Goal: Transaction & Acquisition: Book appointment/travel/reservation

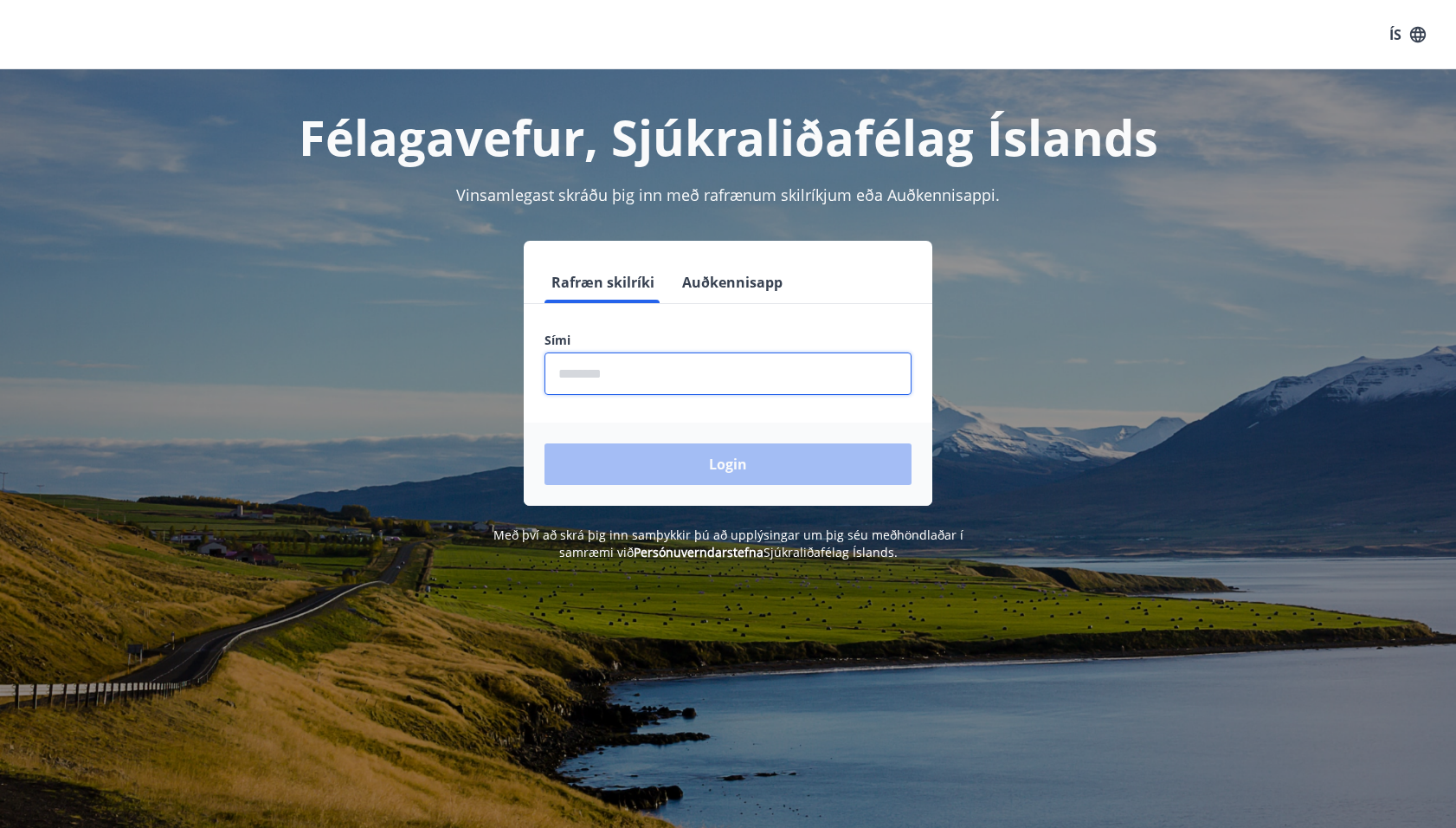
click at [630, 373] on input "phone" at bounding box center [728, 374] width 367 height 42
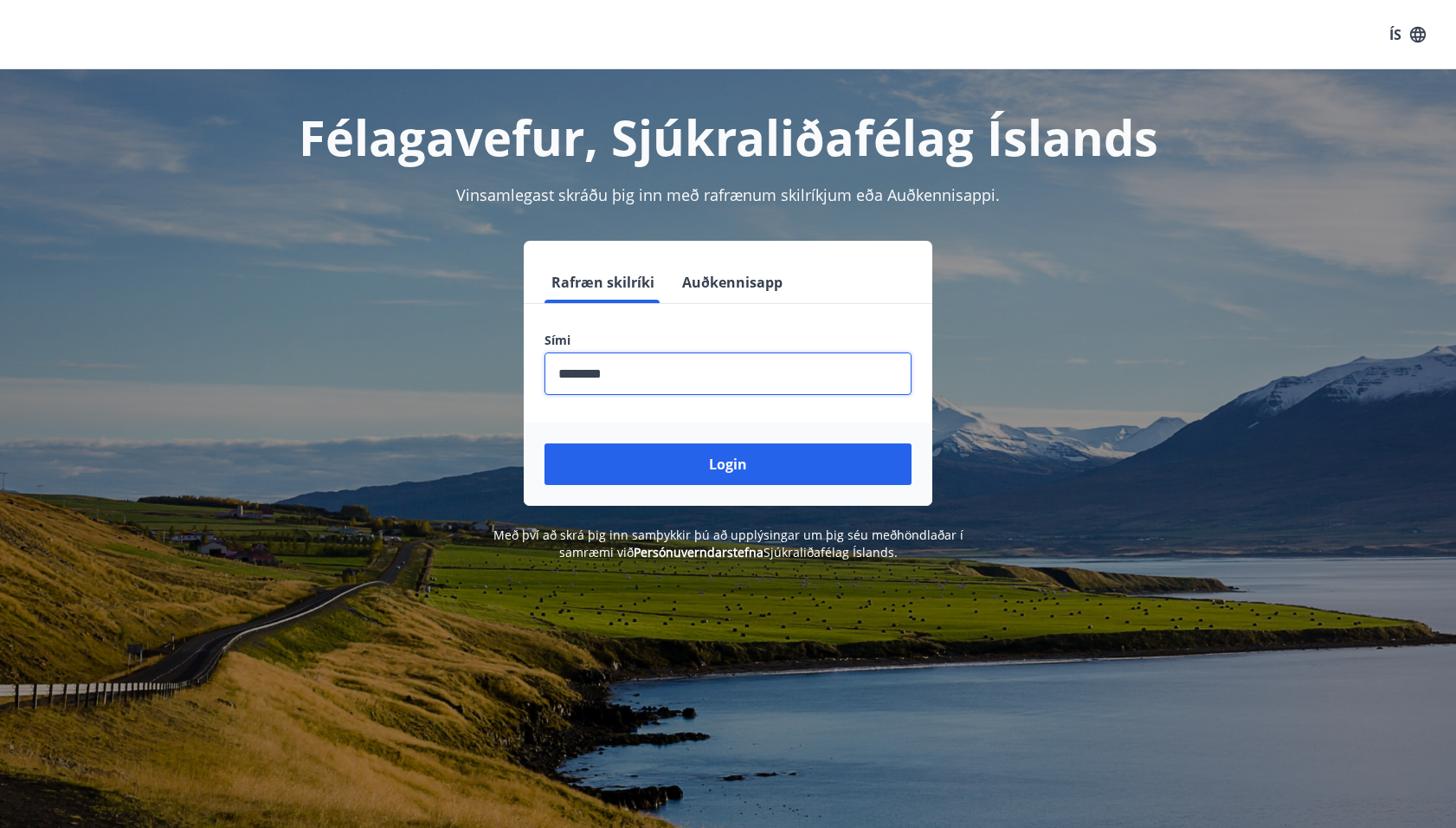
type input "********"
click at [545, 443] on button "Login" at bounding box center [728, 464] width 367 height 41
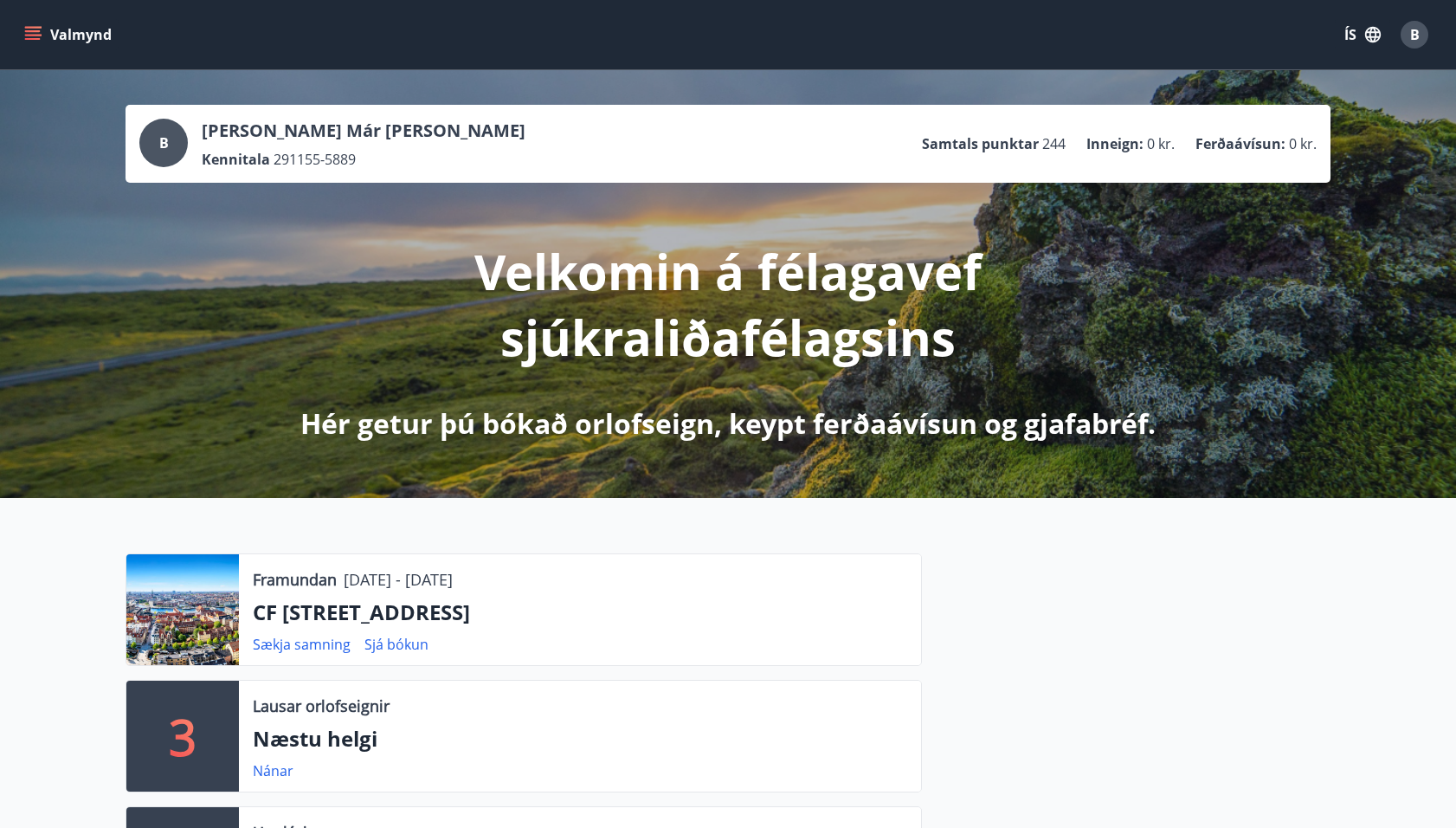
click at [33, 31] on icon "menu" at bounding box center [32, 31] width 16 height 2
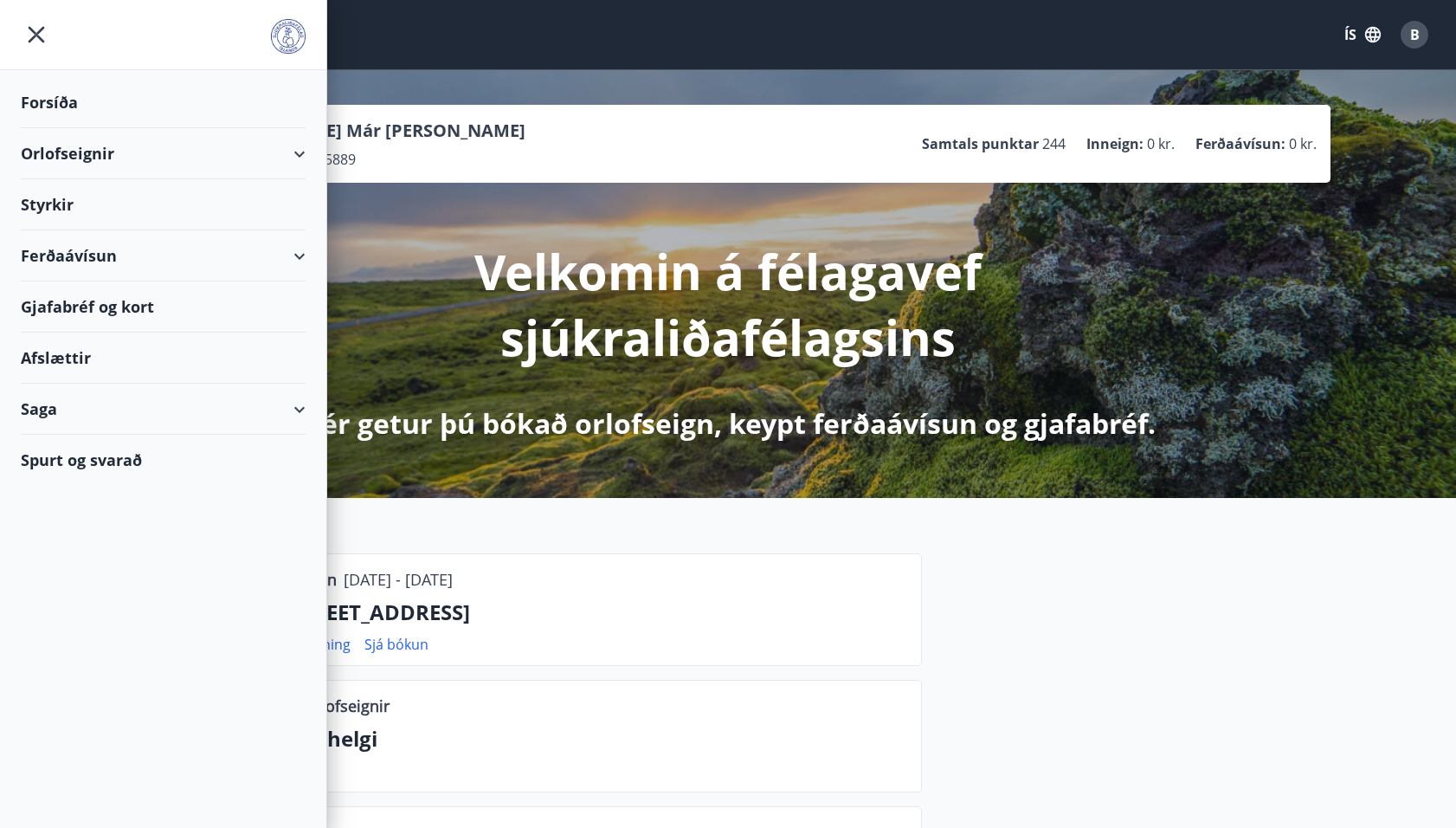
click at [49, 141] on div "Orlofseignir" at bounding box center [164, 154] width 285 height 52
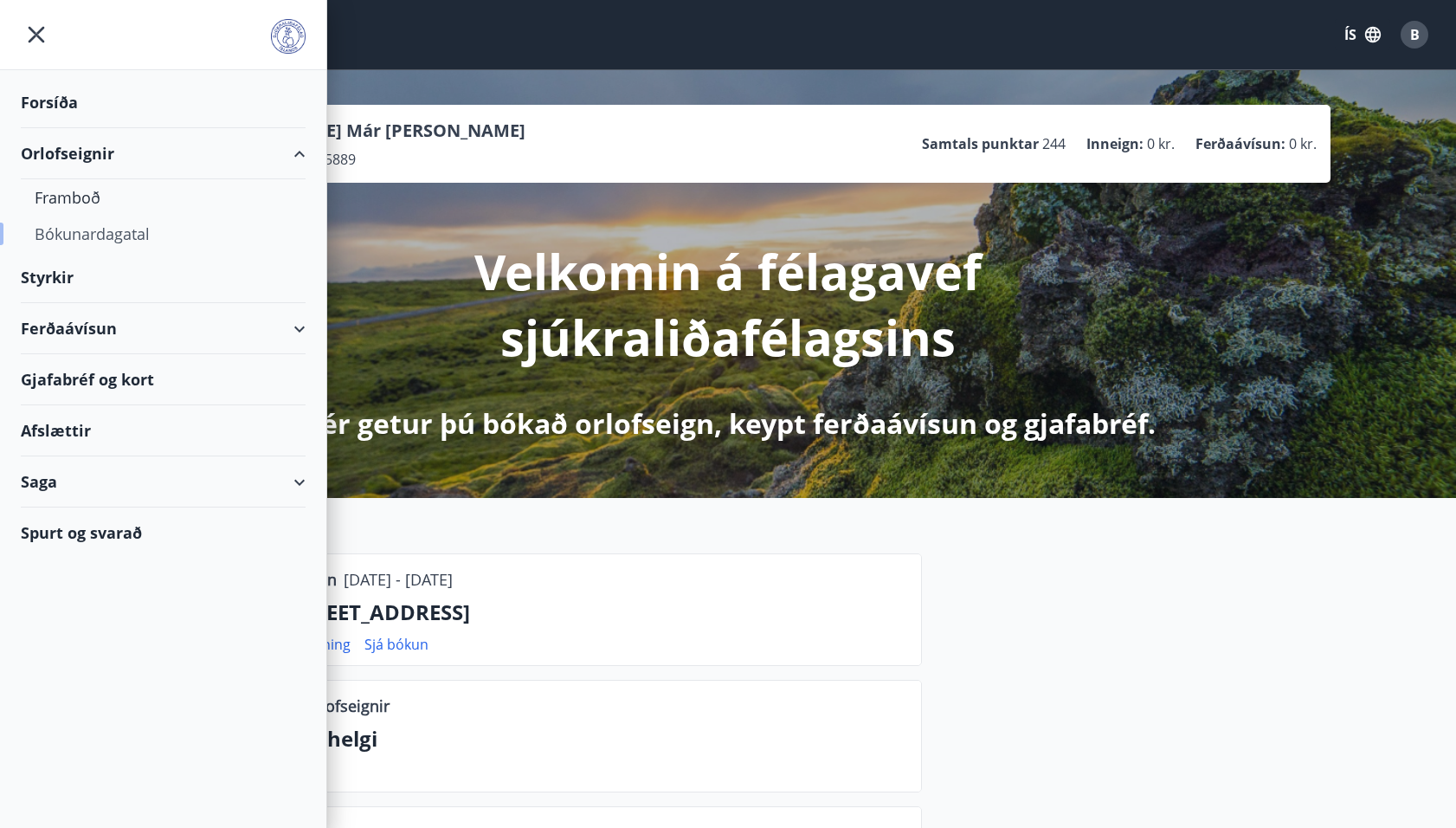
click at [56, 225] on div "Bókunardagatal" at bounding box center [164, 234] width 258 height 37
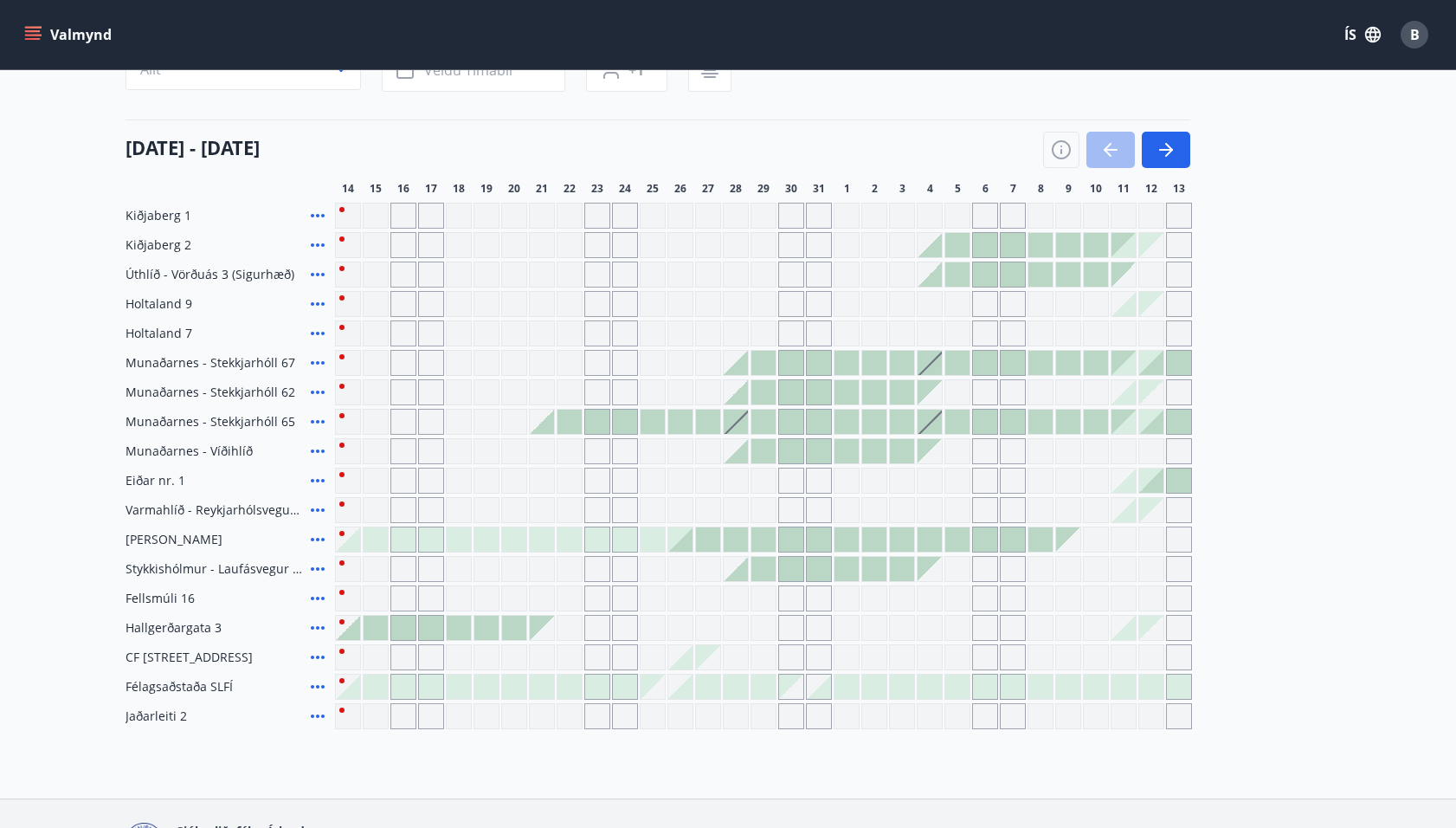
scroll to position [177, 0]
click at [323, 624] on icon at bounding box center [317, 626] width 14 height 4
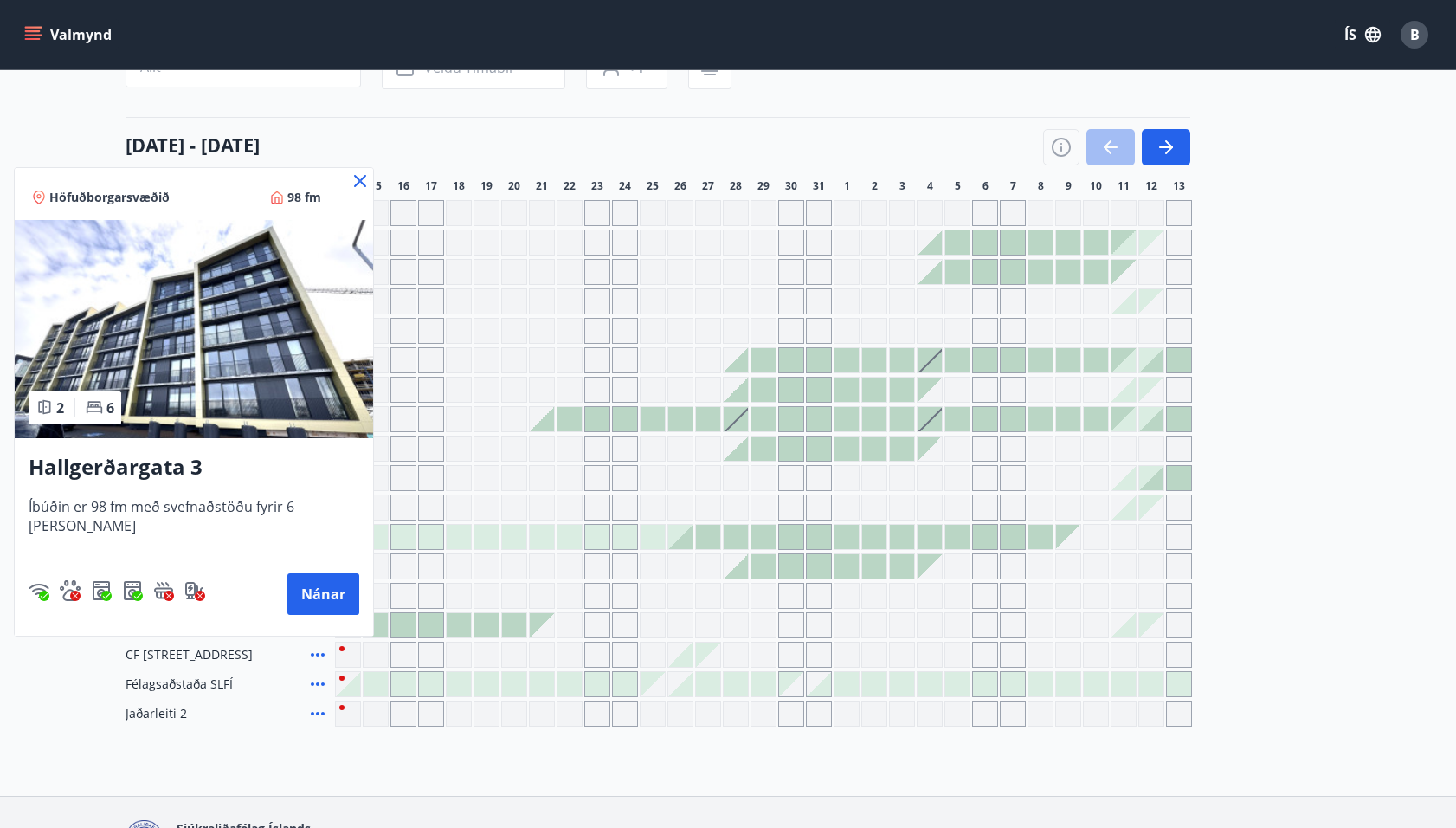
click at [350, 171] on icon at bounding box center [360, 180] width 21 height 21
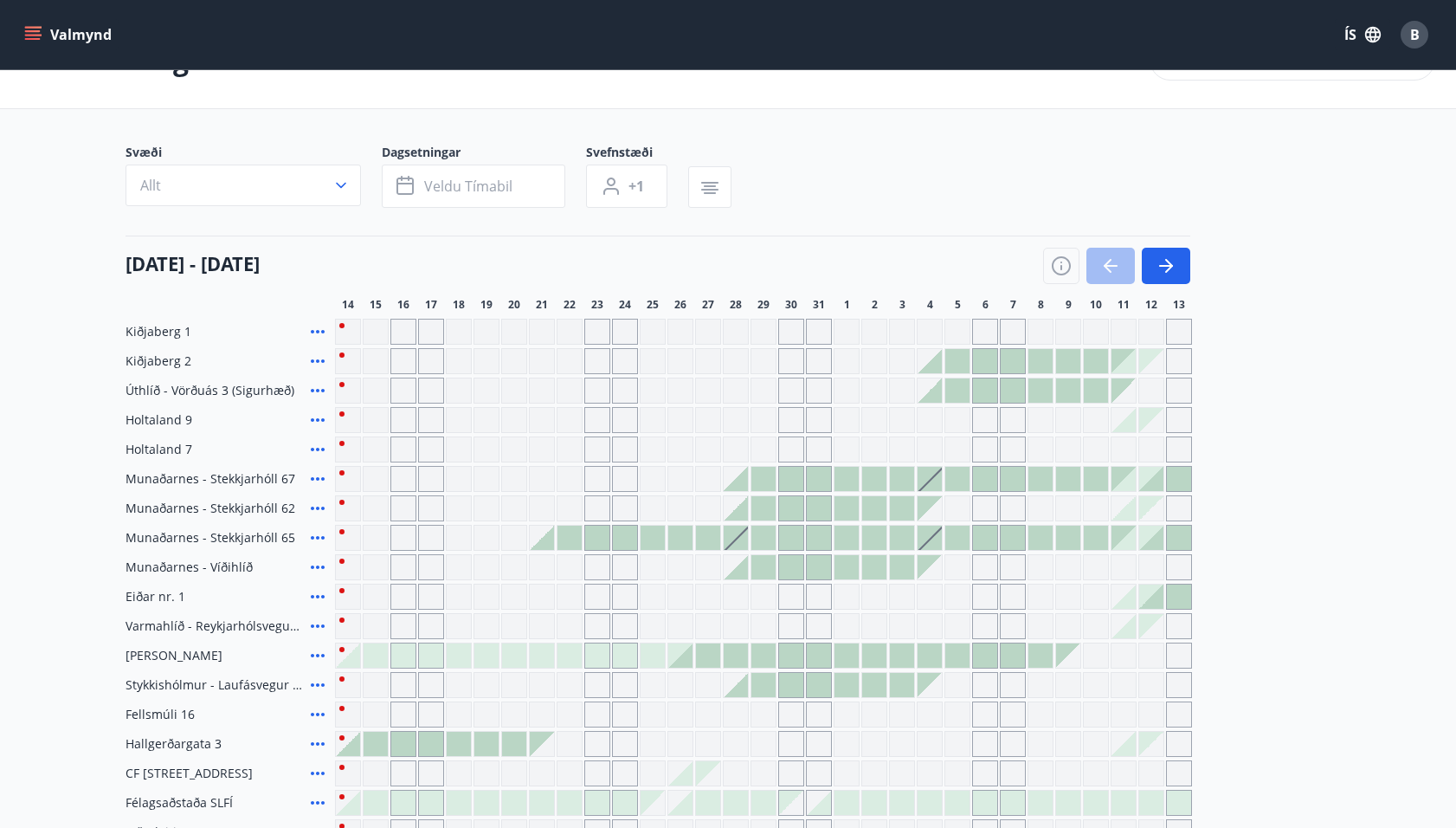
scroll to position [0, 0]
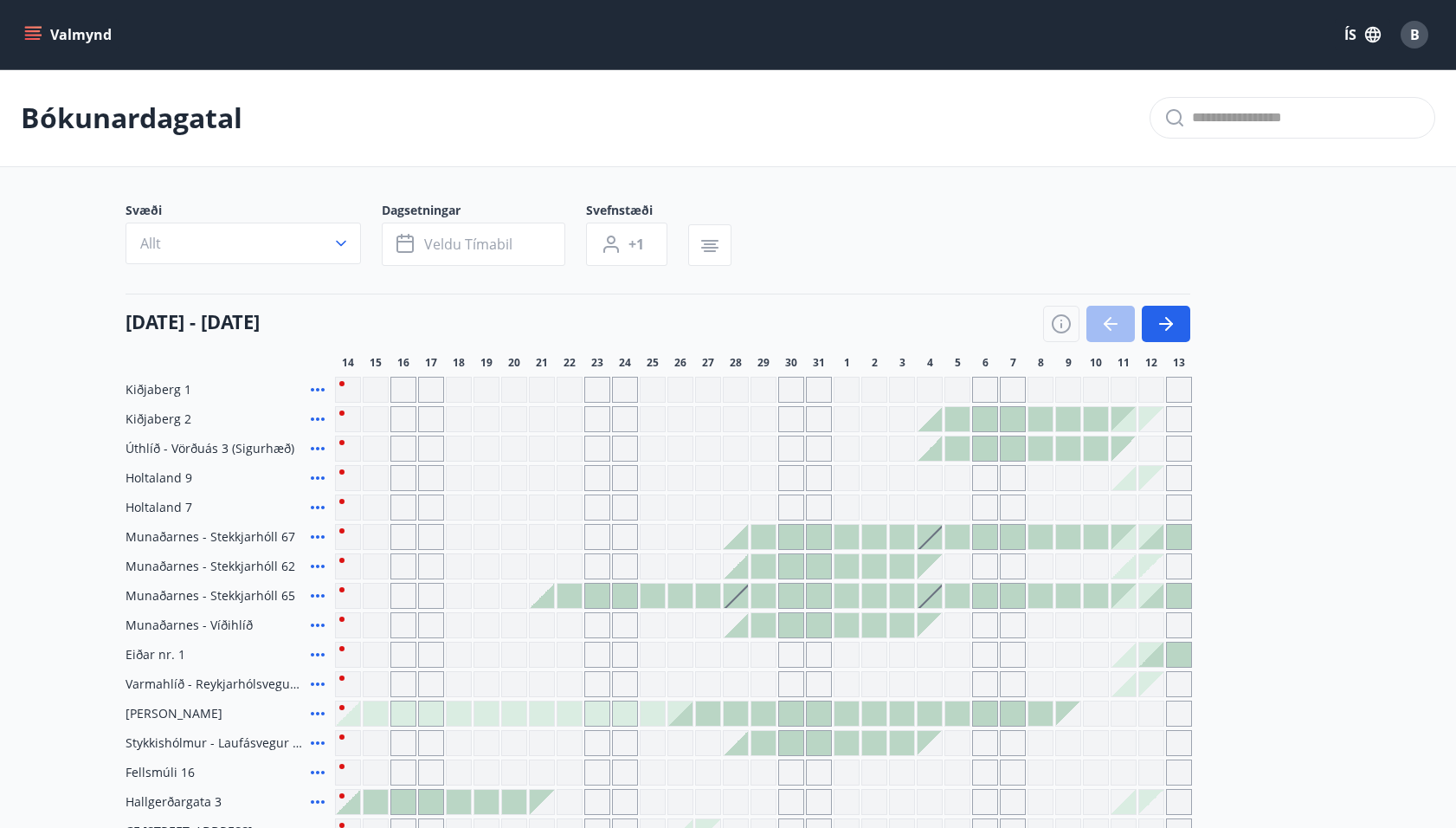
click at [1409, 35] on div "B" at bounding box center [1415, 35] width 28 height 28
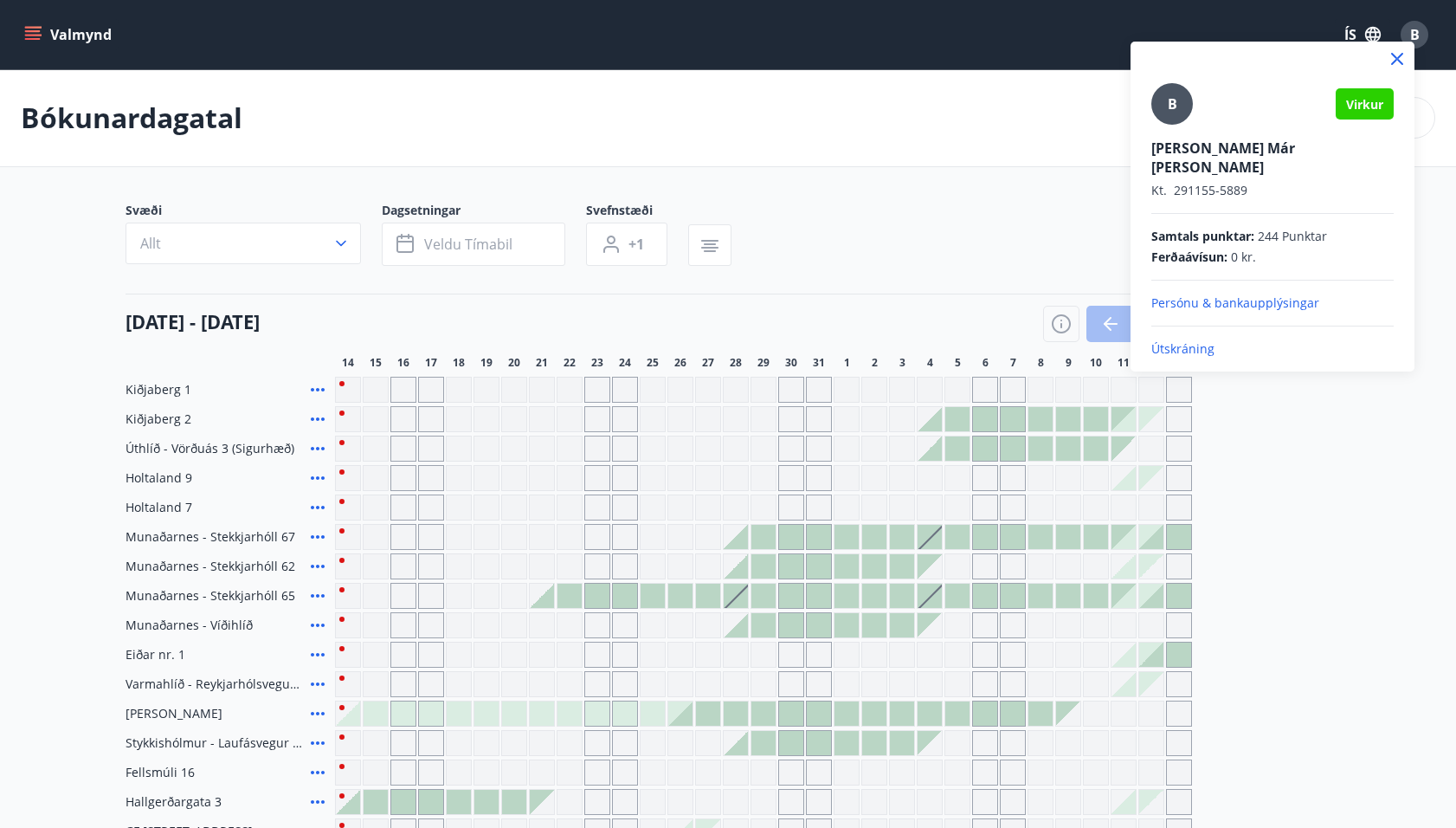
click at [1187, 340] on p "Útskráning" at bounding box center [1273, 349] width 243 height 17
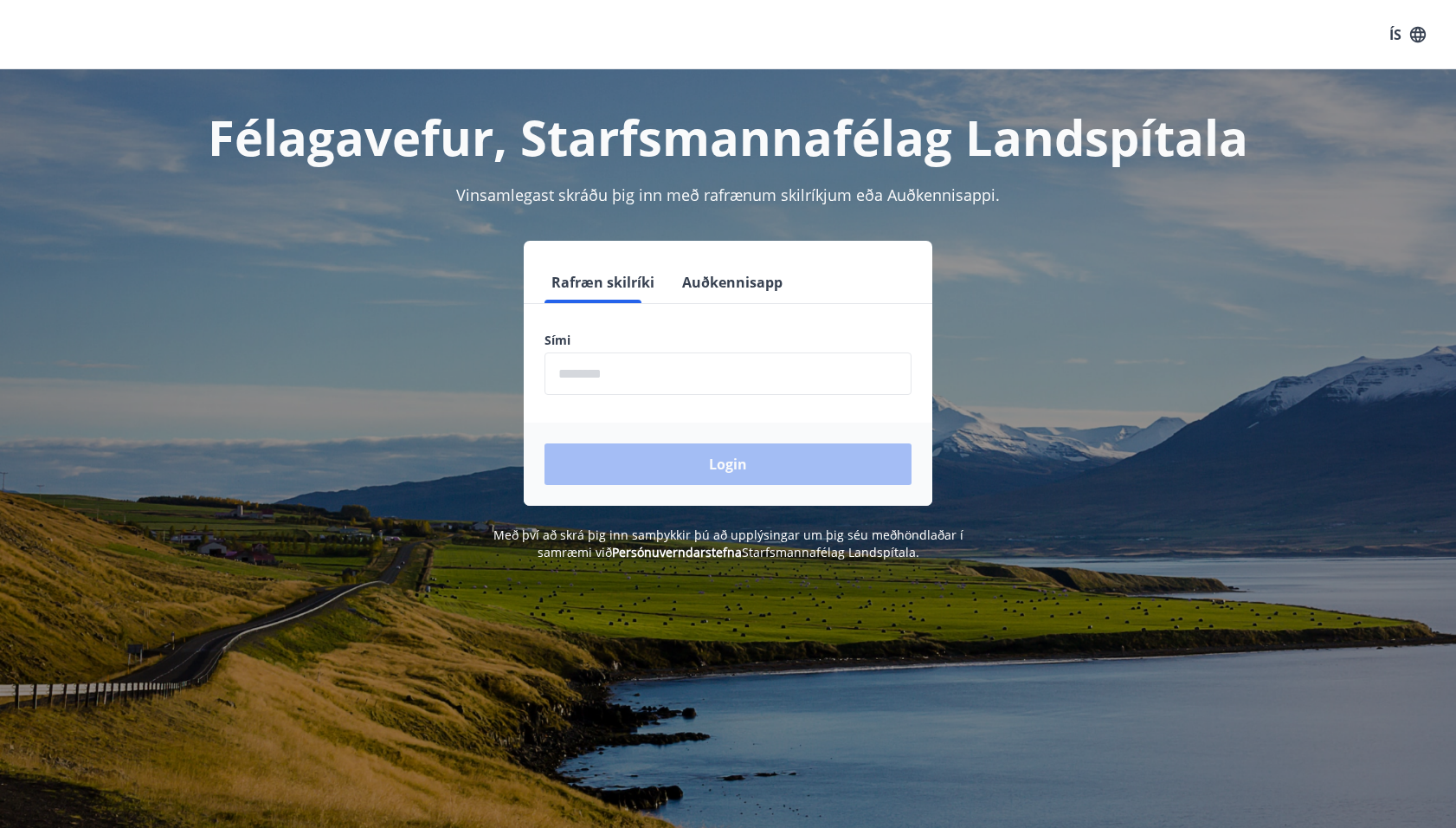
click at [703, 370] on input "phone" at bounding box center [728, 374] width 367 height 42
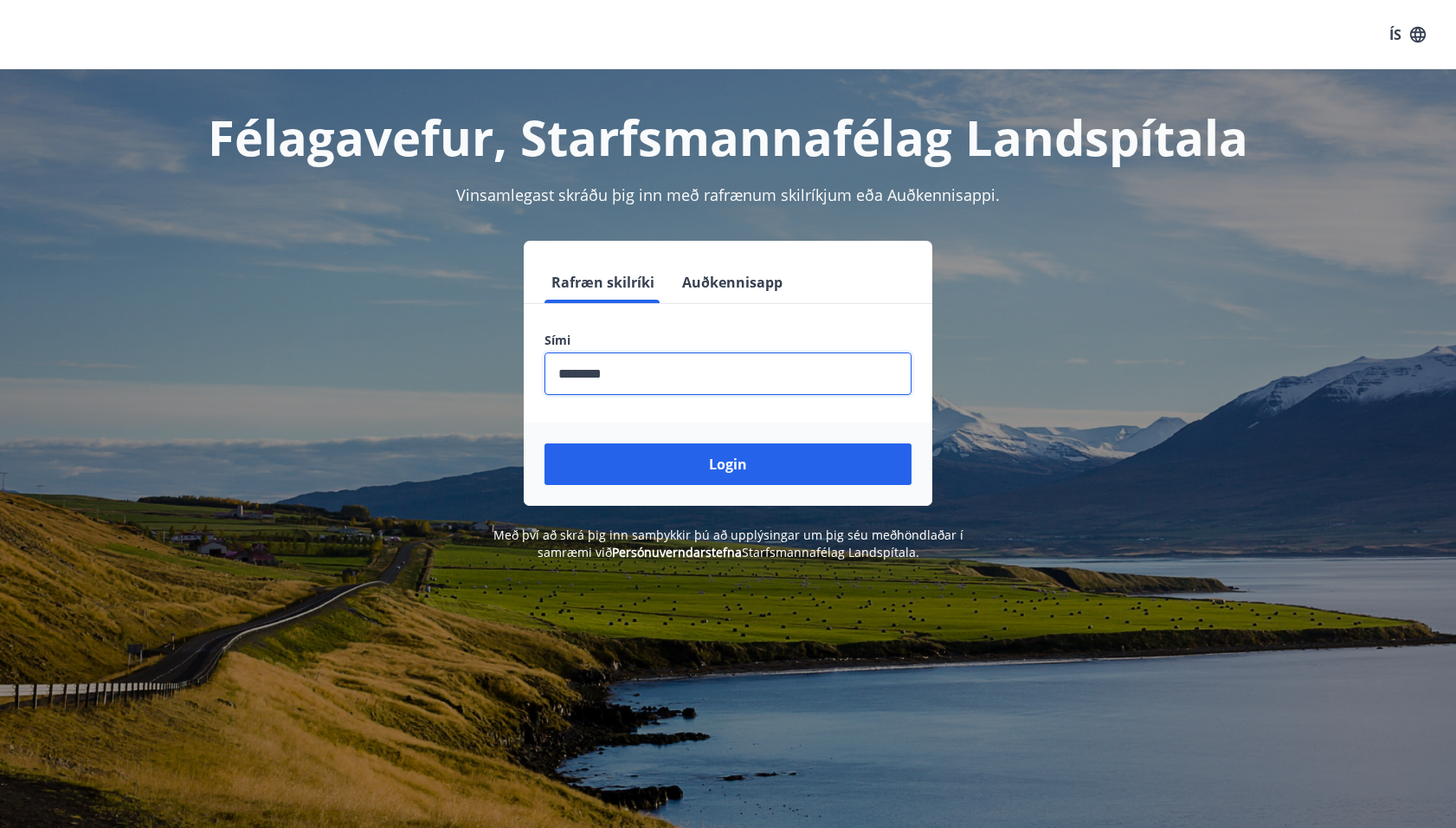
type input "********"
click at [545, 443] on button "Login" at bounding box center [728, 464] width 367 height 41
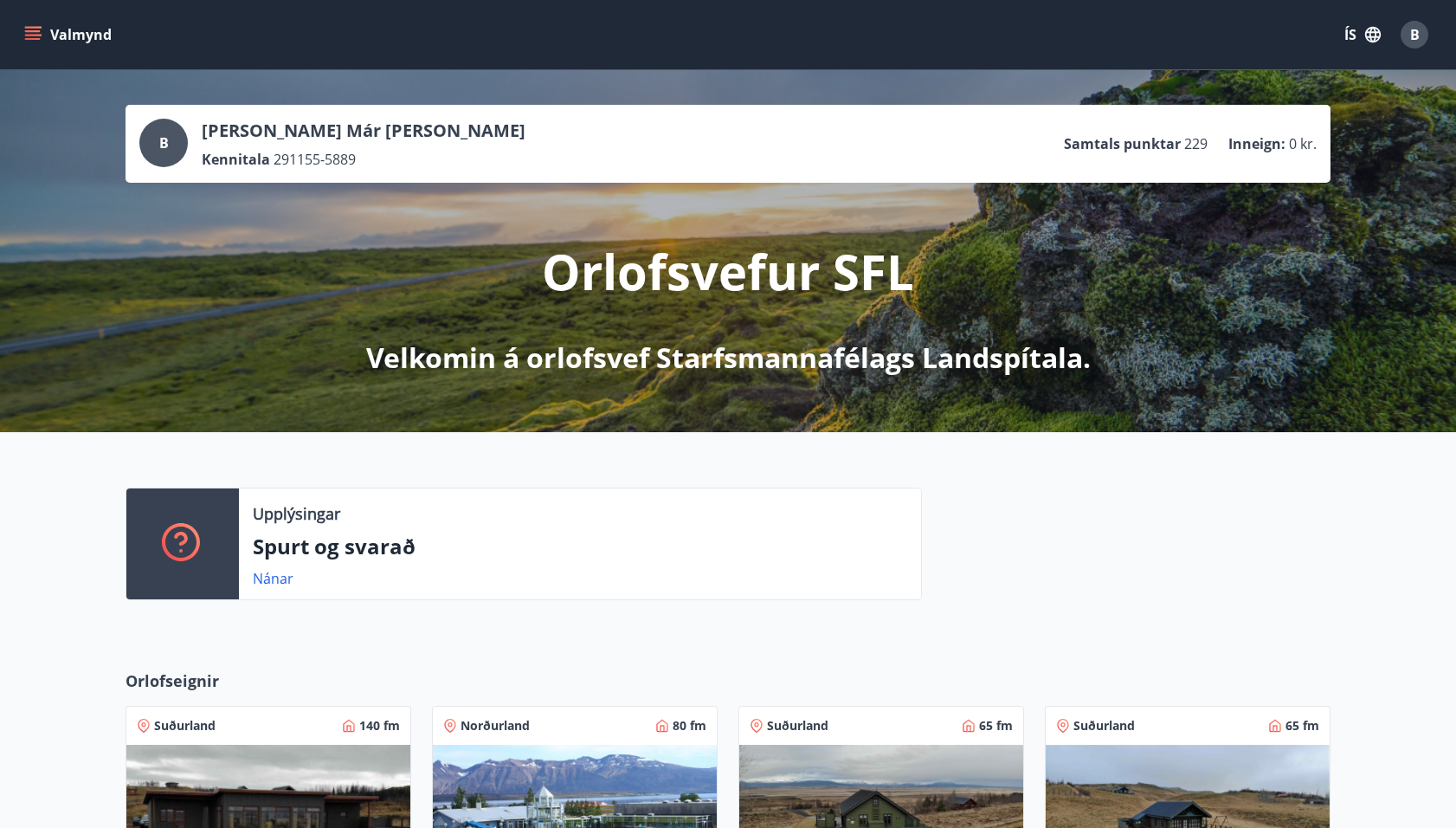
click at [35, 30] on icon "menu" at bounding box center [32, 31] width 16 height 2
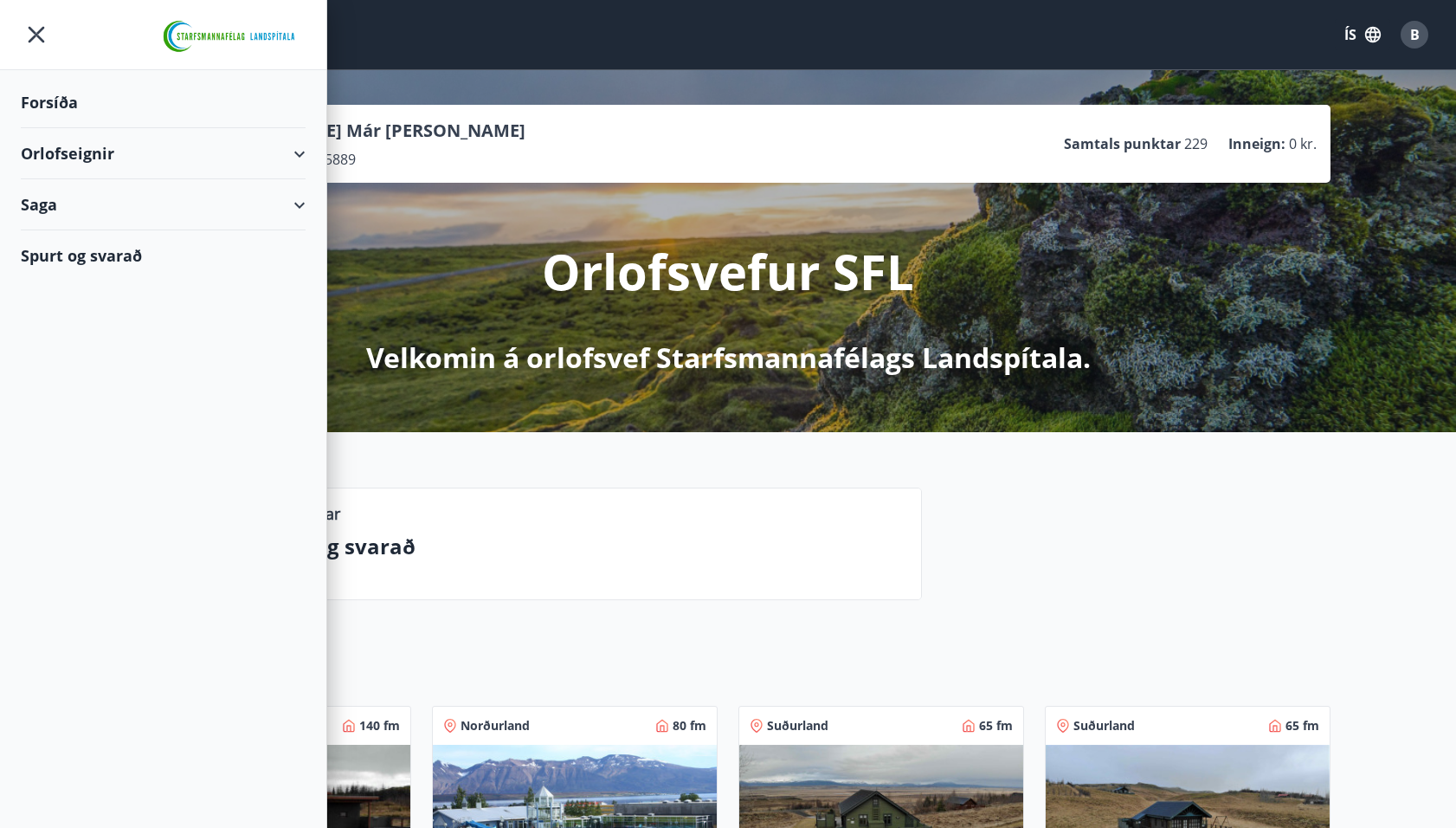
click at [58, 143] on div "Orlofseignir" at bounding box center [164, 154] width 285 height 52
click at [67, 230] on div "Bókunardagatal" at bounding box center [164, 234] width 258 height 37
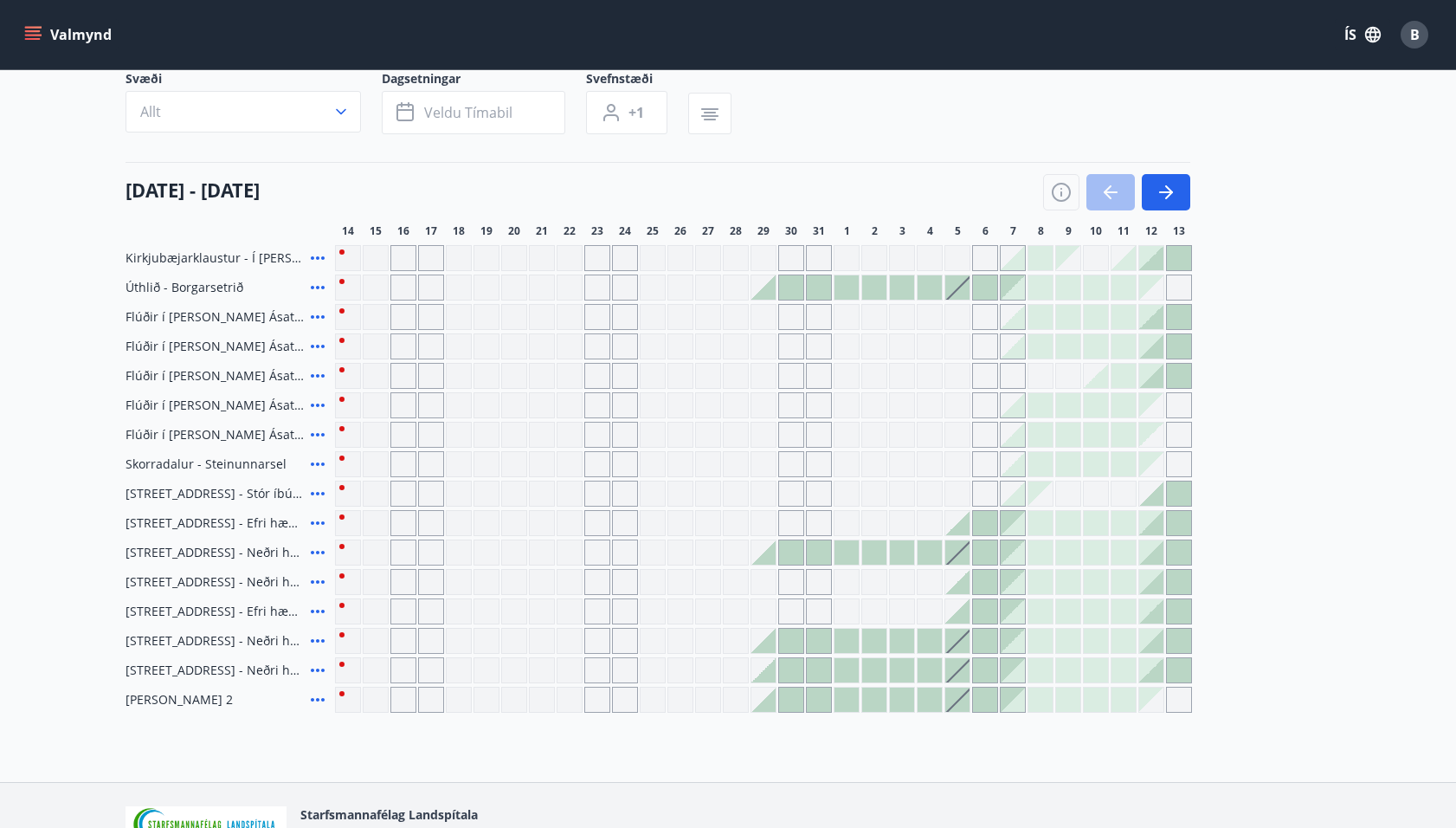
scroll to position [124, 0]
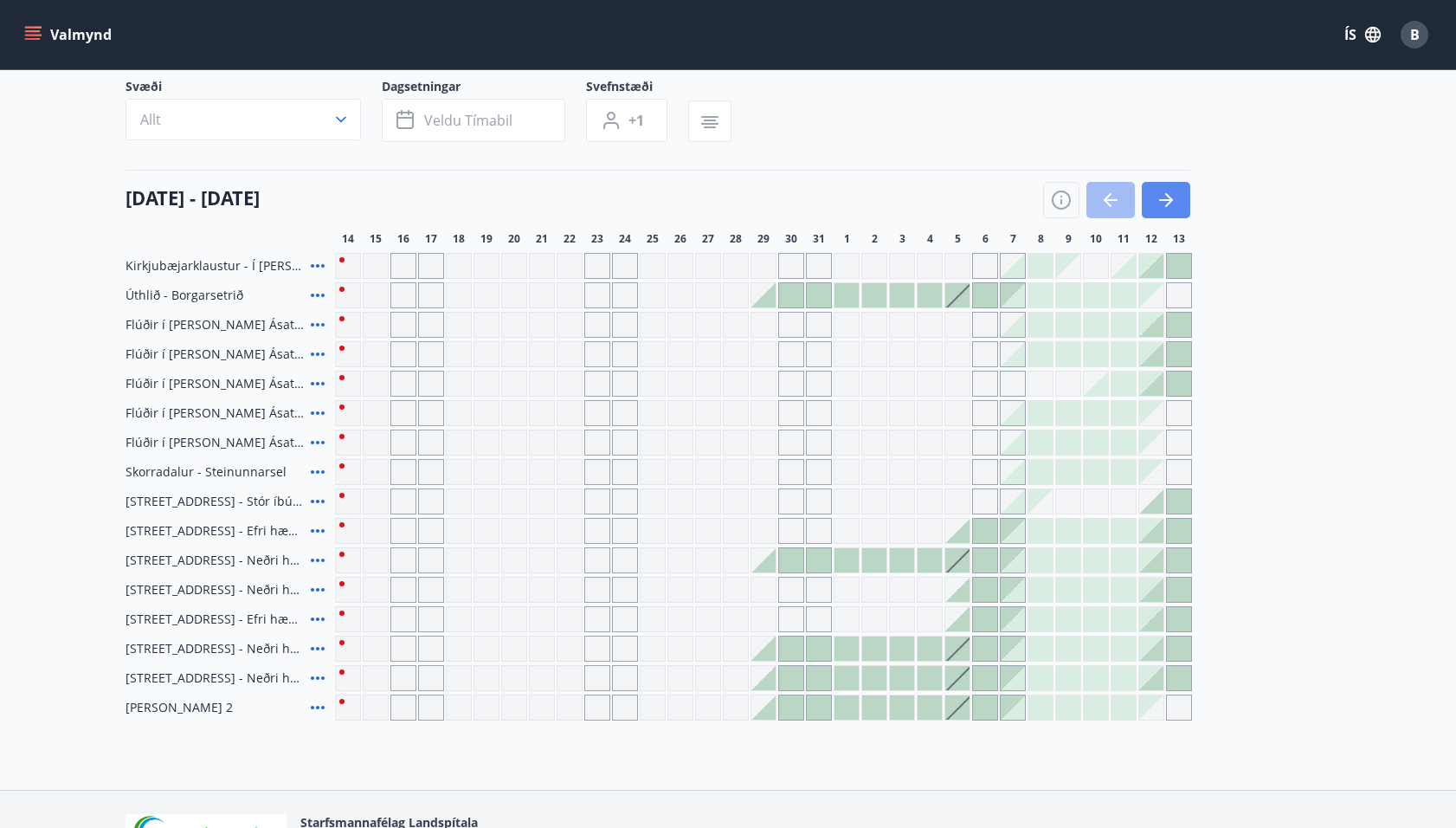
click at [1167, 201] on icon "button" at bounding box center [1166, 200] width 21 height 21
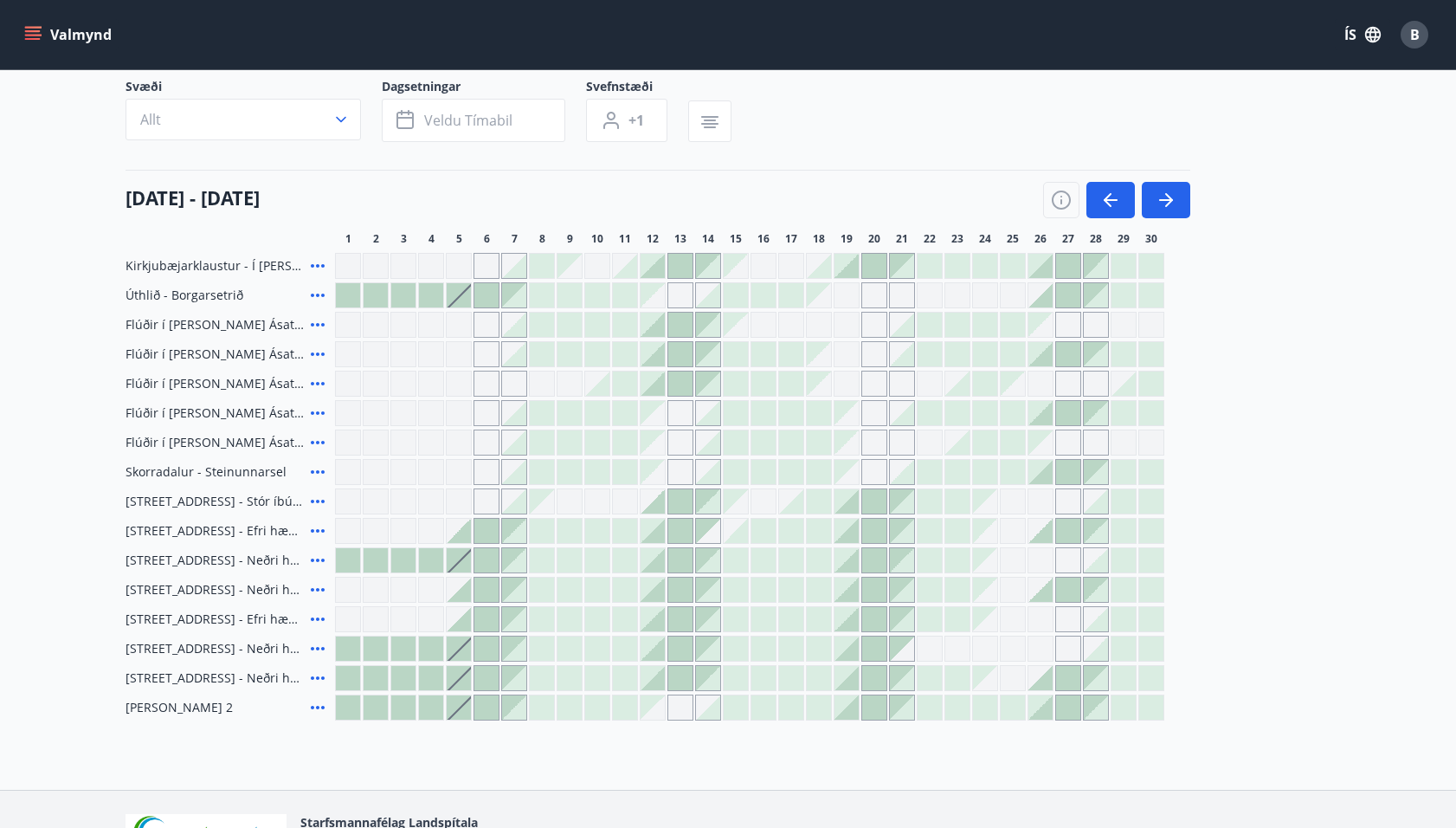
click at [657, 267] on div at bounding box center [653, 266] width 24 height 24
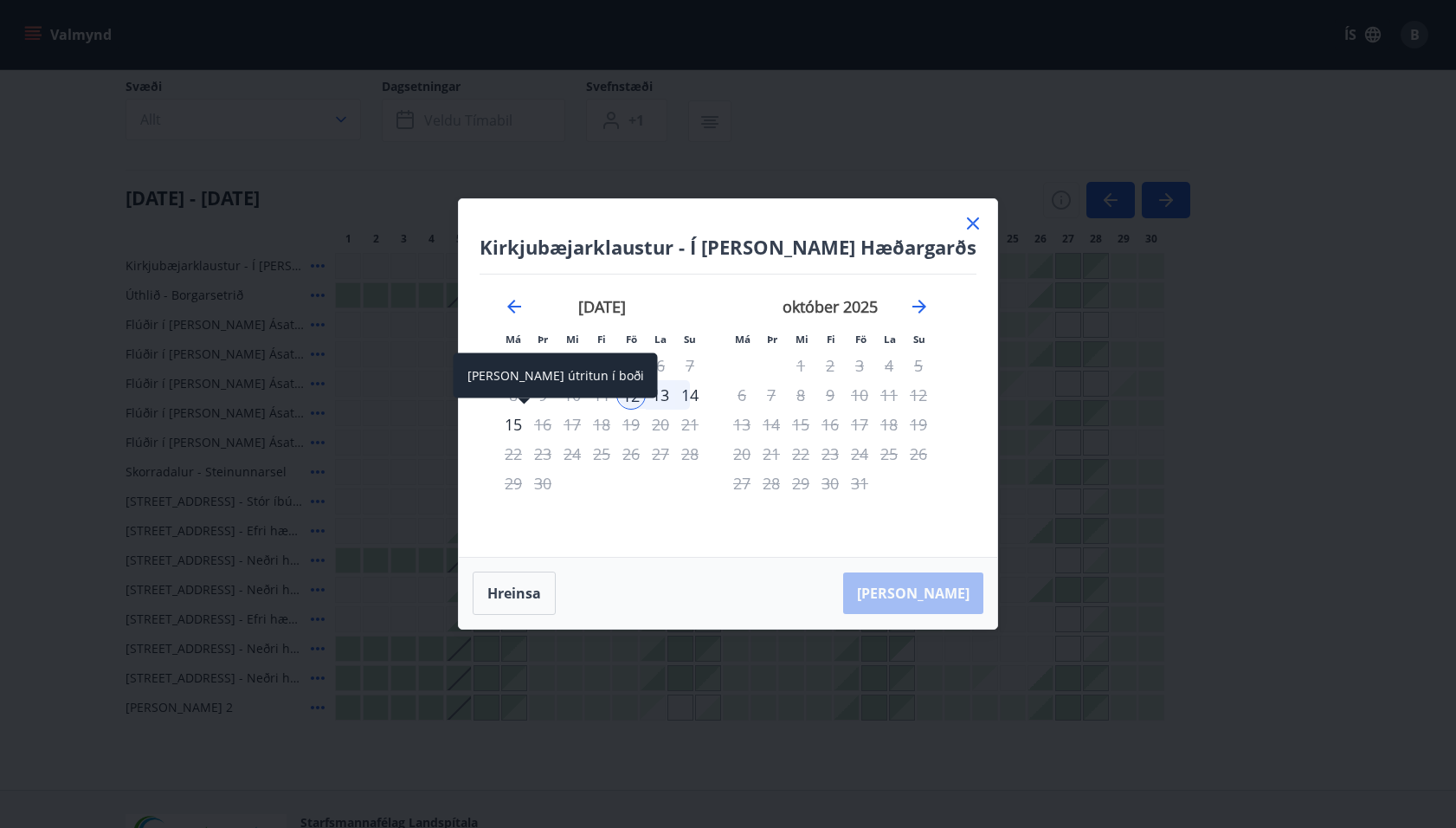
click at [528, 420] on div "15" at bounding box center [513, 424] width 29 height 29
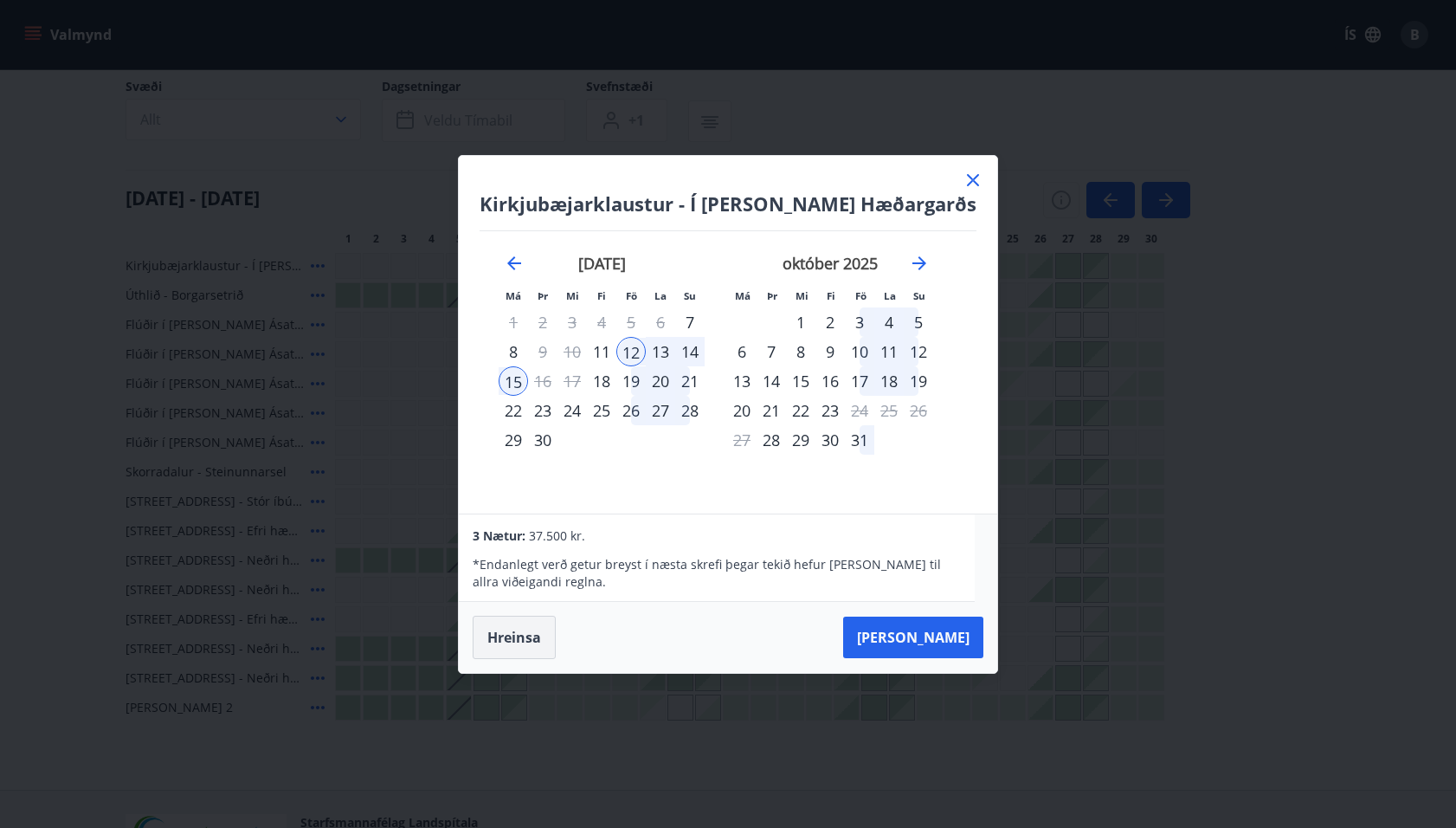
click at [532, 627] on button "Hreinsa" at bounding box center [514, 637] width 83 height 43
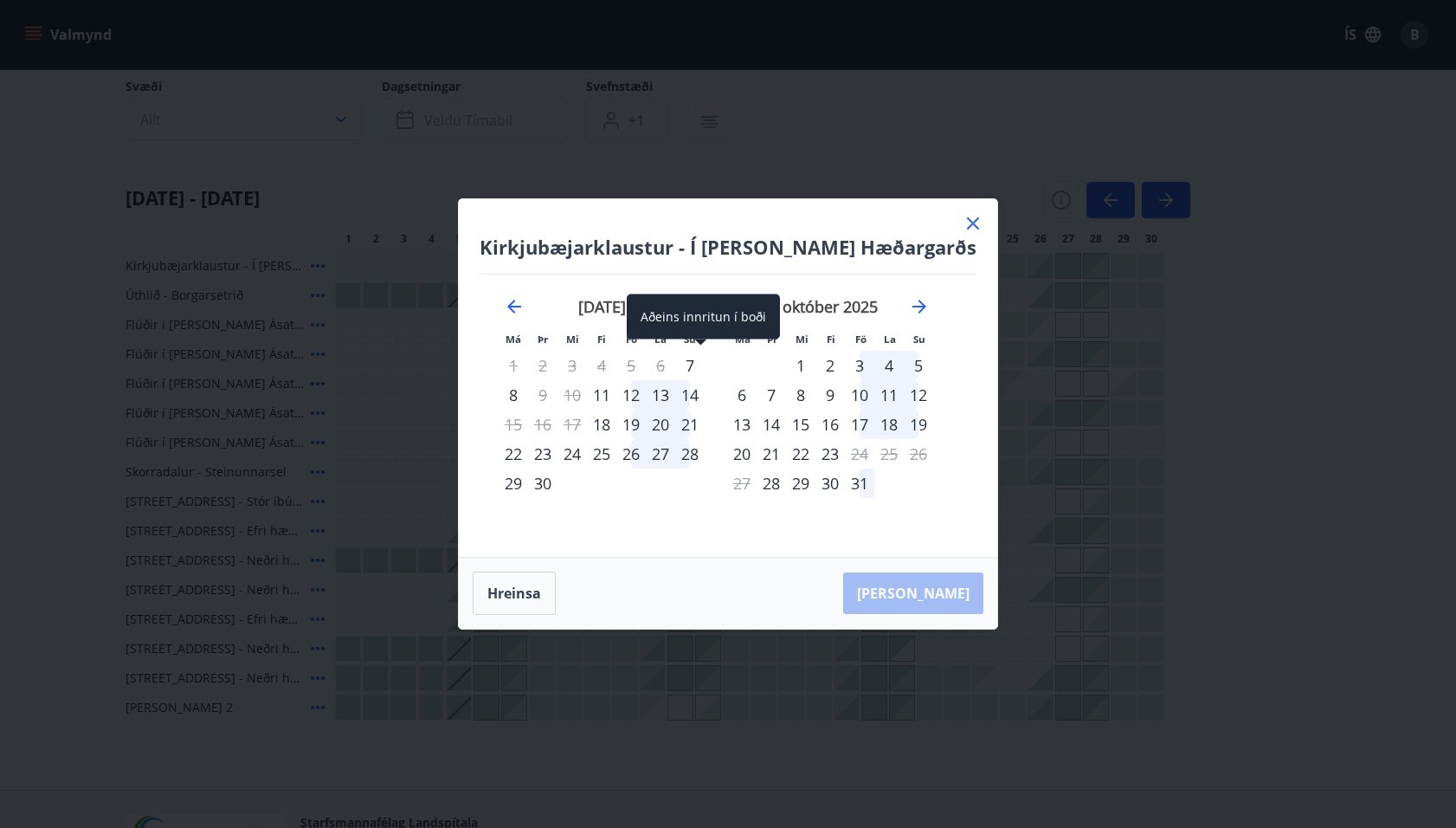
click at [699, 365] on div "7" at bounding box center [690, 365] width 29 height 29
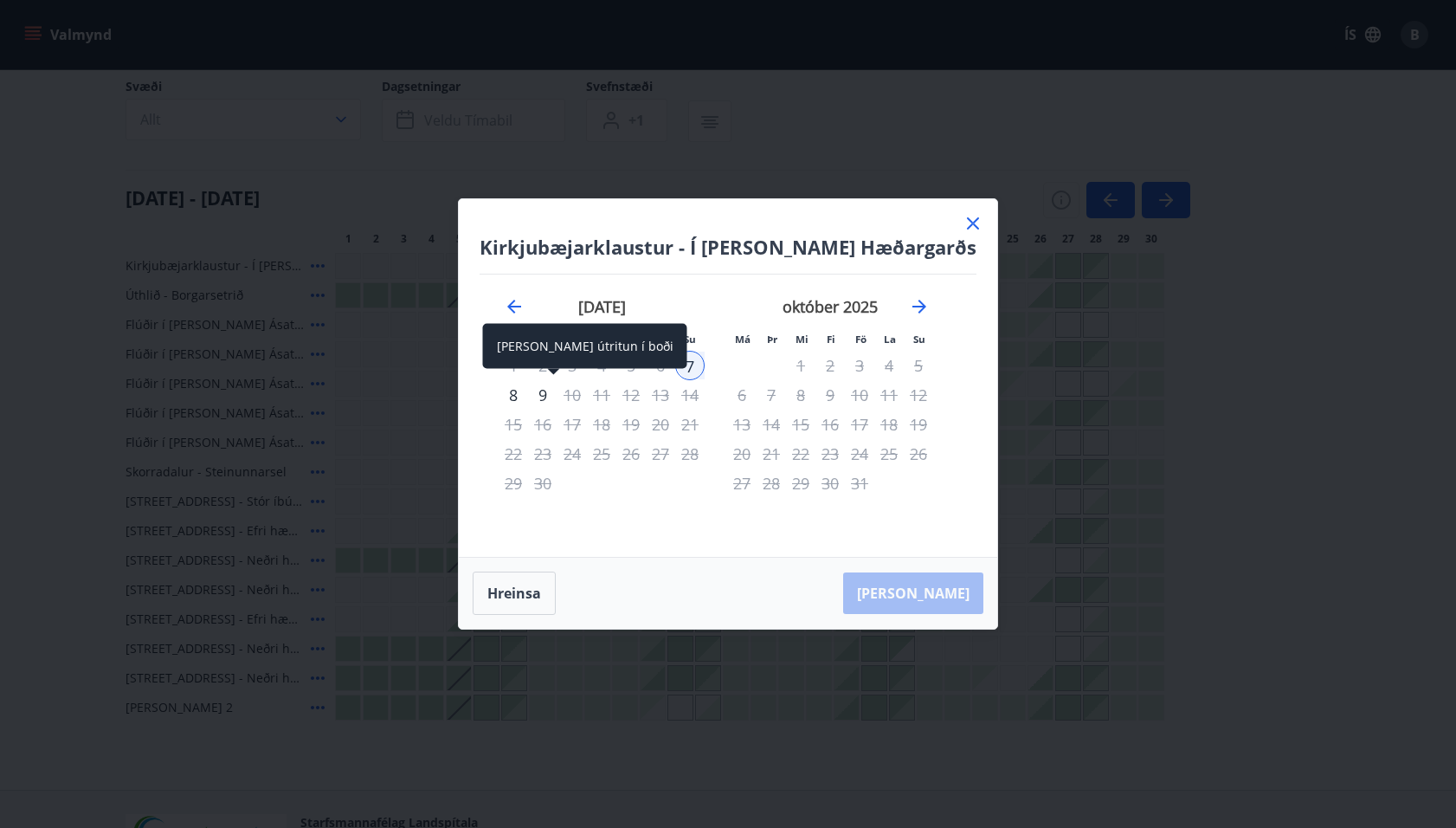
click at [555, 393] on div "9" at bounding box center [543, 395] width 29 height 29
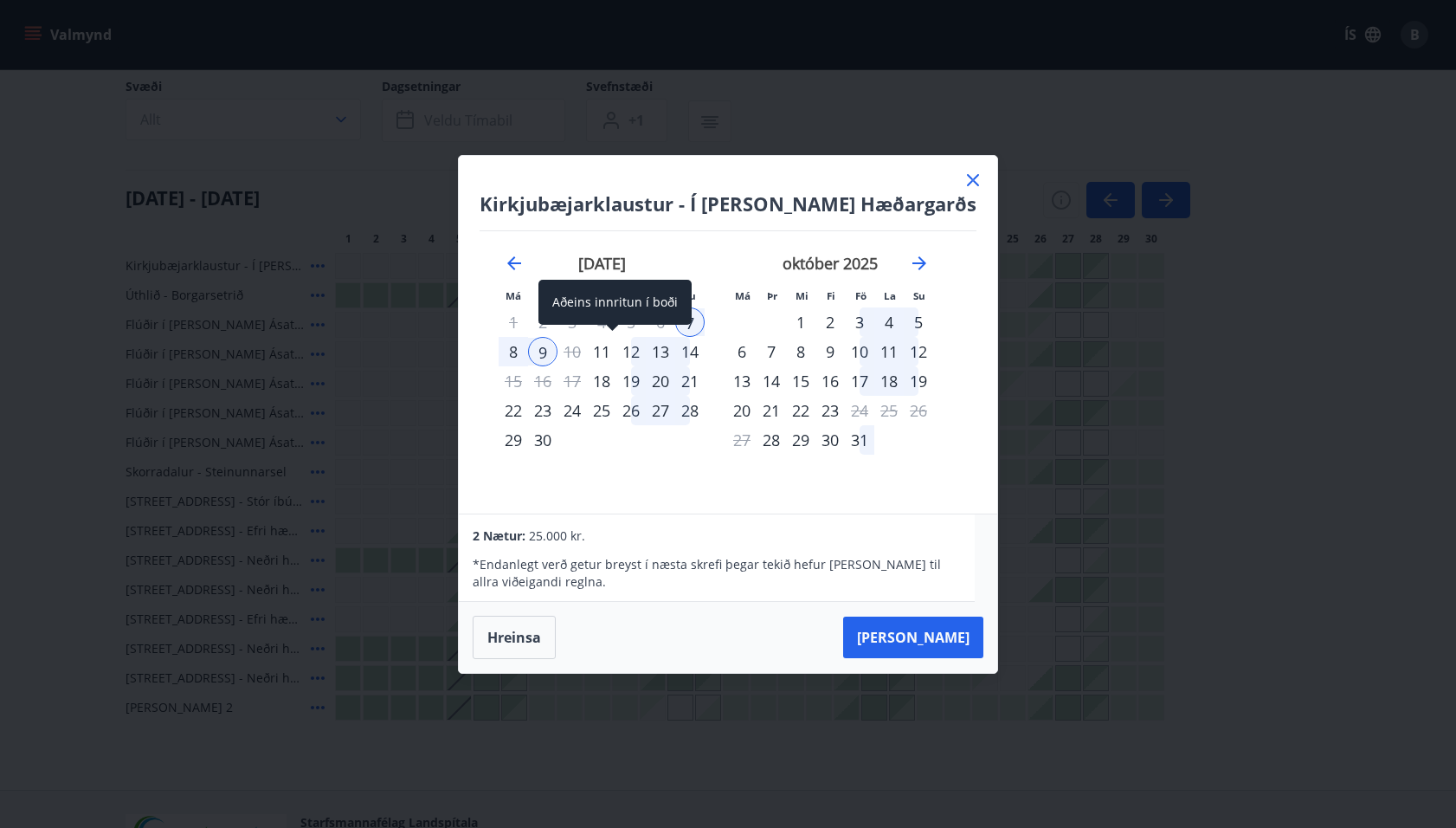
click at [610, 351] on div "11" at bounding box center [602, 351] width 29 height 29
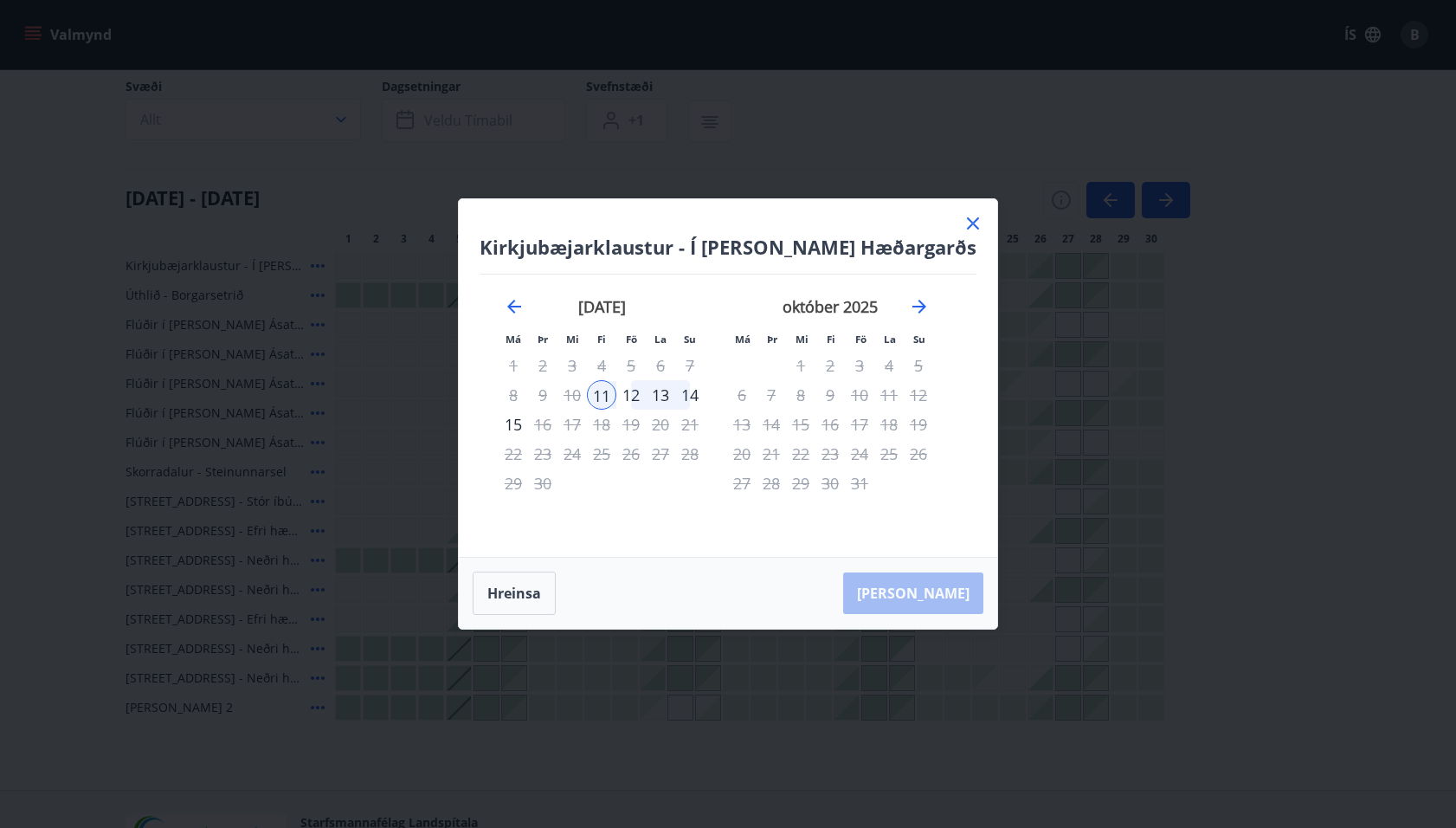
click at [697, 388] on div "14" at bounding box center [690, 395] width 29 height 29
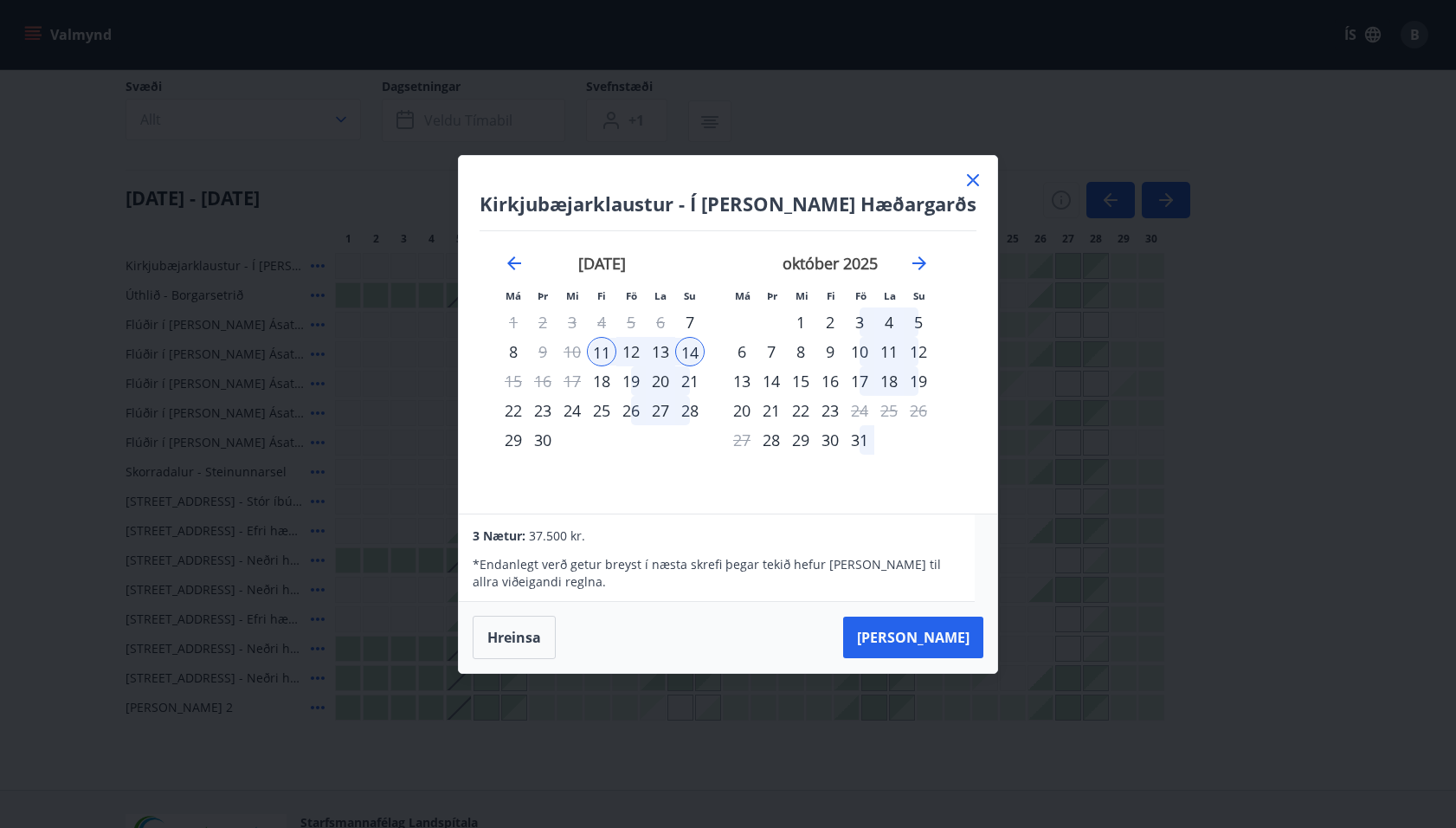
click at [675, 356] on div "13" at bounding box center [660, 351] width 29 height 29
click at [671, 320] on div "6" at bounding box center [660, 322] width 29 height 29
click at [697, 318] on div "7" at bounding box center [690, 322] width 29 height 29
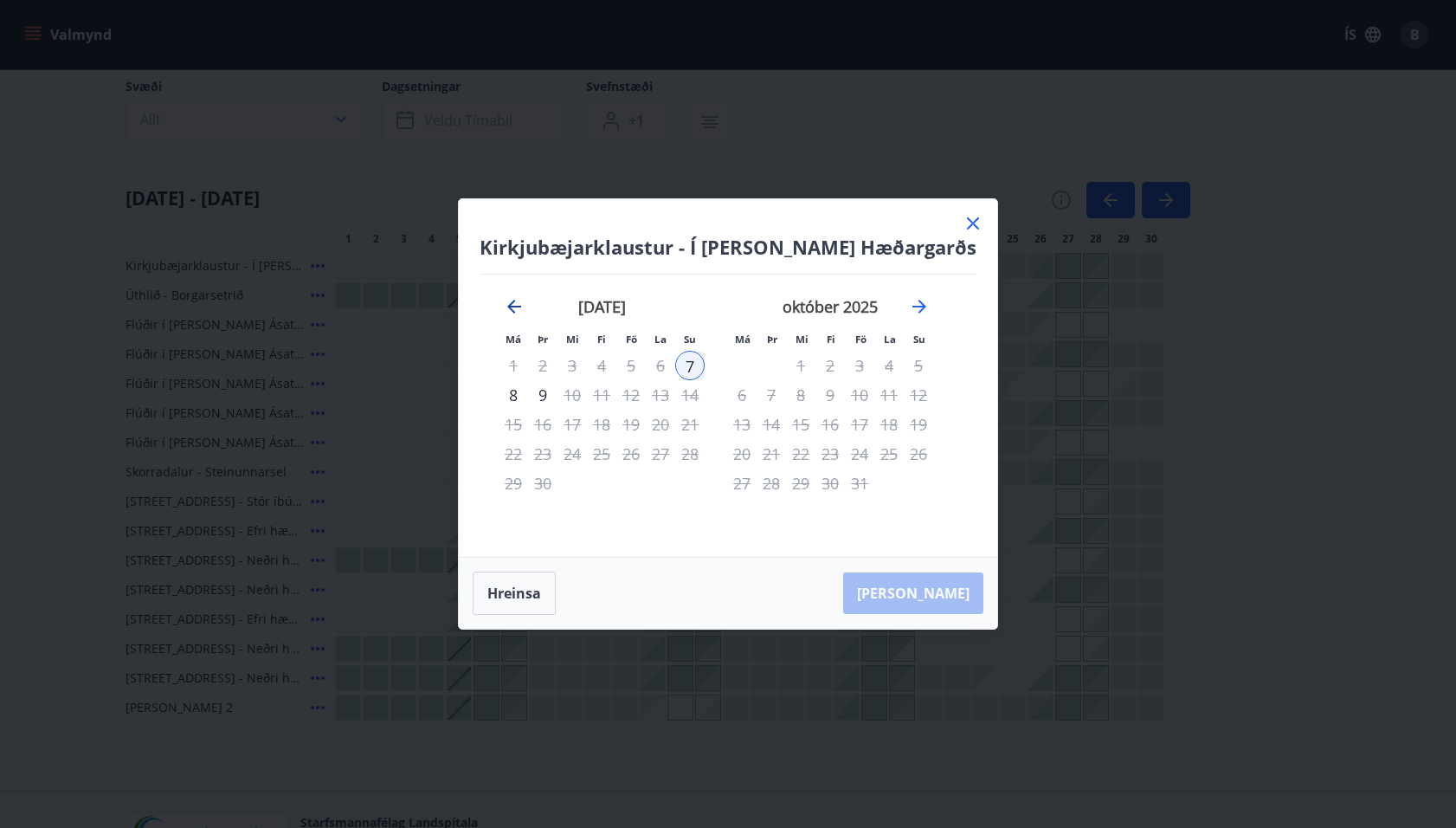
click at [524, 304] on icon "Move backward to switch to the previous month." at bounding box center [514, 306] width 21 height 21
click at [930, 305] on icon "Move forward to switch to the next month." at bounding box center [919, 306] width 21 height 21
click at [524, 303] on icon "Move backward to switch to the previous month." at bounding box center [514, 306] width 21 height 21
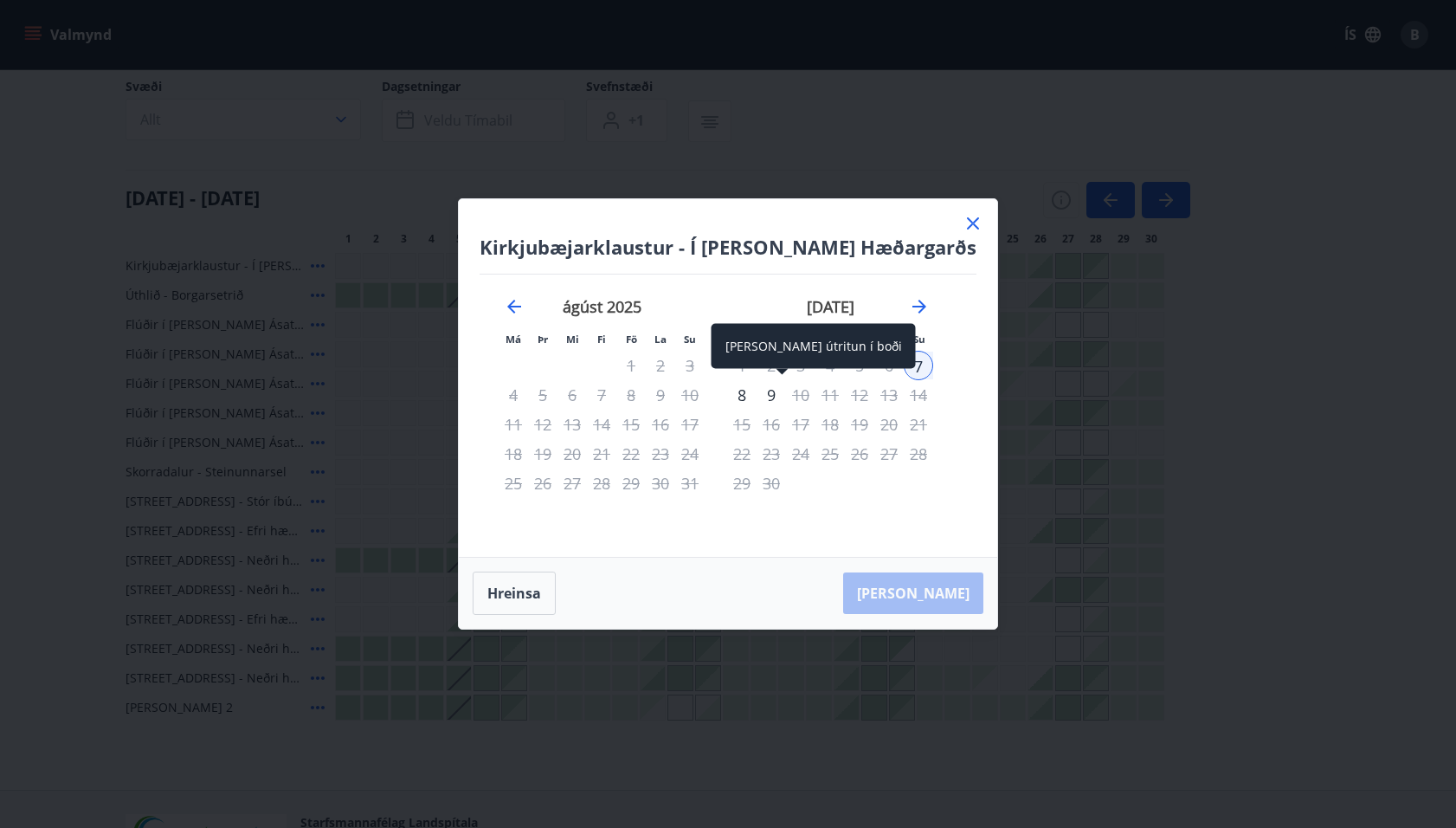
click at [781, 391] on div "9" at bounding box center [772, 395] width 29 height 29
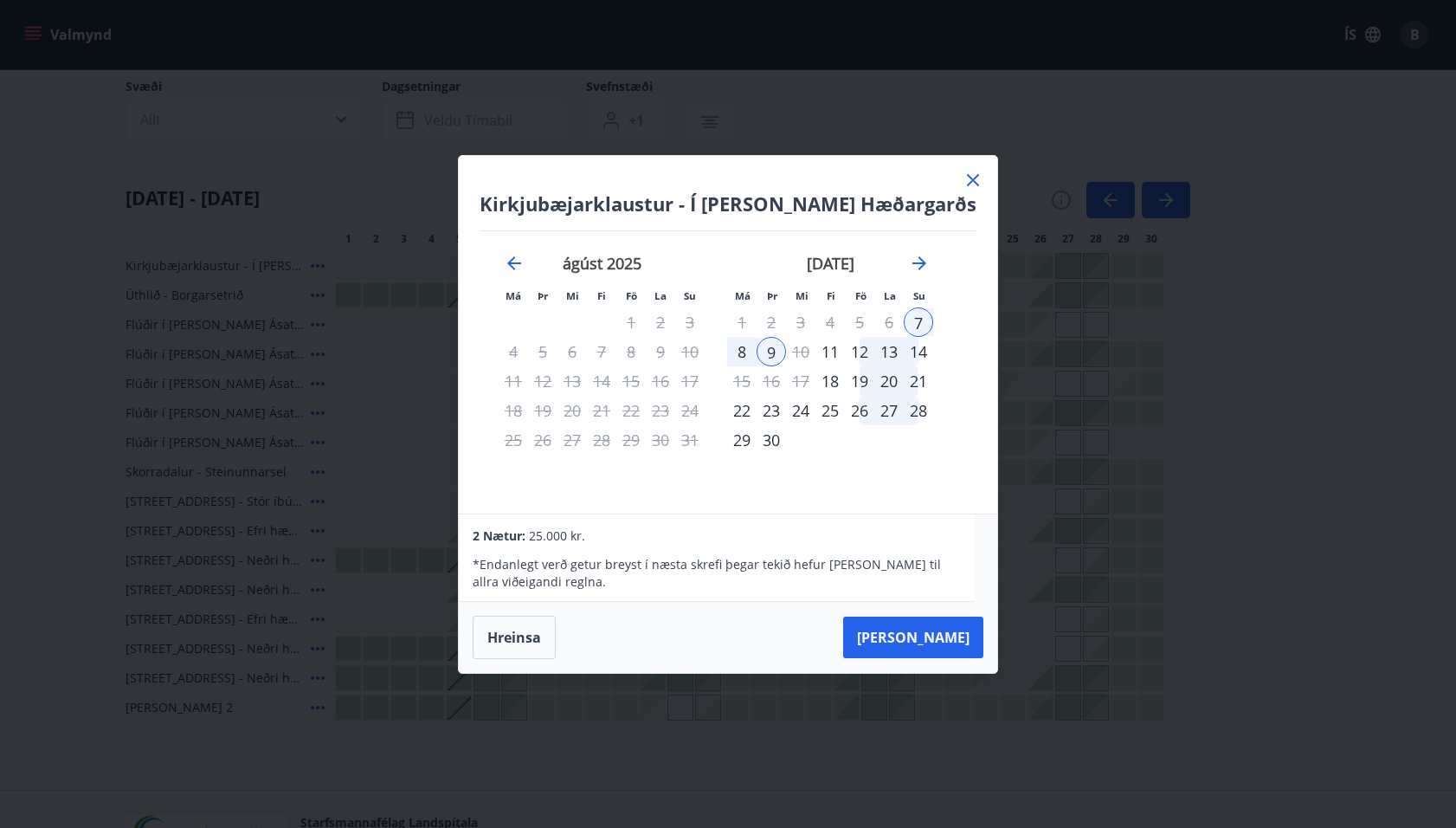
click at [963, 182] on icon at bounding box center [973, 180] width 21 height 21
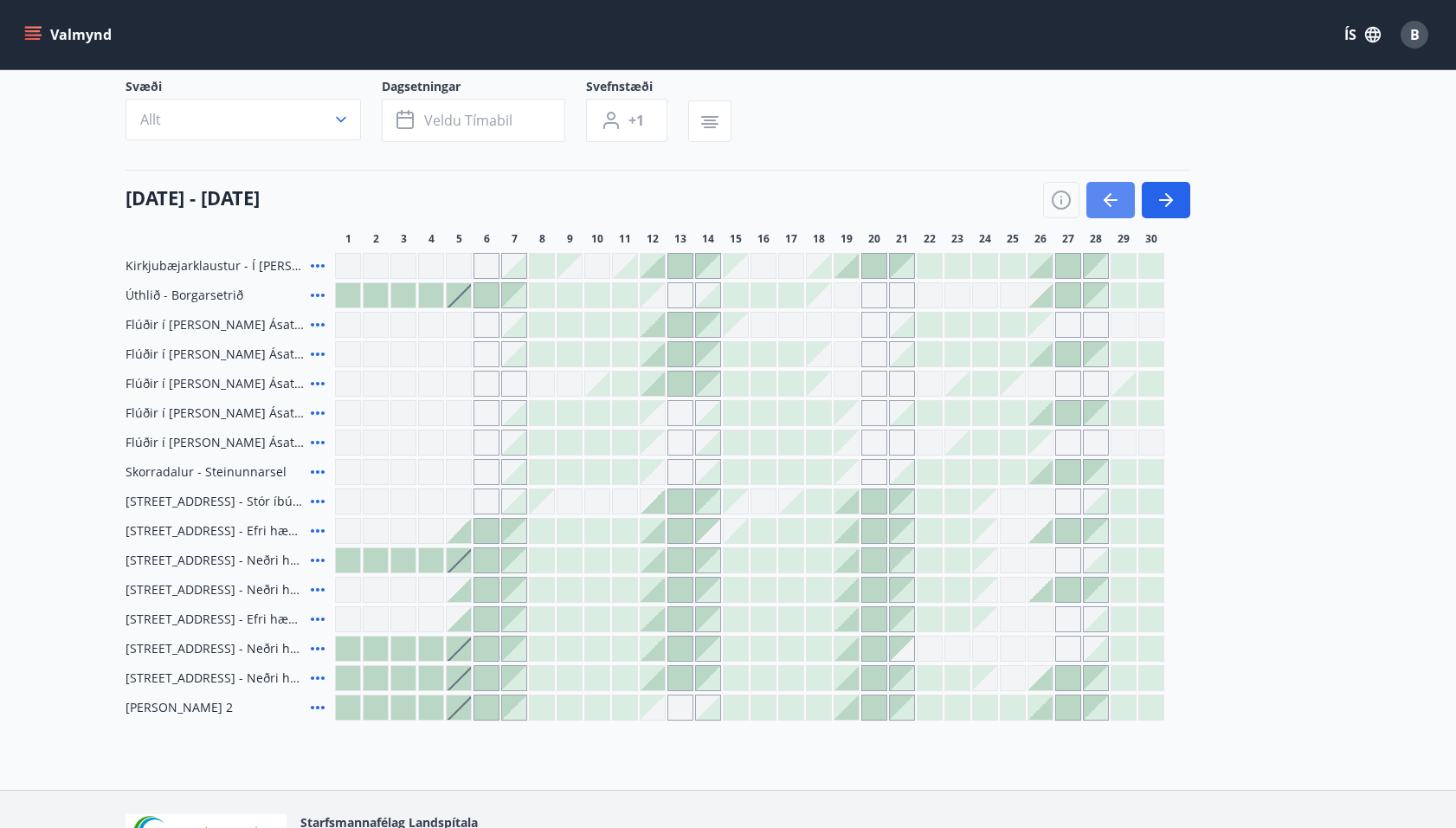
click at [1106, 194] on icon "button" at bounding box center [1110, 200] width 21 height 21
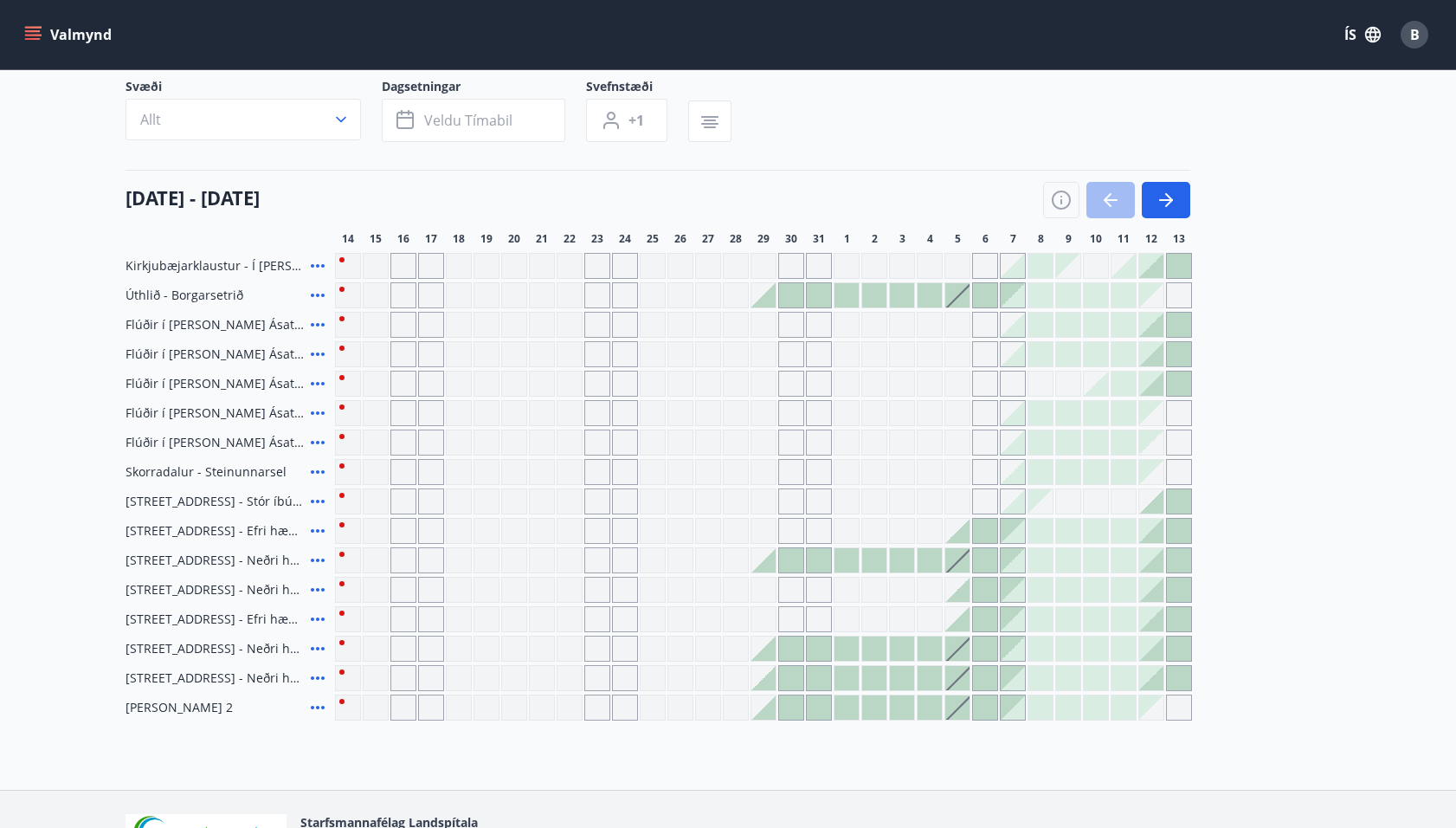
click at [1011, 270] on div at bounding box center [1013, 266] width 24 height 24
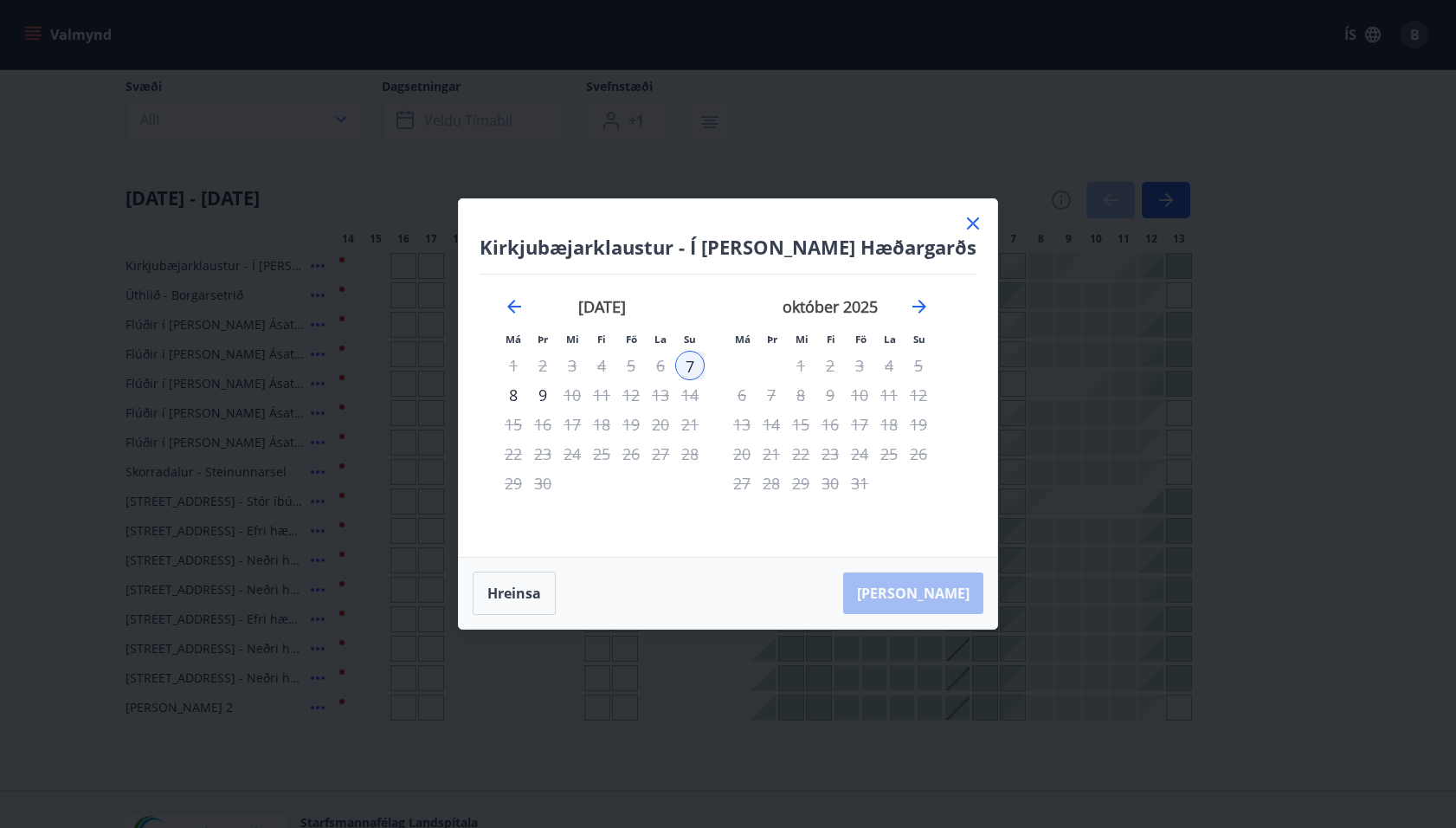
click at [586, 391] on div "10" at bounding box center [572, 395] width 29 height 29
click at [550, 392] on div "9" at bounding box center [543, 395] width 29 height 29
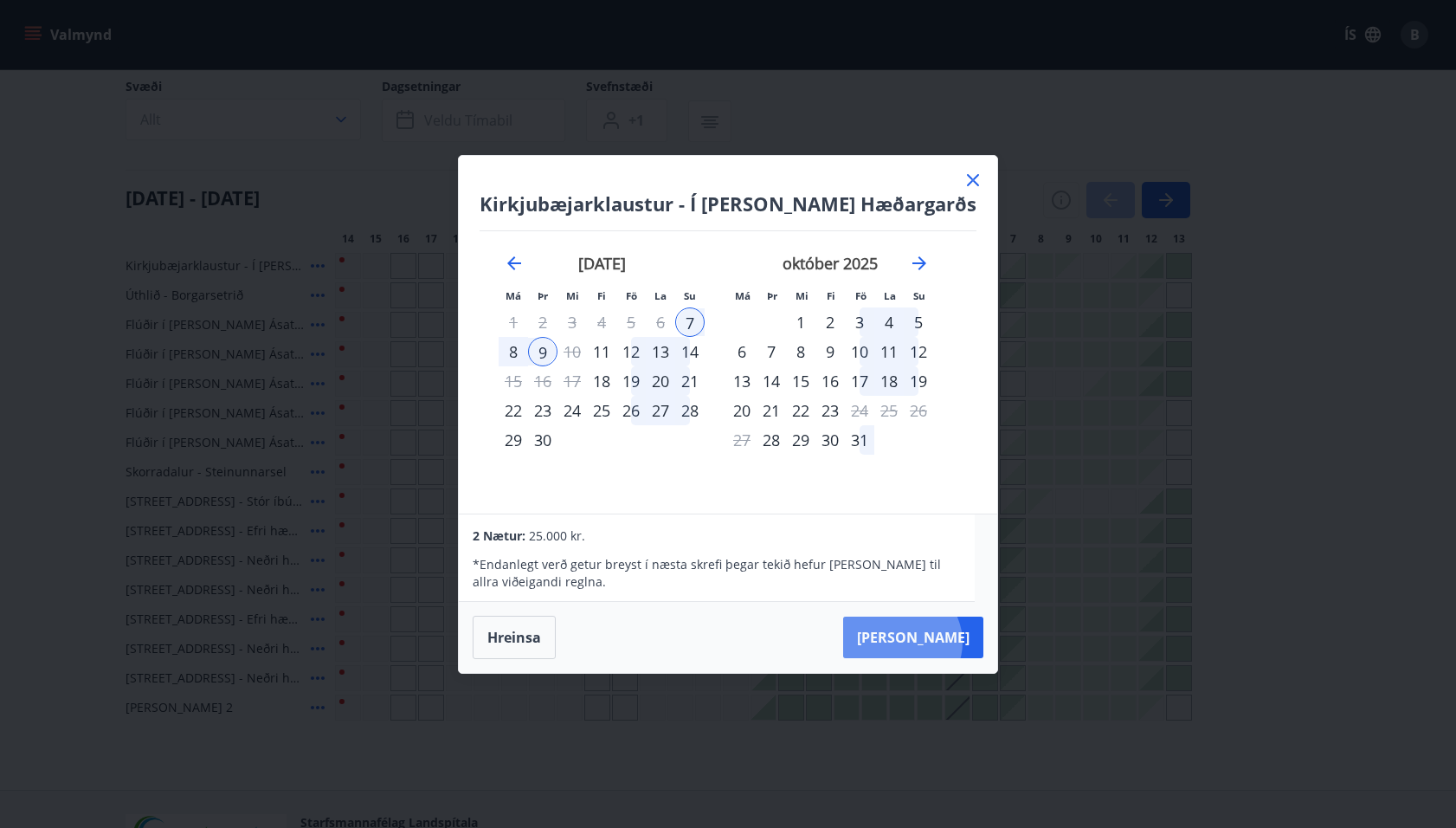
click at [944, 642] on button "Taka Frá" at bounding box center [913, 637] width 140 height 41
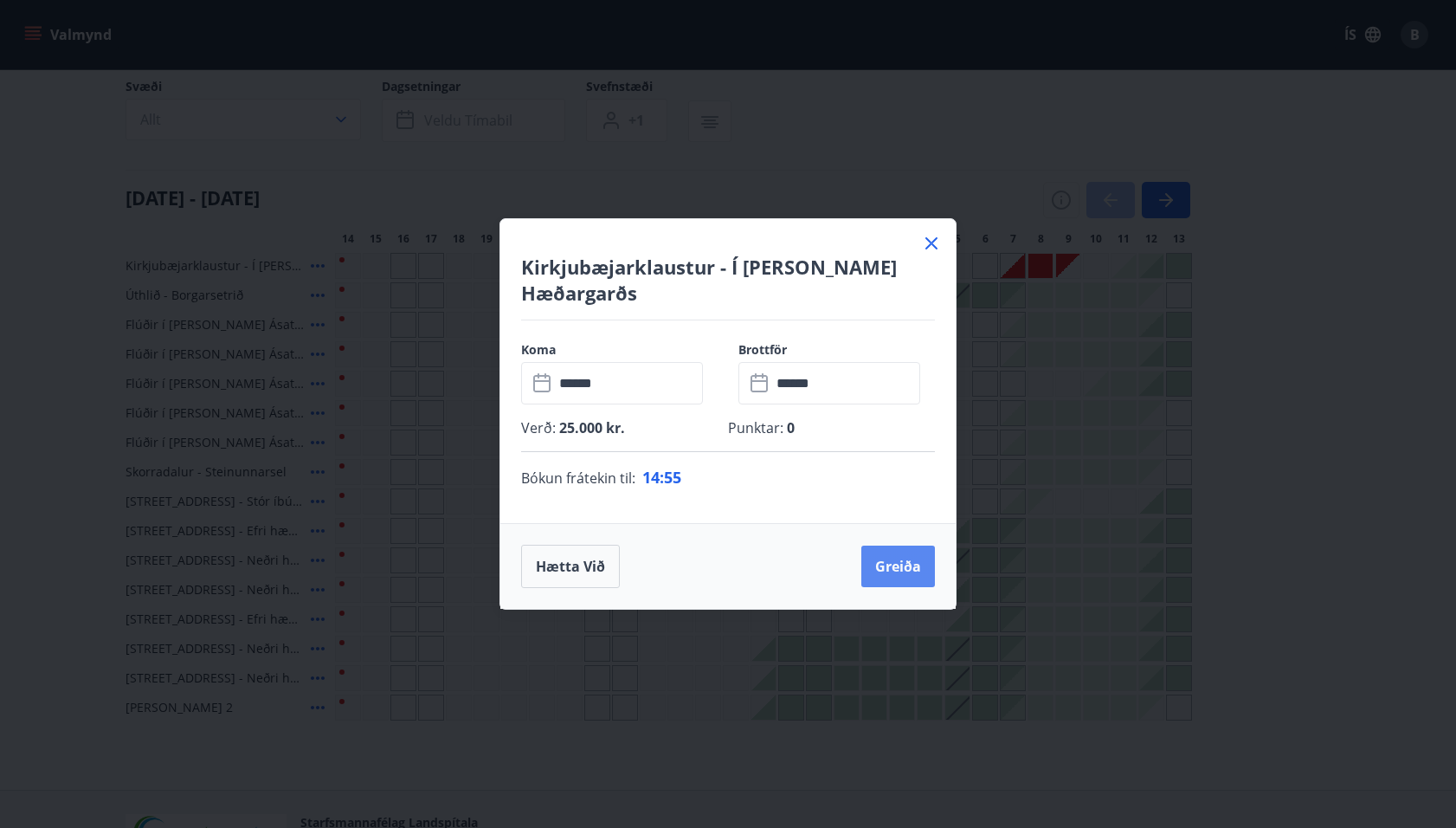
click at [913, 558] on button "Greiða" at bounding box center [899, 566] width 74 height 41
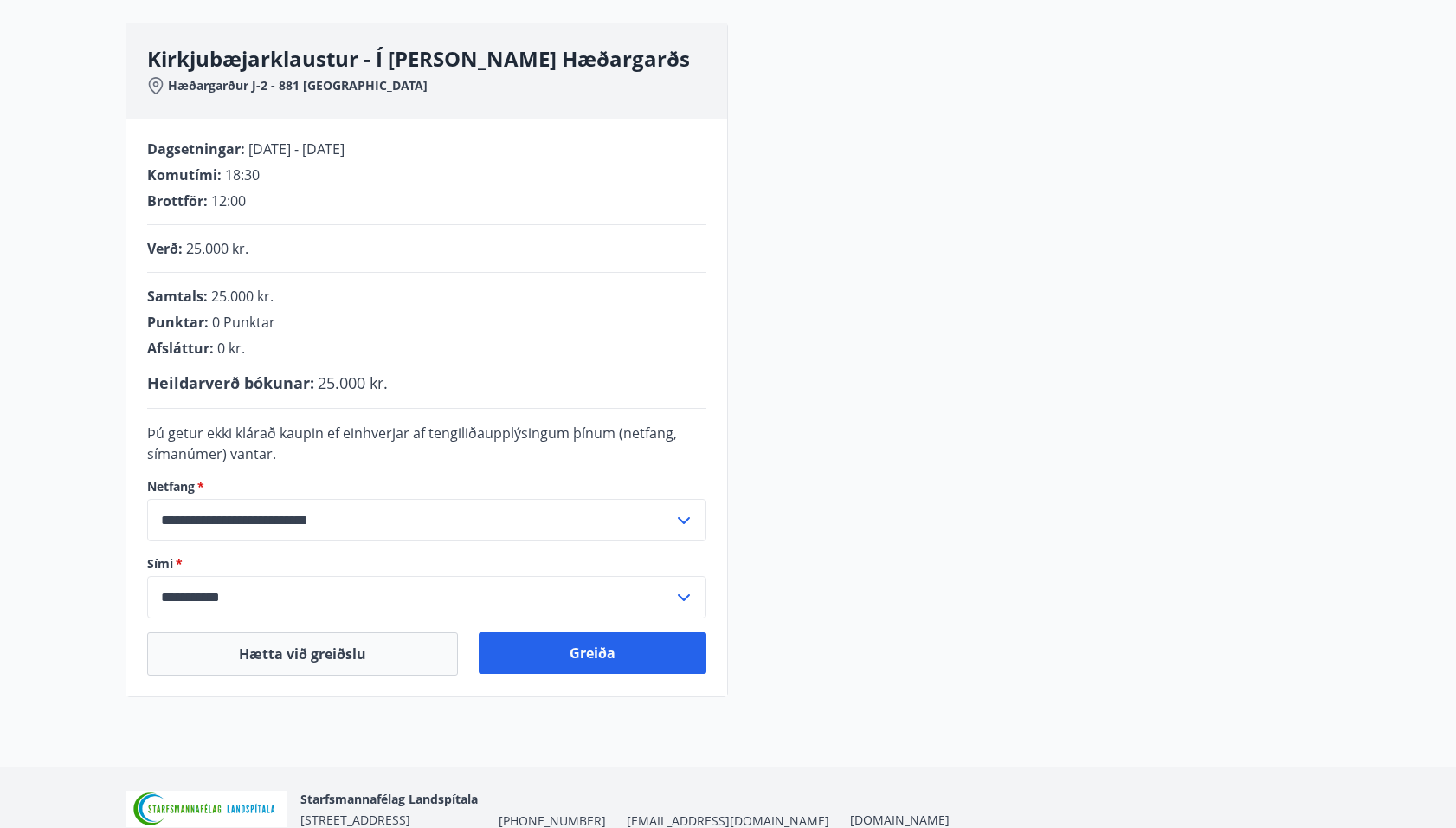
scroll to position [238, 0]
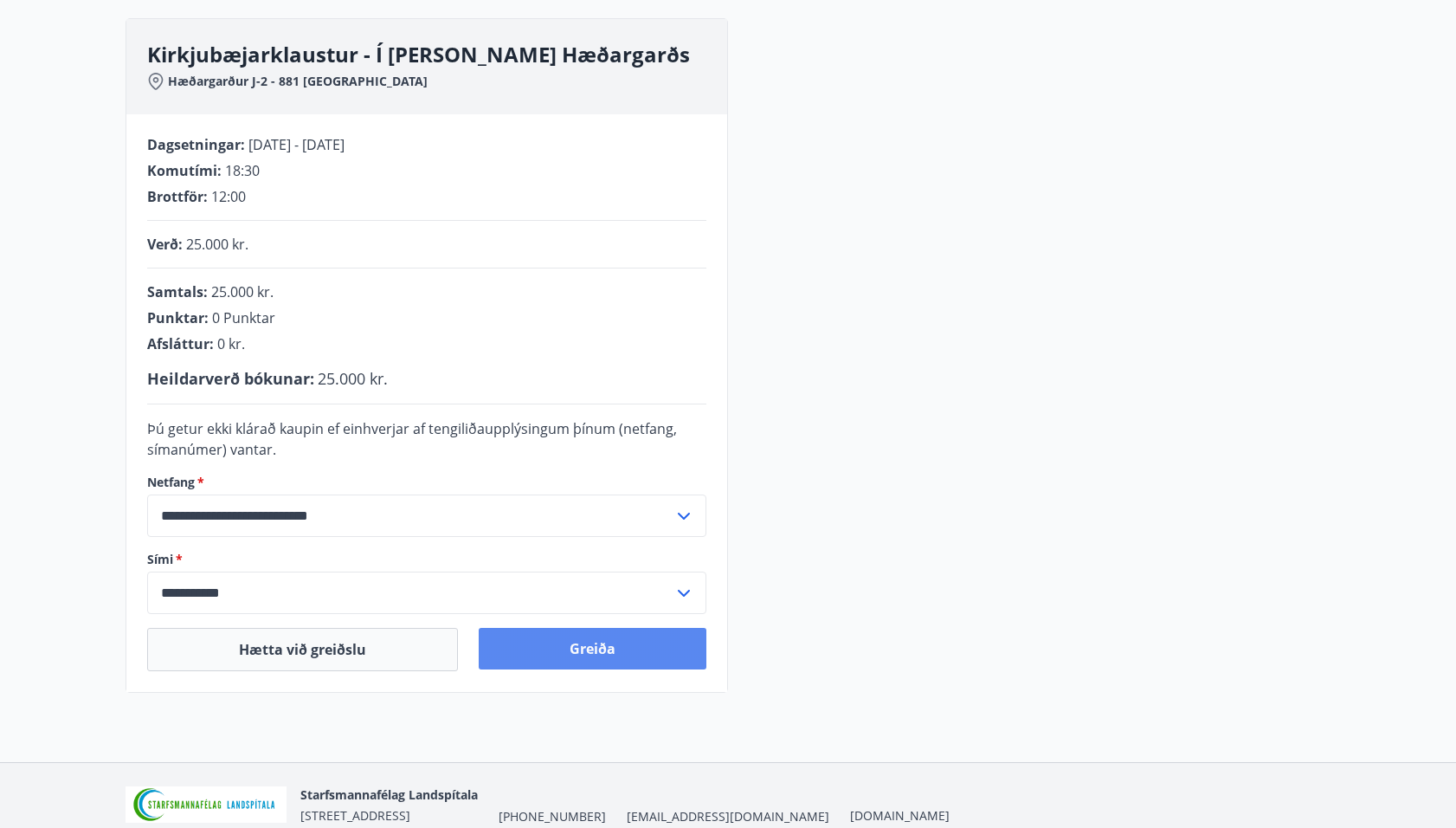
click at [657, 656] on button "Greiða" at bounding box center [593, 648] width 228 height 41
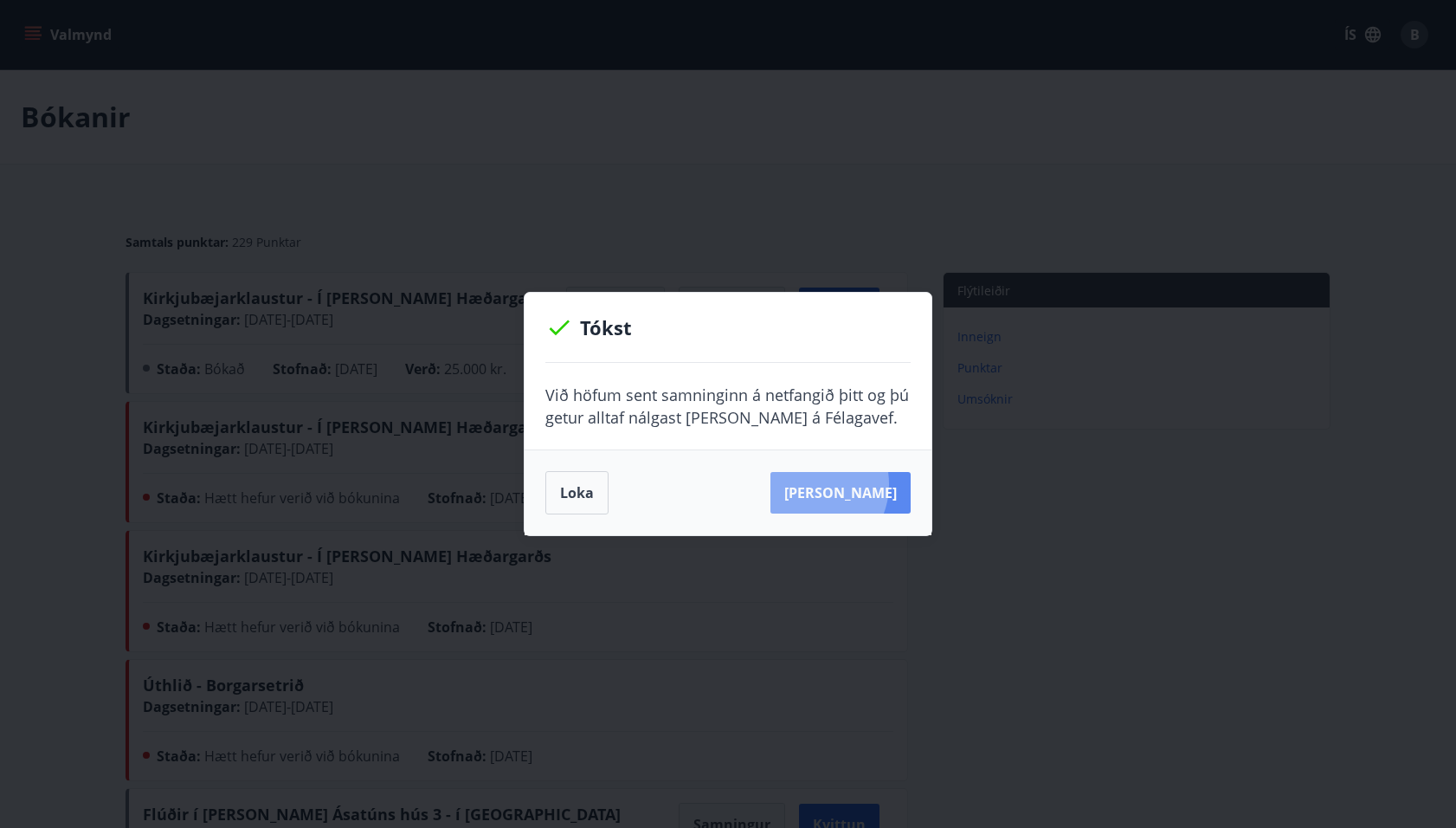
click at [834, 484] on button "[PERSON_NAME]" at bounding box center [841, 492] width 140 height 41
click at [592, 477] on button "Loka" at bounding box center [577, 492] width 63 height 43
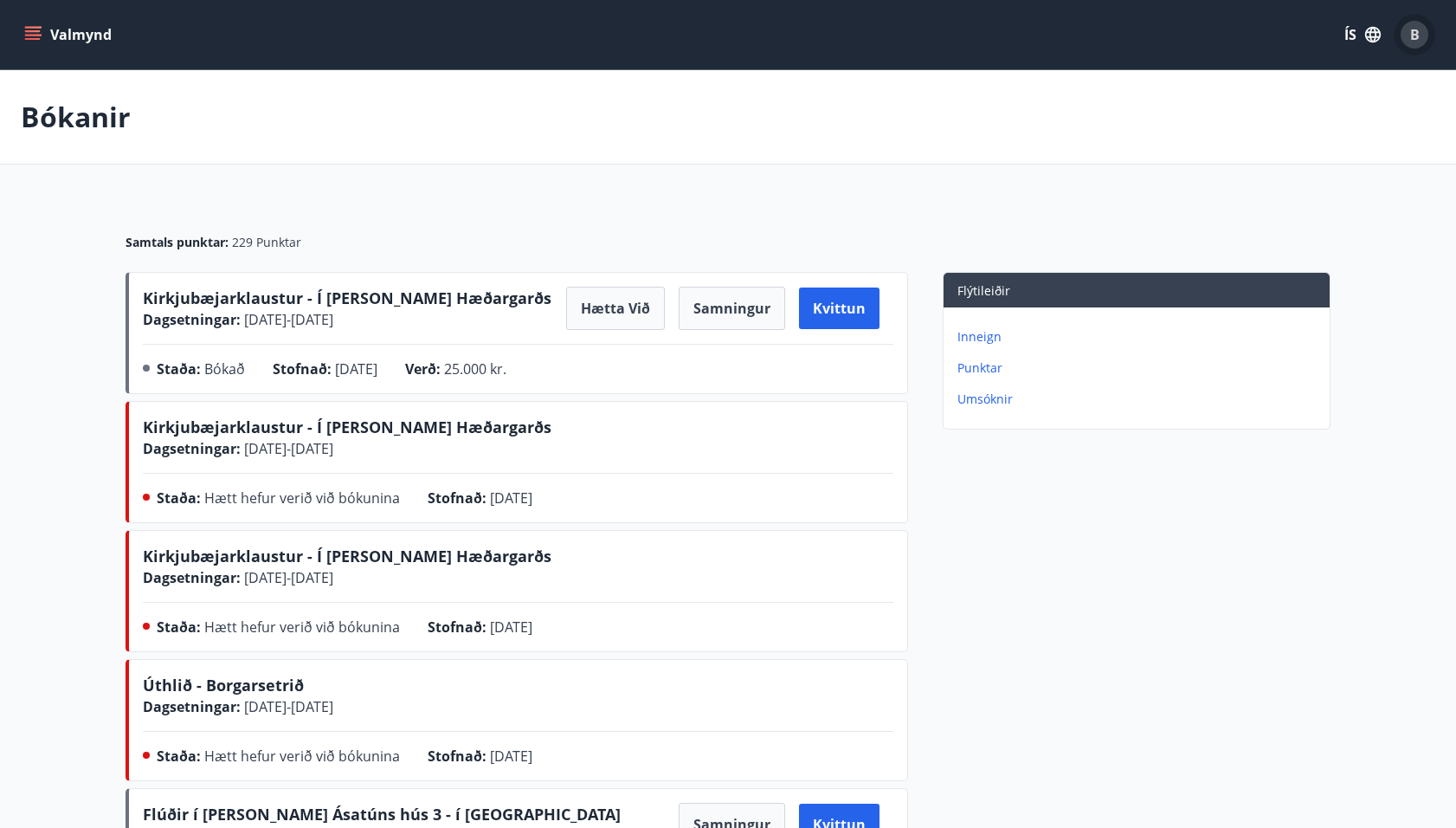
click at [1415, 35] on span "B" at bounding box center [1415, 34] width 9 height 19
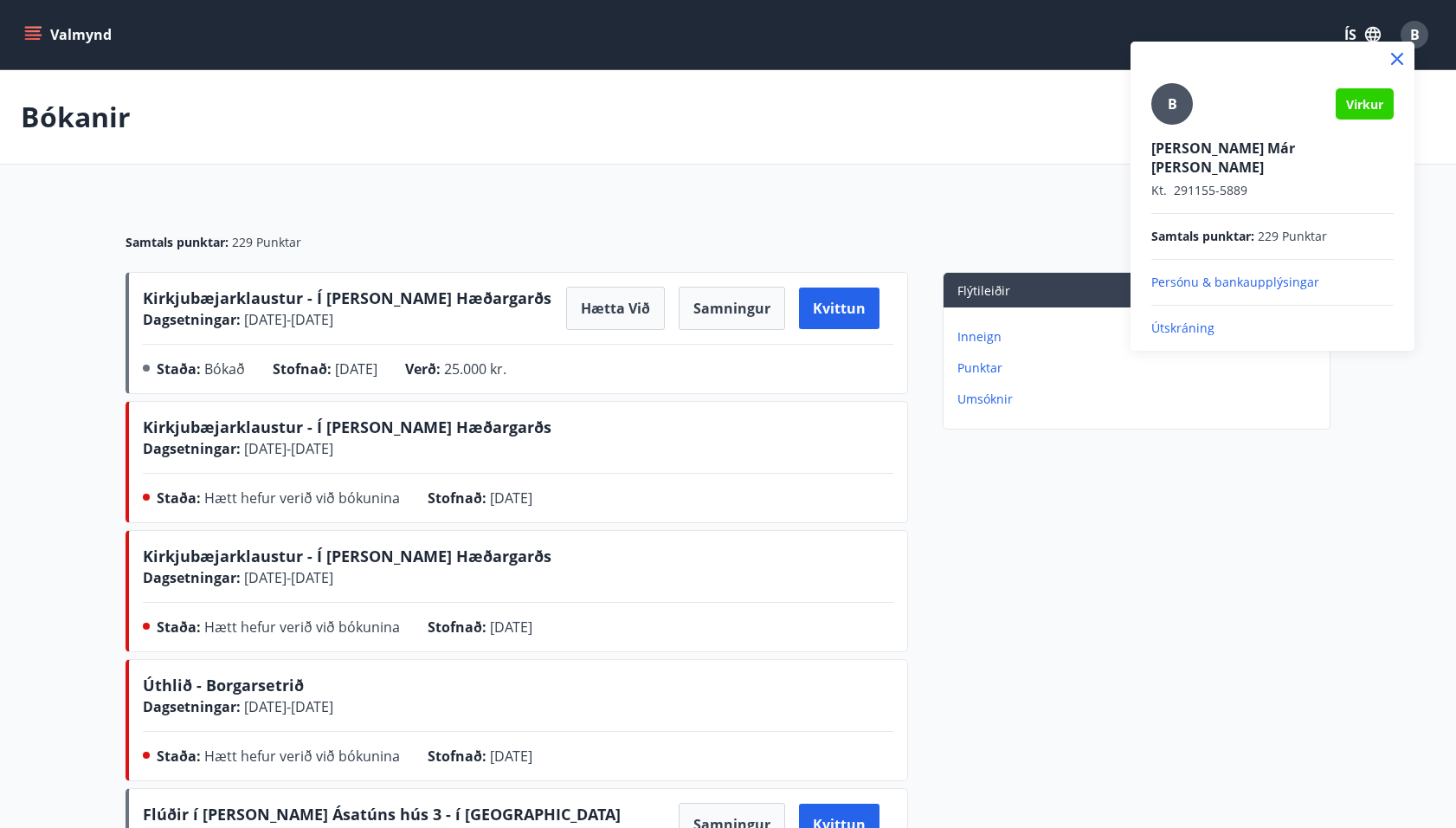
click at [1194, 319] on p "Útskráning" at bounding box center [1273, 328] width 243 height 17
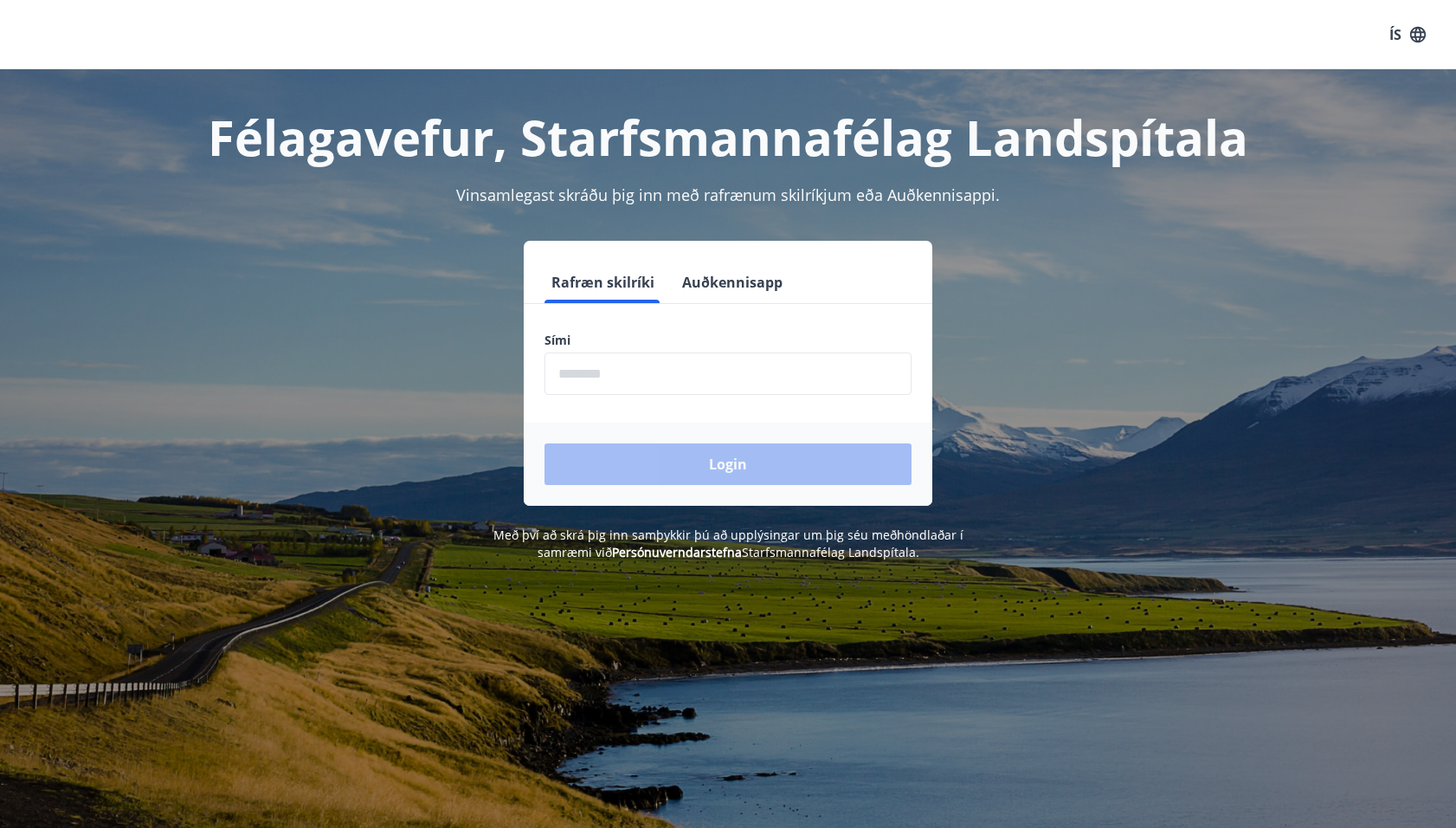
click at [756, 370] on input "phone" at bounding box center [728, 374] width 367 height 42
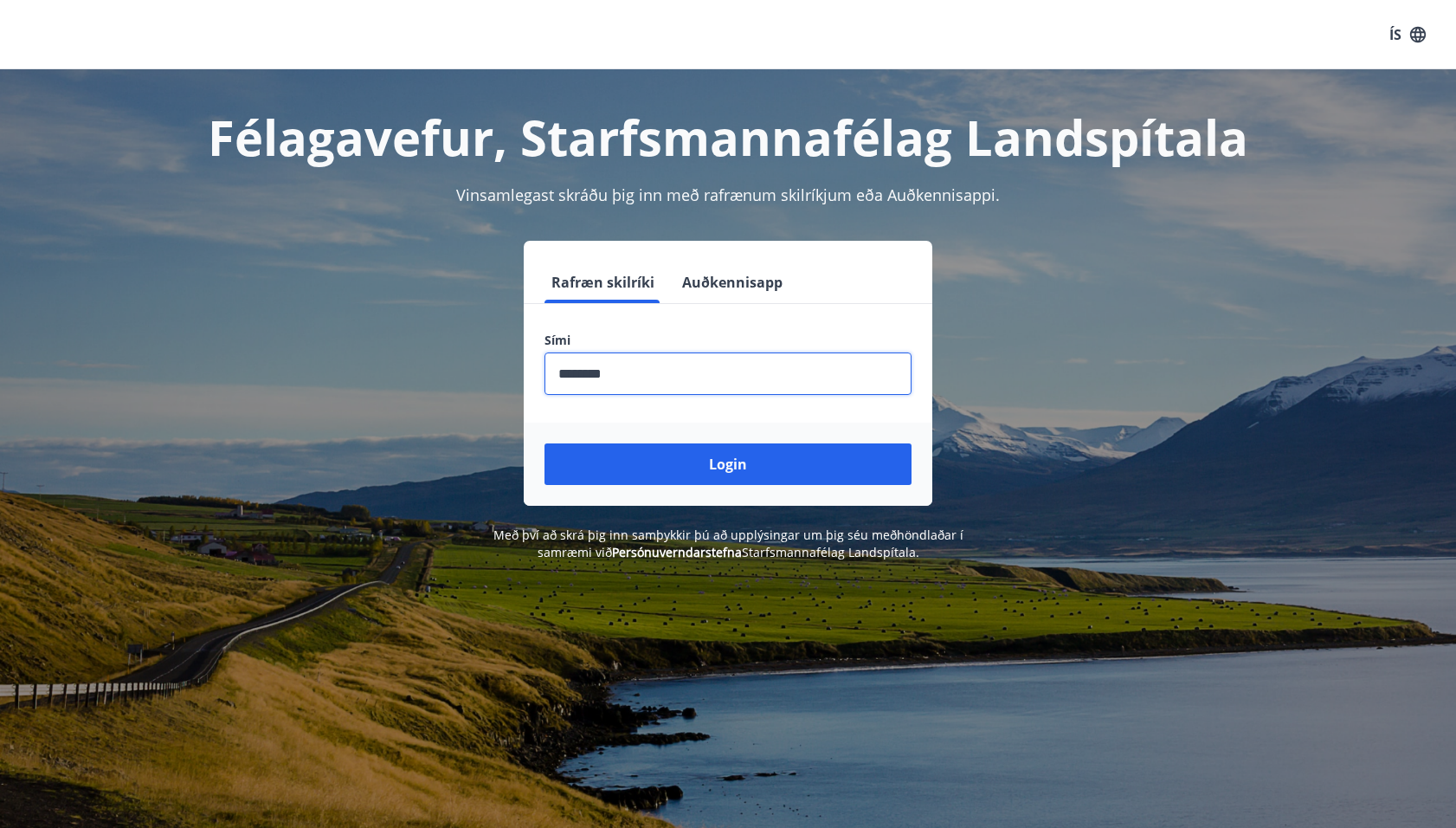
type input "********"
click at [545, 443] on button "Login" at bounding box center [728, 464] width 367 height 41
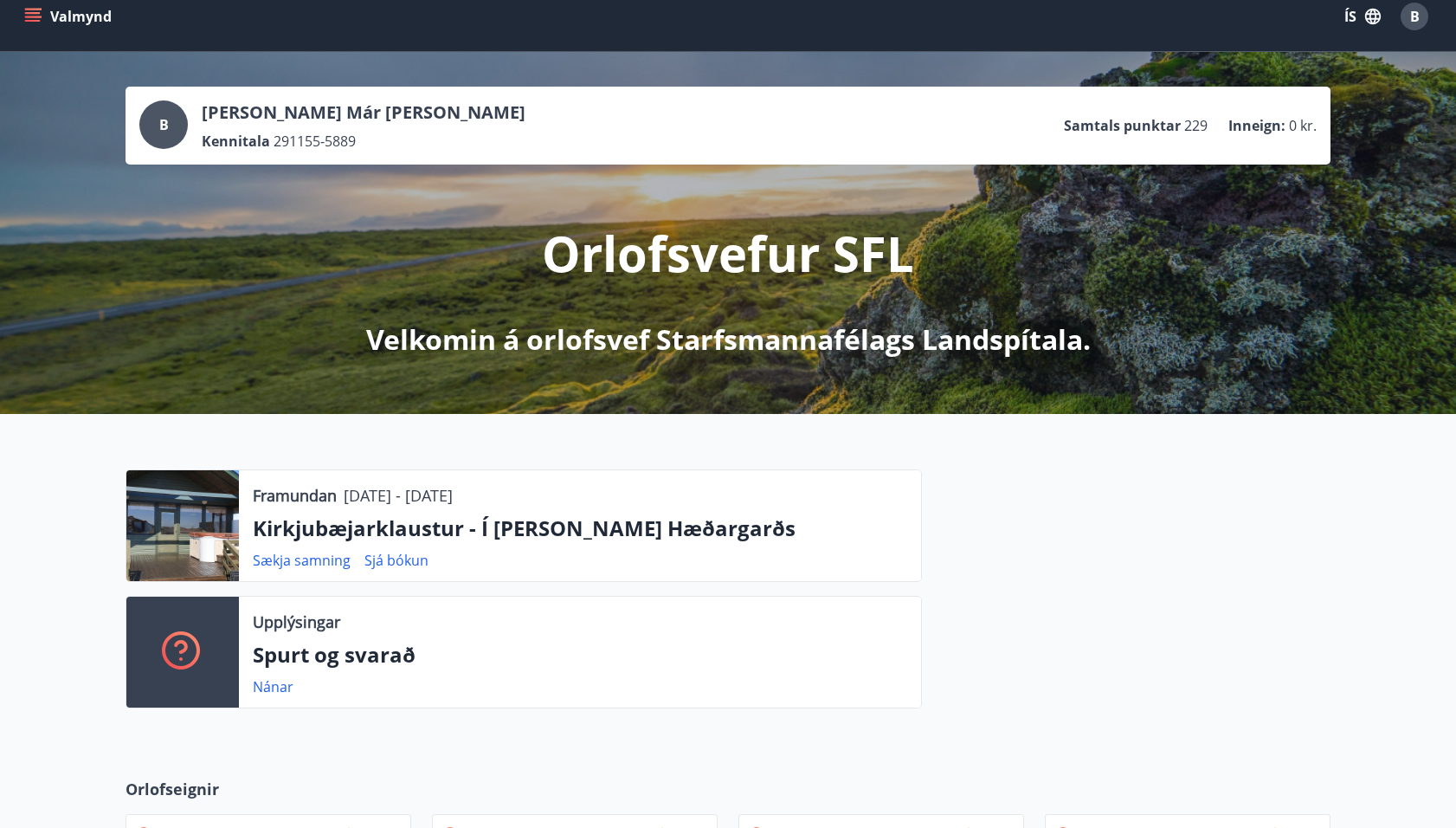
scroll to position [27, 0]
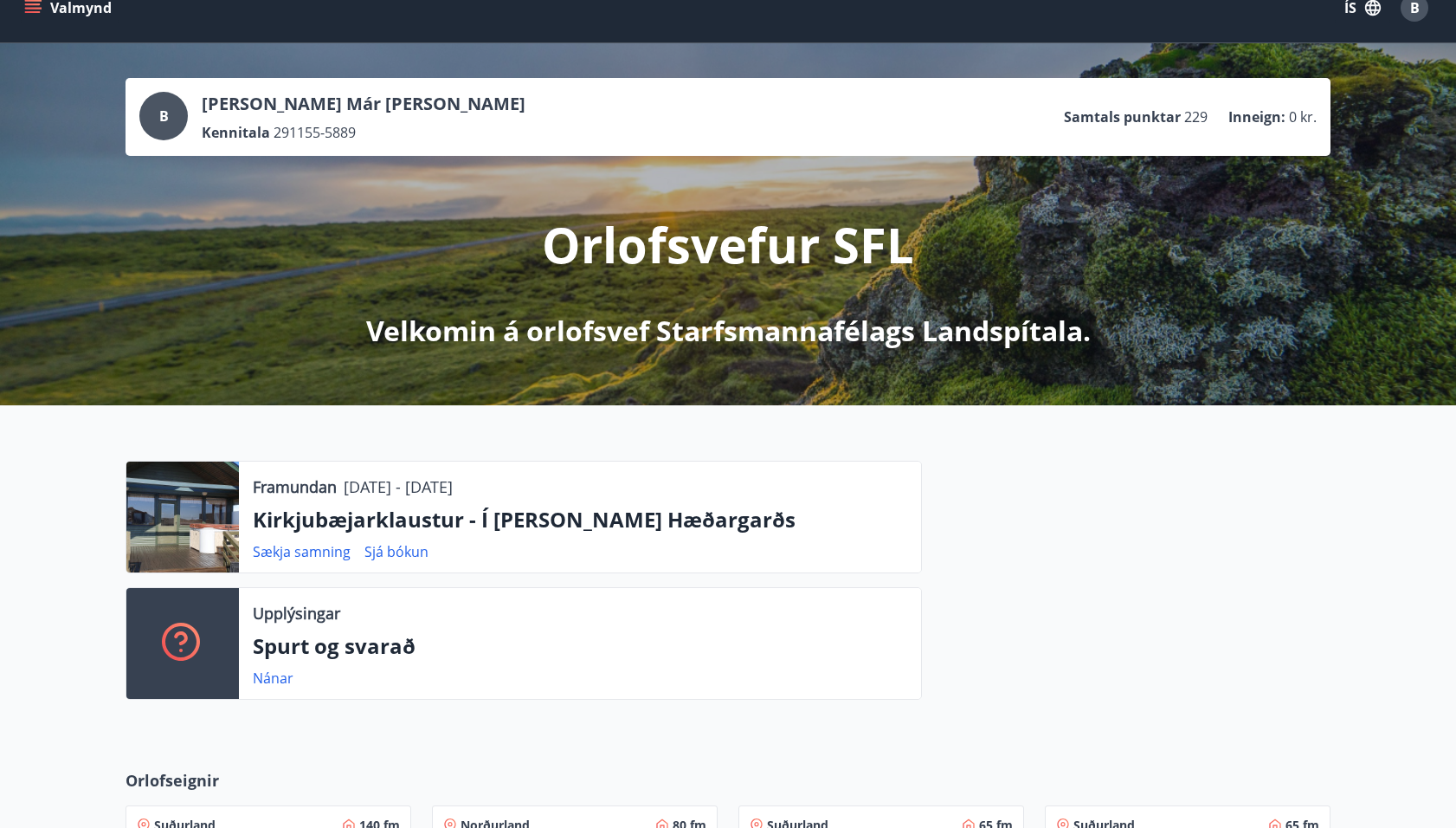
click at [28, 7] on icon "menu" at bounding box center [34, 8] width 19 height 2
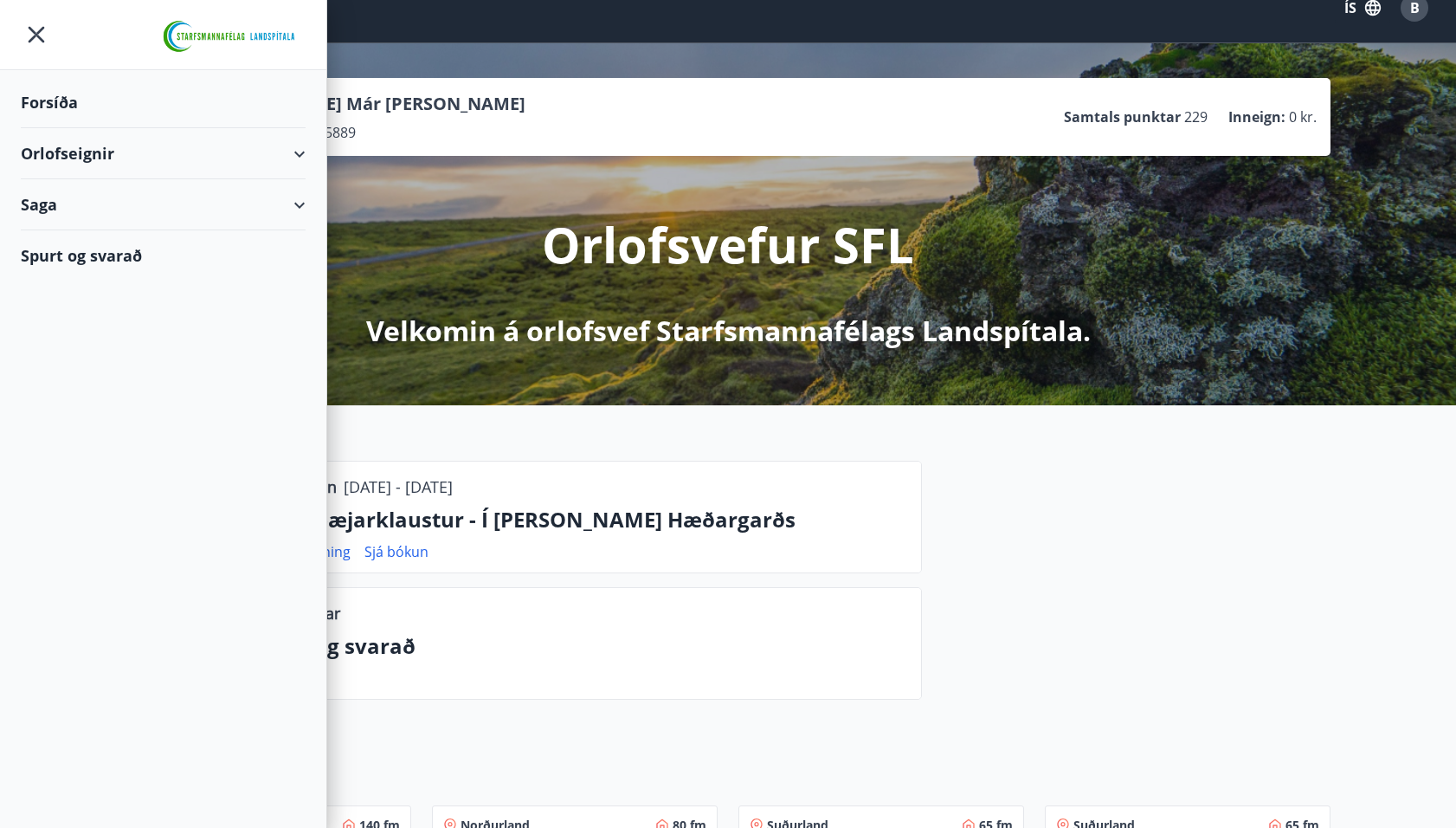
click at [36, 137] on div "Orlofseignir" at bounding box center [164, 154] width 285 height 52
click at [91, 231] on div "Bókunardagatal" at bounding box center [164, 234] width 258 height 37
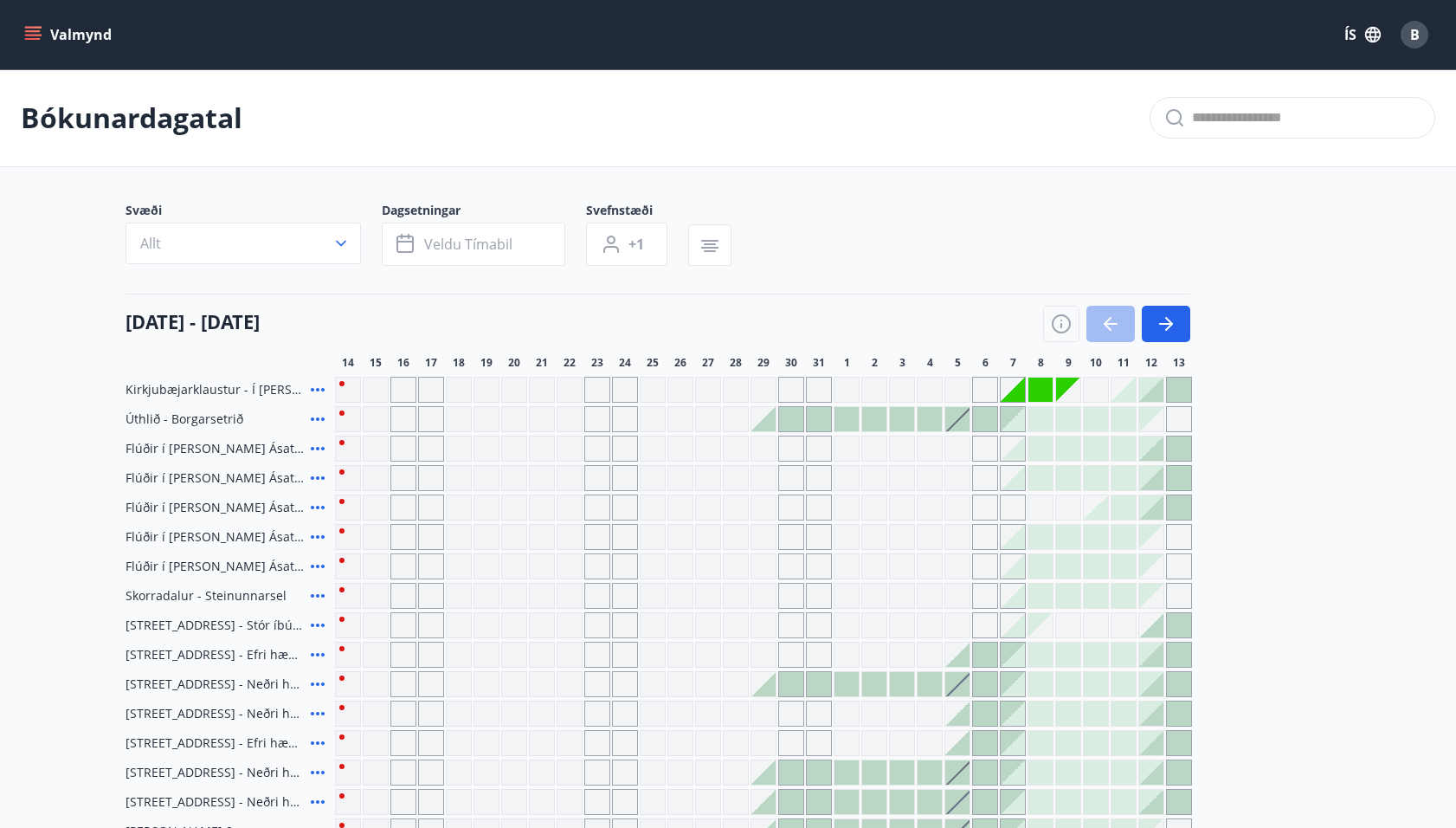
click at [1134, 397] on div at bounding box center [1124, 389] width 24 height 24
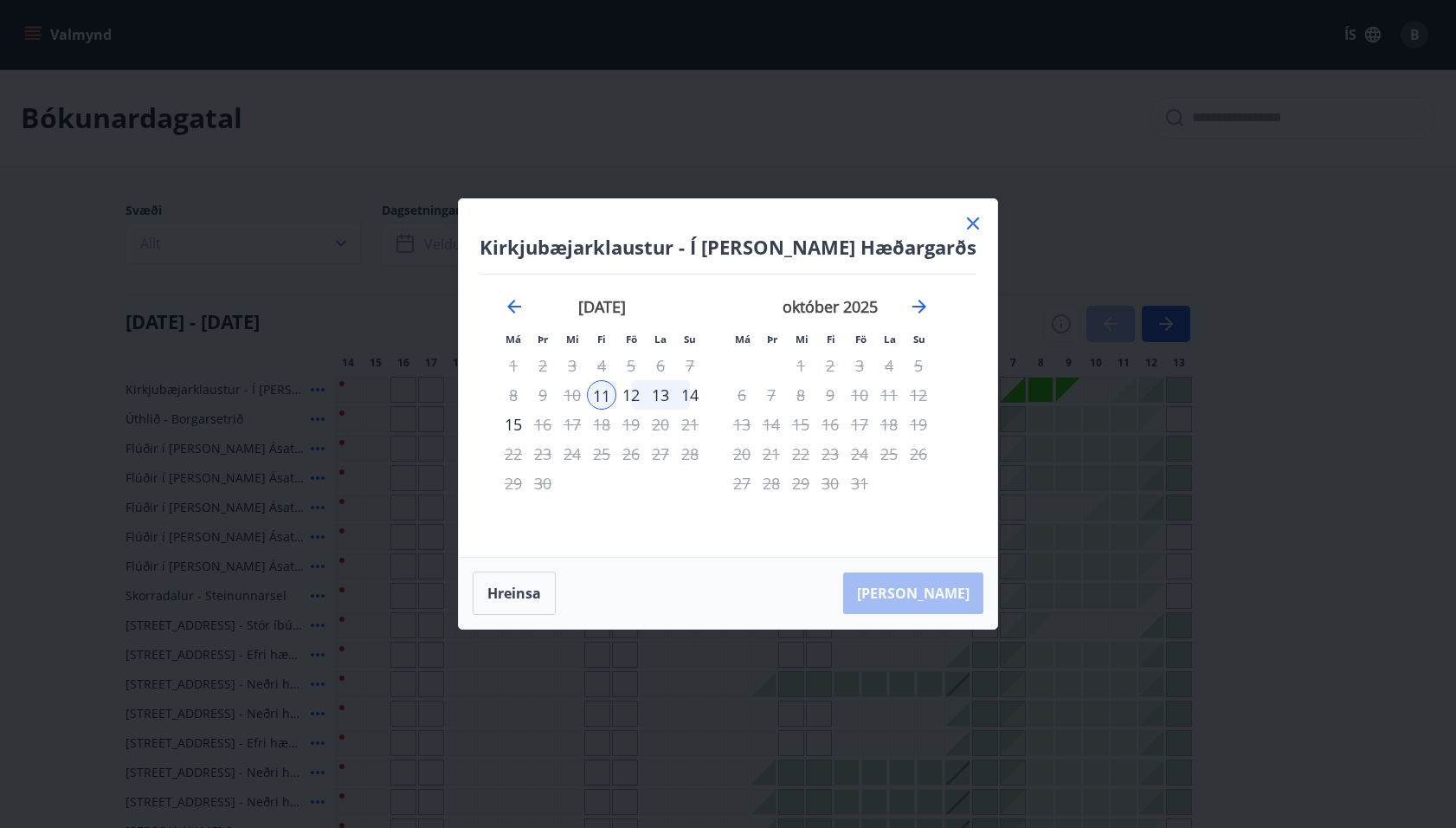
click at [644, 390] on div "12" at bounding box center [631, 395] width 29 height 29
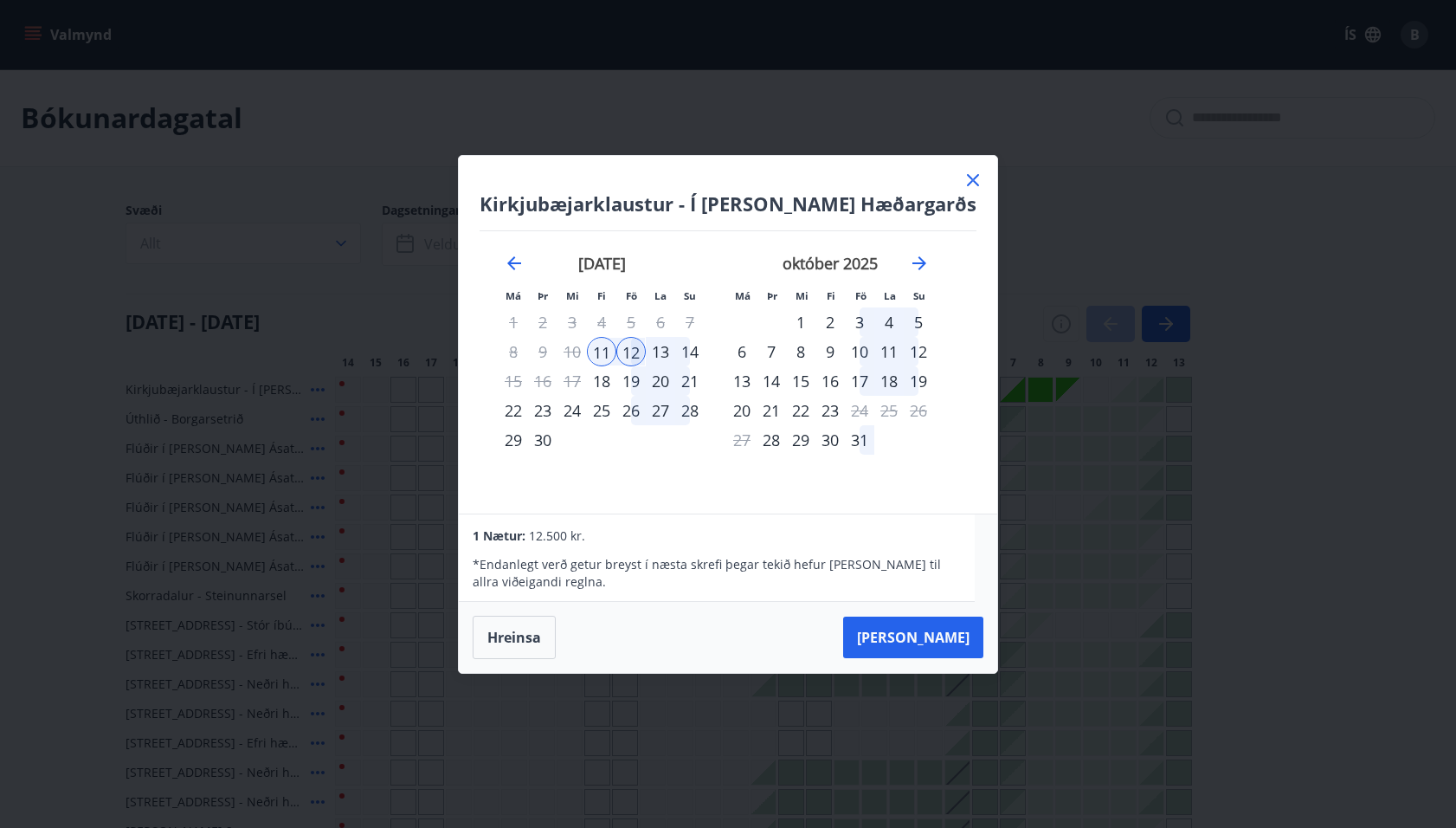
click at [703, 351] on div "14" at bounding box center [690, 351] width 29 height 29
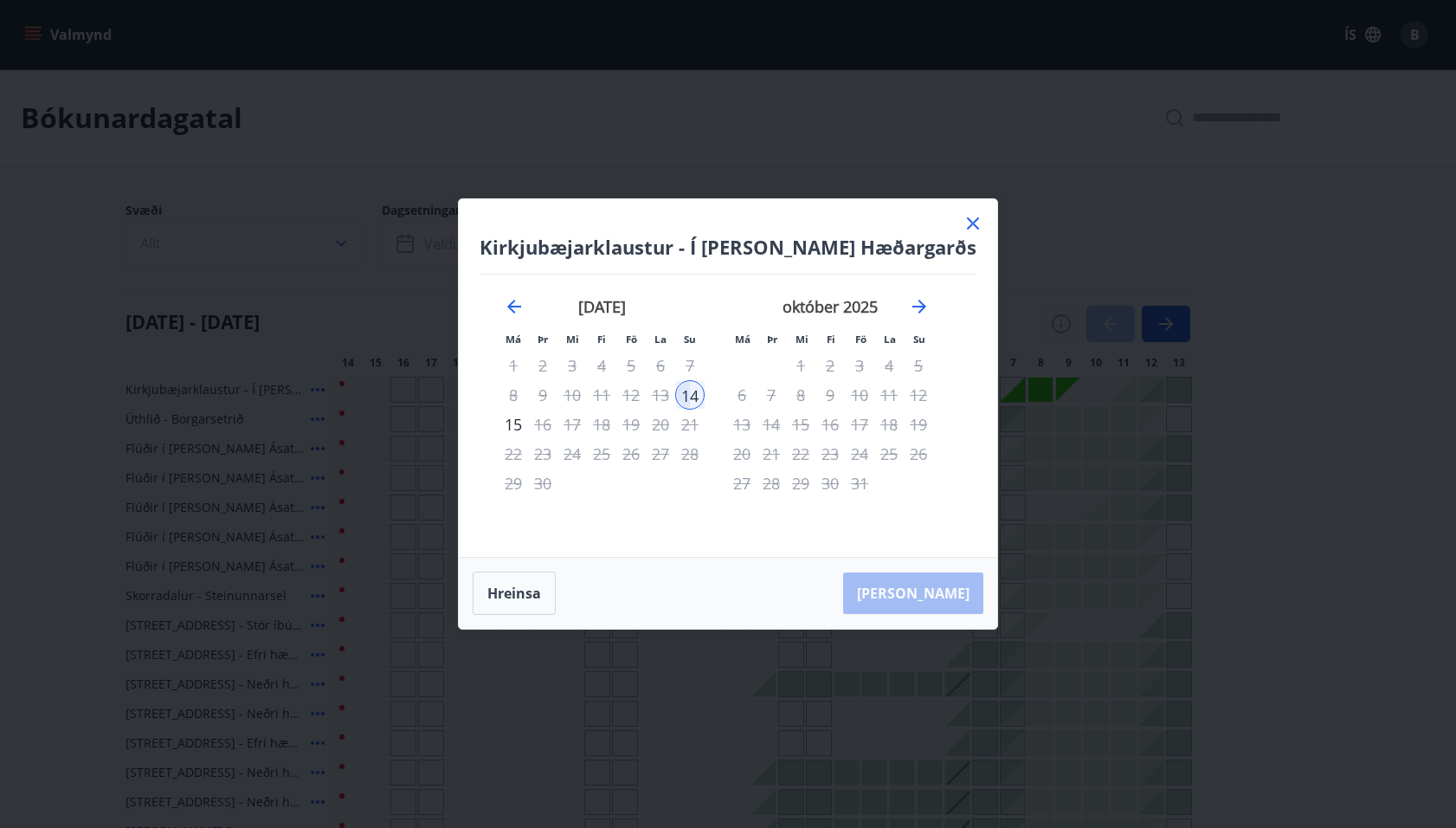
click at [642, 391] on div "12" at bounding box center [631, 395] width 29 height 29
click at [535, 581] on button "Hreinsa" at bounding box center [514, 592] width 83 height 43
click at [642, 394] on div "12" at bounding box center [631, 395] width 29 height 29
click at [703, 392] on div "14" at bounding box center [690, 395] width 29 height 29
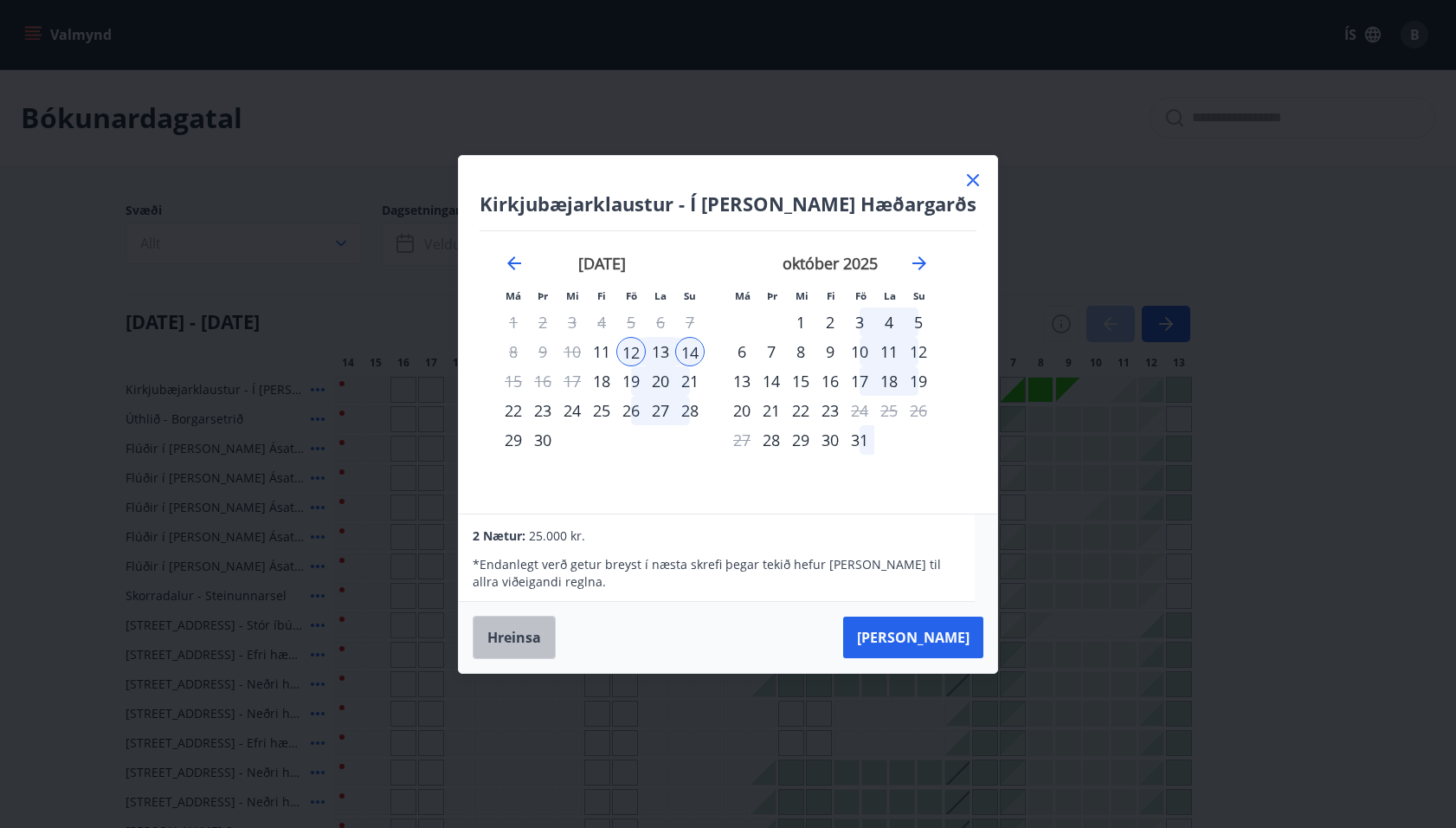
click at [517, 638] on button "Hreinsa" at bounding box center [514, 637] width 83 height 43
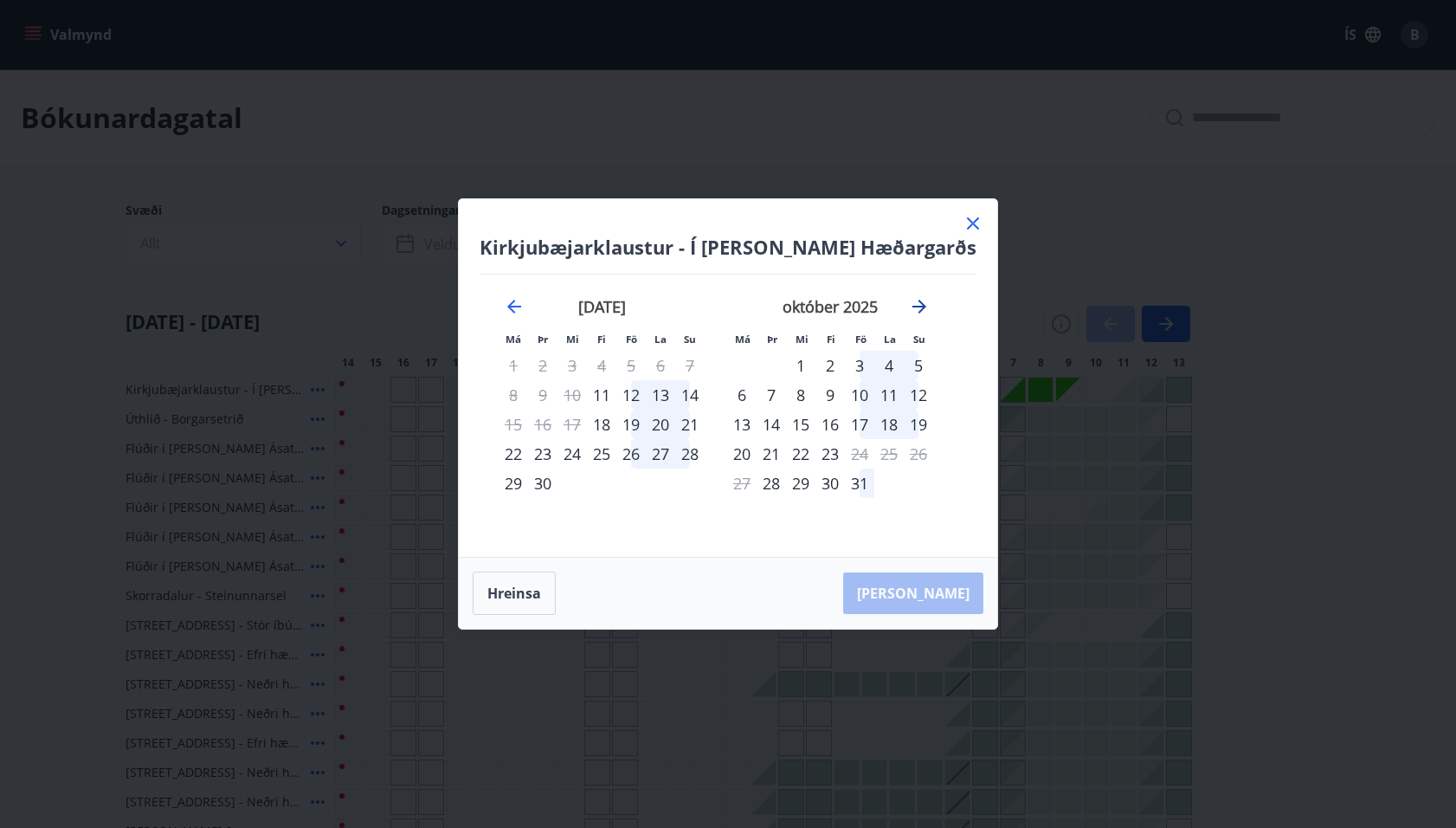
click at [926, 306] on icon "Move forward to switch to the next month." at bounding box center [919, 306] width 14 height 14
click at [522, 420] on div "13" at bounding box center [513, 424] width 29 height 29
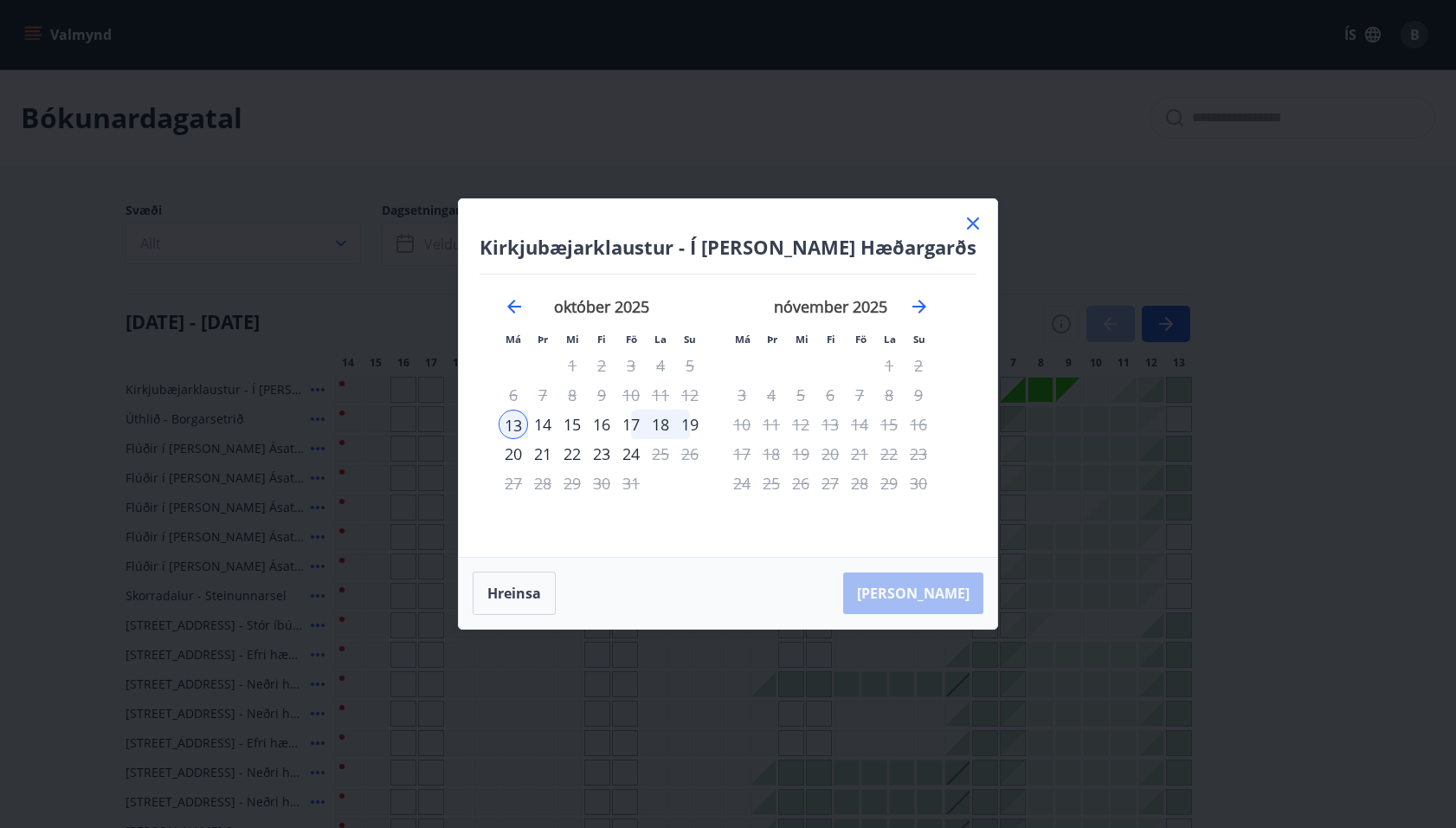
click at [578, 446] on div "22" at bounding box center [572, 454] width 29 height 29
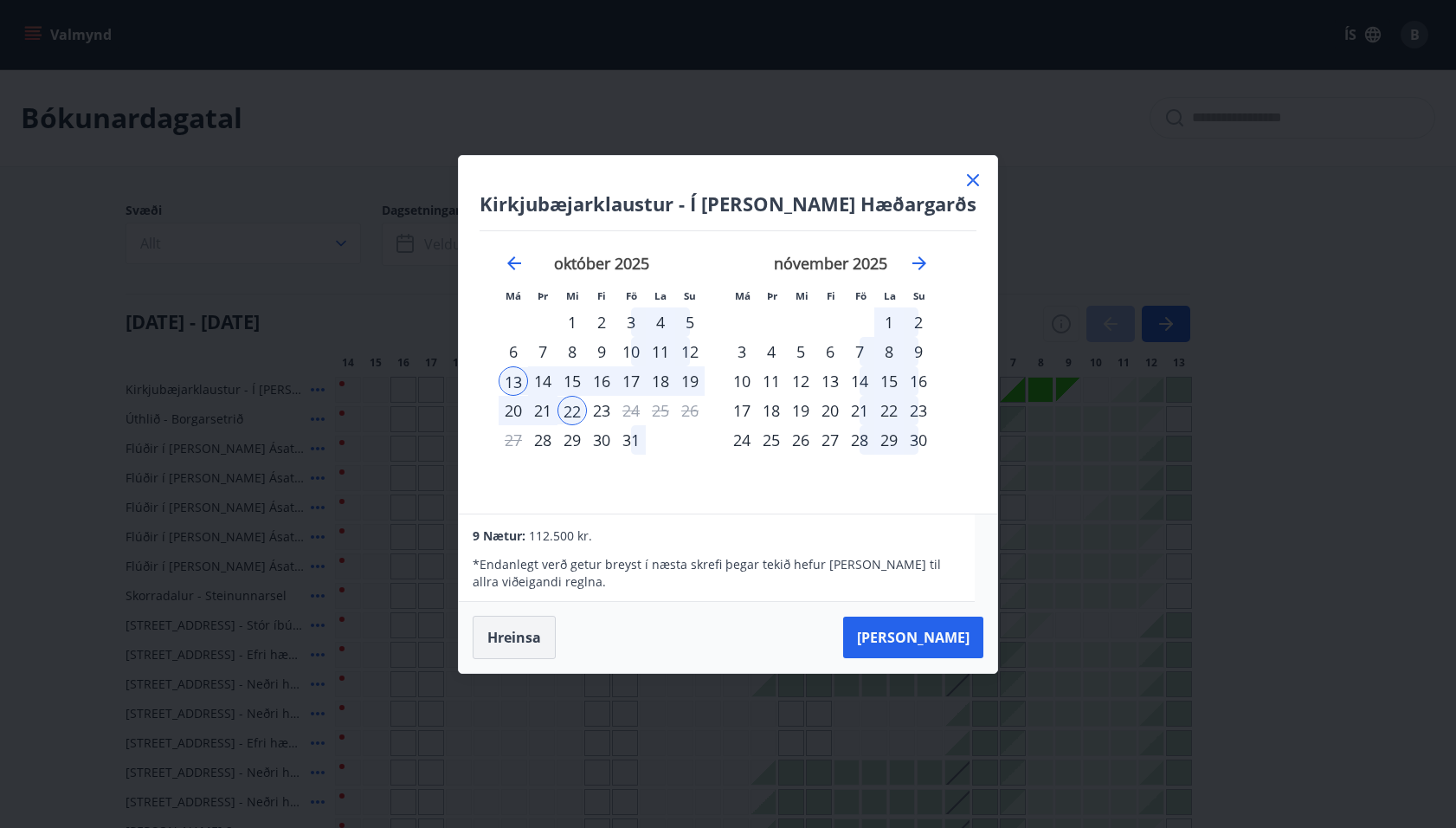
click at [545, 627] on button "Hreinsa" at bounding box center [514, 637] width 83 height 43
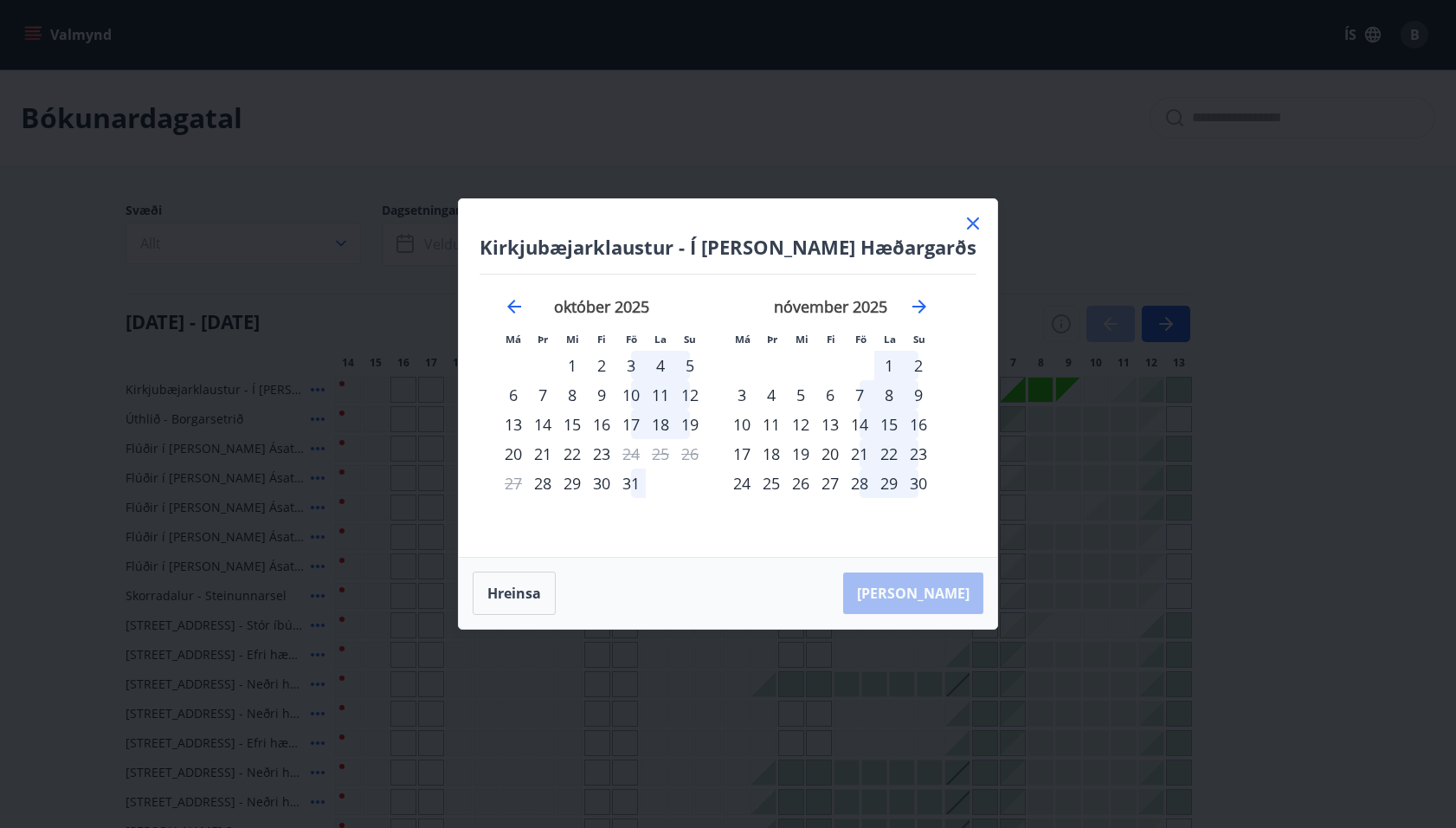
drag, startPoint x: 430, startPoint y: 486, endPoint x: 1036, endPoint y: 110, distance: 713.2
click at [430, 486] on div "Kirkjubæjarklaustur - Í landi Hæðargarðs Má Þr Mi Fi Fö La Su Má Þr Mi Fi Fö La…" at bounding box center [728, 414] width 1456 height 828
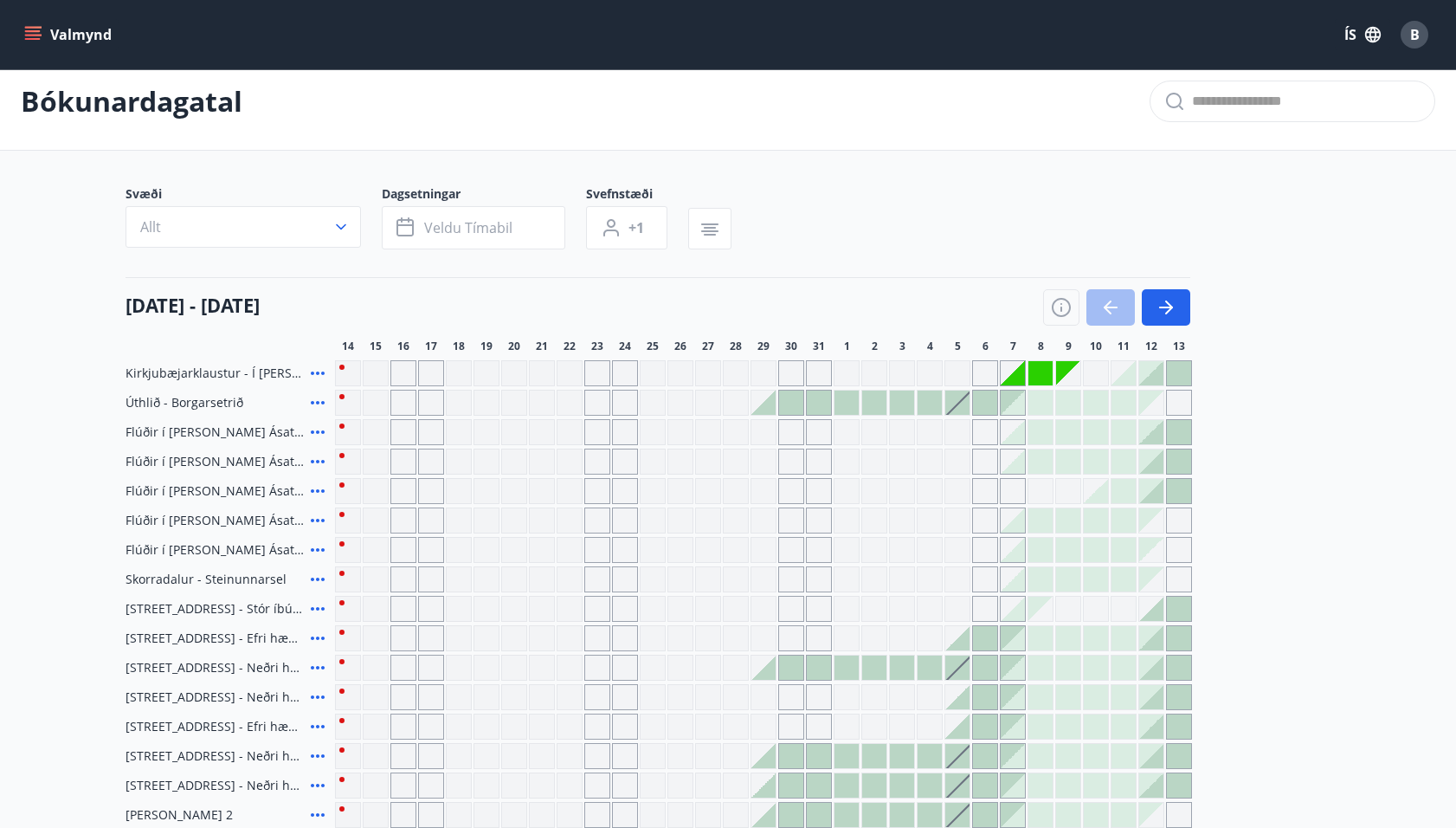
scroll to position [8, 0]
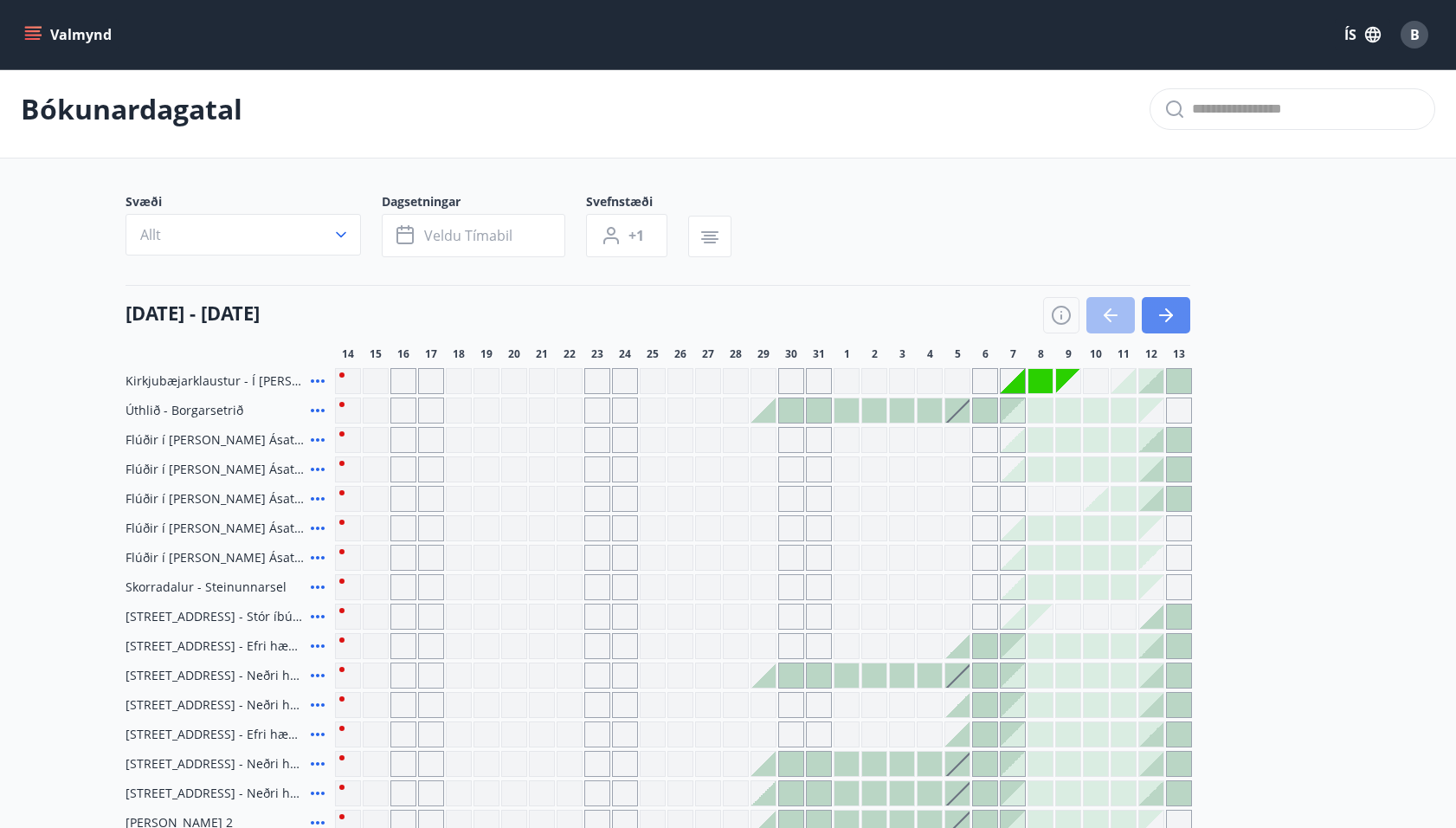
click at [1174, 317] on icon "button" at bounding box center [1166, 315] width 21 height 21
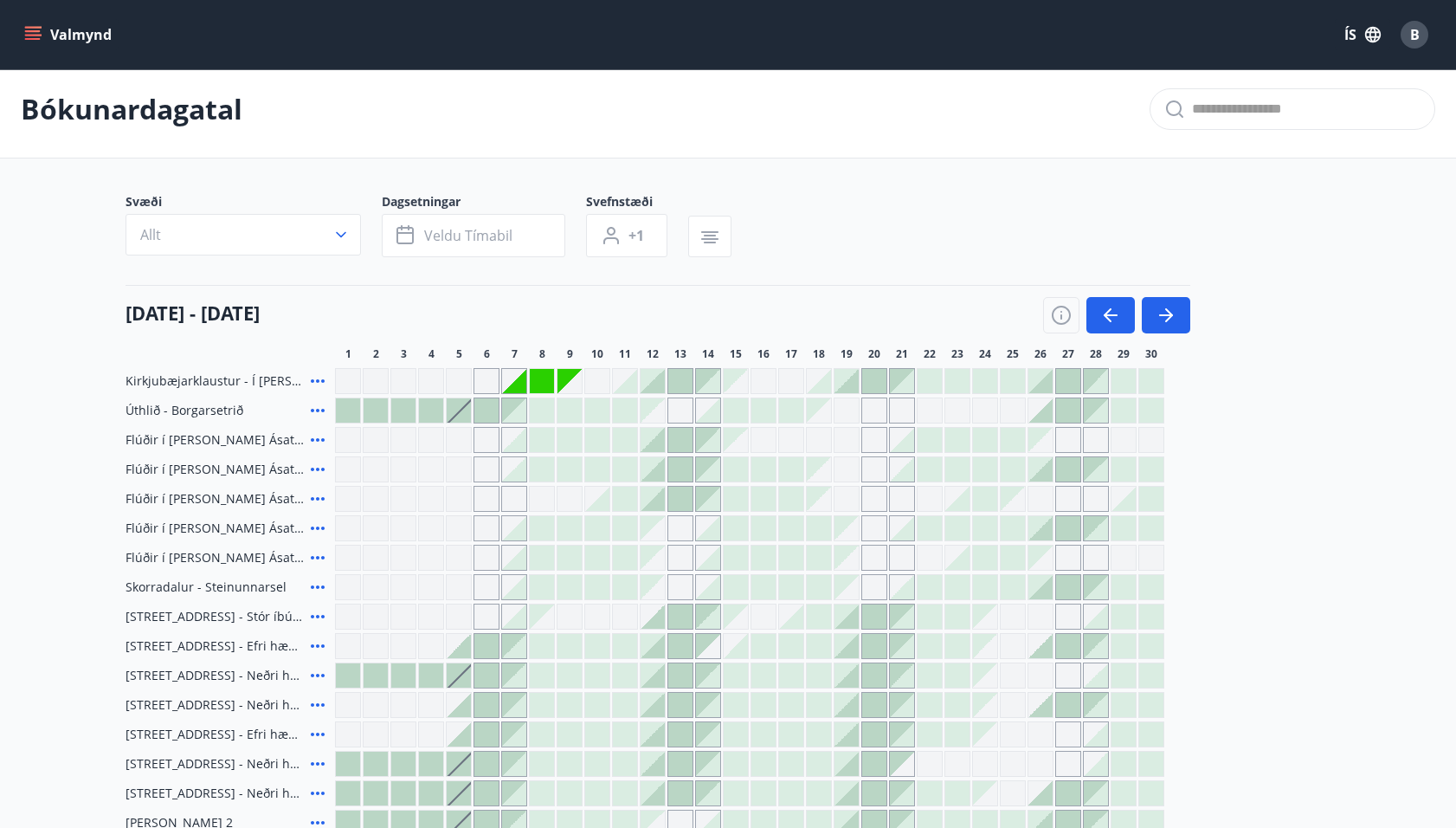
click at [657, 384] on div at bounding box center [653, 381] width 24 height 24
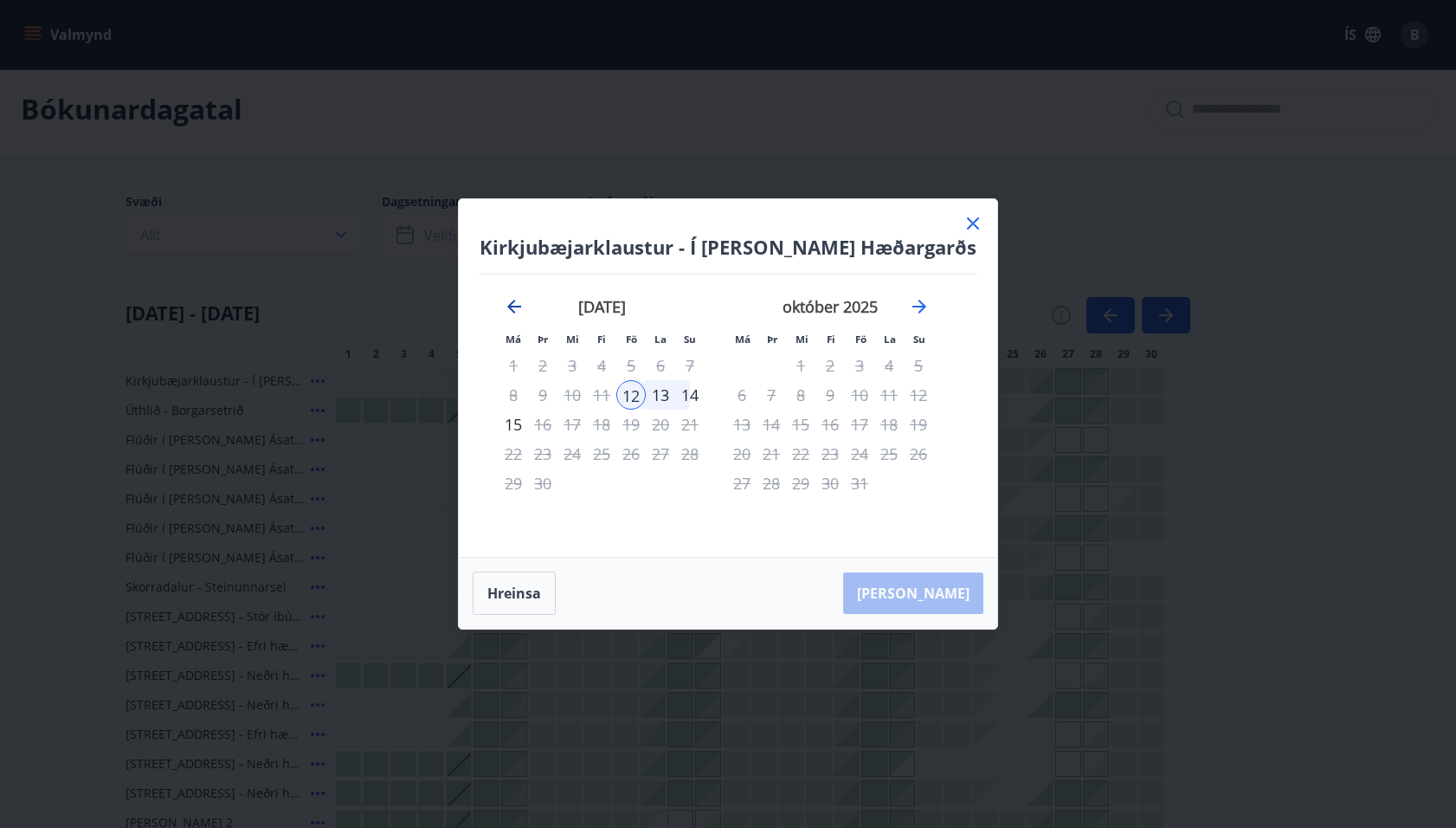
click at [524, 305] on icon "Move backward to switch to the previous month." at bounding box center [514, 306] width 21 height 21
click at [527, 587] on button "Hreinsa" at bounding box center [514, 592] width 83 height 43
click at [873, 391] on div "12" at bounding box center [860, 395] width 29 height 29
click at [871, 423] on div "19" at bounding box center [860, 424] width 29 height 29
click at [535, 585] on button "Hreinsa" at bounding box center [514, 592] width 83 height 43
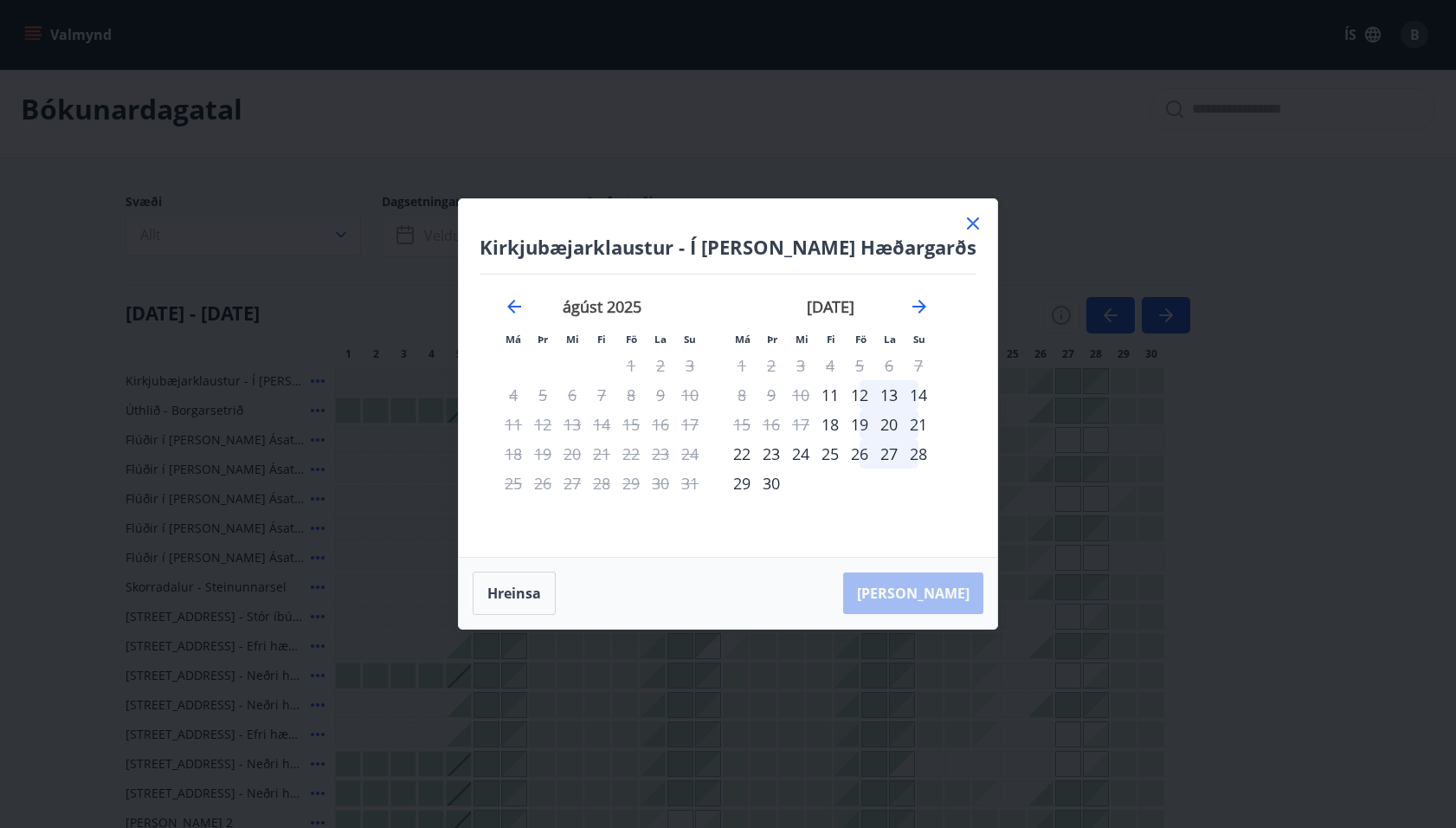
click at [868, 420] on div "19" at bounding box center [860, 424] width 29 height 29
click at [866, 451] on div "26" at bounding box center [860, 454] width 29 height 29
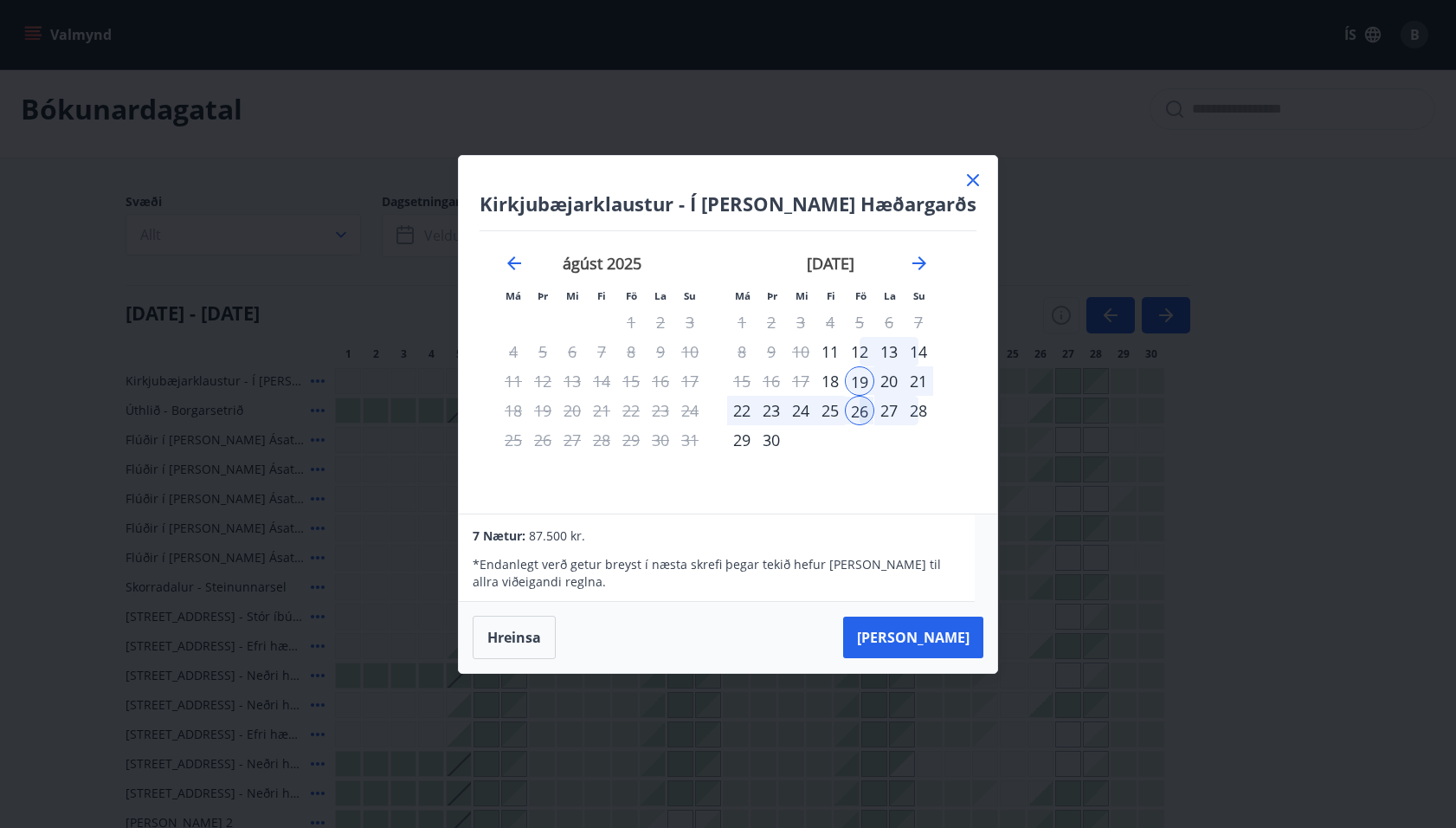
click at [893, 405] on div "27" at bounding box center [889, 410] width 29 height 29
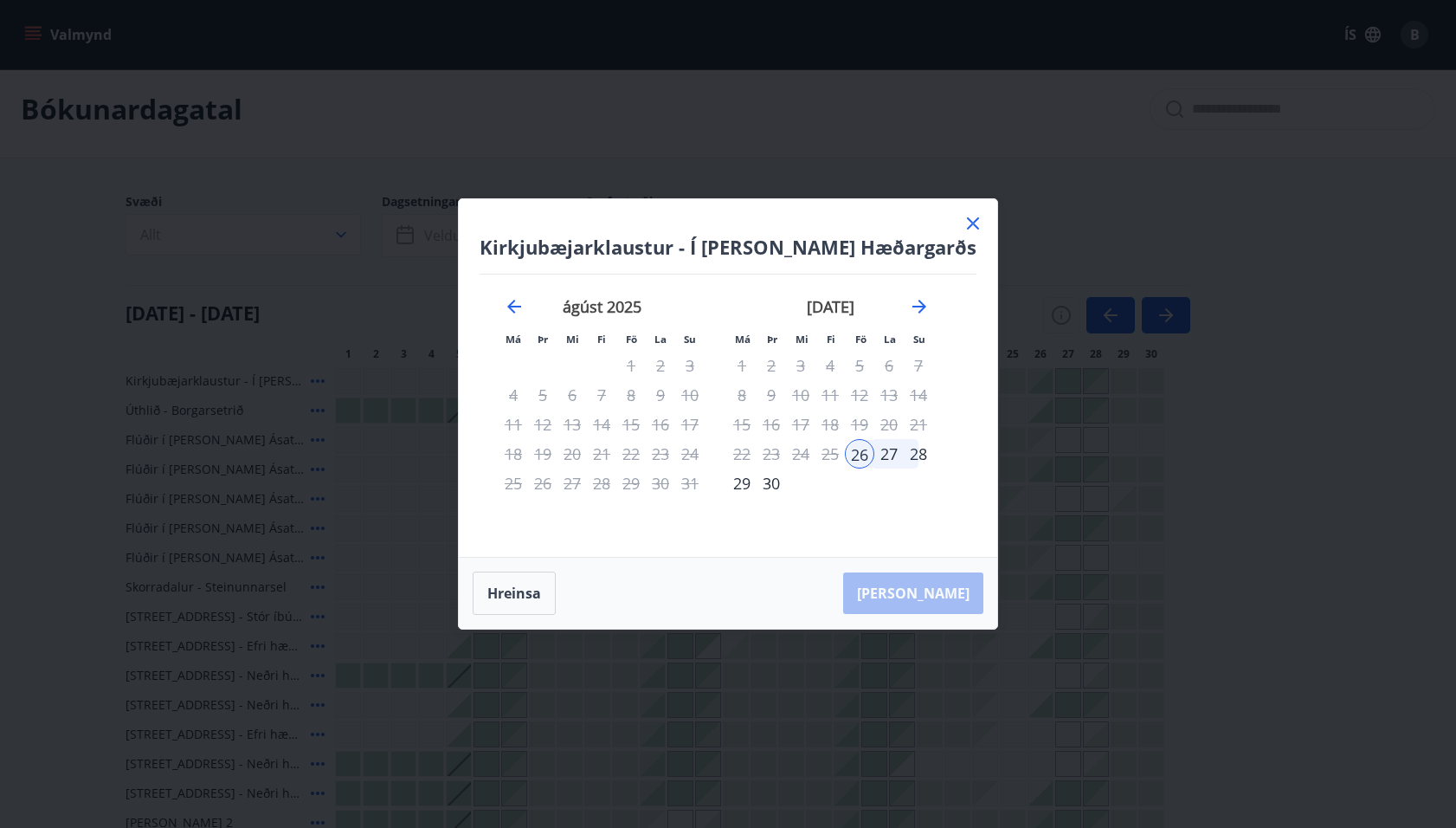
click at [778, 480] on div "30" at bounding box center [772, 483] width 29 height 29
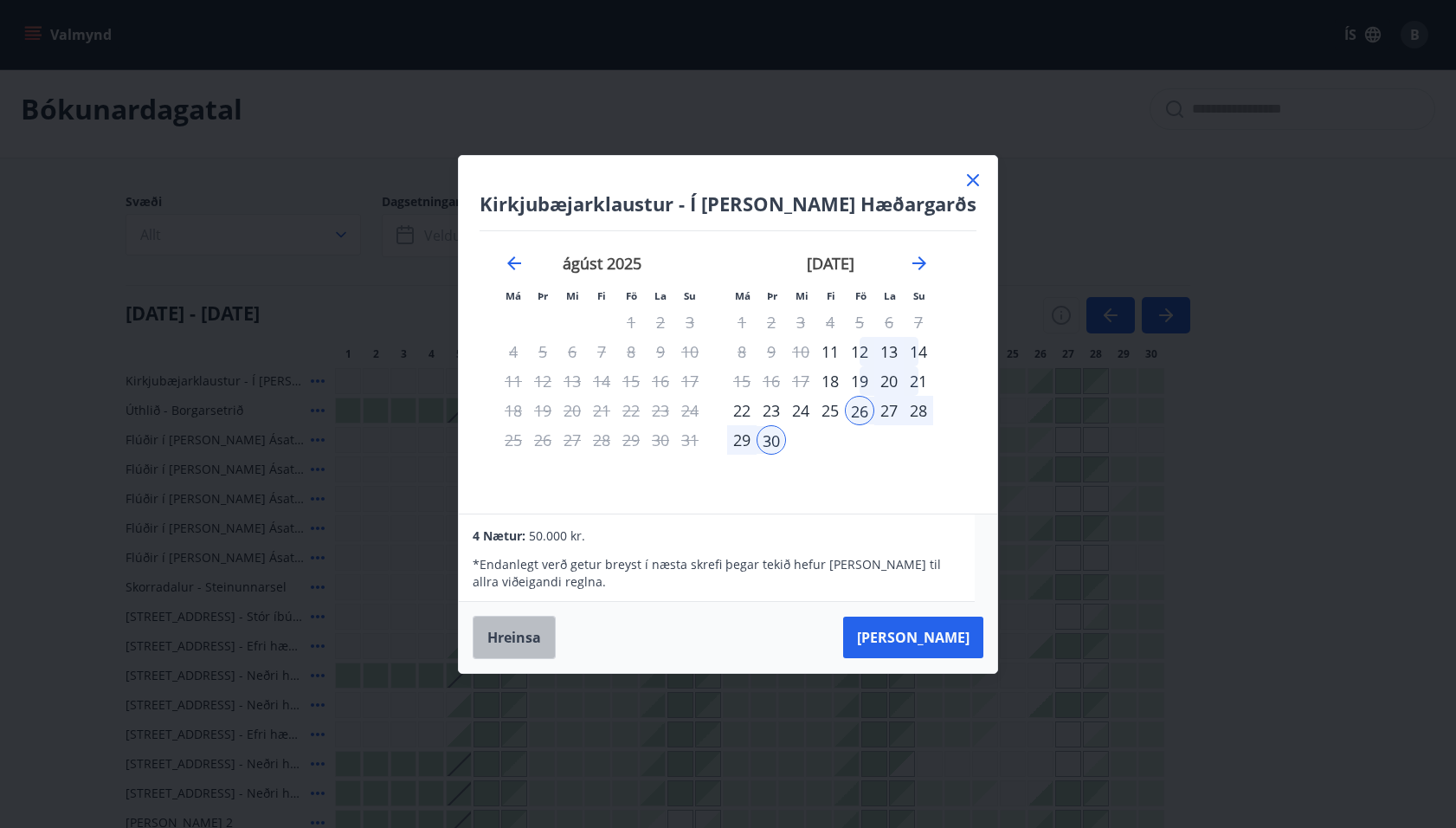
click at [525, 642] on button "Hreinsa" at bounding box center [514, 637] width 83 height 43
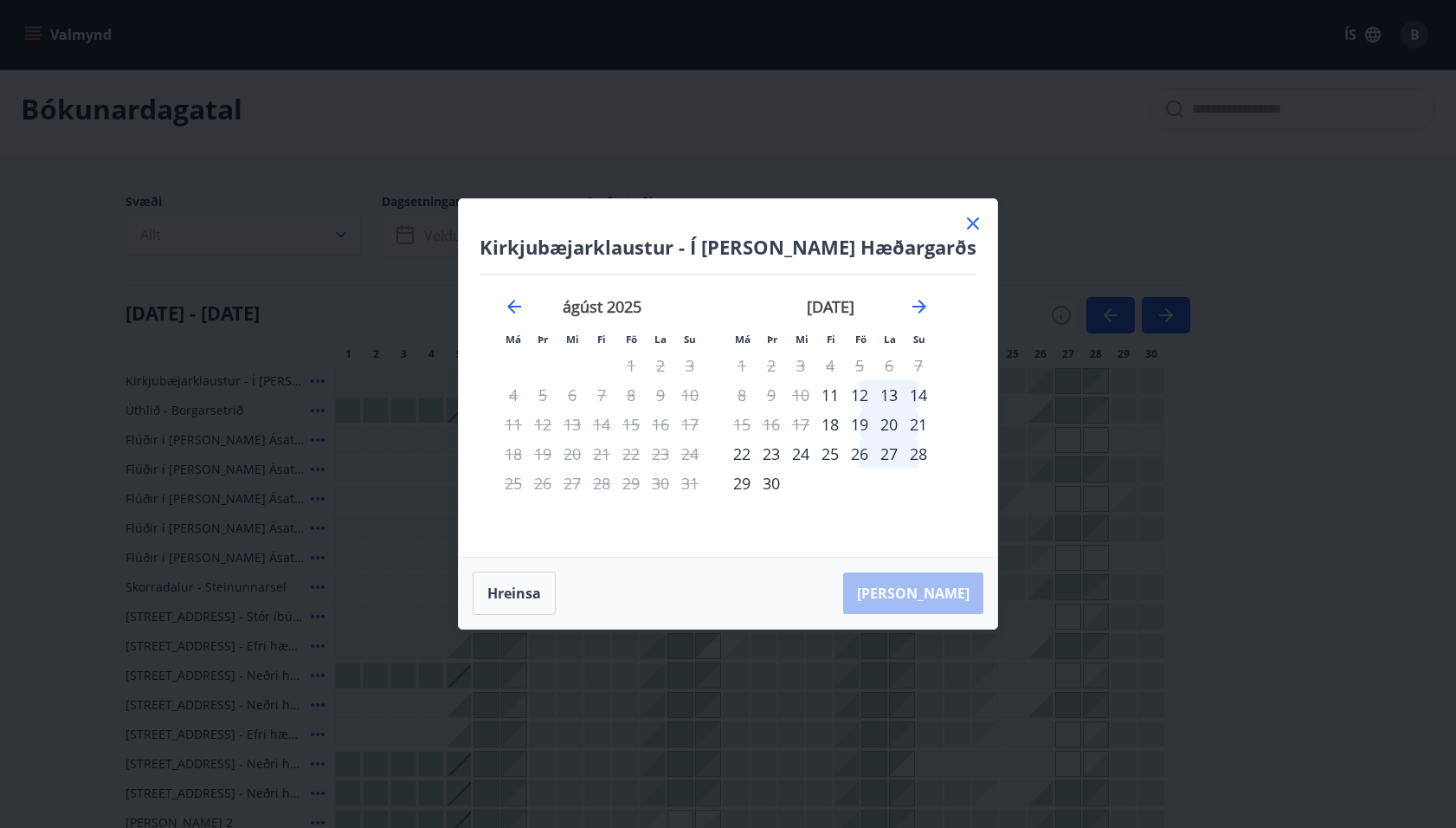
click at [963, 229] on icon at bounding box center [973, 224] width 21 height 21
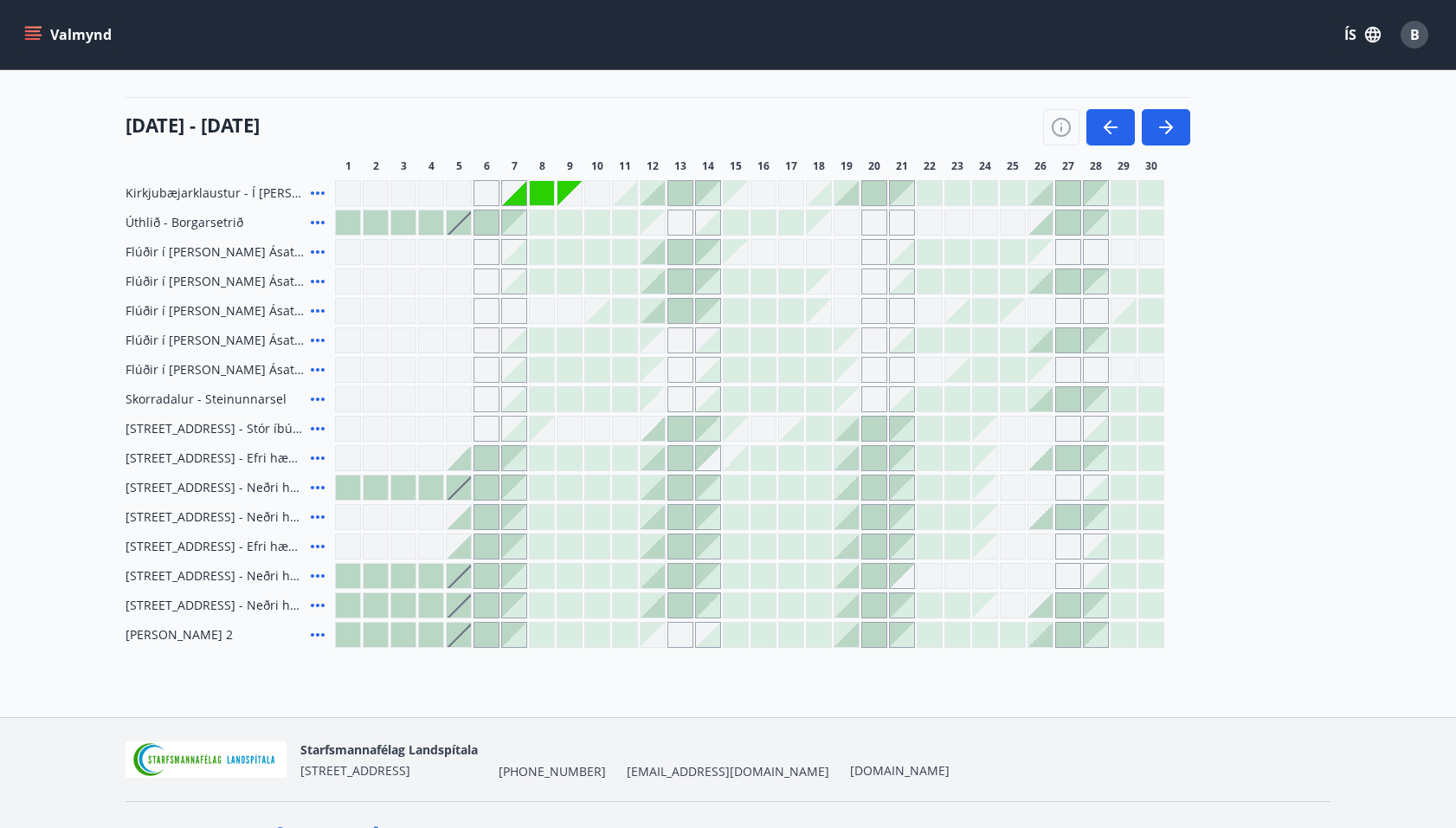
scroll to position [201, 0]
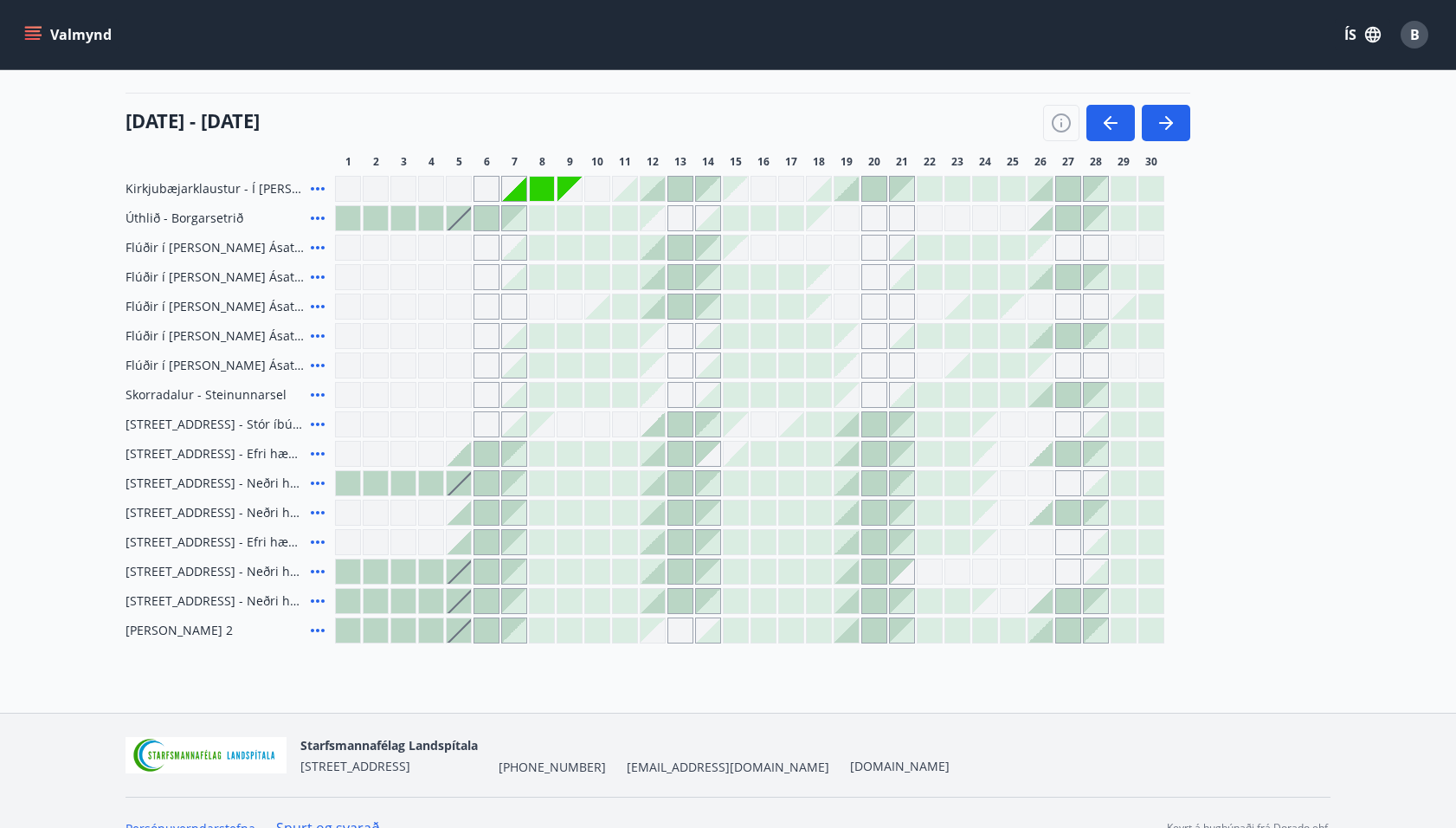
click at [320, 363] on icon at bounding box center [317, 365] width 21 height 21
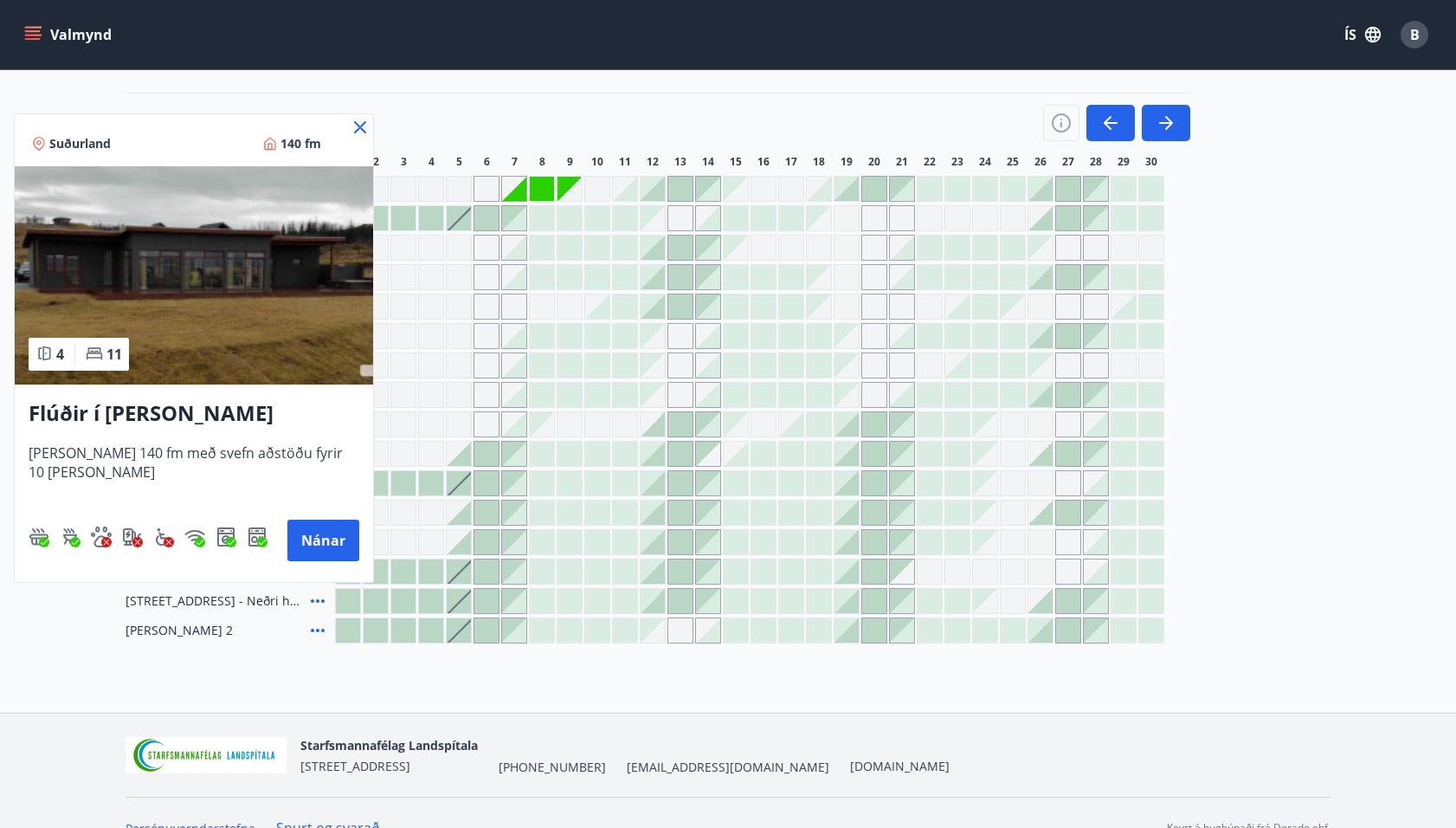
click at [354, 122] on icon at bounding box center [360, 127] width 21 height 21
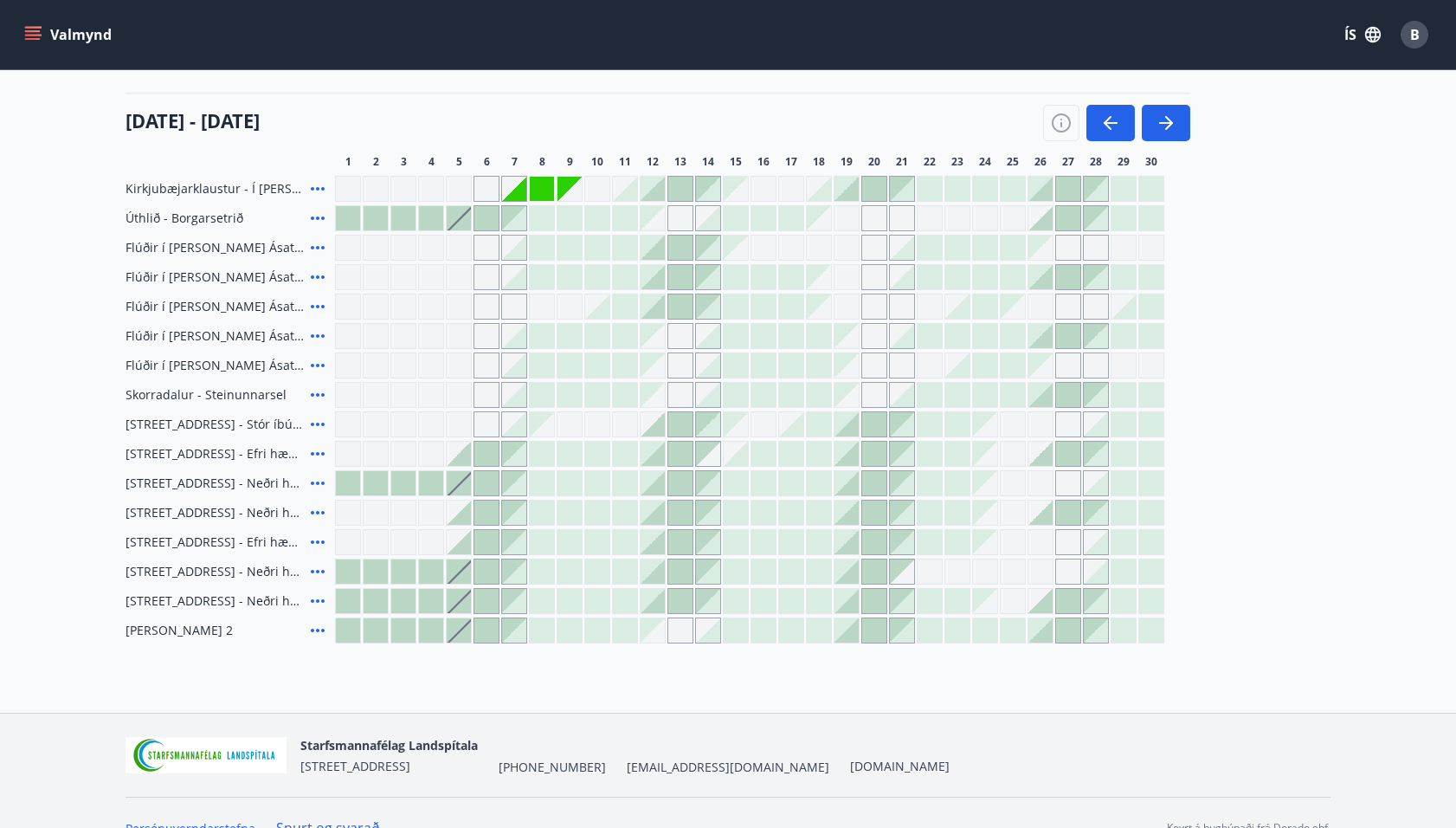
click at [510, 367] on div at bounding box center [514, 365] width 24 height 24
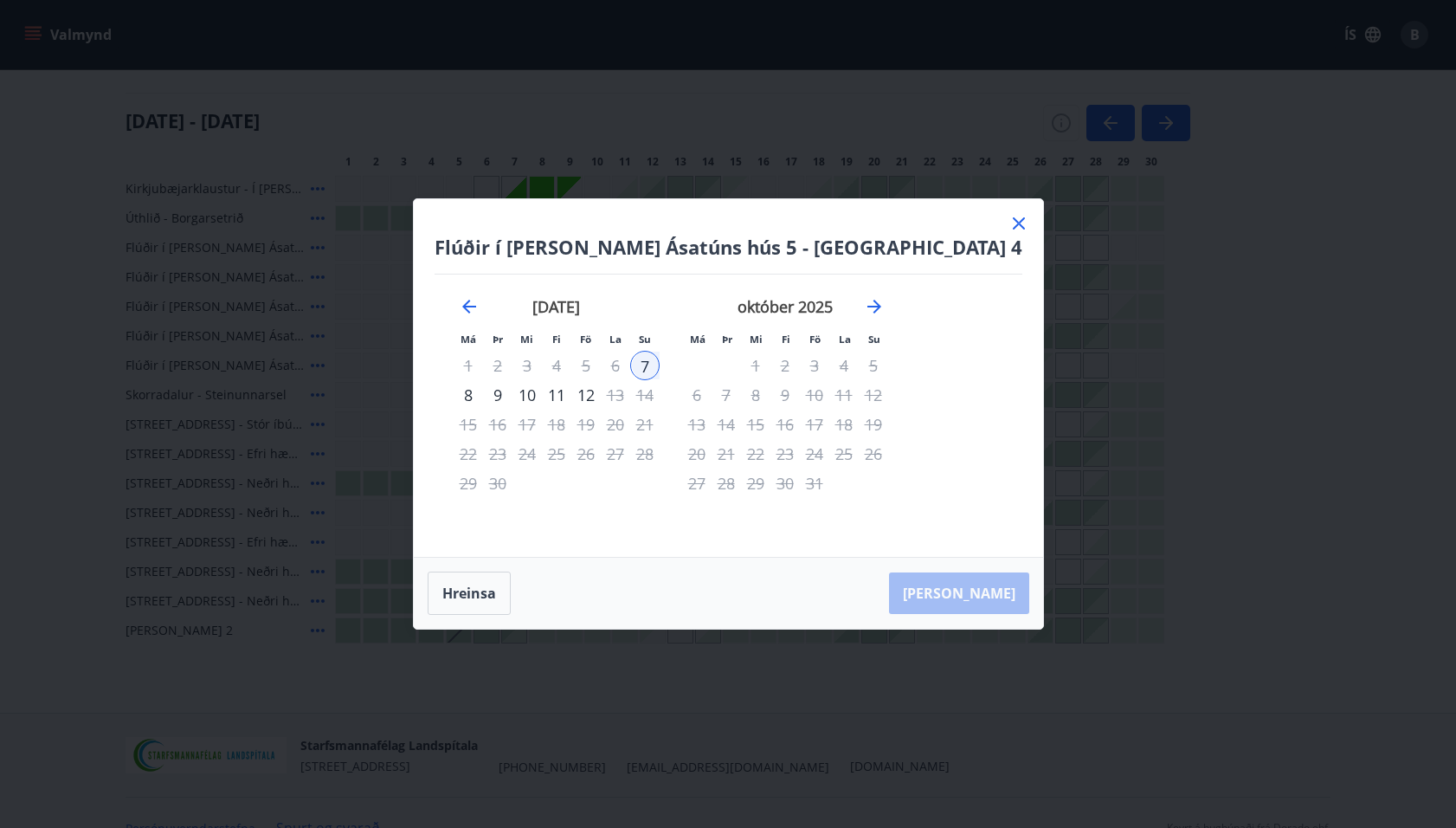
click at [1013, 221] on icon at bounding box center [1018, 223] width 12 height 12
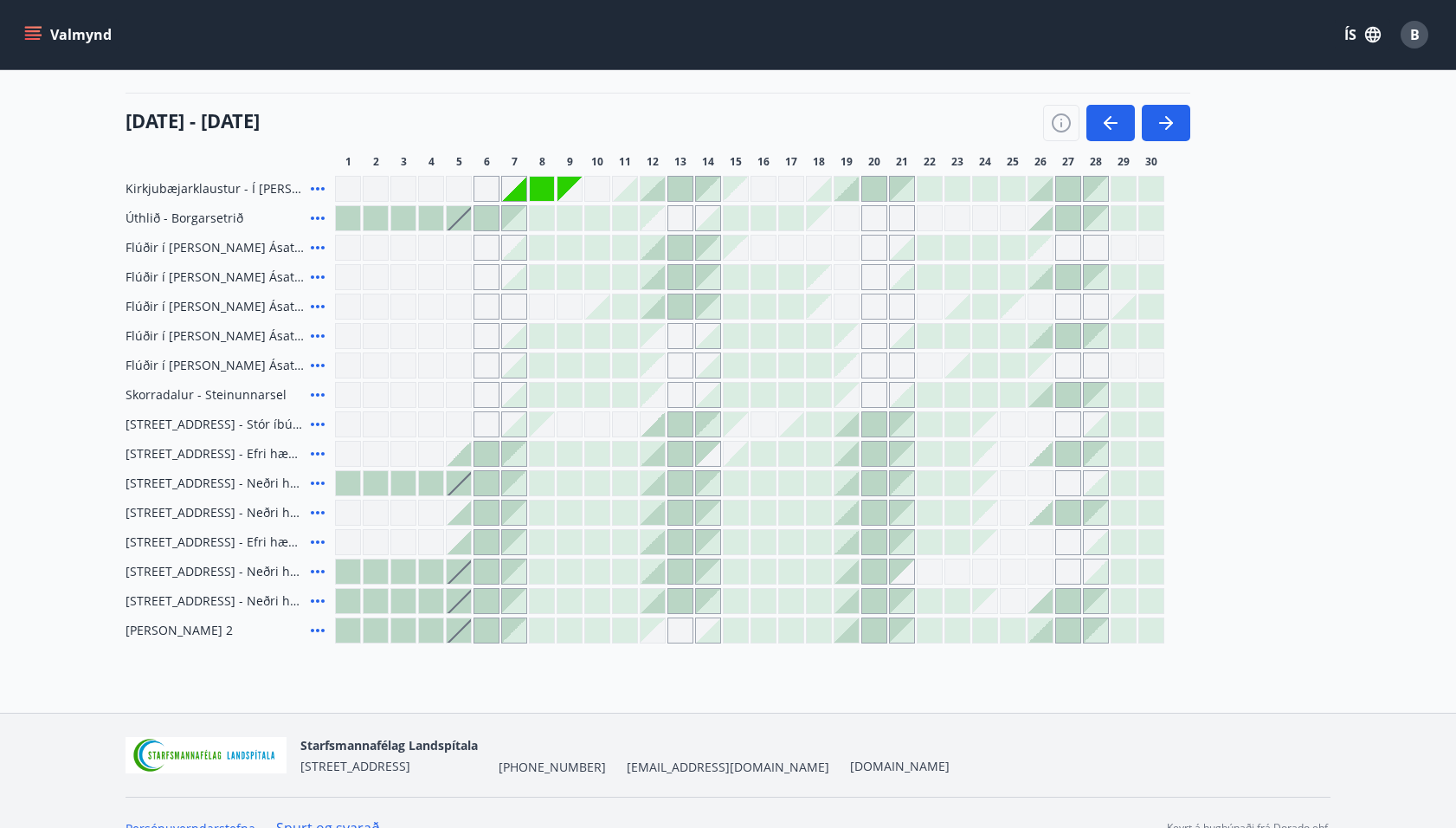
click at [712, 369] on div at bounding box center [708, 365] width 24 height 24
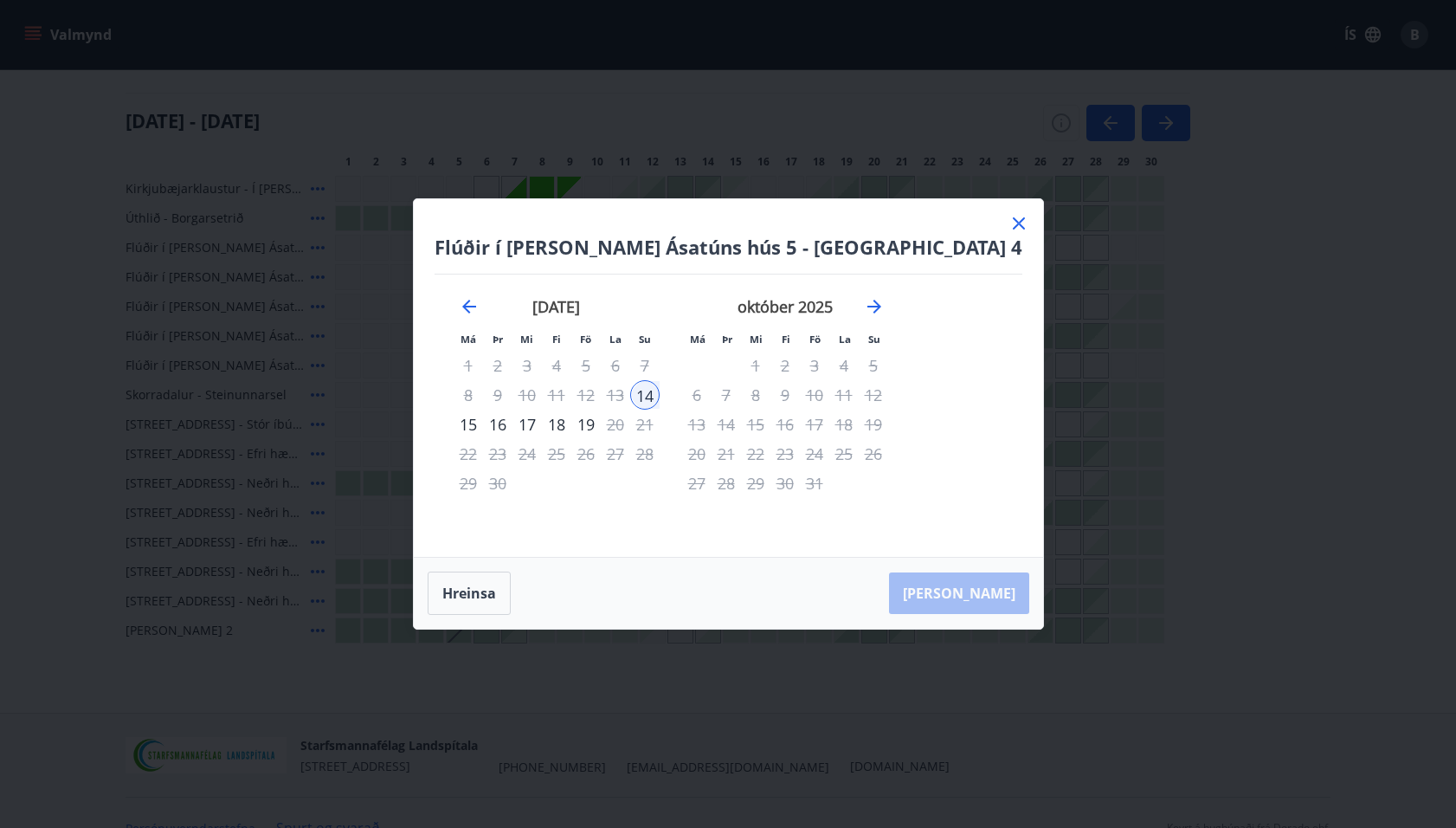
click at [1009, 227] on icon at bounding box center [1019, 224] width 21 height 21
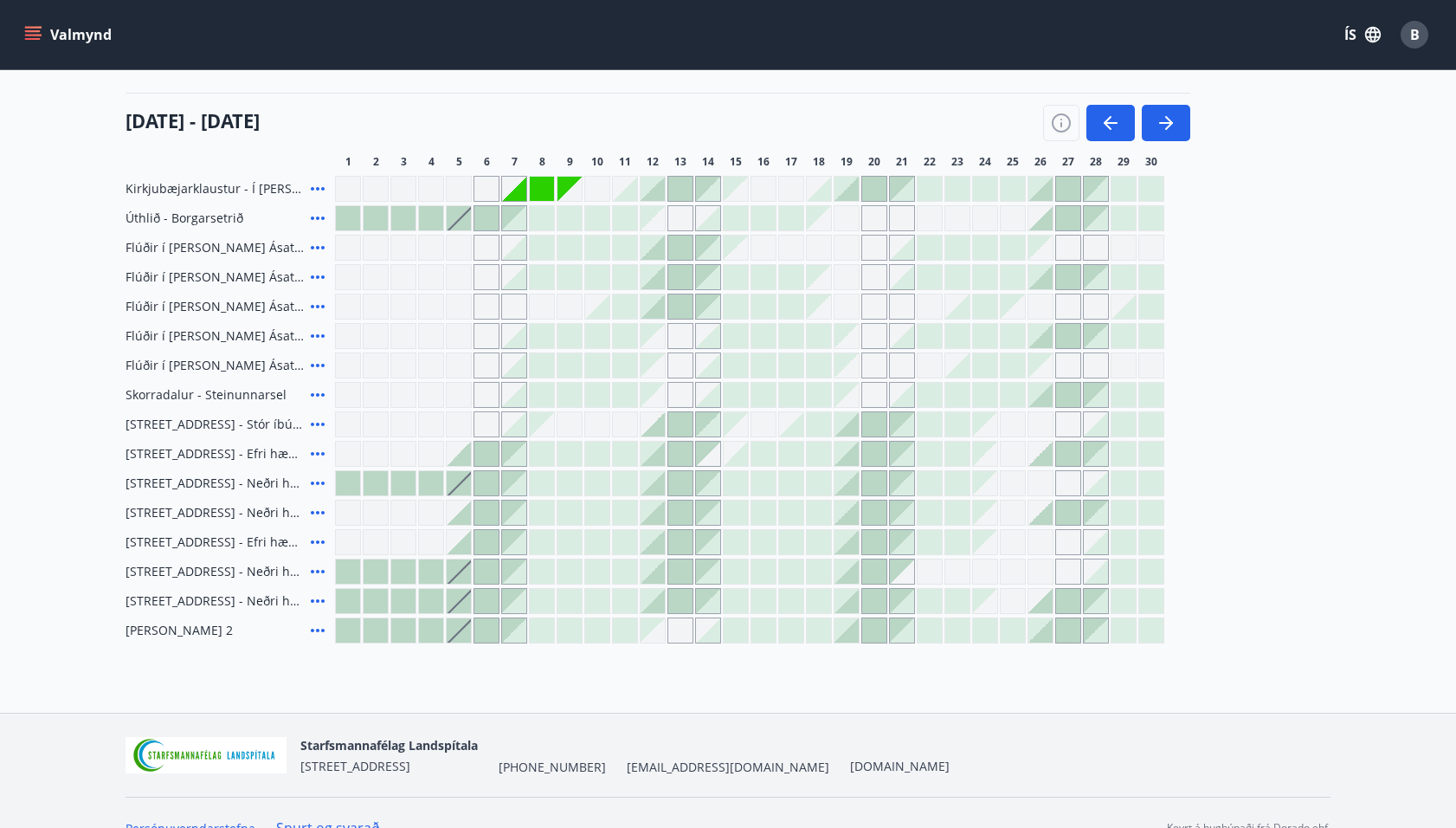
click at [961, 368] on div at bounding box center [957, 365] width 24 height 24
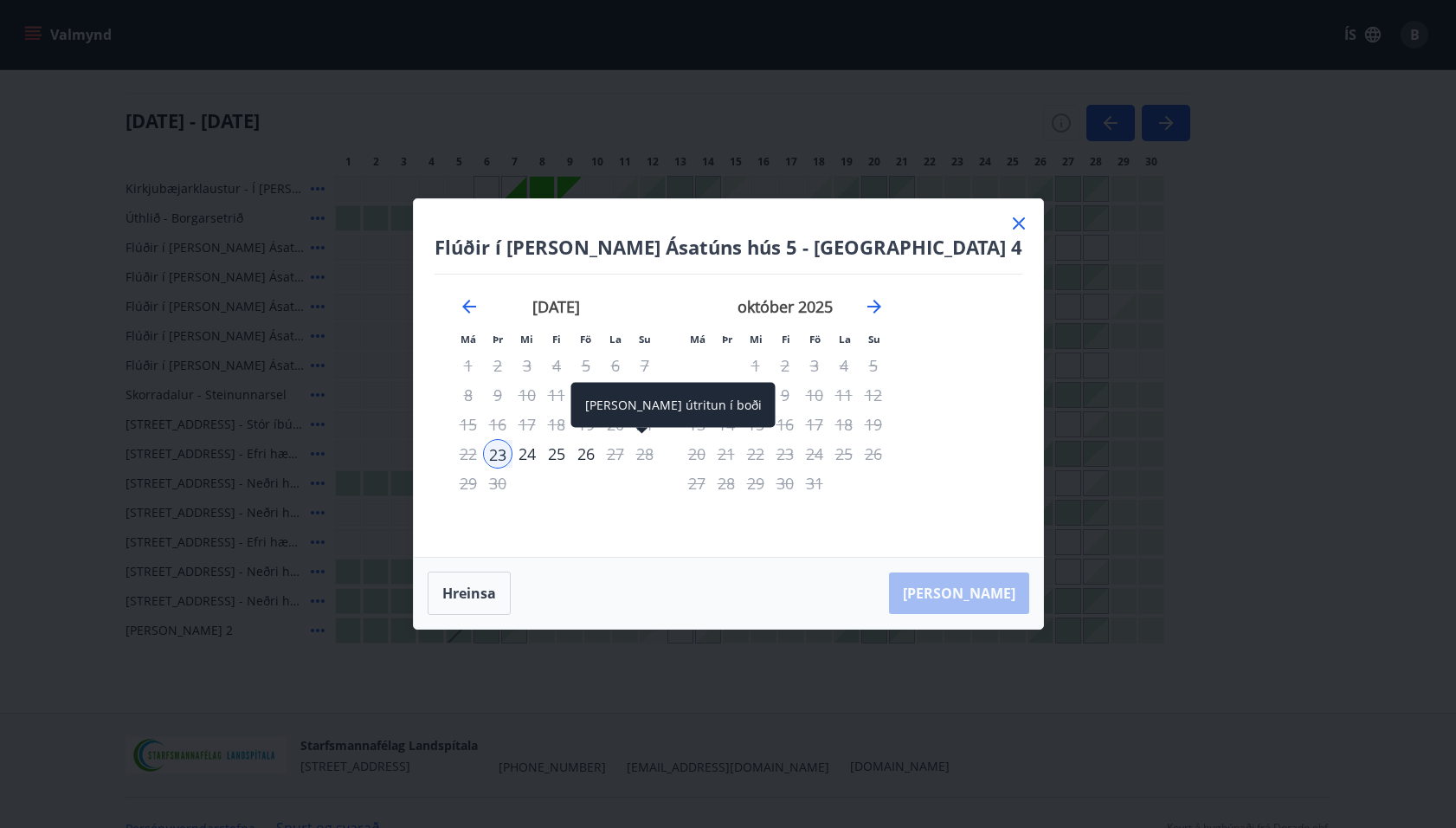
click at [601, 454] on div "26" at bounding box center [586, 454] width 29 height 29
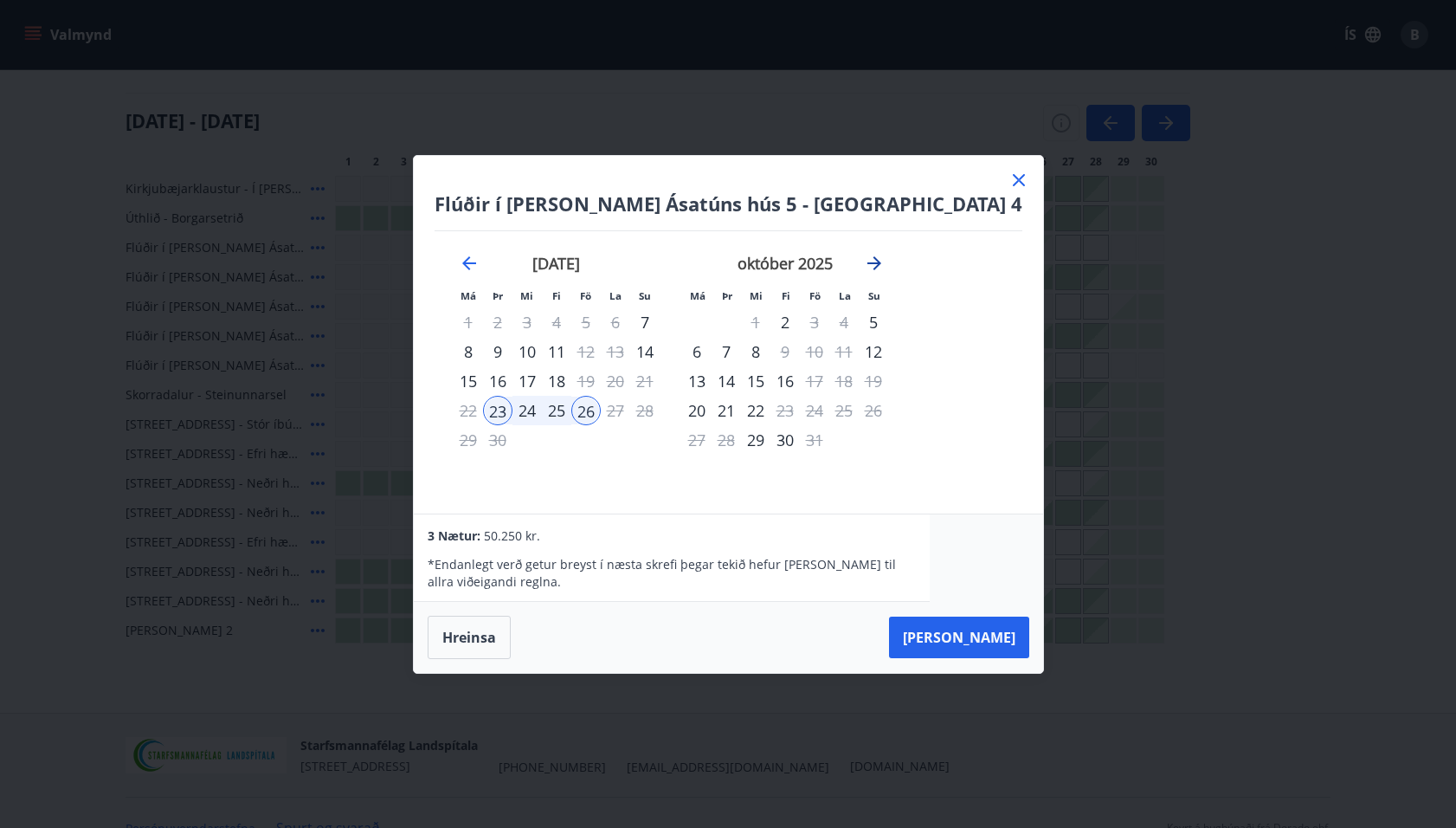
click at [881, 262] on icon "Move forward to switch to the next month." at bounding box center [874, 263] width 14 height 14
click at [885, 259] on icon "Move forward to switch to the next month." at bounding box center [874, 263] width 21 height 21
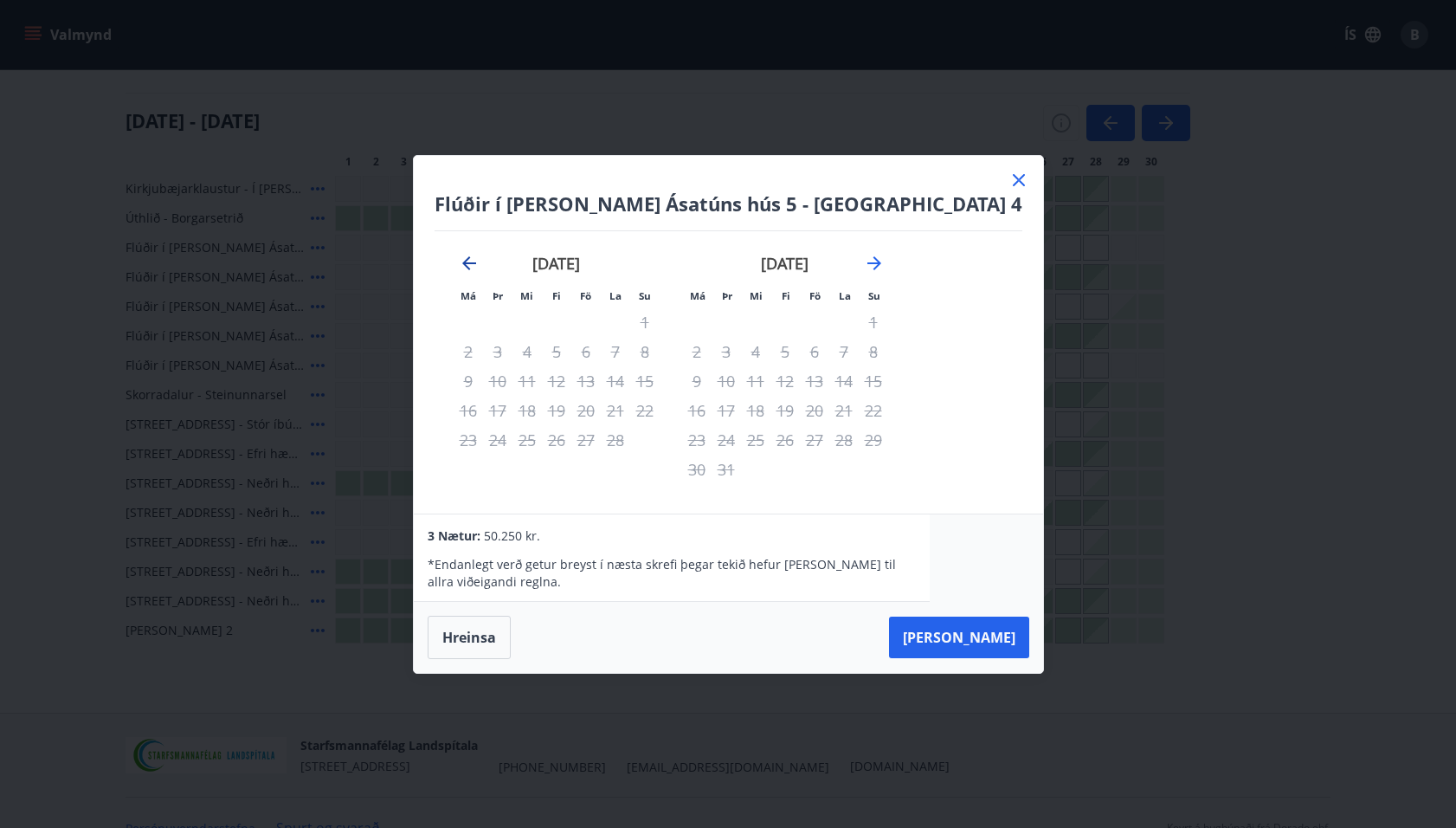
click at [480, 259] on icon "Move backward to switch to the previous month." at bounding box center [469, 263] width 21 height 21
click at [830, 317] on div "2" at bounding box center [815, 322] width 29 height 29
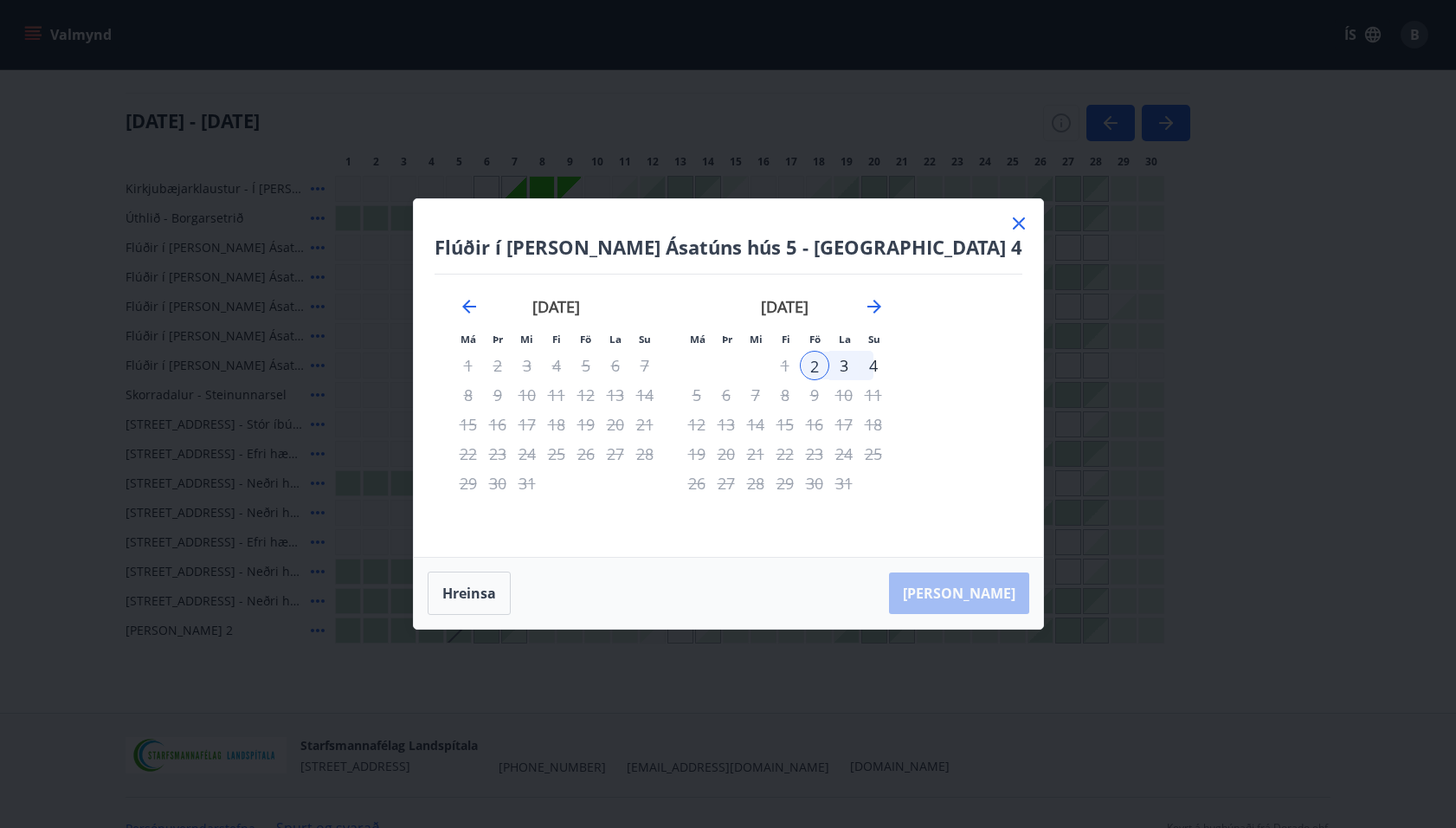
click at [859, 359] on div "3" at bounding box center [844, 365] width 29 height 29
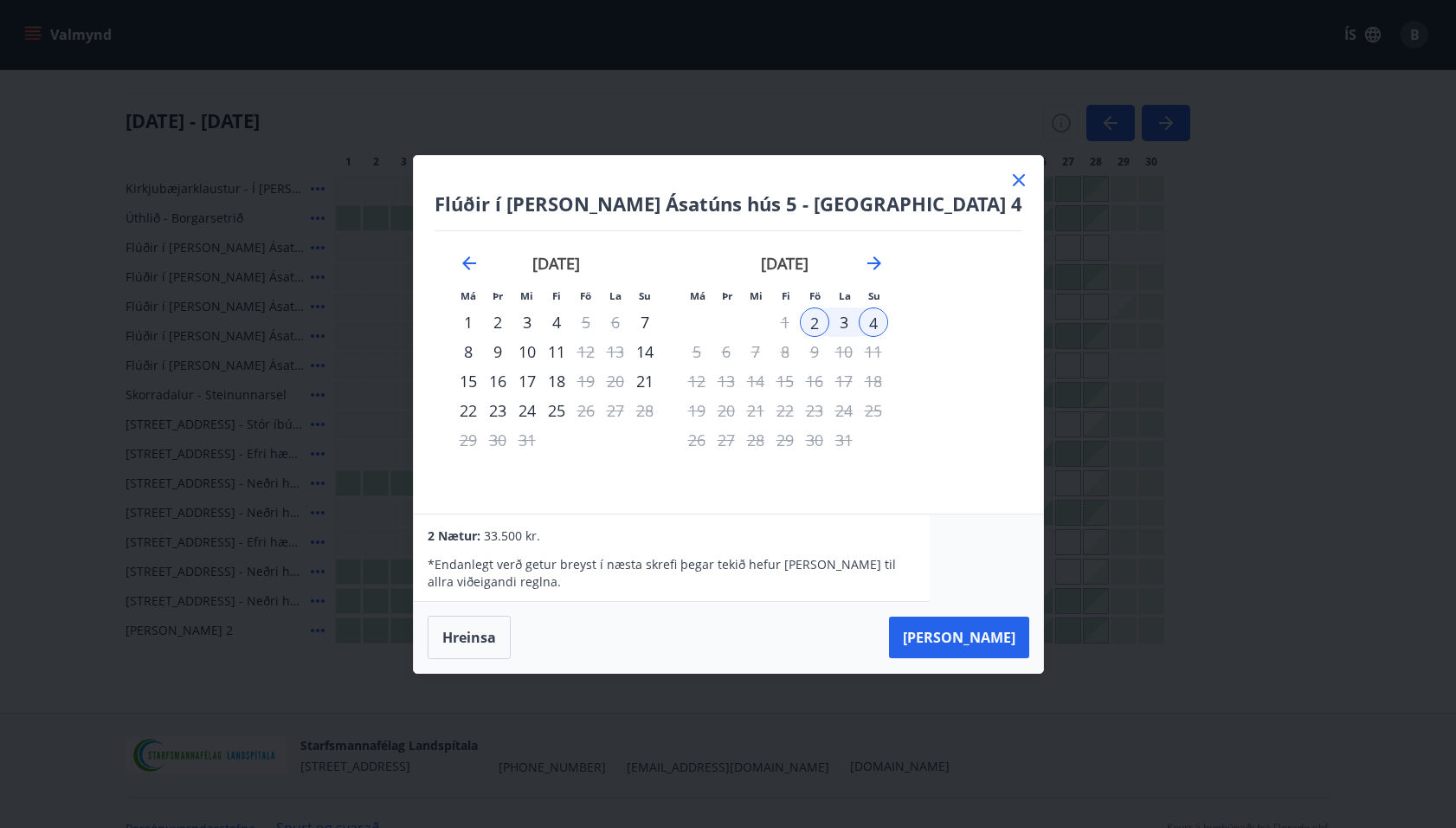
click at [1009, 178] on icon at bounding box center [1019, 180] width 21 height 21
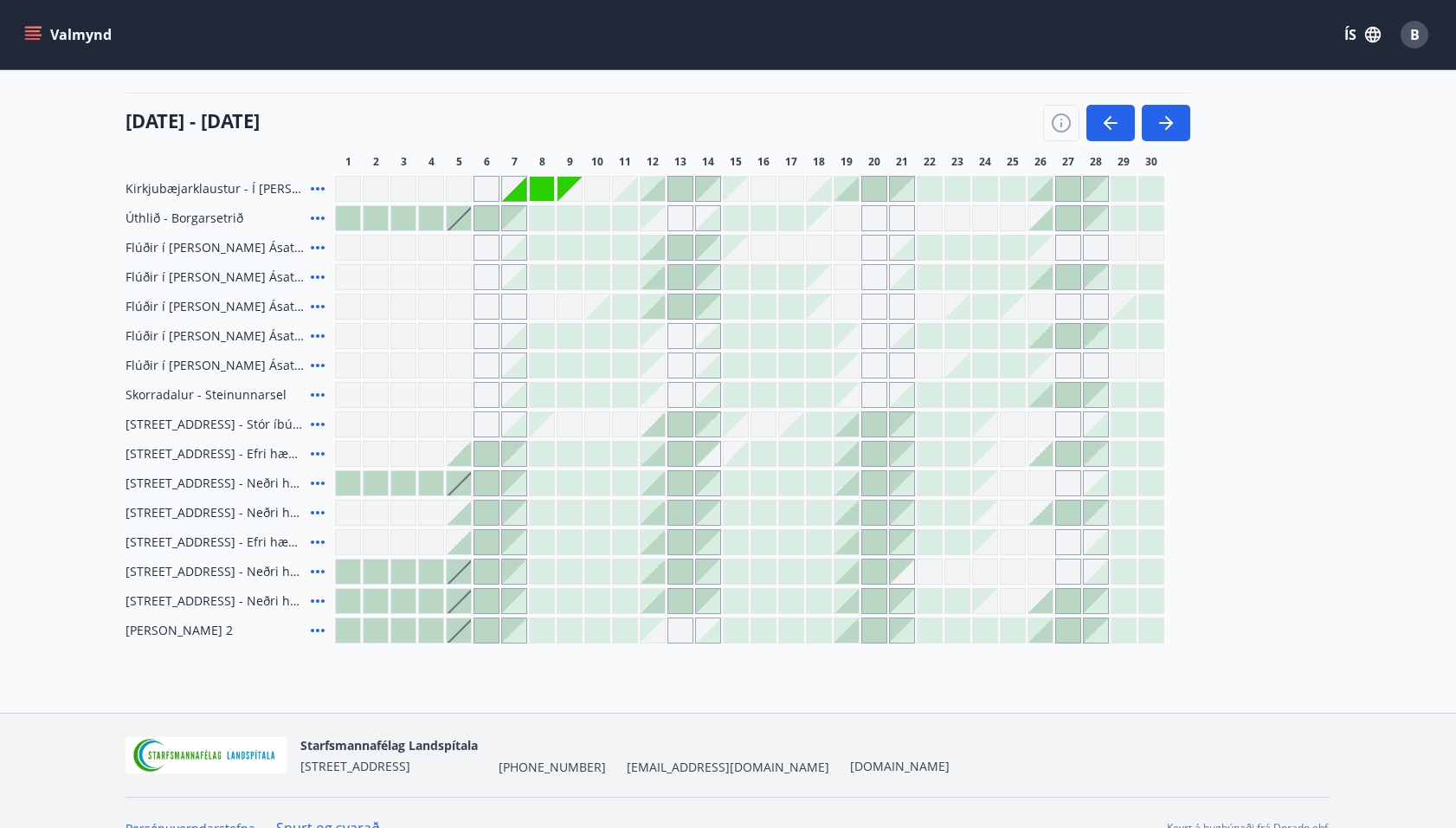
click at [36, 33] on icon "menu" at bounding box center [32, 34] width 17 height 17
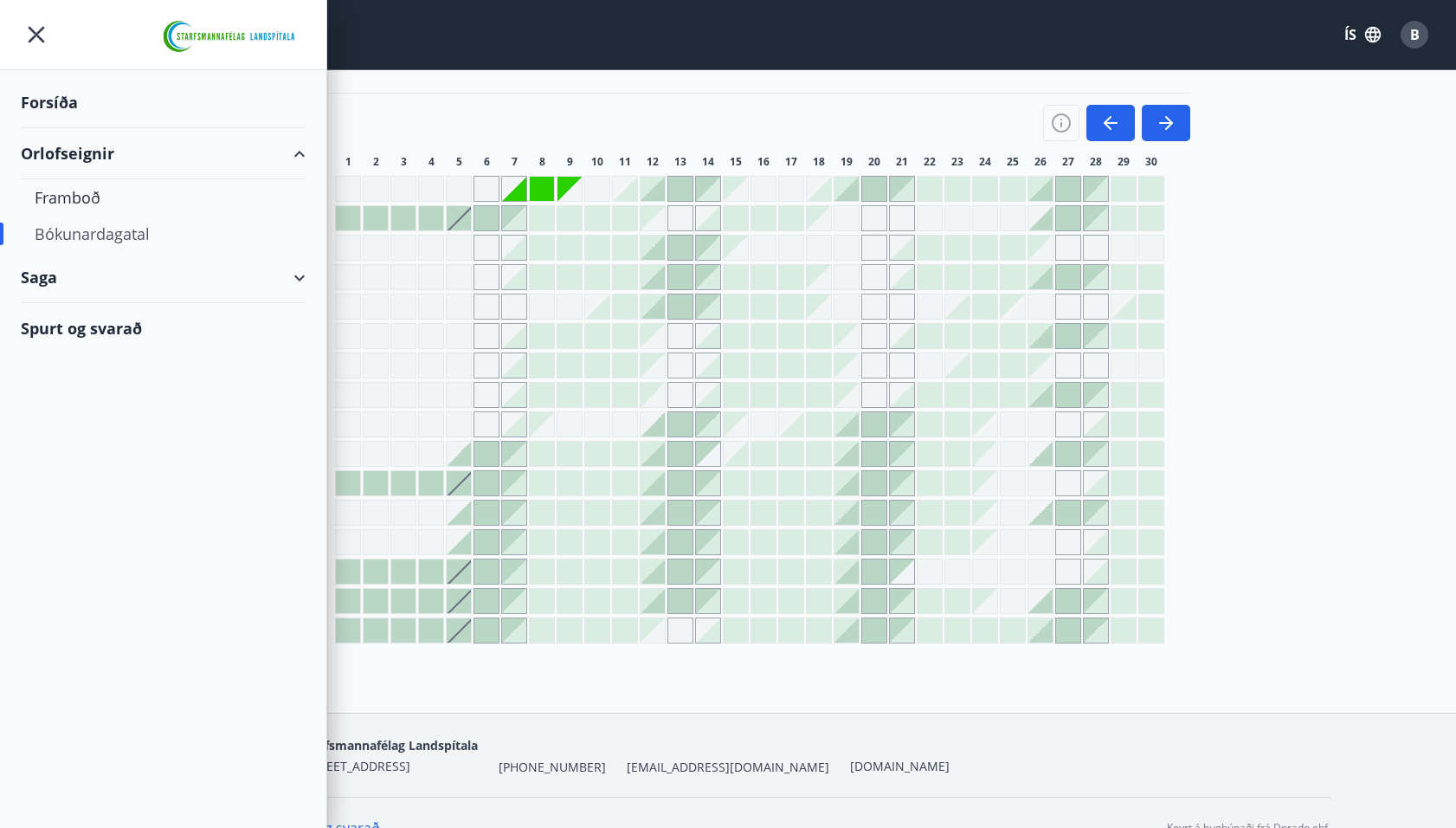
scroll to position [0, 0]
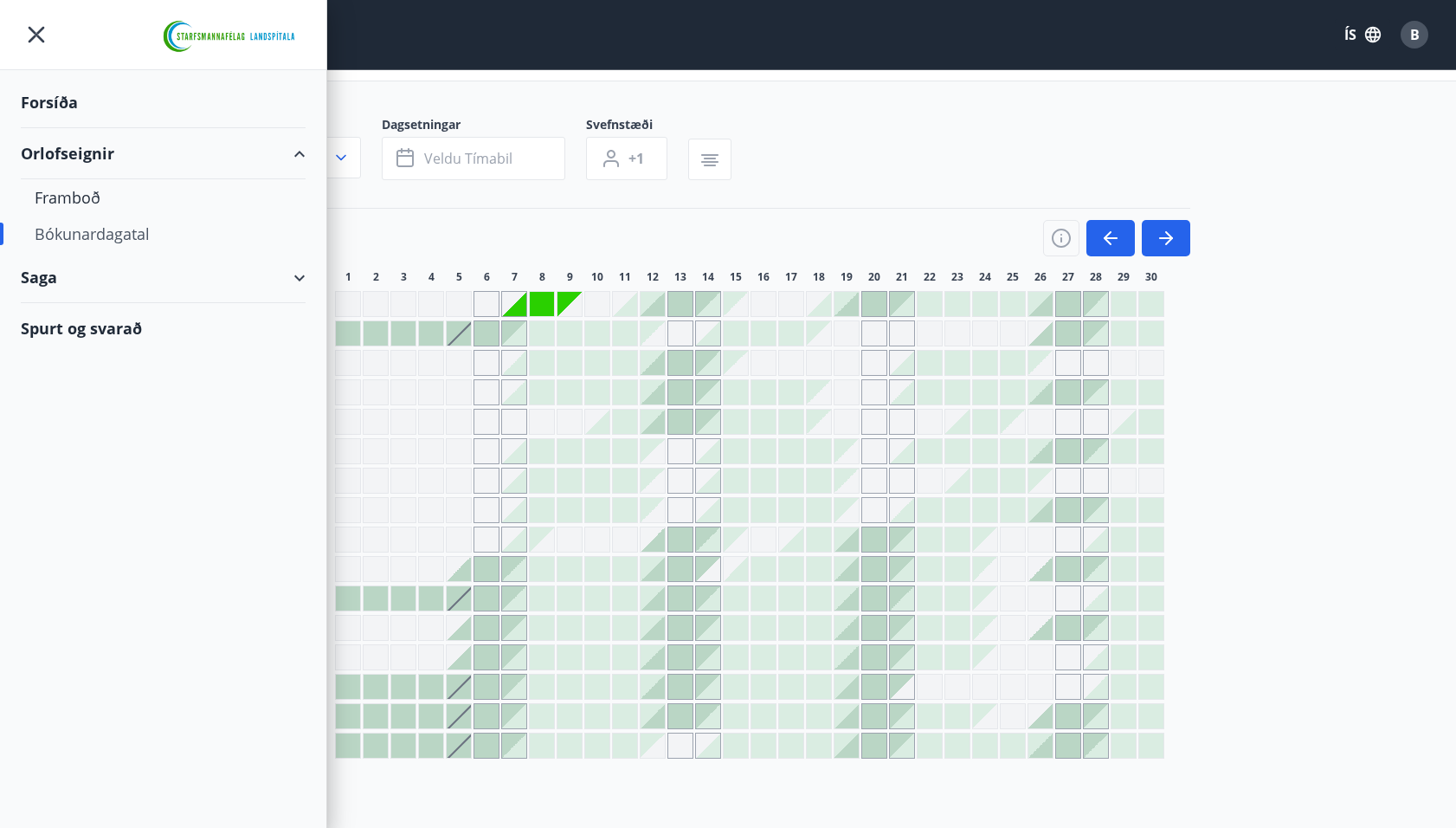
click at [68, 326] on div "Spurt og svarað" at bounding box center [164, 328] width 285 height 51
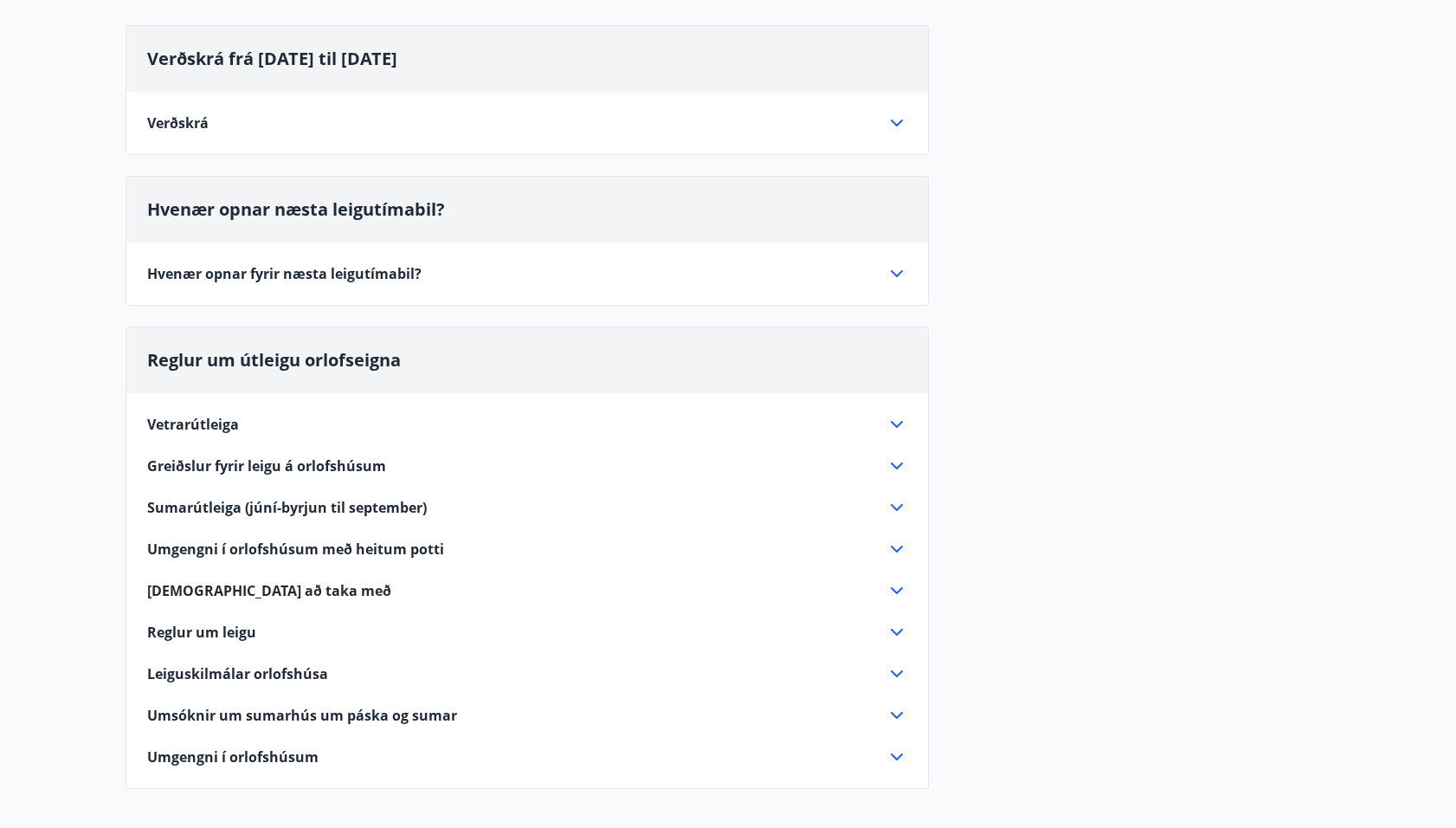
scroll to position [177, 0]
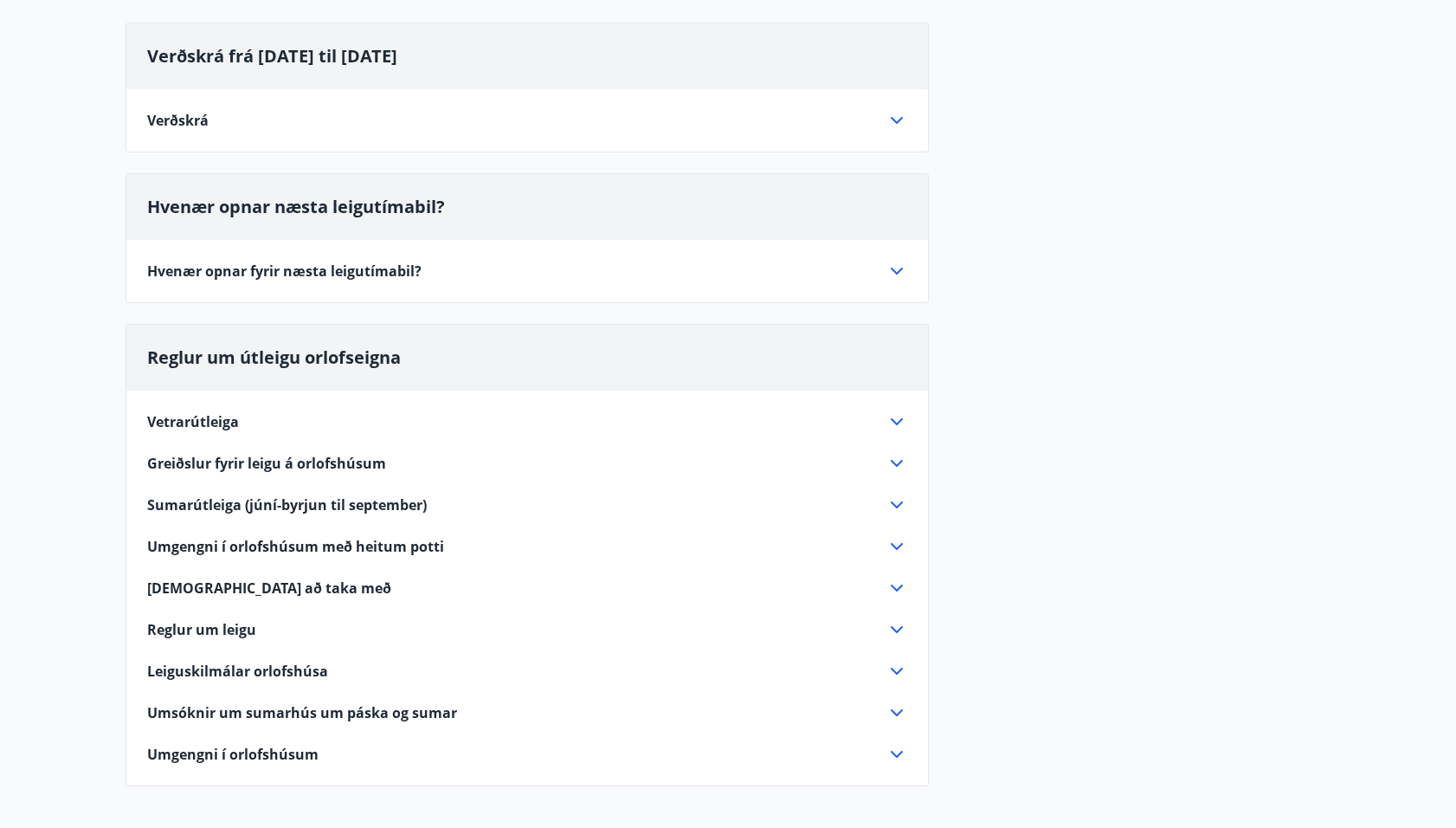
click at [889, 454] on icon at bounding box center [897, 463] width 21 height 21
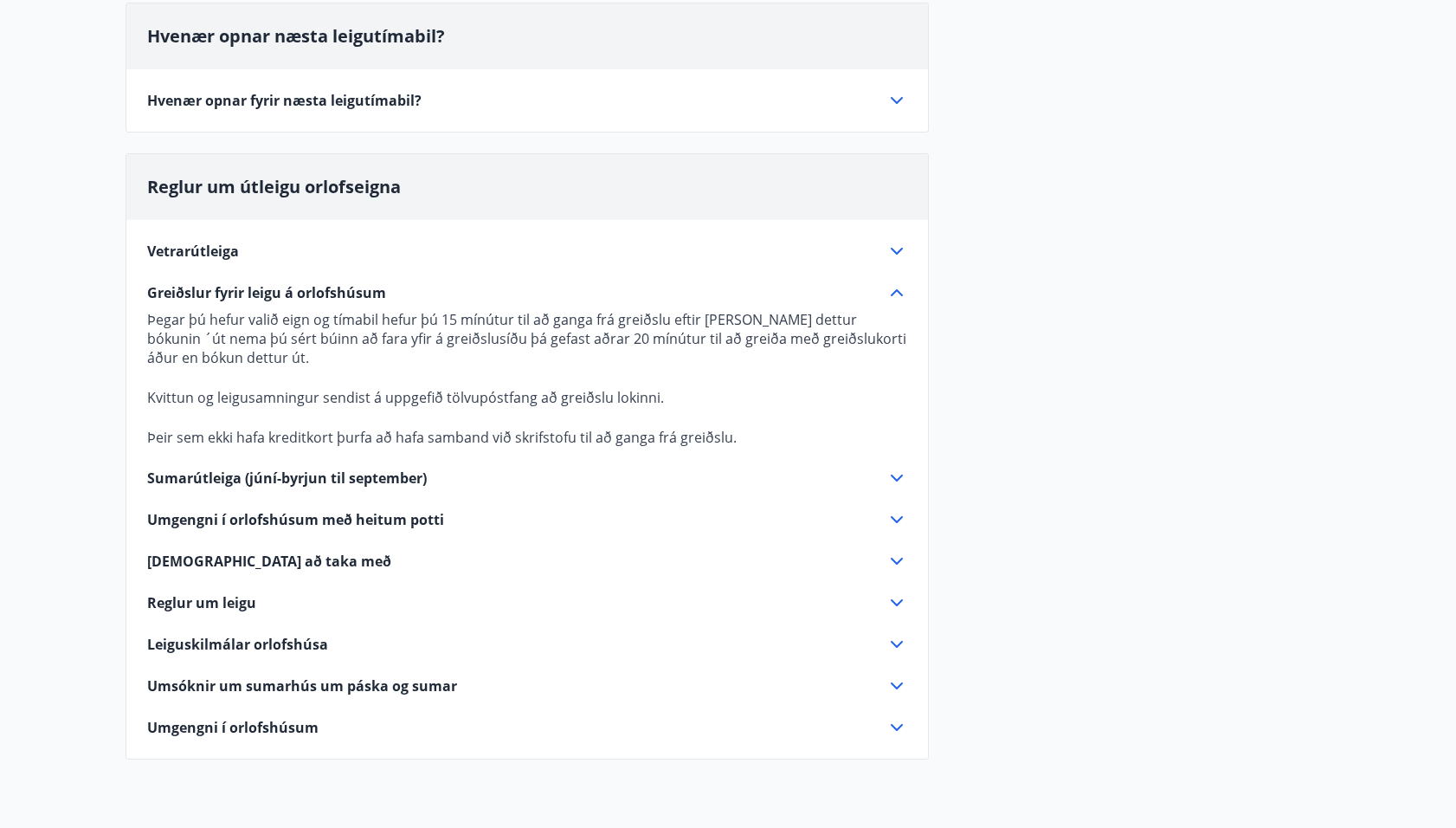
scroll to position [375, 0]
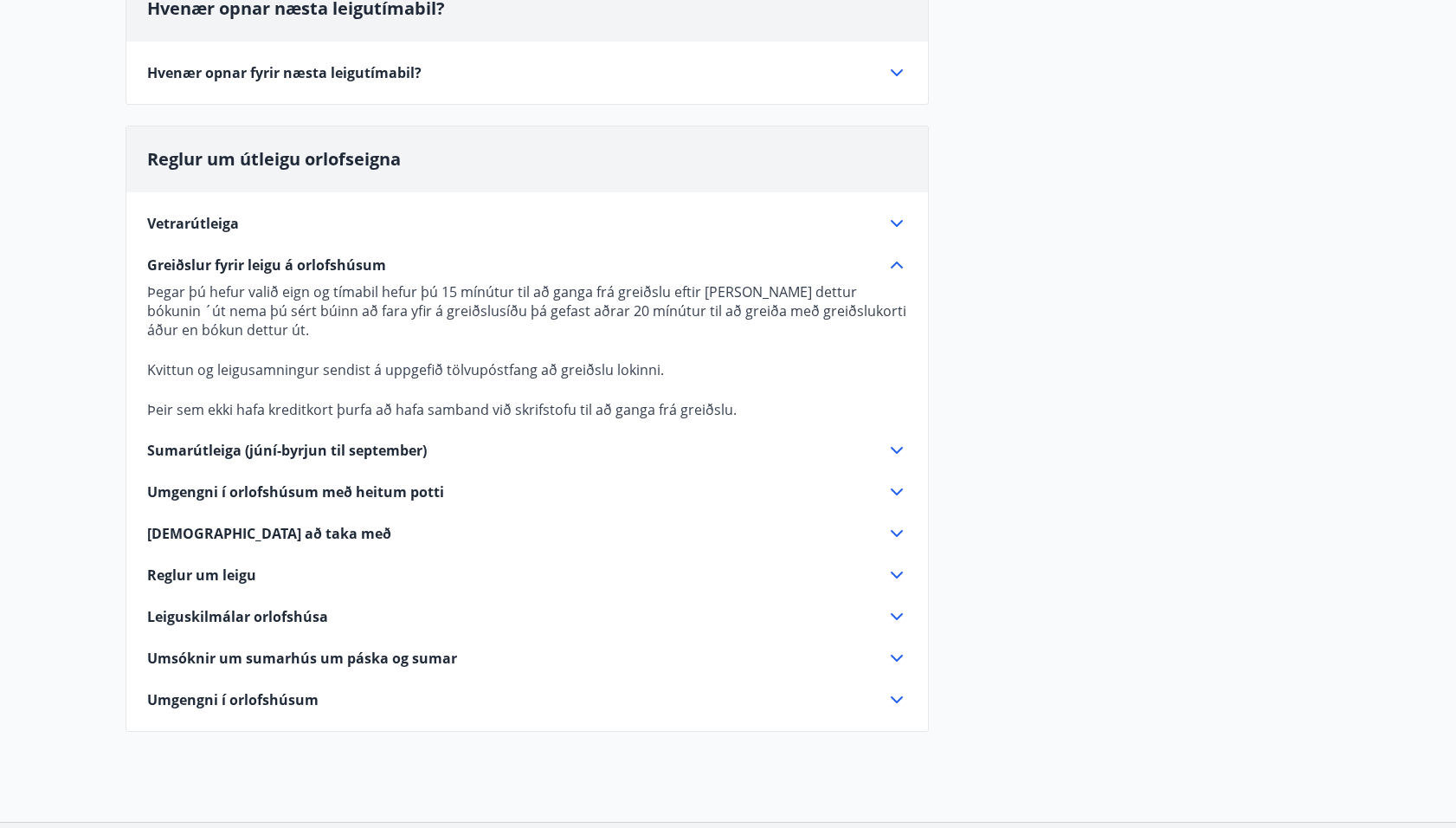
click at [889, 568] on icon at bounding box center [897, 575] width 21 height 21
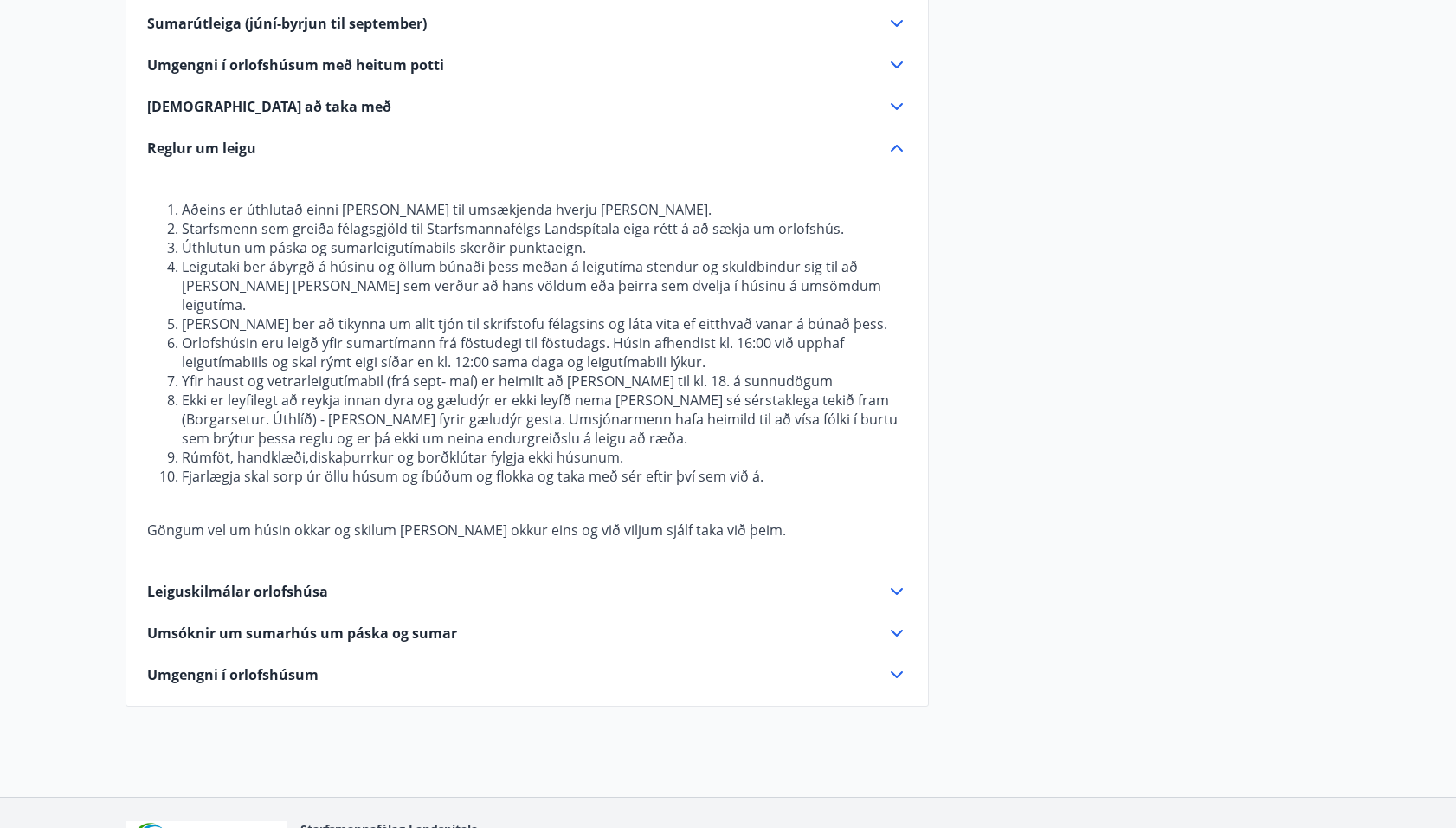
scroll to position [666, 0]
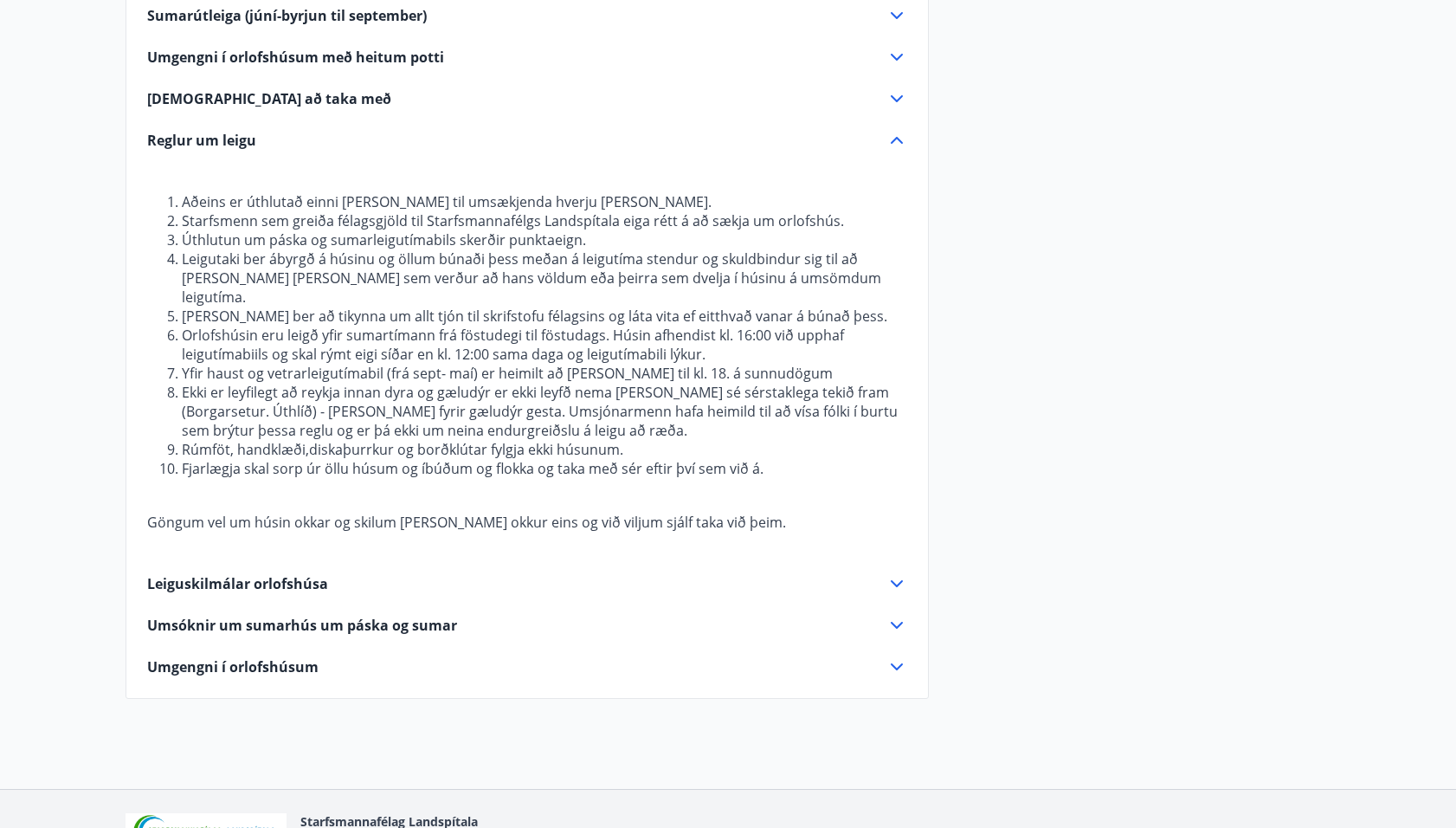
click at [893, 573] on icon at bounding box center [897, 583] width 21 height 21
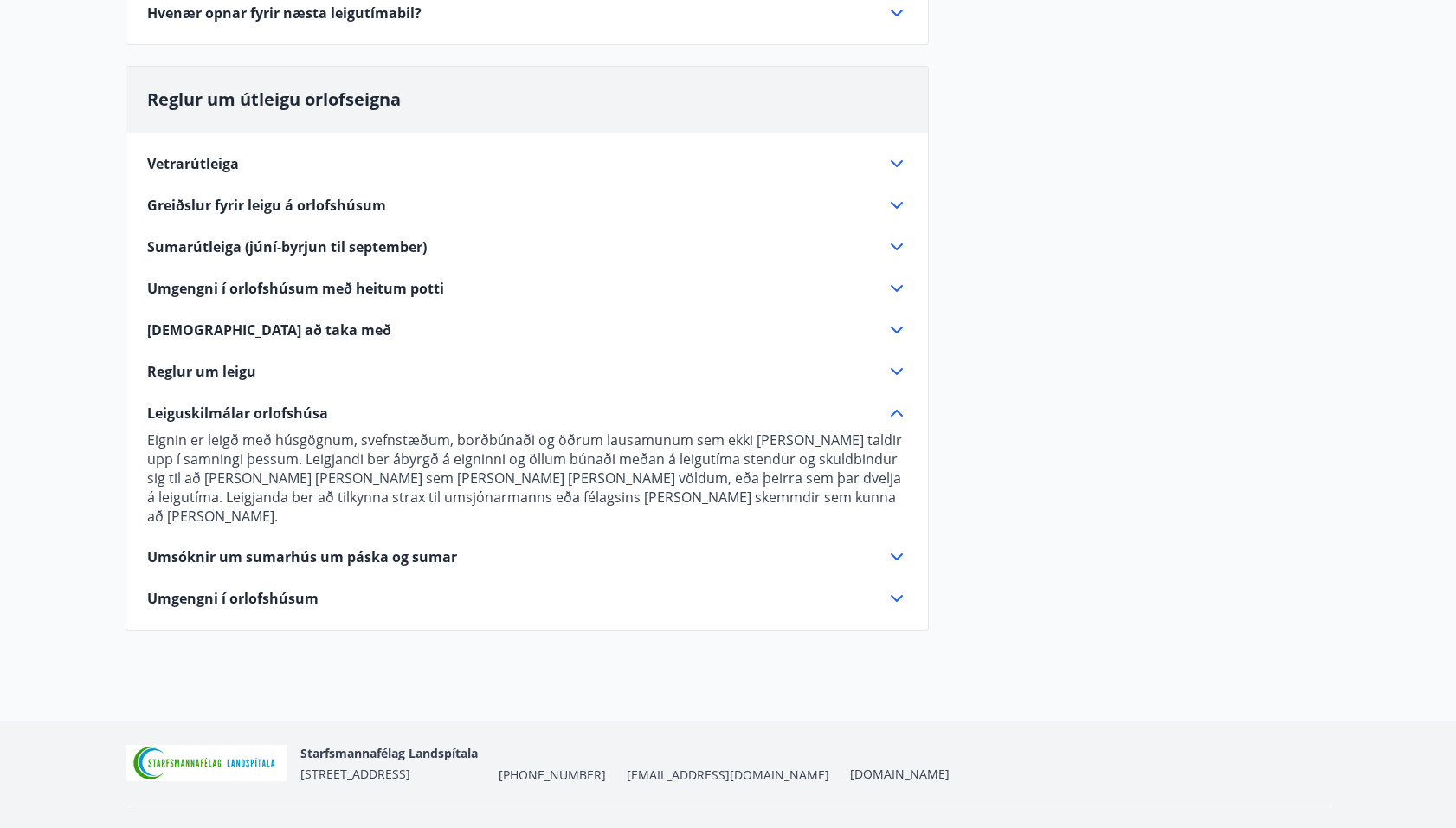
scroll to position [430, 0]
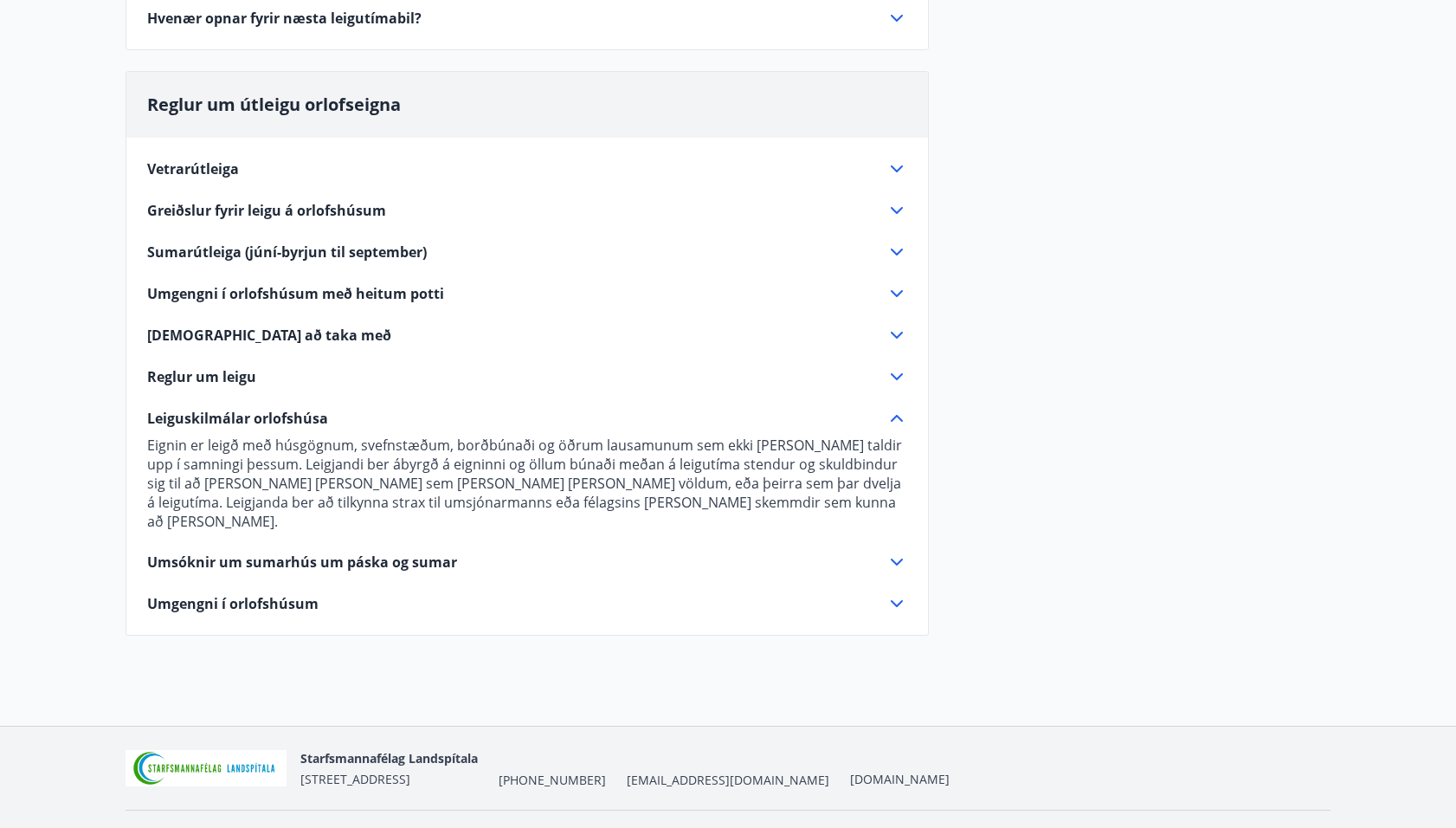
click at [891, 374] on icon at bounding box center [897, 377] width 12 height 7
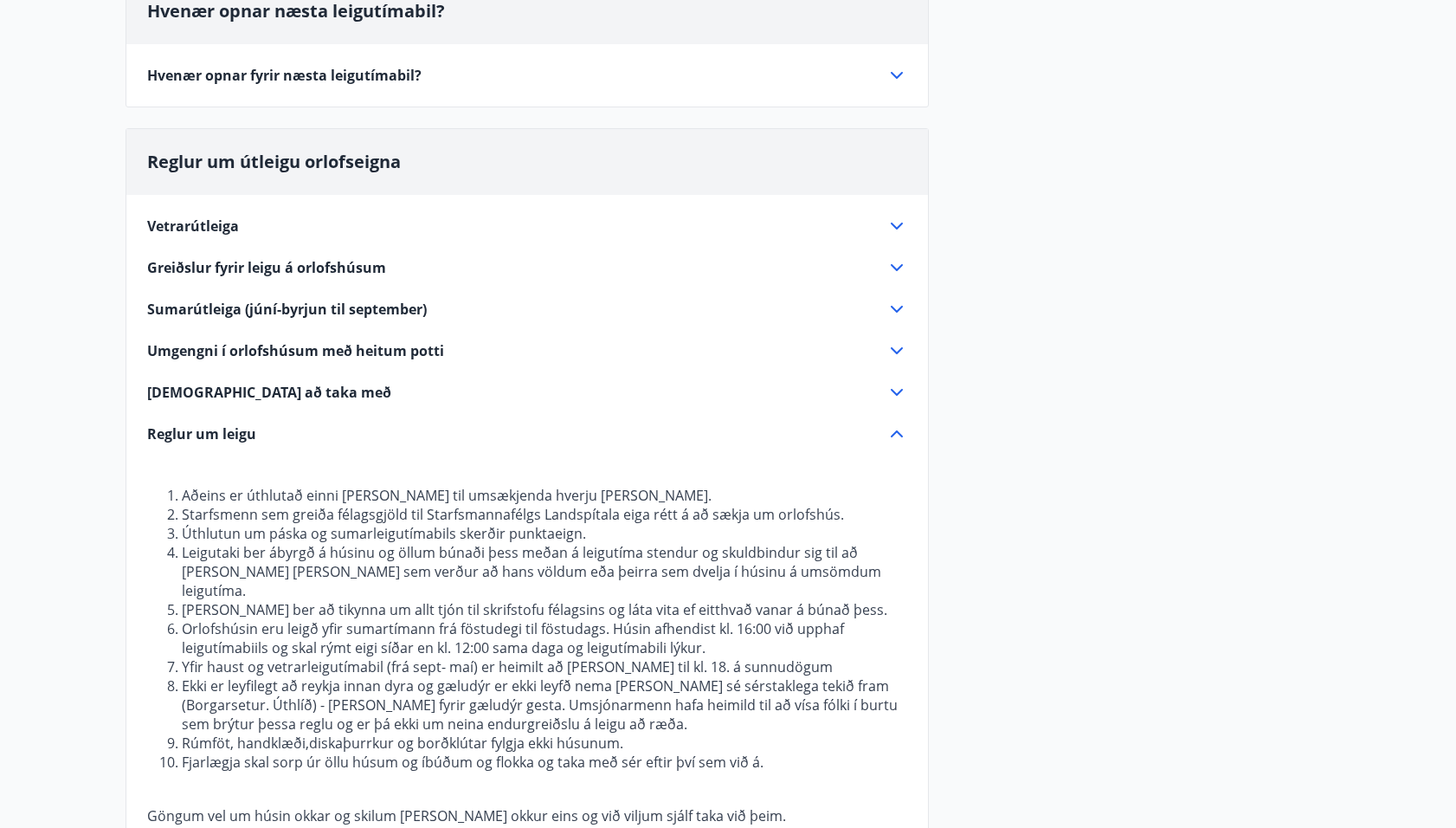
scroll to position [371, 0]
click at [897, 347] on icon at bounding box center [897, 352] width 21 height 21
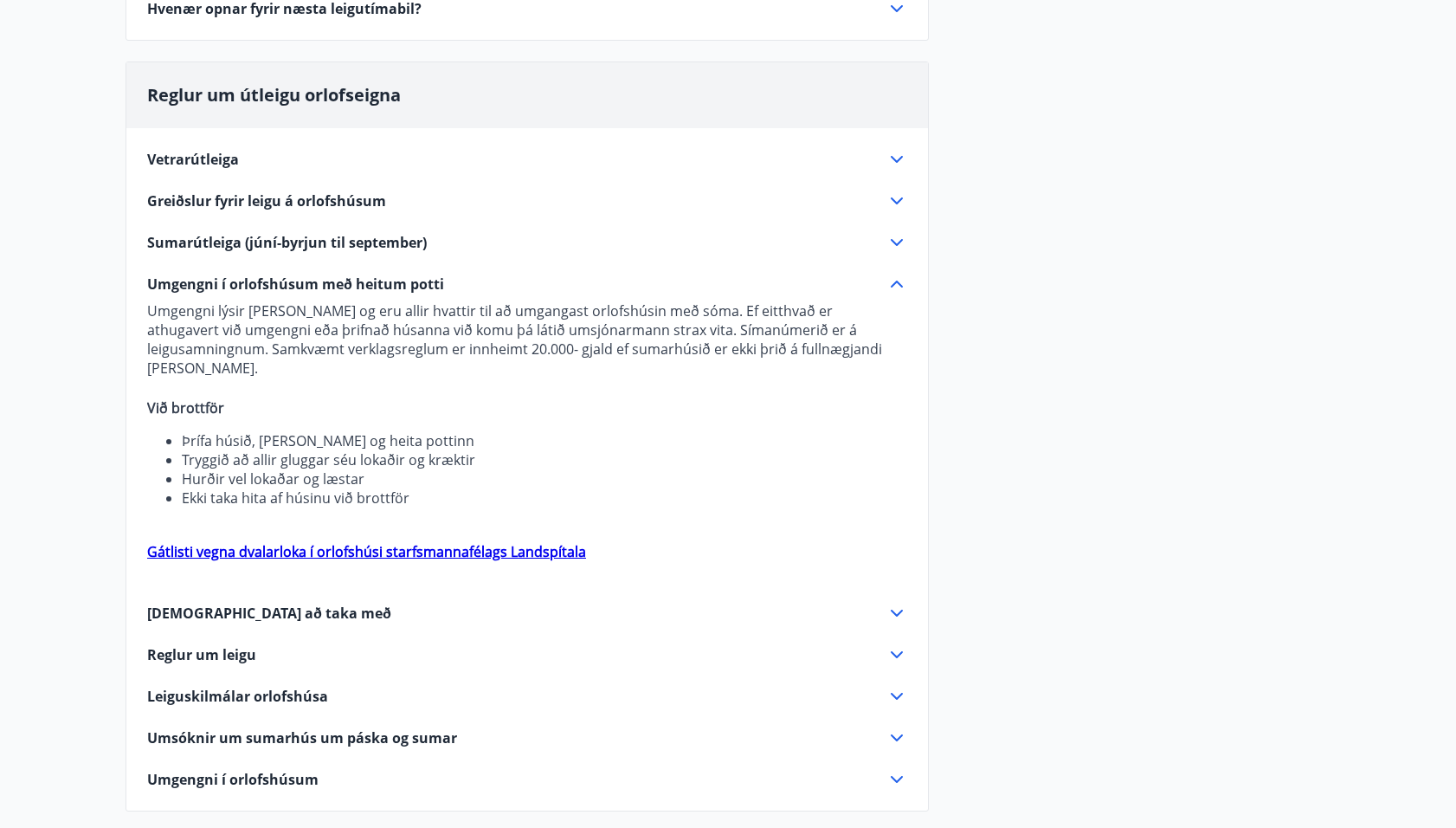
scroll to position [421, 0]
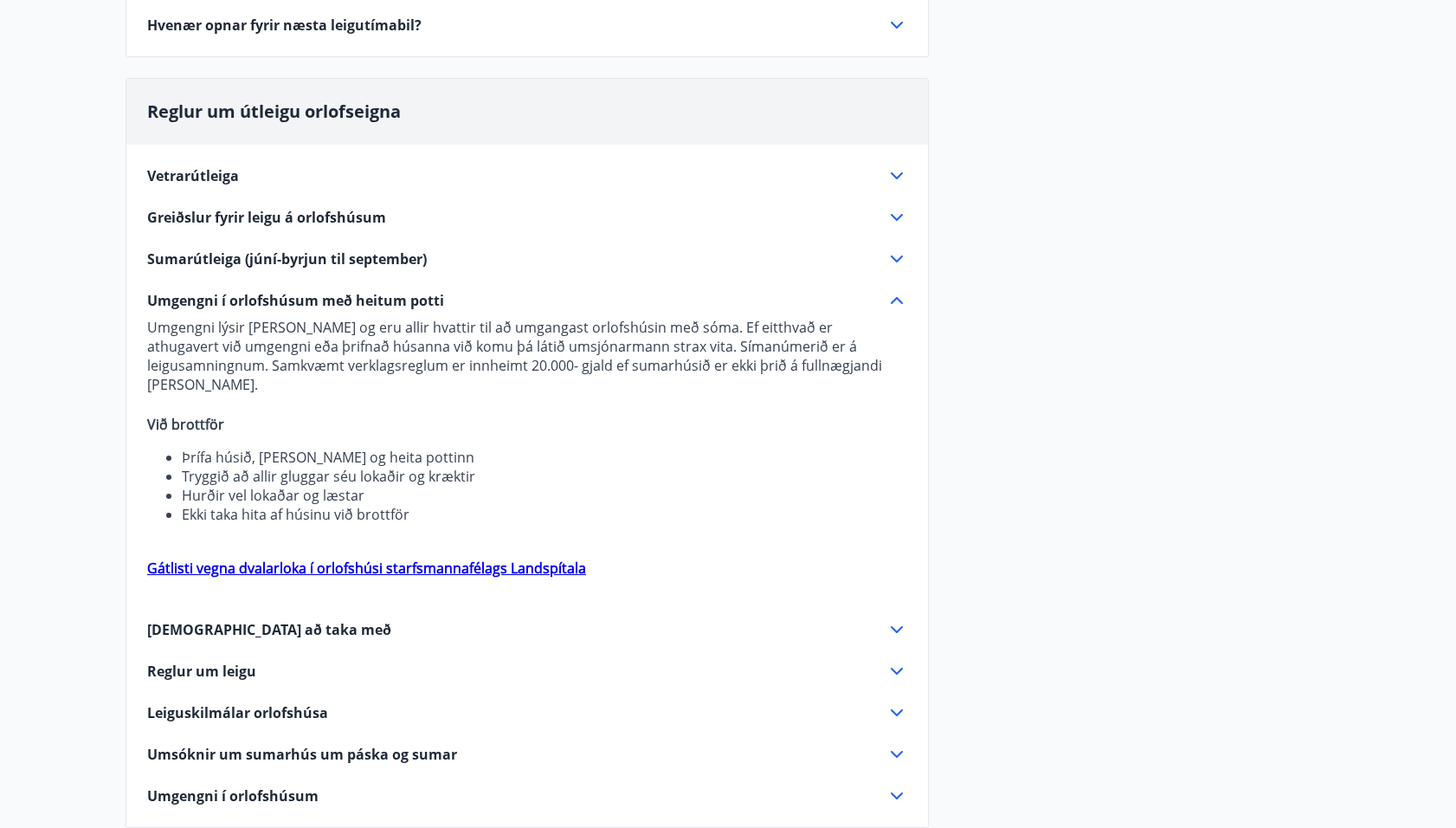
click at [896, 172] on icon at bounding box center [897, 176] width 21 height 21
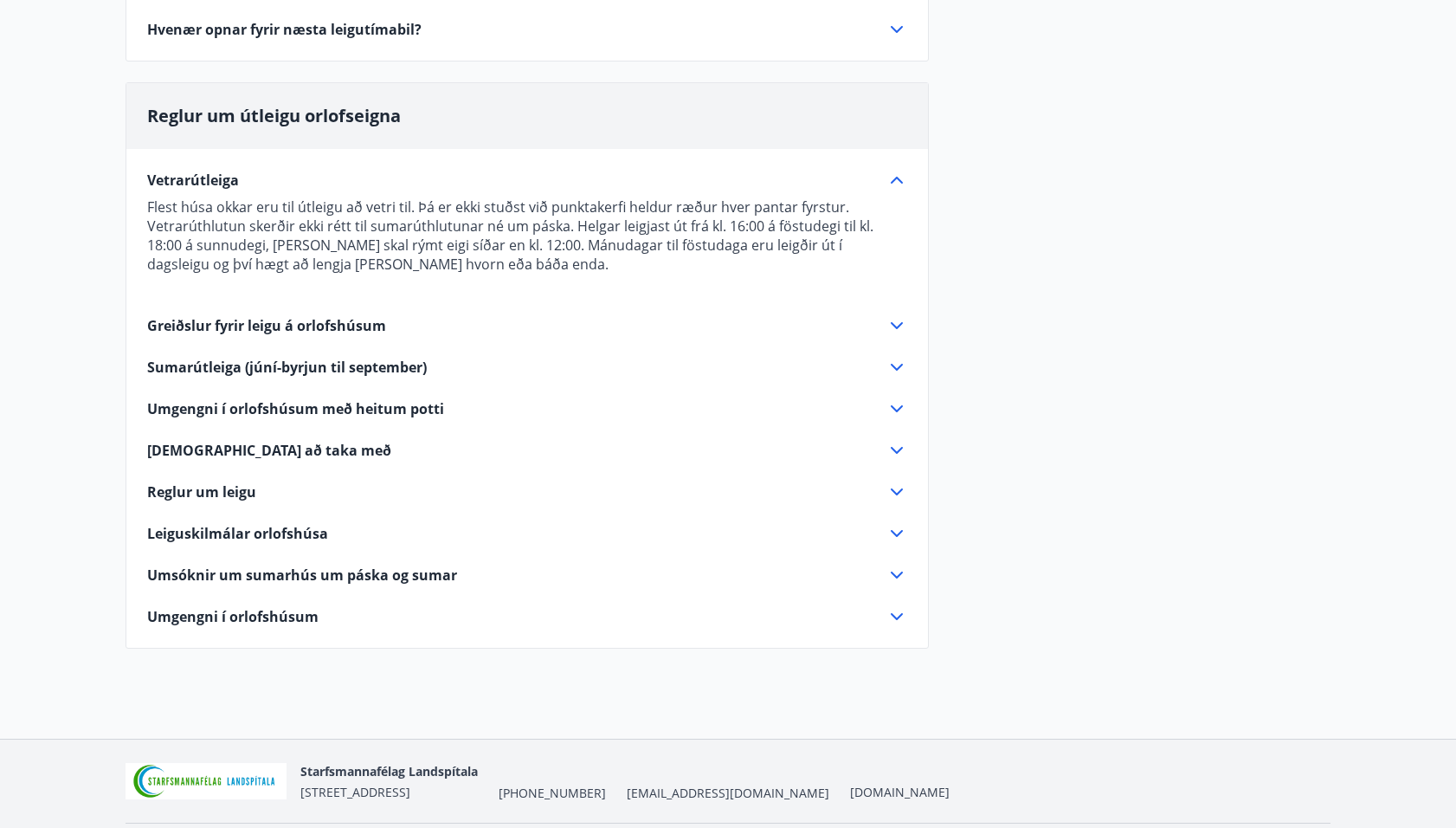
scroll to position [0, 0]
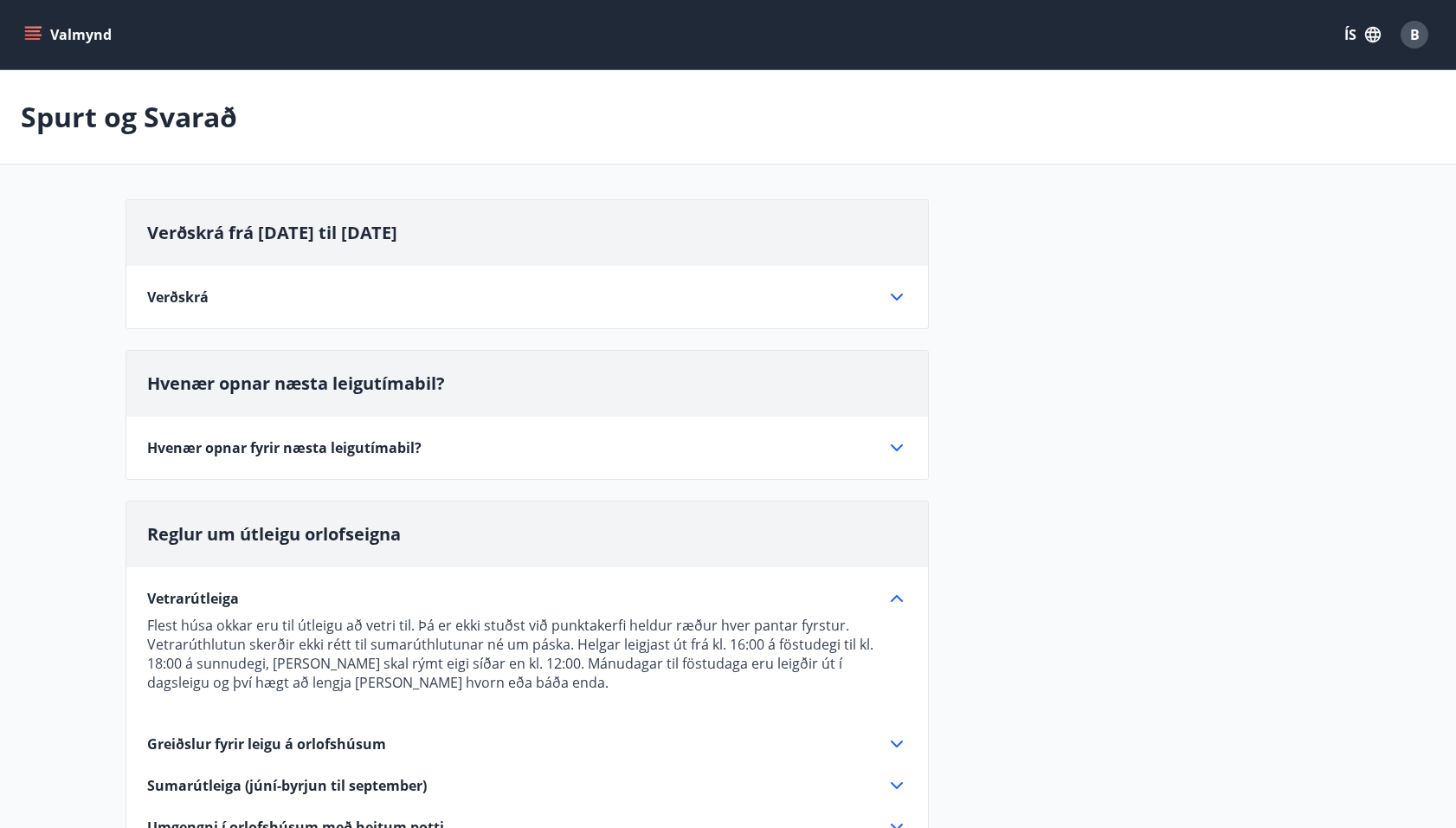
click at [29, 28] on icon "menu" at bounding box center [32, 34] width 17 height 17
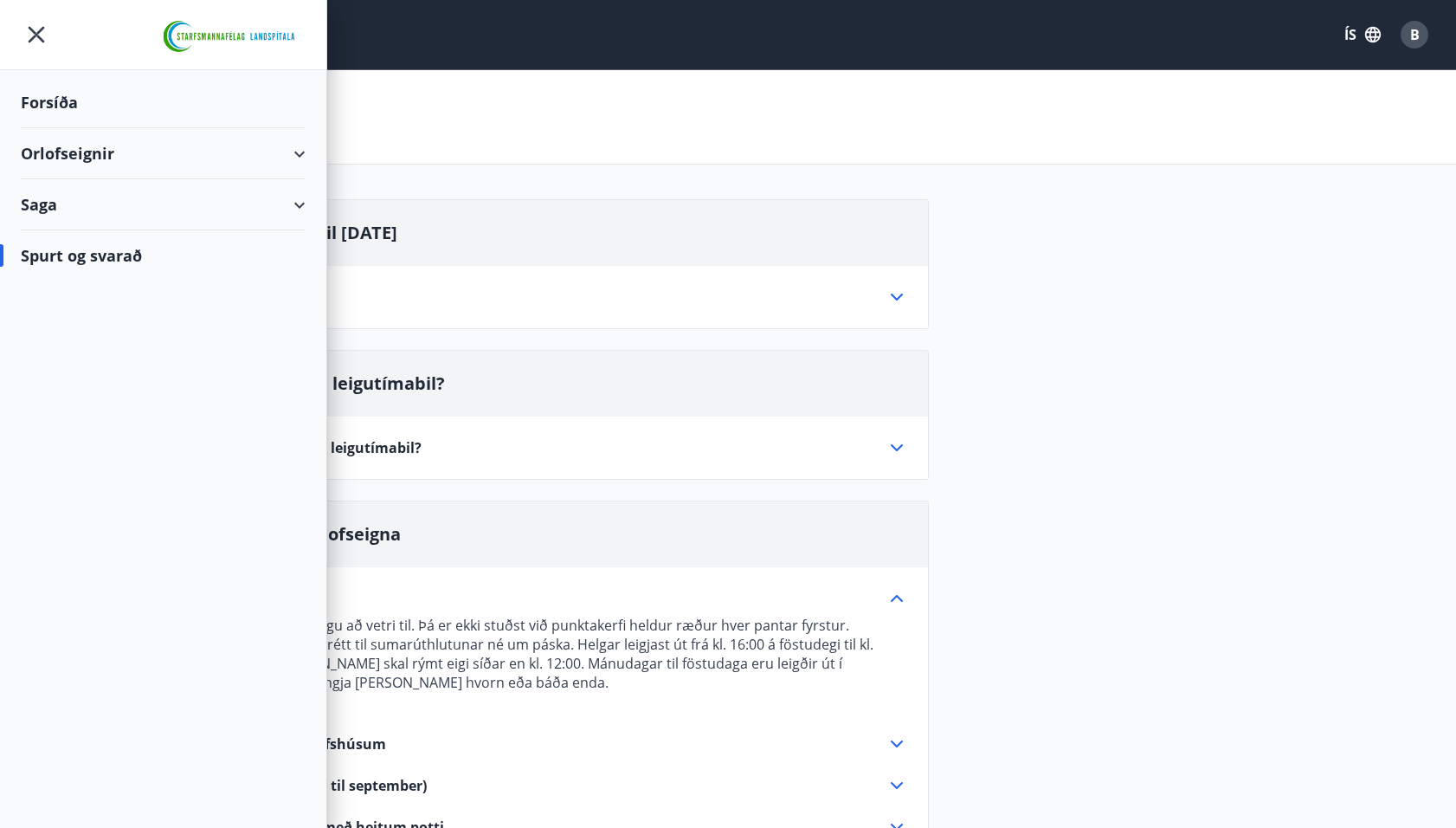
click at [107, 144] on div "Orlofseignir" at bounding box center [164, 154] width 285 height 52
click at [100, 225] on div "Bókunardagatal" at bounding box center [164, 234] width 258 height 37
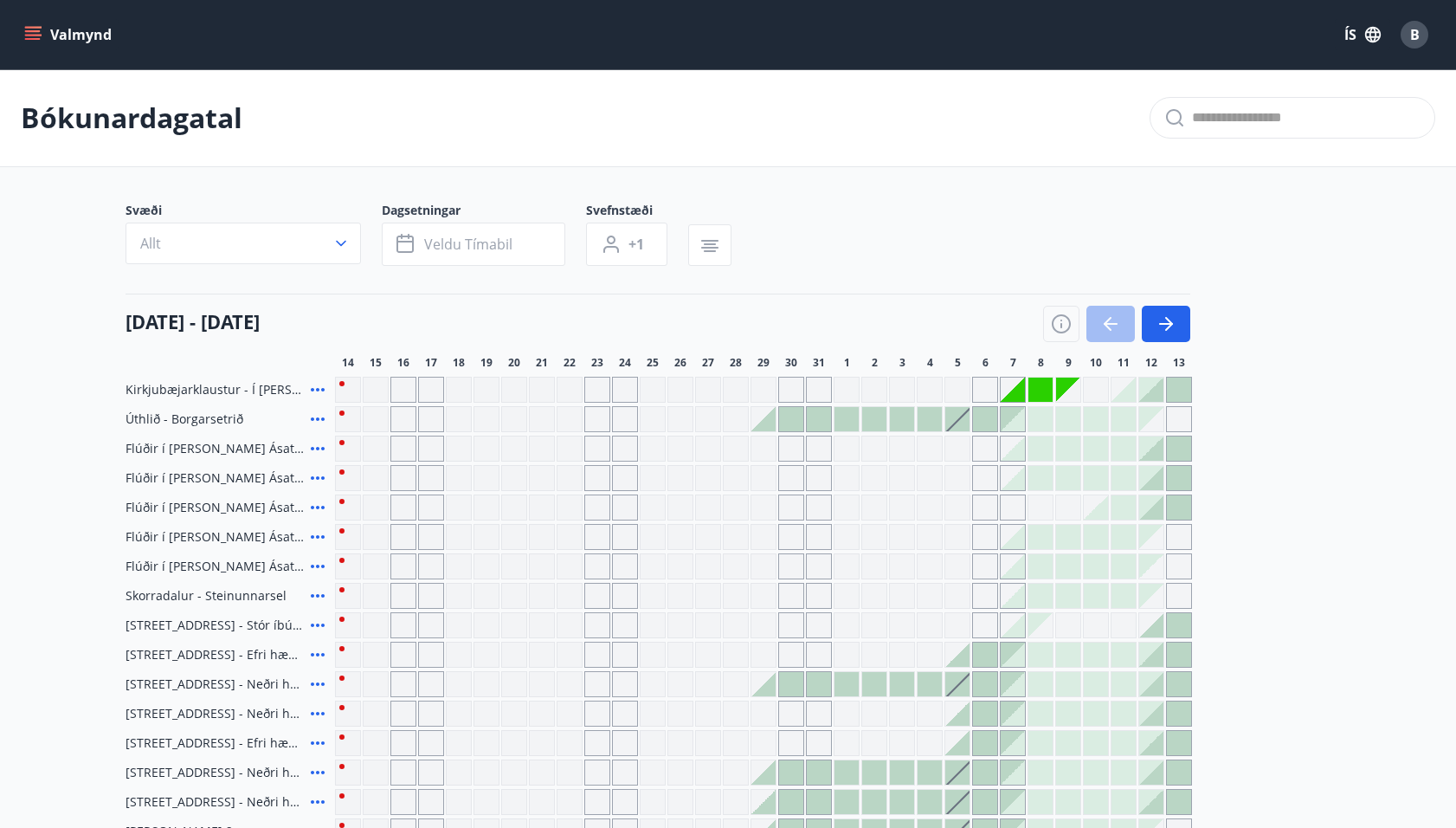
scroll to position [1, 0]
click at [1124, 390] on div at bounding box center [1124, 388] width 24 height 24
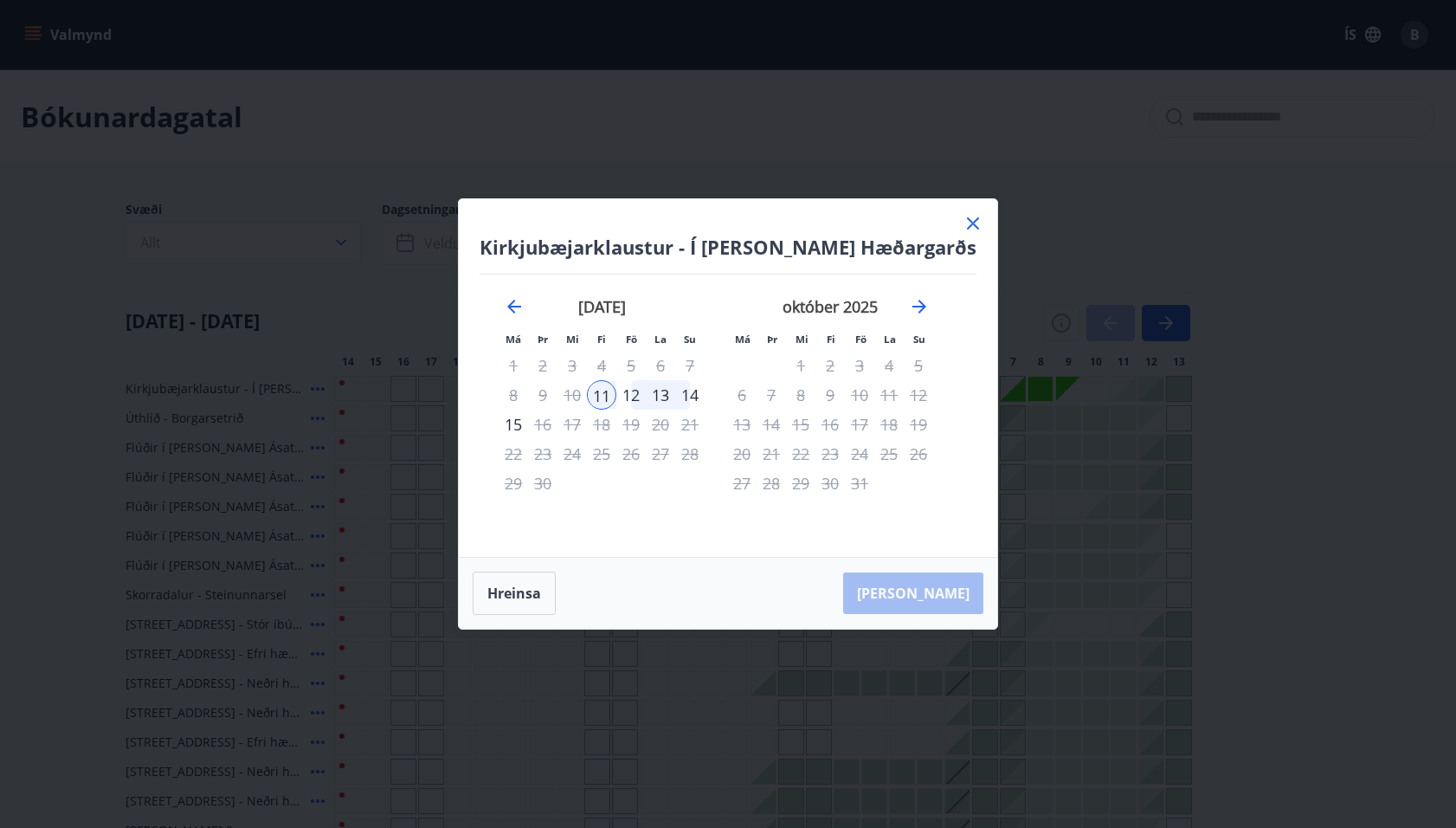
click at [705, 391] on div "14" at bounding box center [690, 395] width 29 height 29
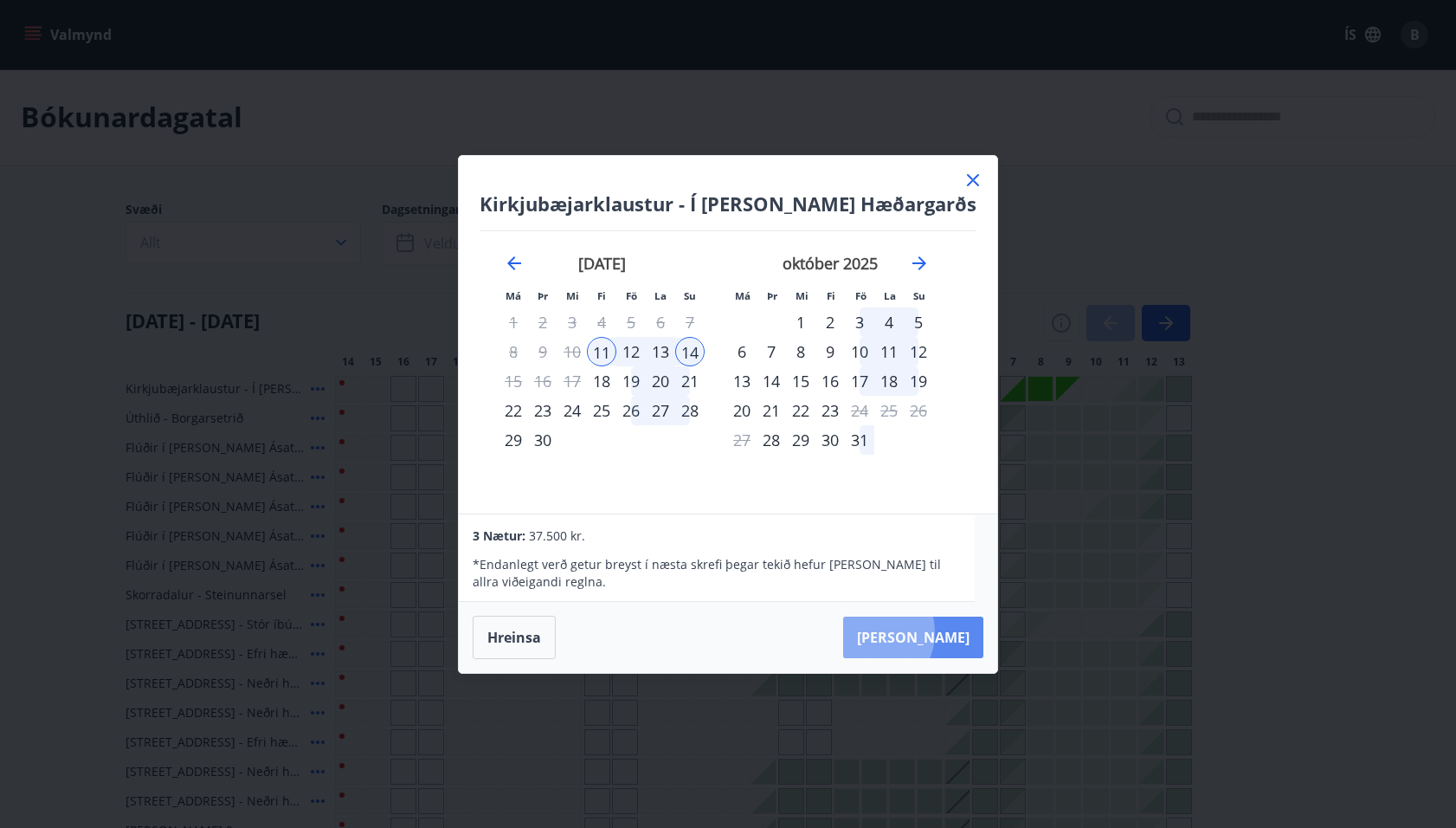
click at [912, 633] on button "Taka Frá" at bounding box center [913, 637] width 140 height 41
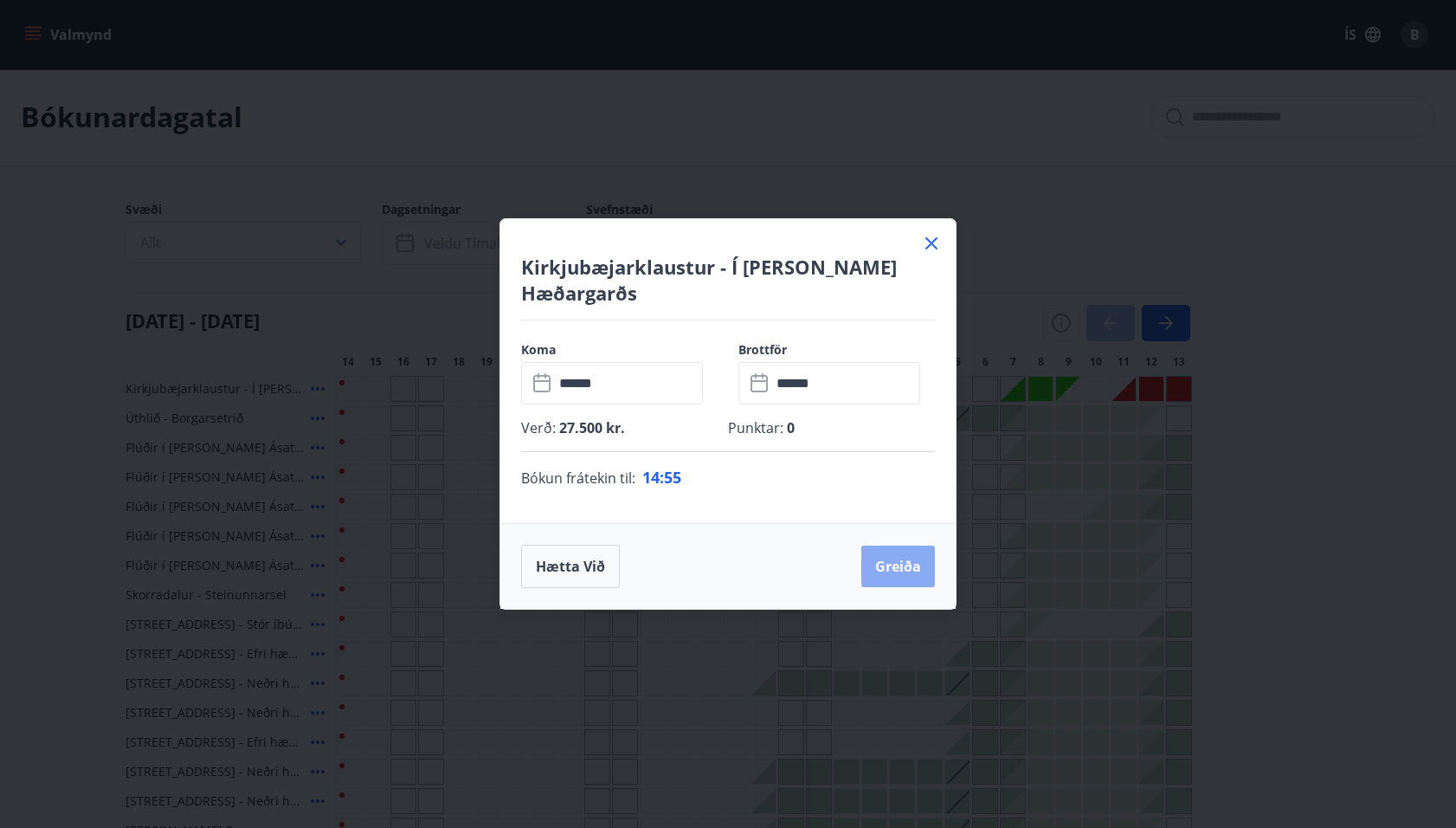
click at [900, 558] on button "Greiða" at bounding box center [899, 566] width 74 height 41
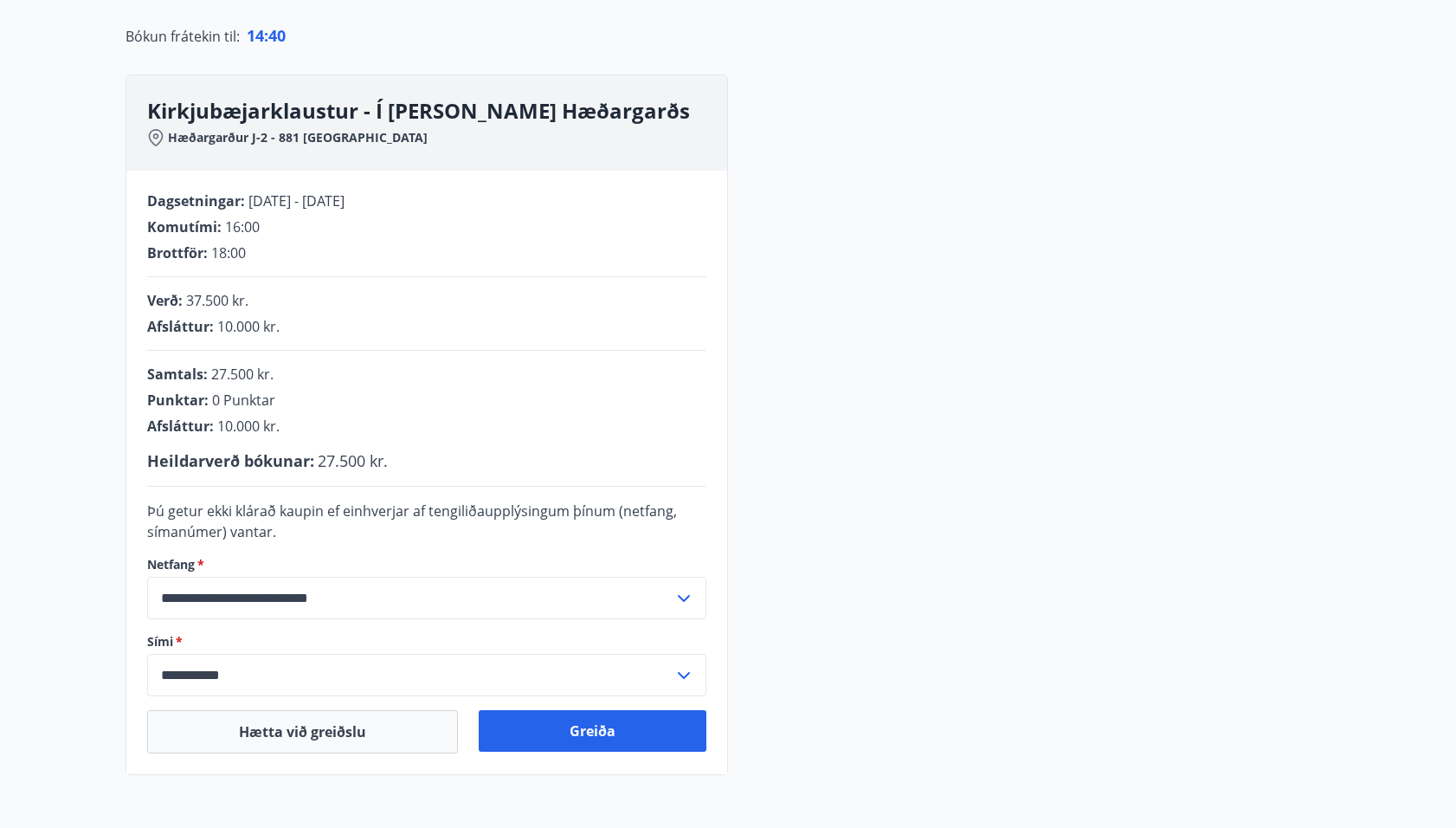
scroll to position [179, 0]
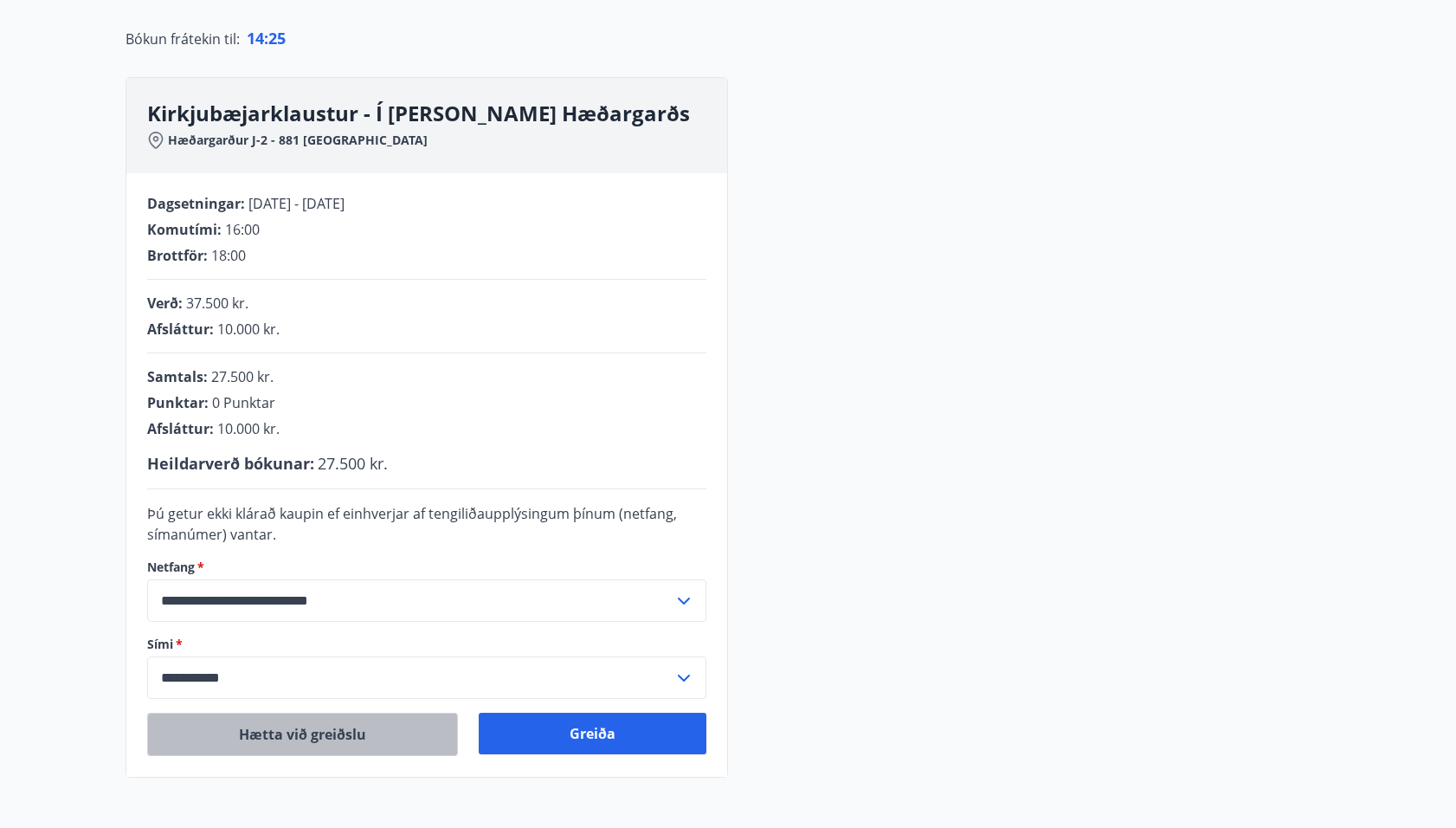
click at [322, 736] on button "Hætta við greiðslu" at bounding box center [303, 734] width 311 height 43
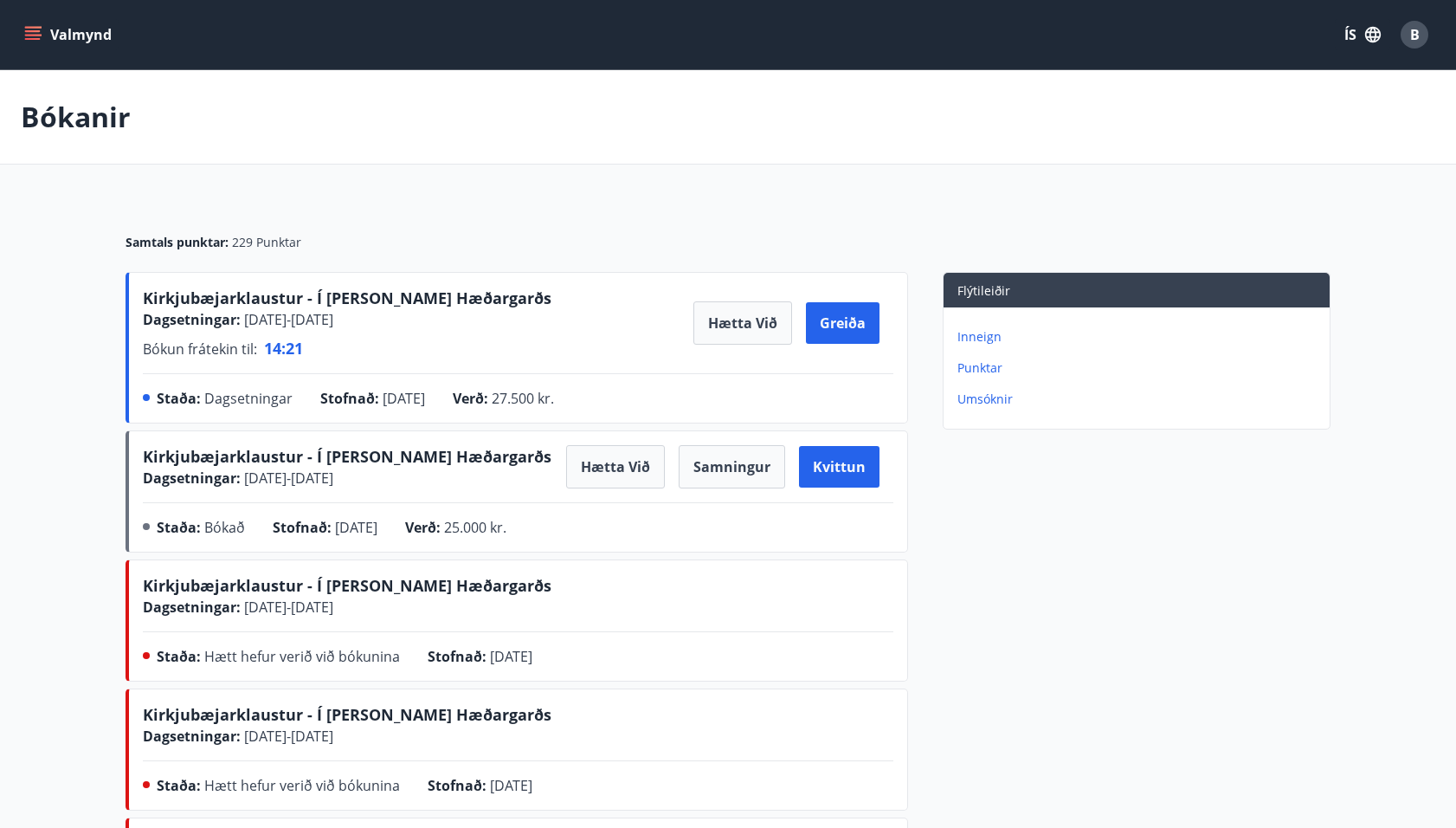
click at [29, 23] on button "Valmynd" at bounding box center [70, 35] width 97 height 31
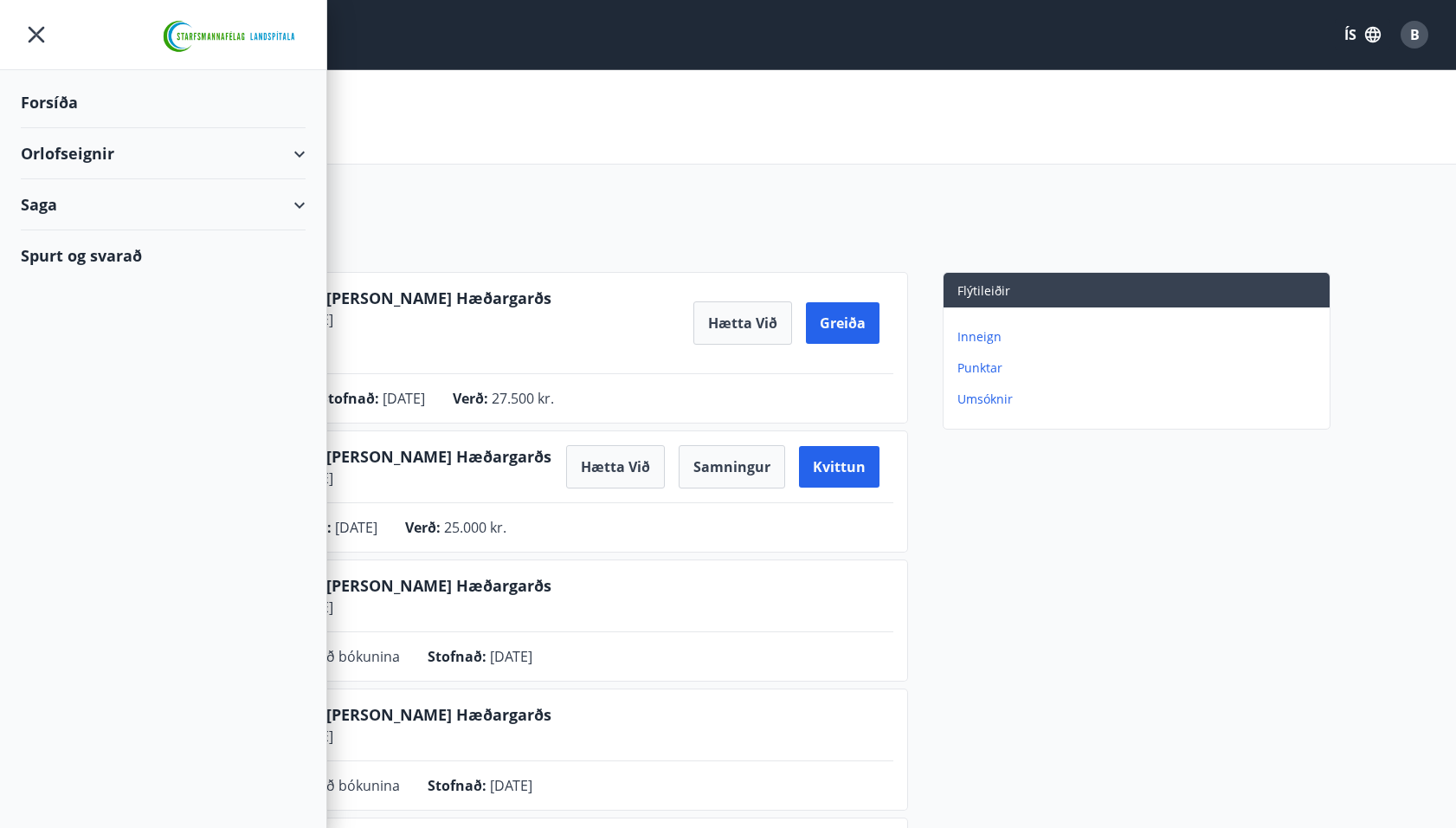
click at [52, 145] on div "Orlofseignir" at bounding box center [164, 154] width 285 height 52
click at [66, 232] on div "Bókunardagatal" at bounding box center [164, 234] width 258 height 37
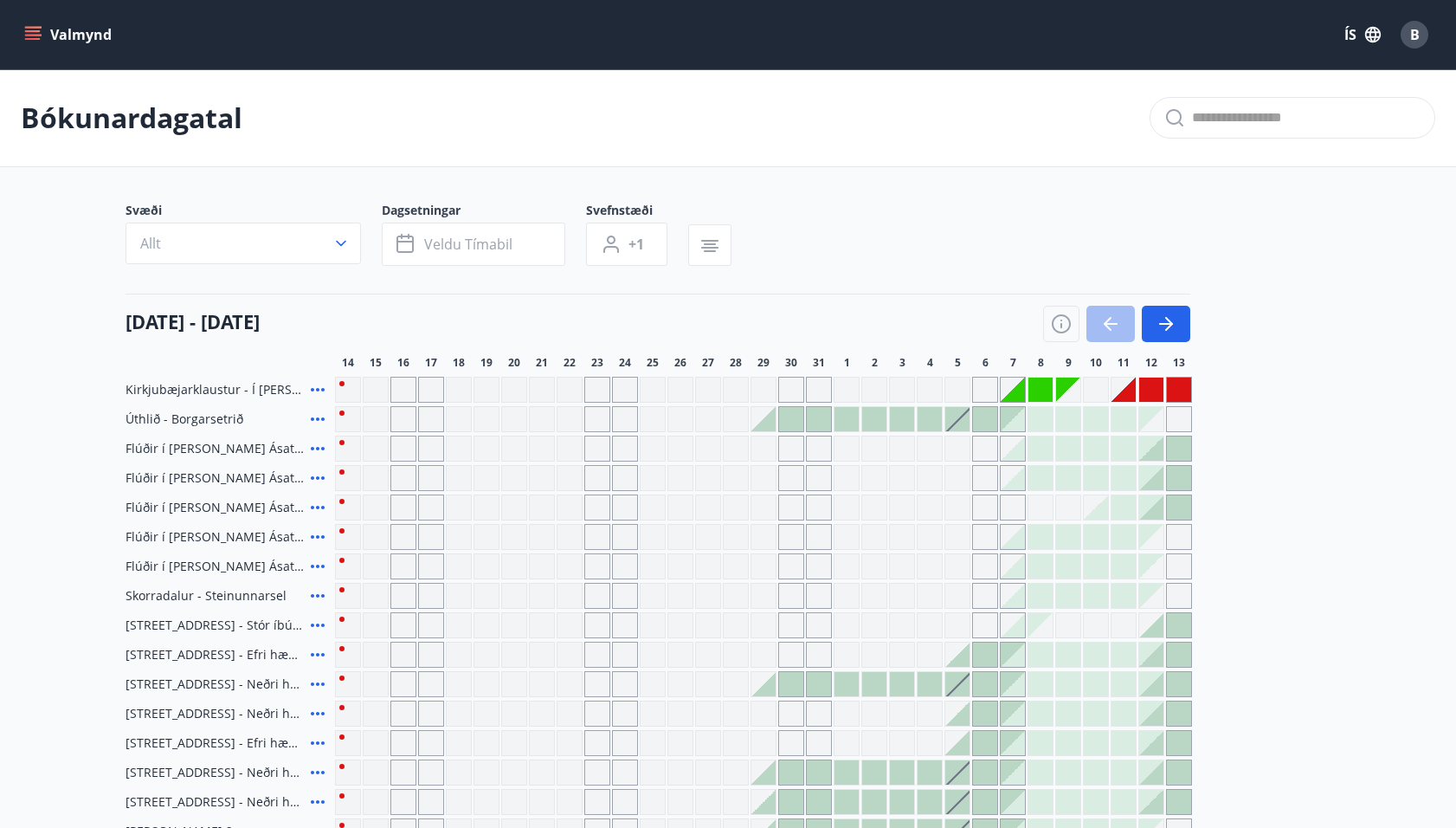
click at [1124, 396] on div at bounding box center [1124, 389] width 24 height 24
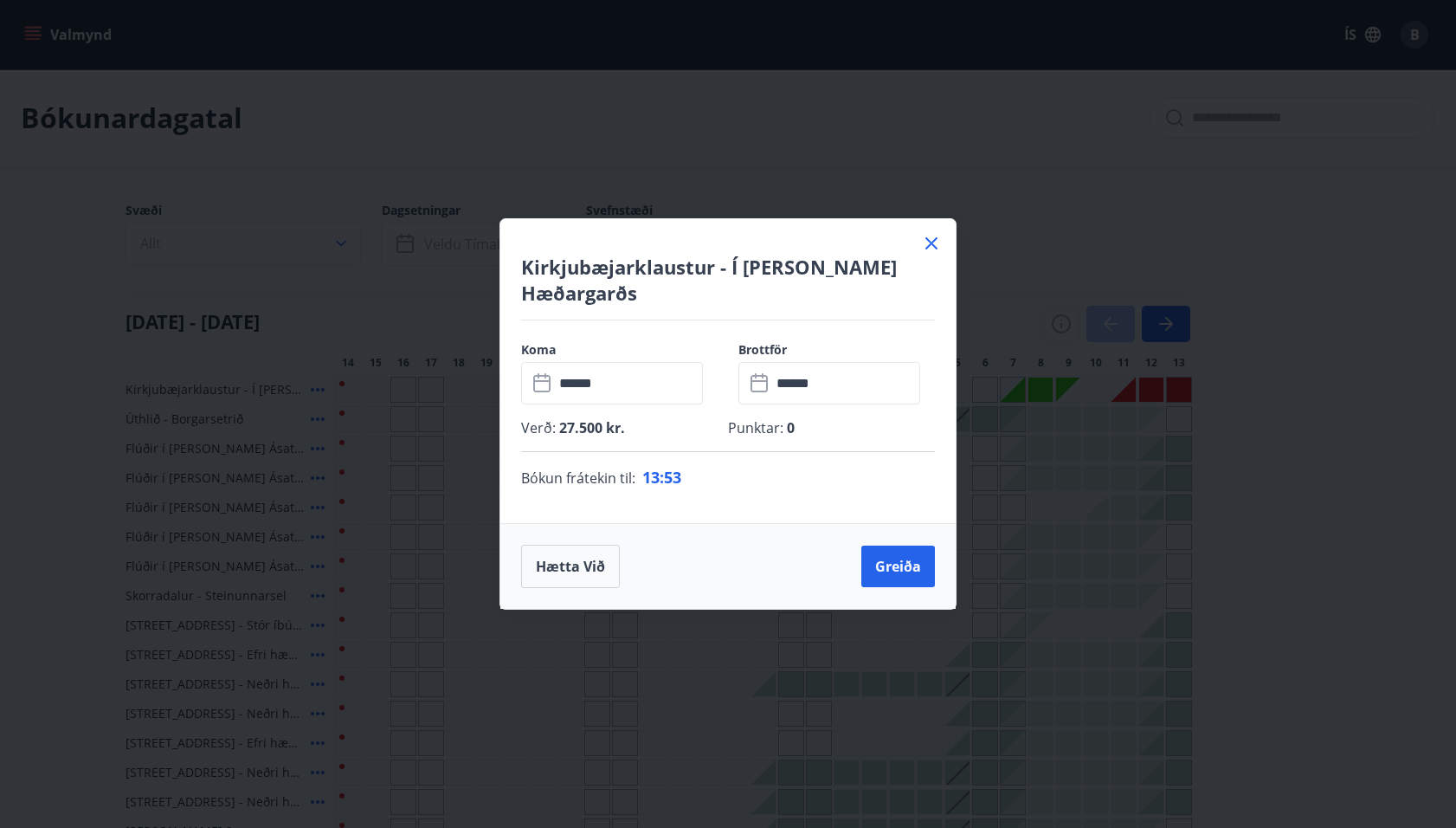
click at [934, 249] on icon at bounding box center [931, 243] width 12 height 12
click at [932, 255] on div "Kirkjubæjarklaustur - Í landi Hæðargarðs Koma ​ ****** ​ Brottför ​ ****** ​ Ve…" at bounding box center [728, 414] width 1456 height 828
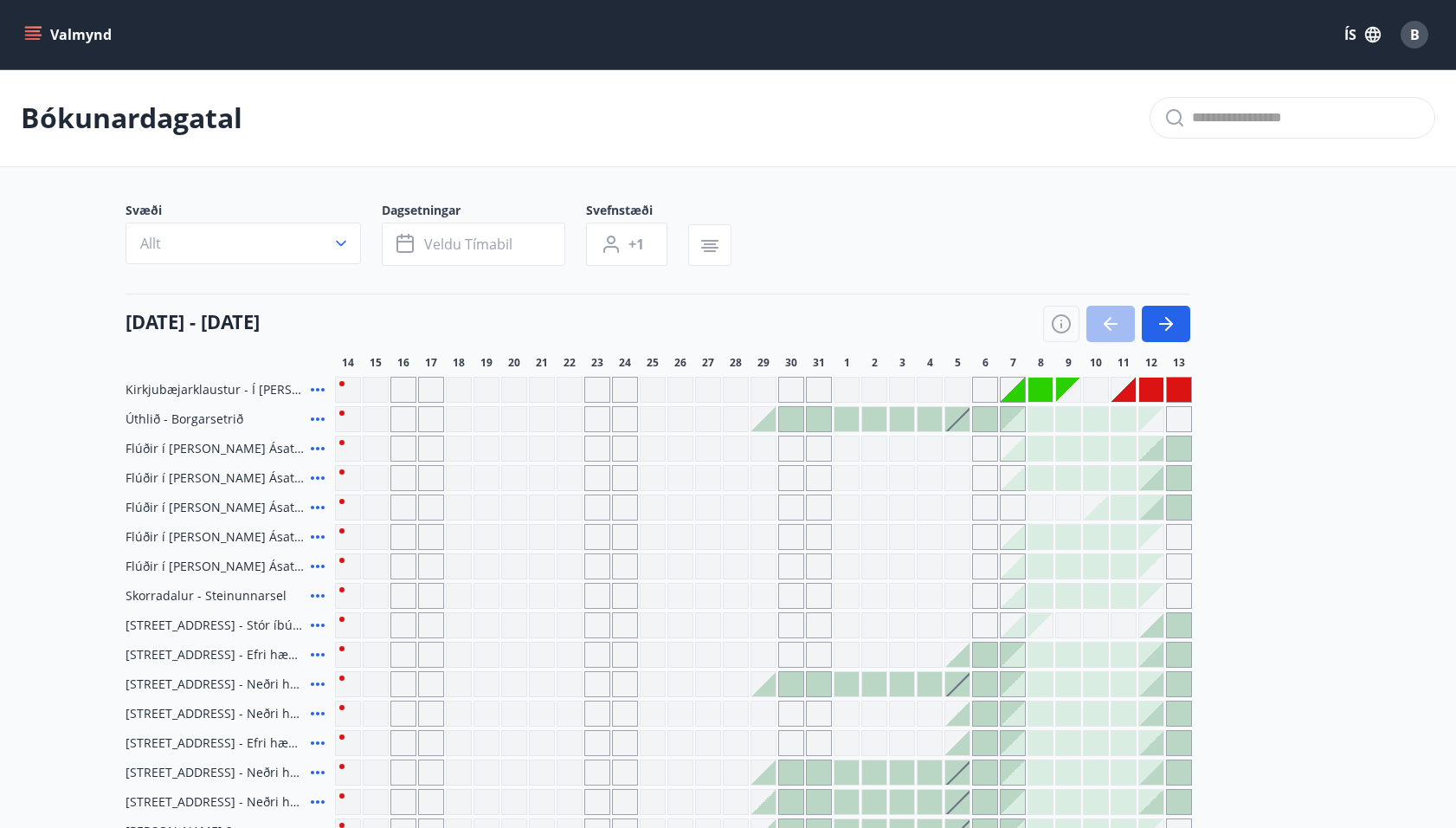
click at [1127, 391] on div at bounding box center [1124, 389] width 24 height 24
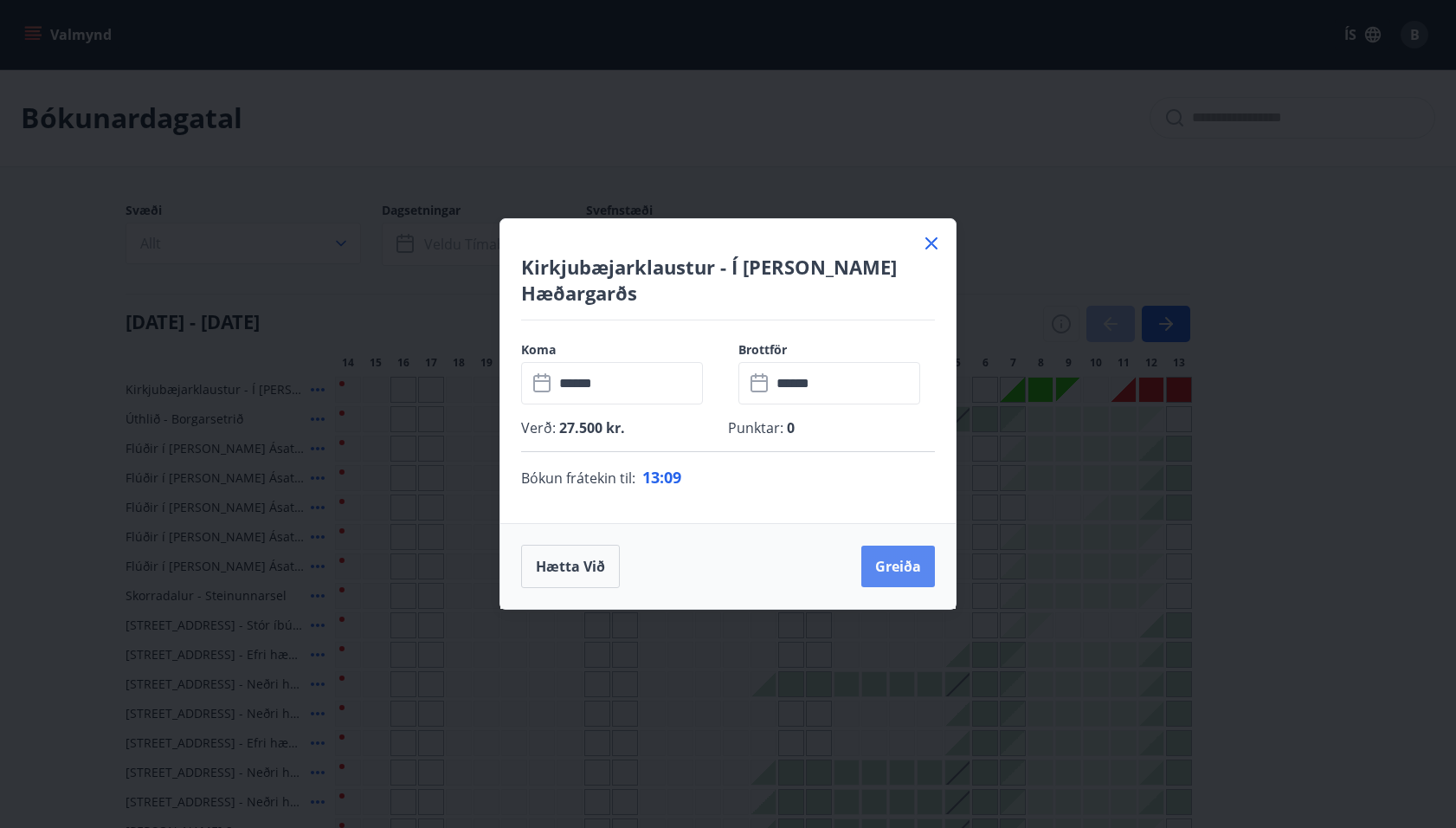
click at [905, 546] on button "Greiða" at bounding box center [899, 566] width 74 height 41
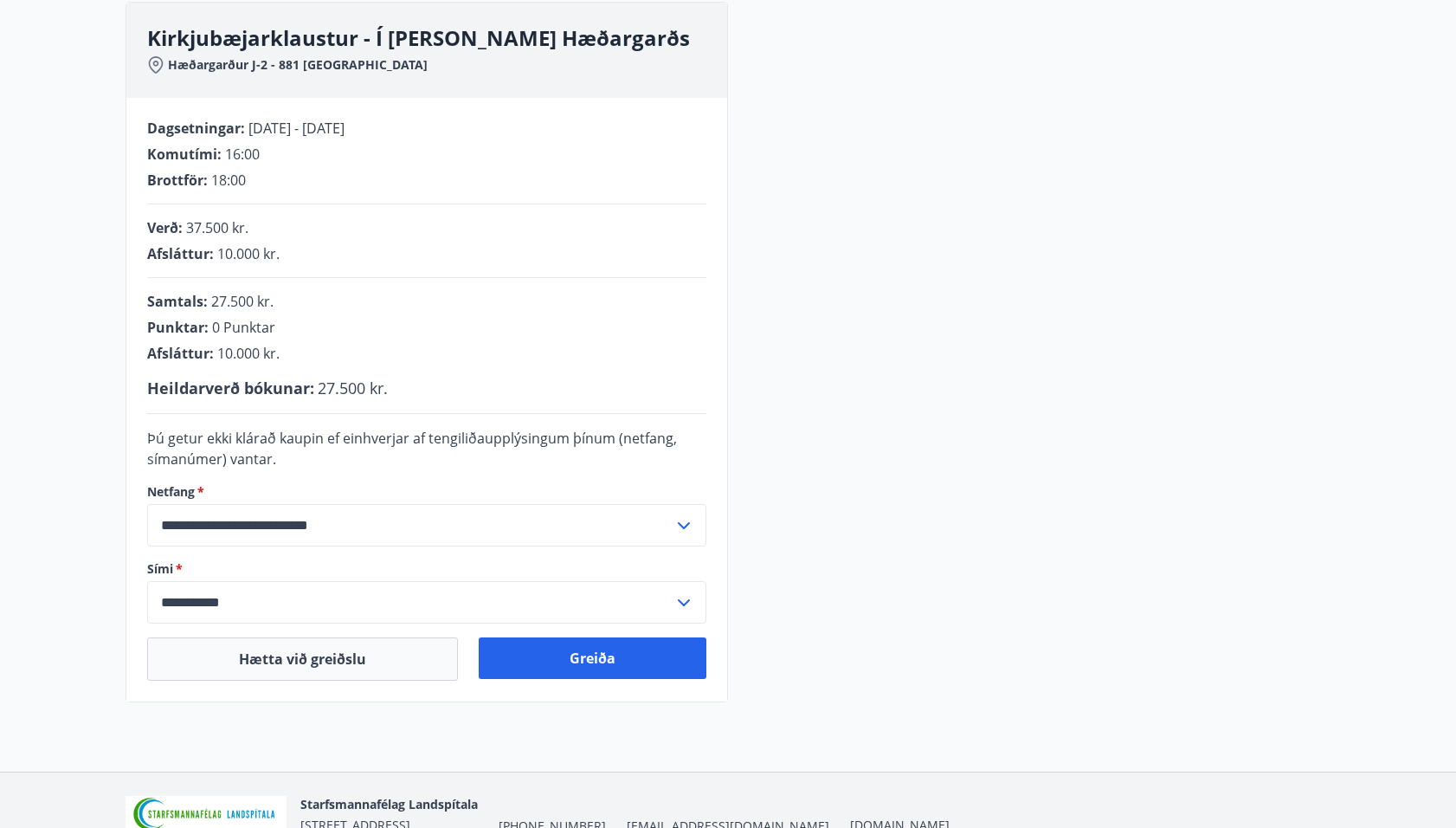
scroll to position [252, 0]
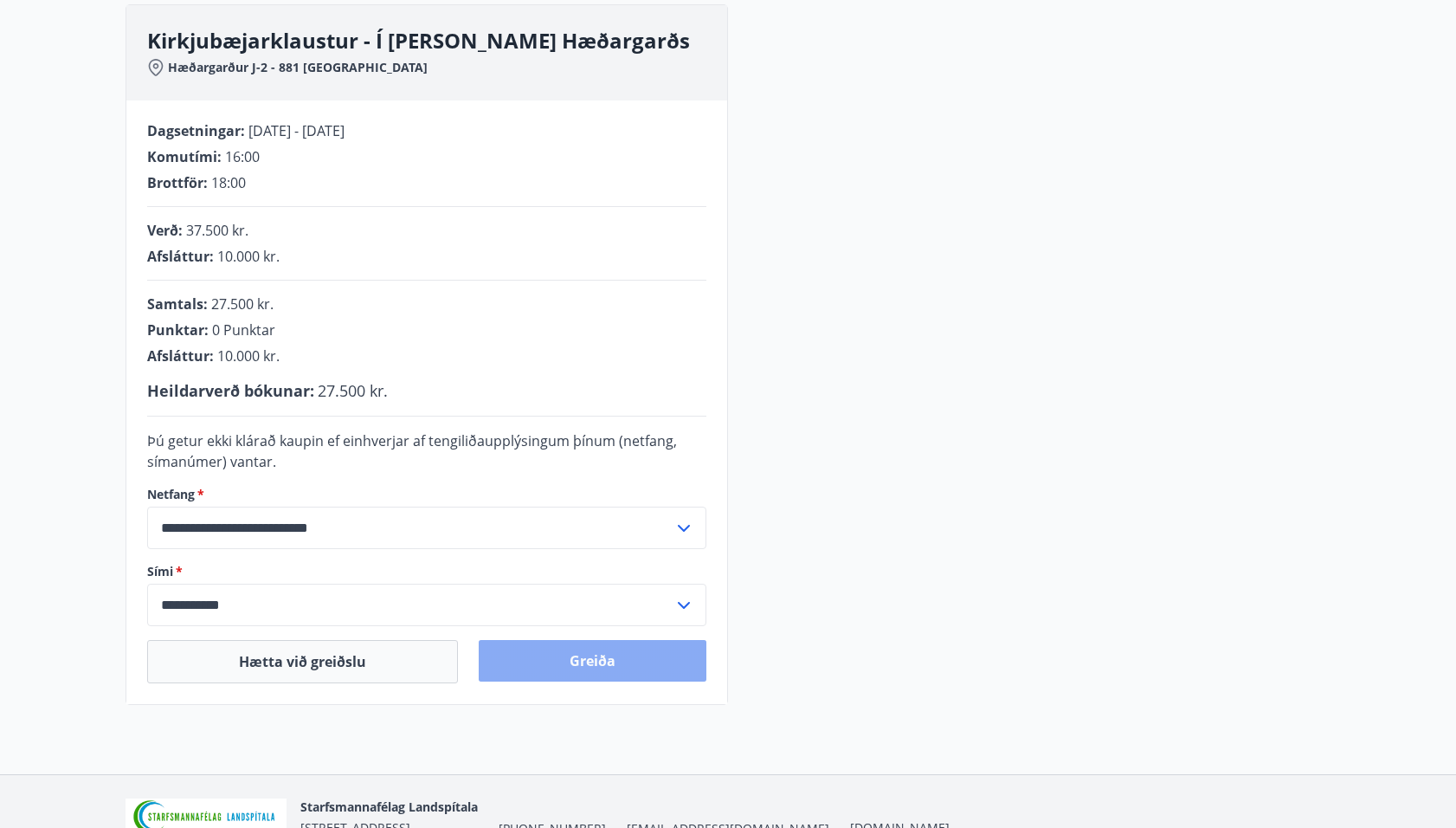
click at [629, 663] on button "Greiða" at bounding box center [593, 661] width 228 height 41
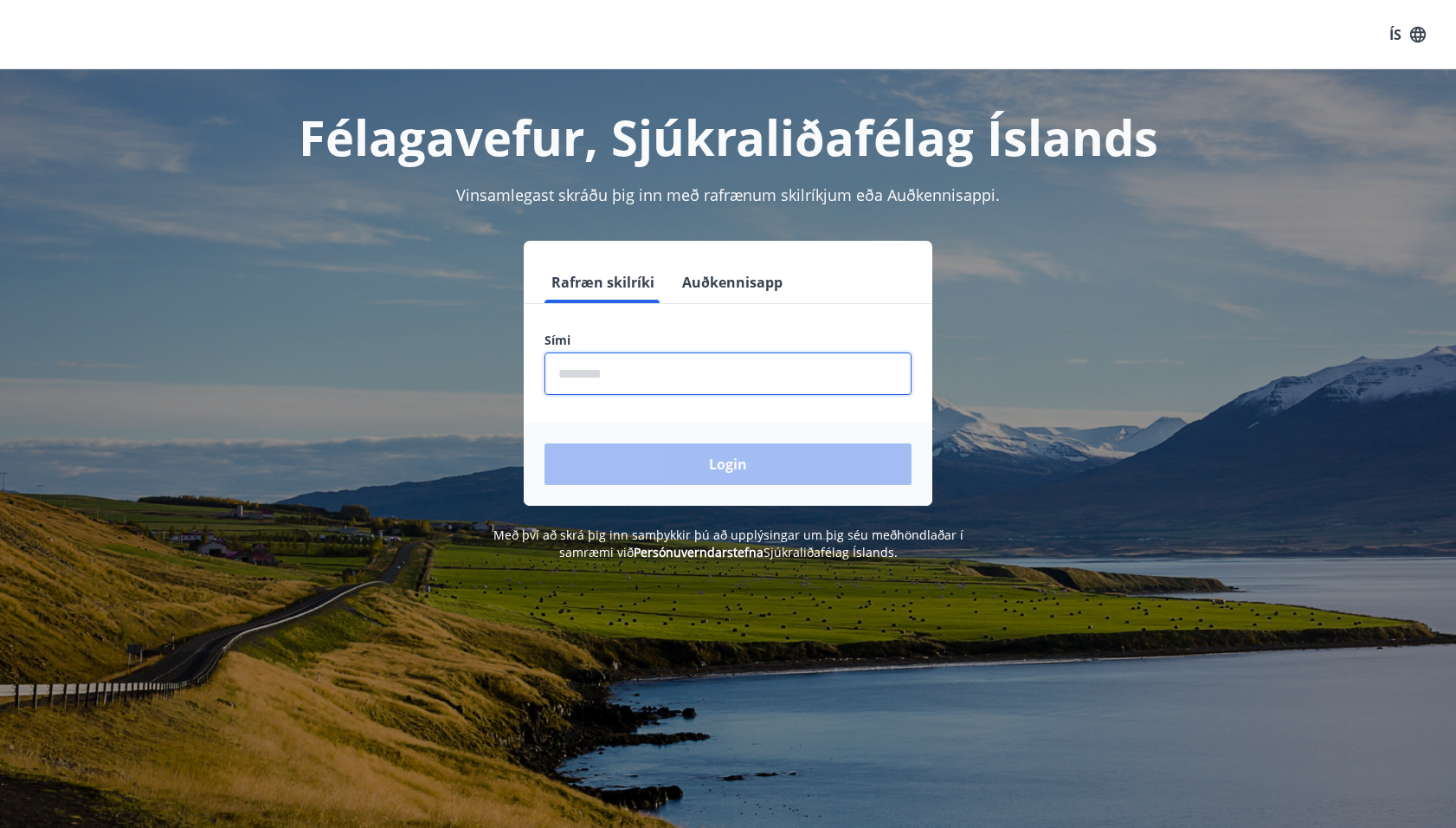
click at [854, 376] on input "phone" at bounding box center [728, 374] width 367 height 42
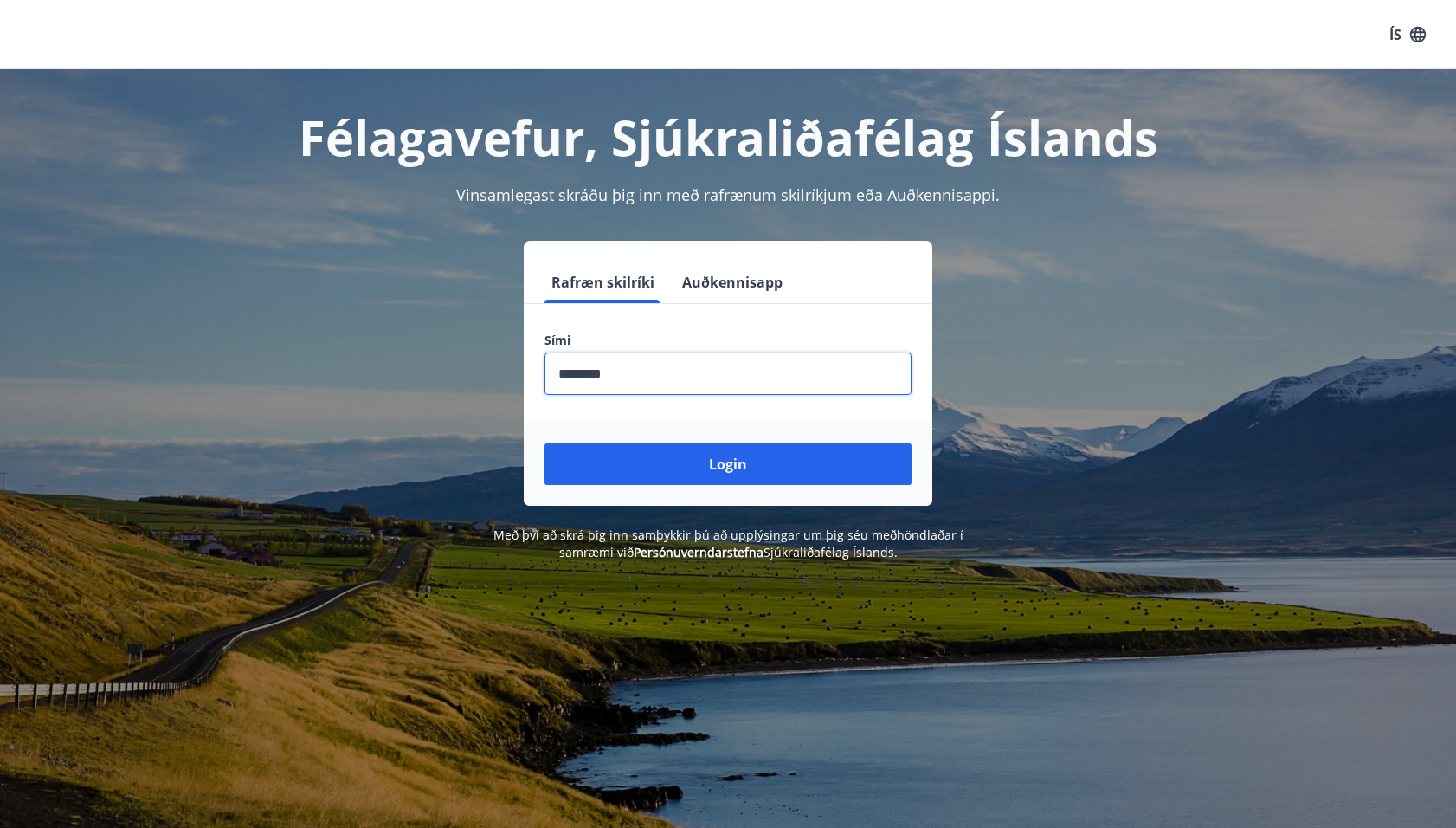
type input "********"
click at [545, 443] on button "Login" at bounding box center [728, 464] width 367 height 41
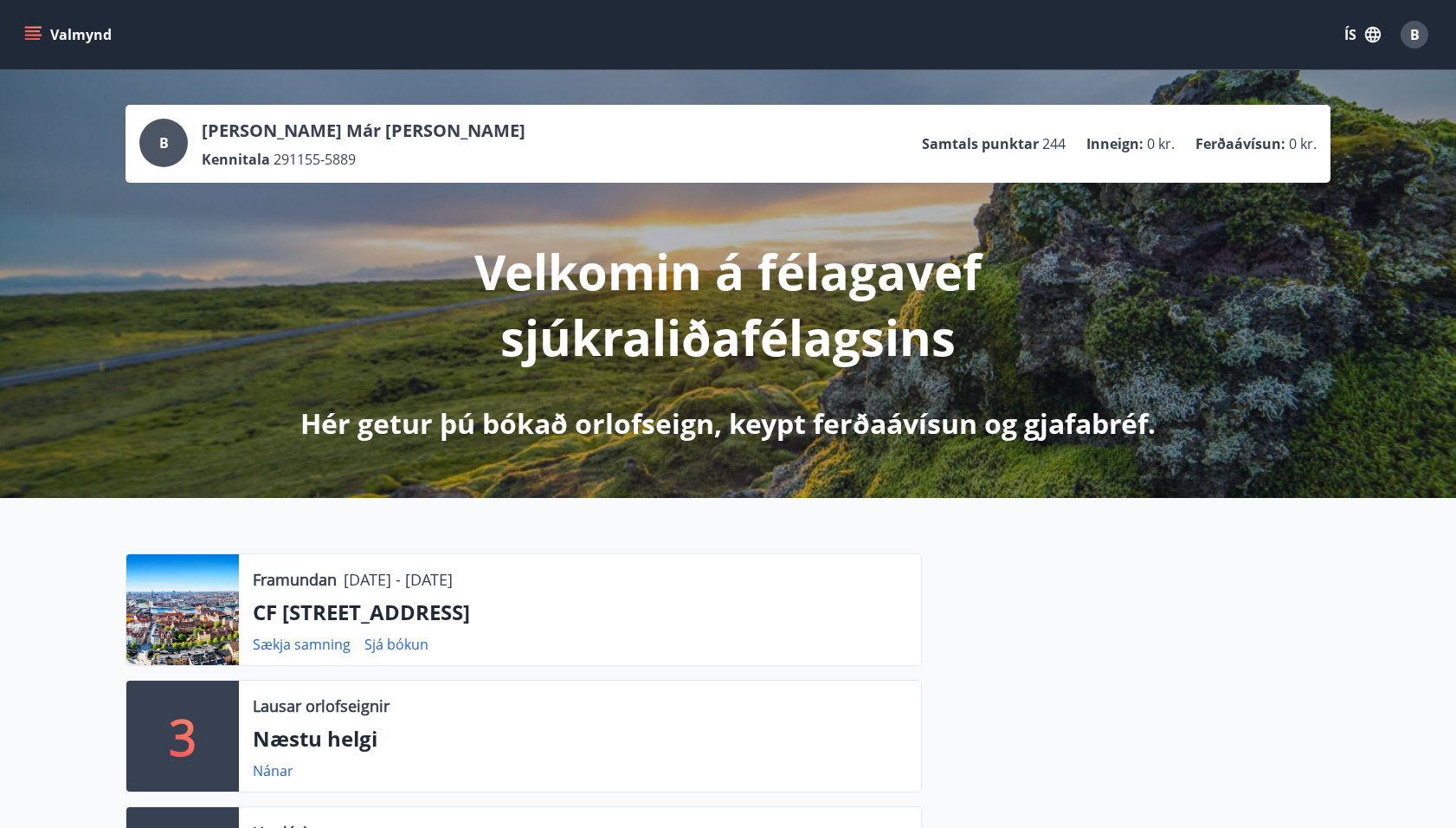
click at [27, 27] on icon "menu" at bounding box center [34, 28] width 19 height 2
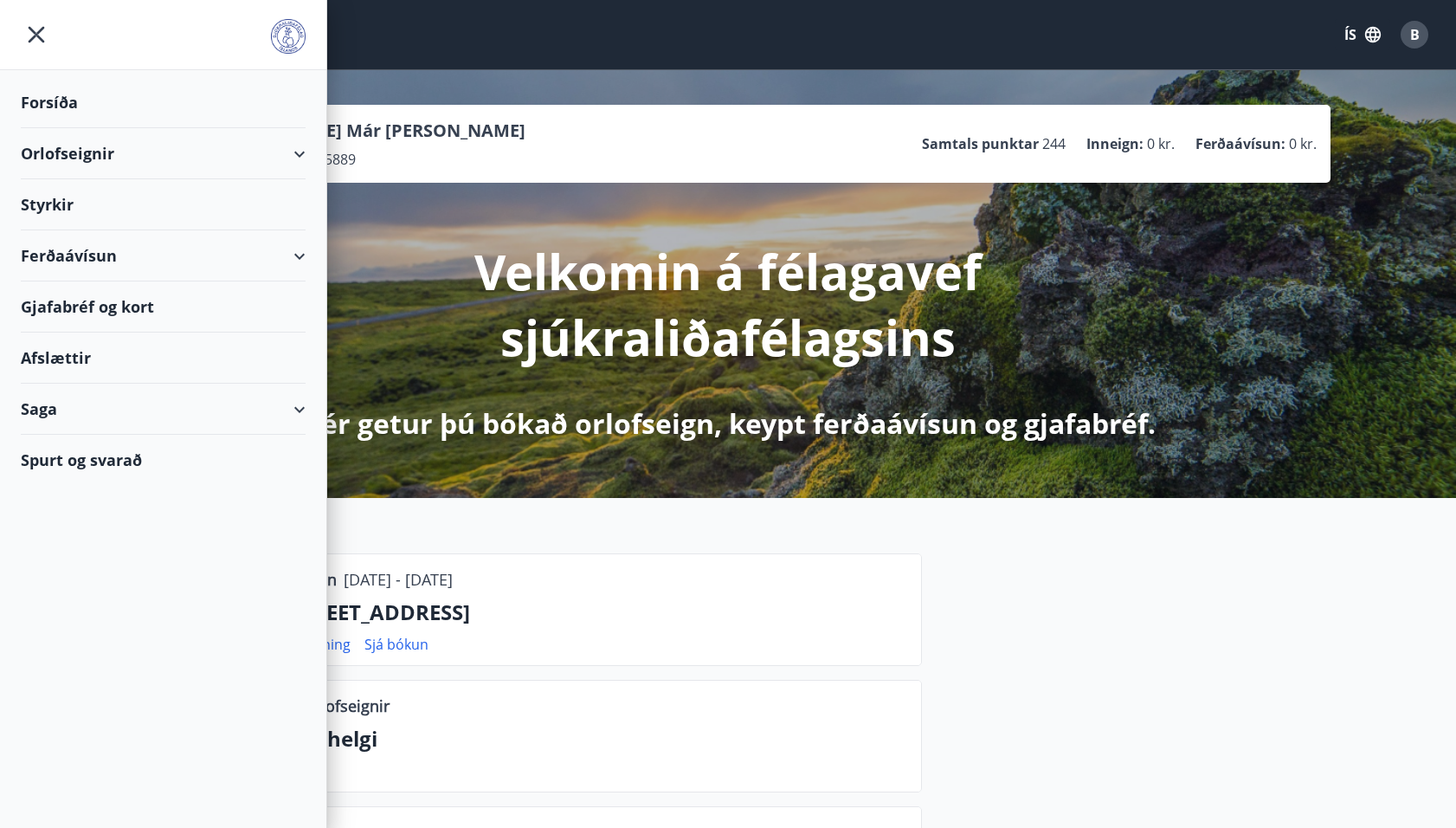
click at [48, 148] on div "Orlofseignir" at bounding box center [164, 154] width 285 height 52
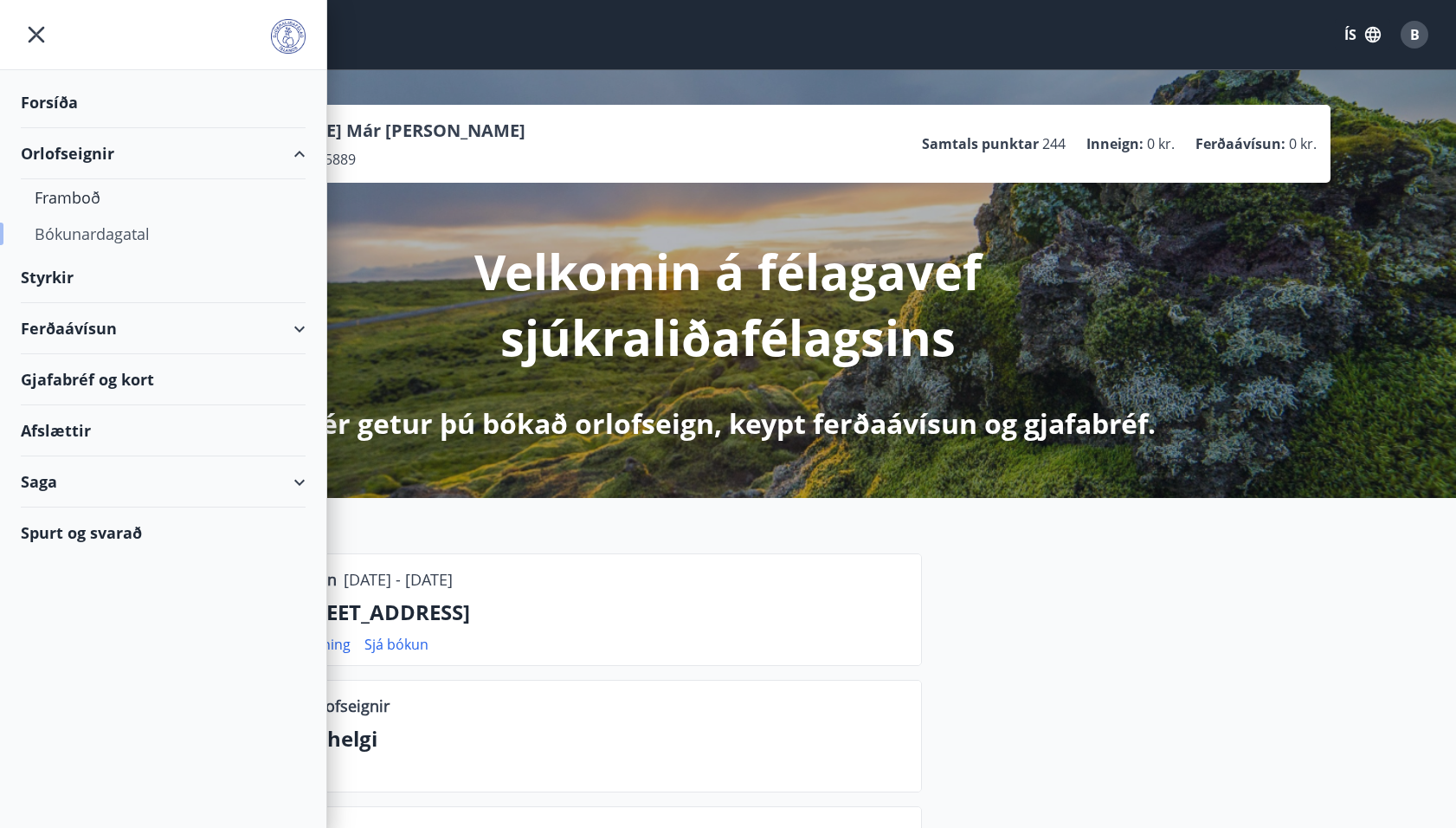
click at [69, 225] on div "Bókunardagatal" at bounding box center [164, 234] width 258 height 37
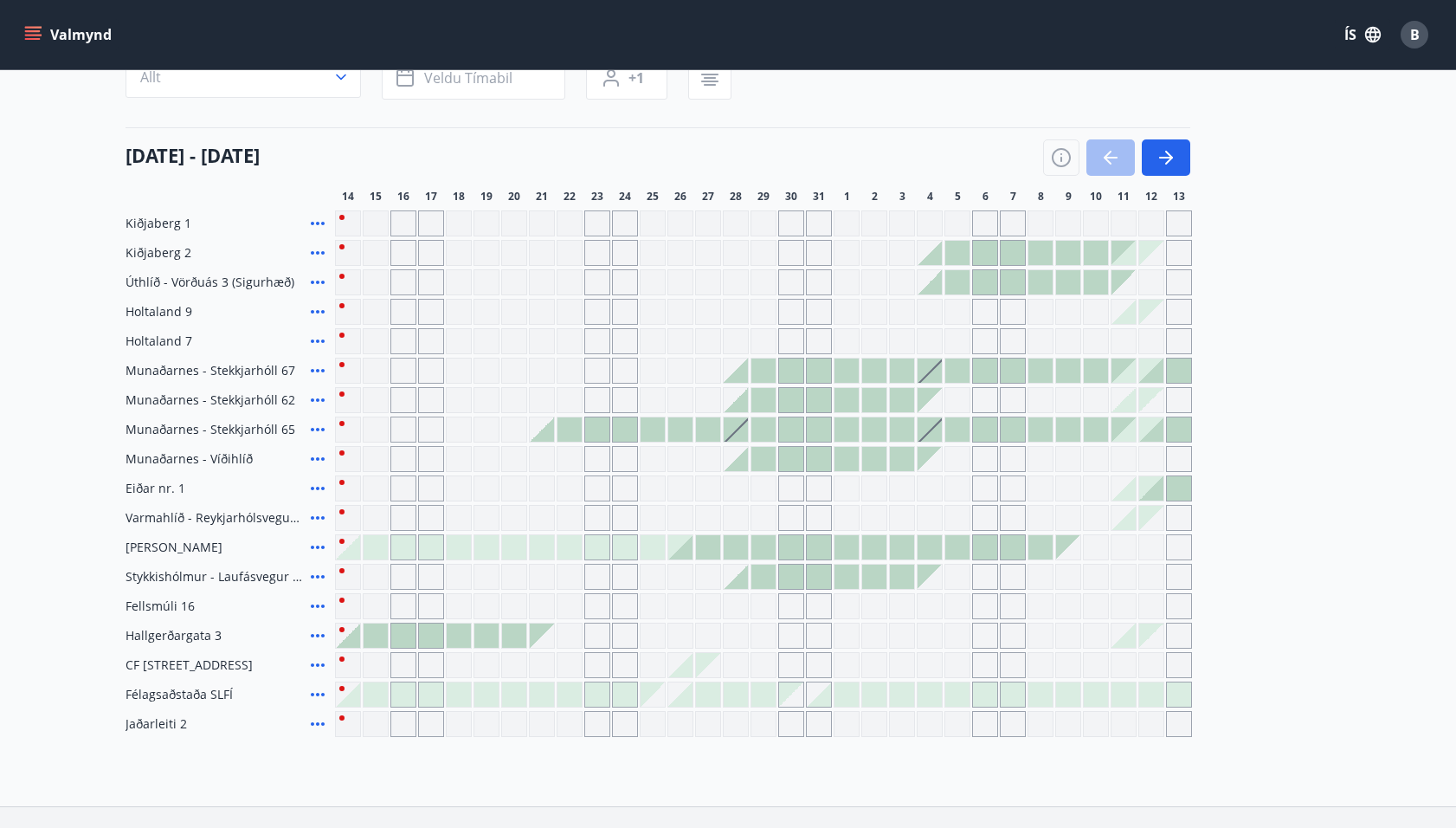
scroll to position [172, 0]
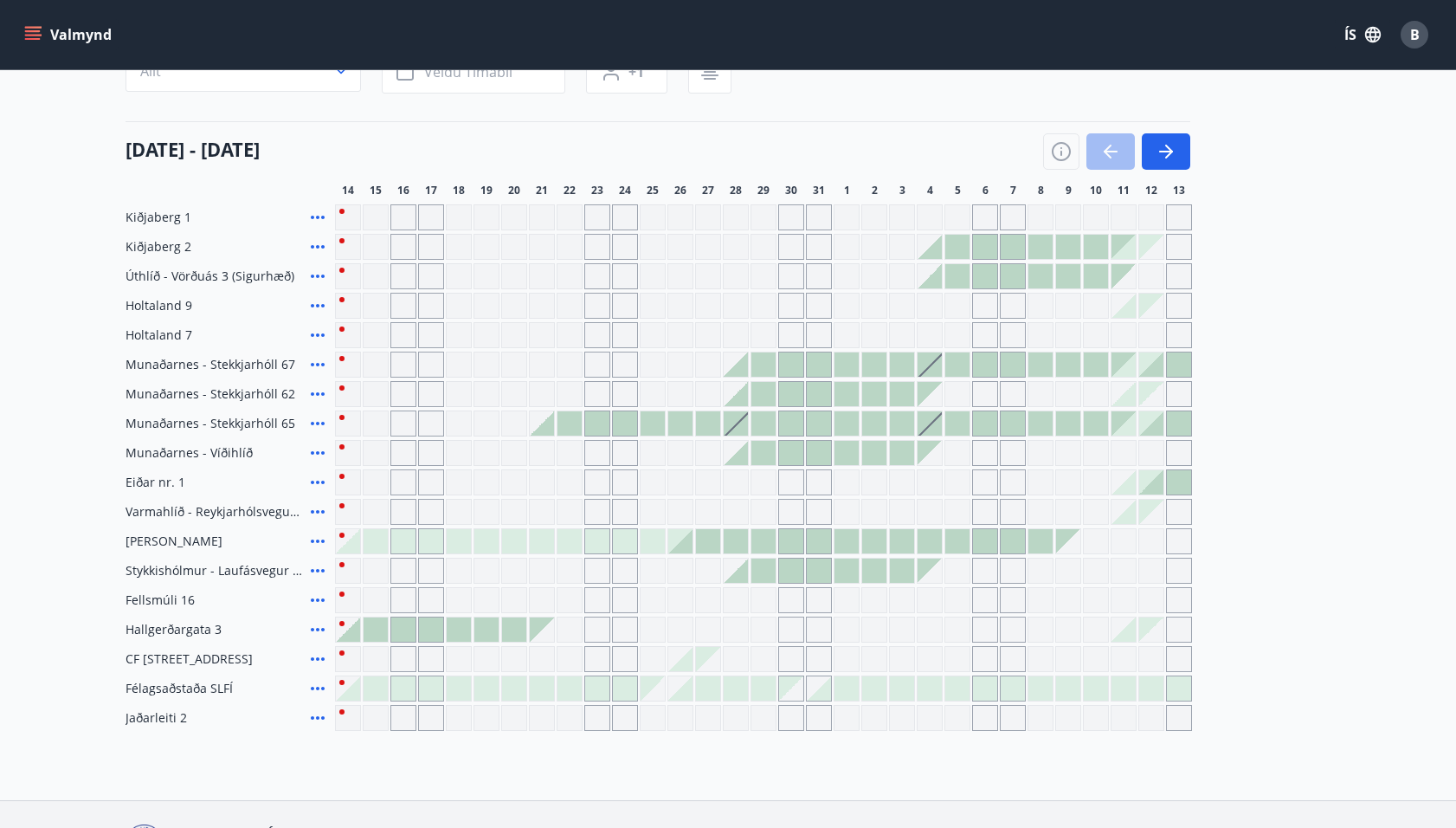
click at [927, 250] on div at bounding box center [930, 247] width 24 height 24
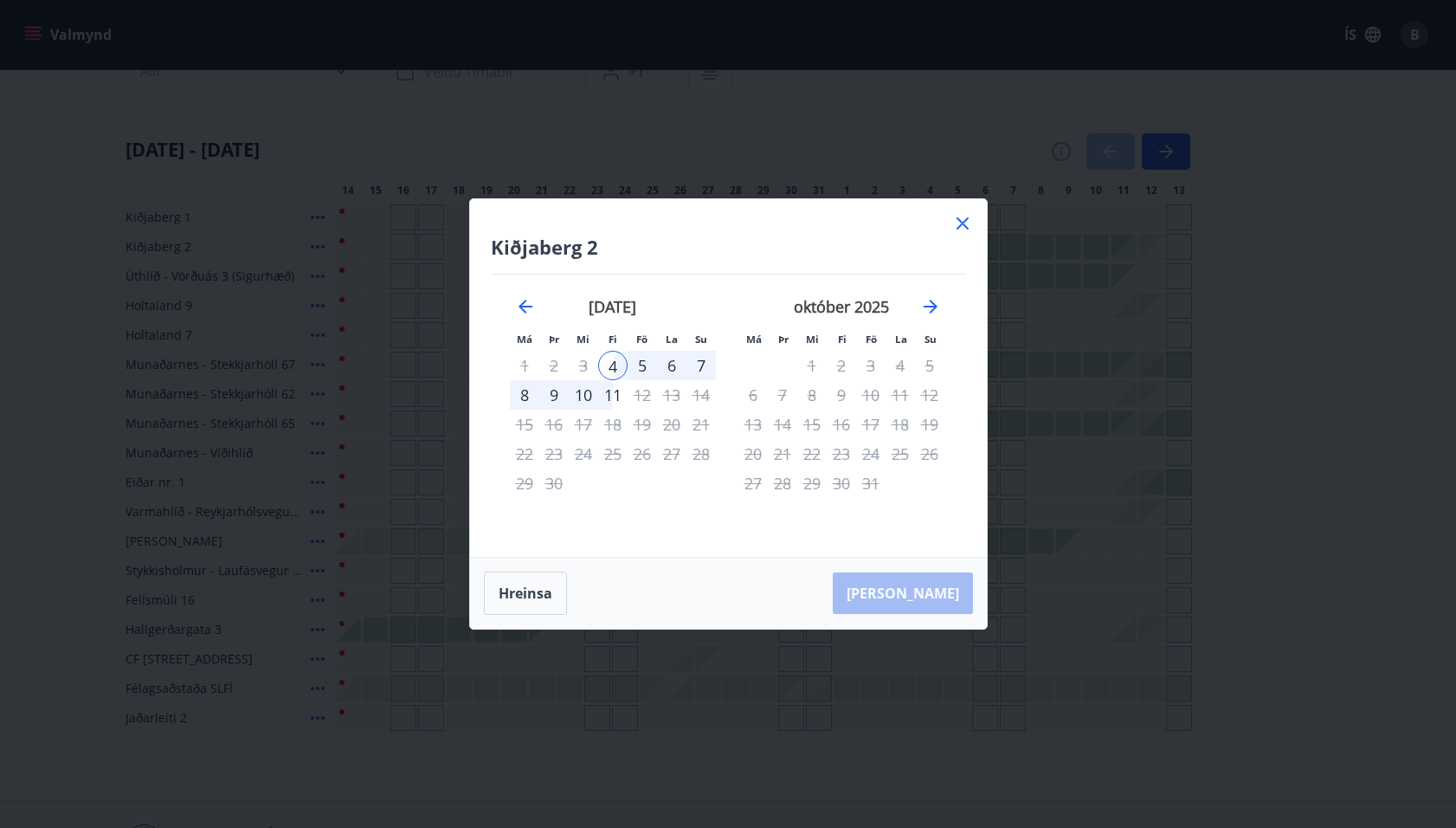
click at [701, 365] on div "7" at bounding box center [701, 365] width 29 height 29
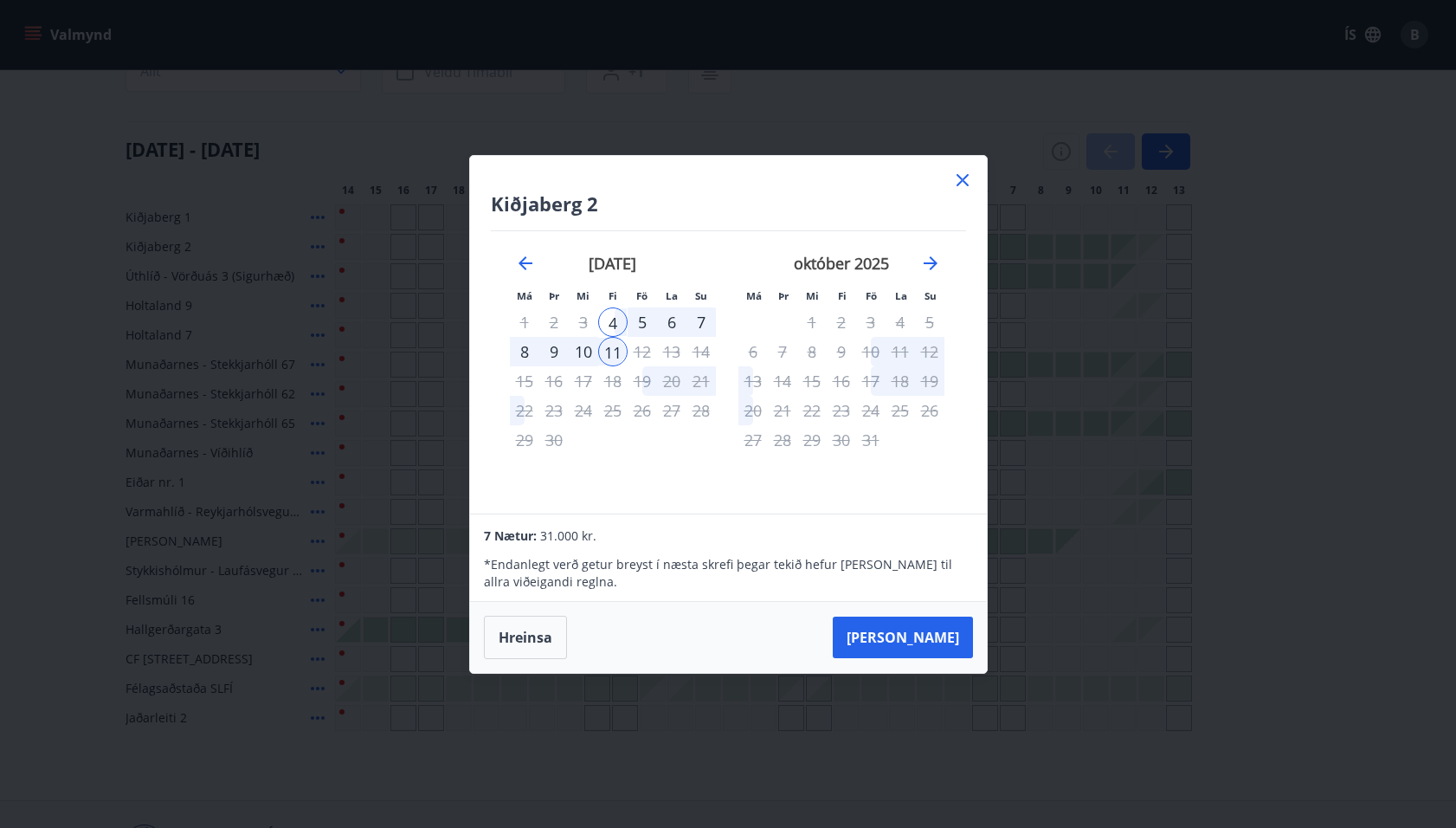
click at [556, 351] on div "9" at bounding box center [554, 351] width 29 height 29
click at [545, 627] on button "Hreinsa" at bounding box center [525, 637] width 83 height 43
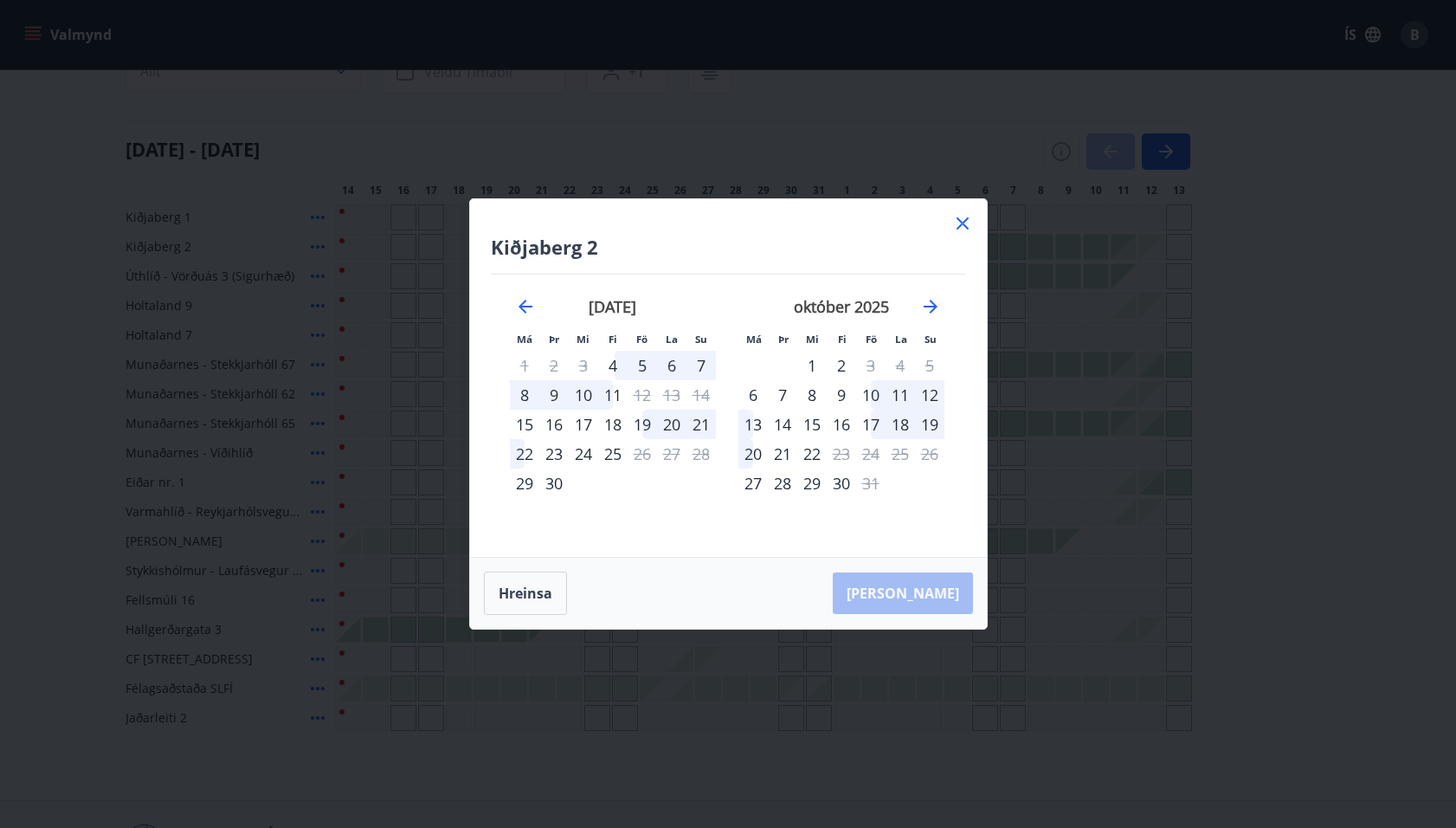
click at [873, 395] on div "10" at bounding box center [871, 395] width 29 height 29
click at [934, 399] on div "12" at bounding box center [930, 395] width 29 height 29
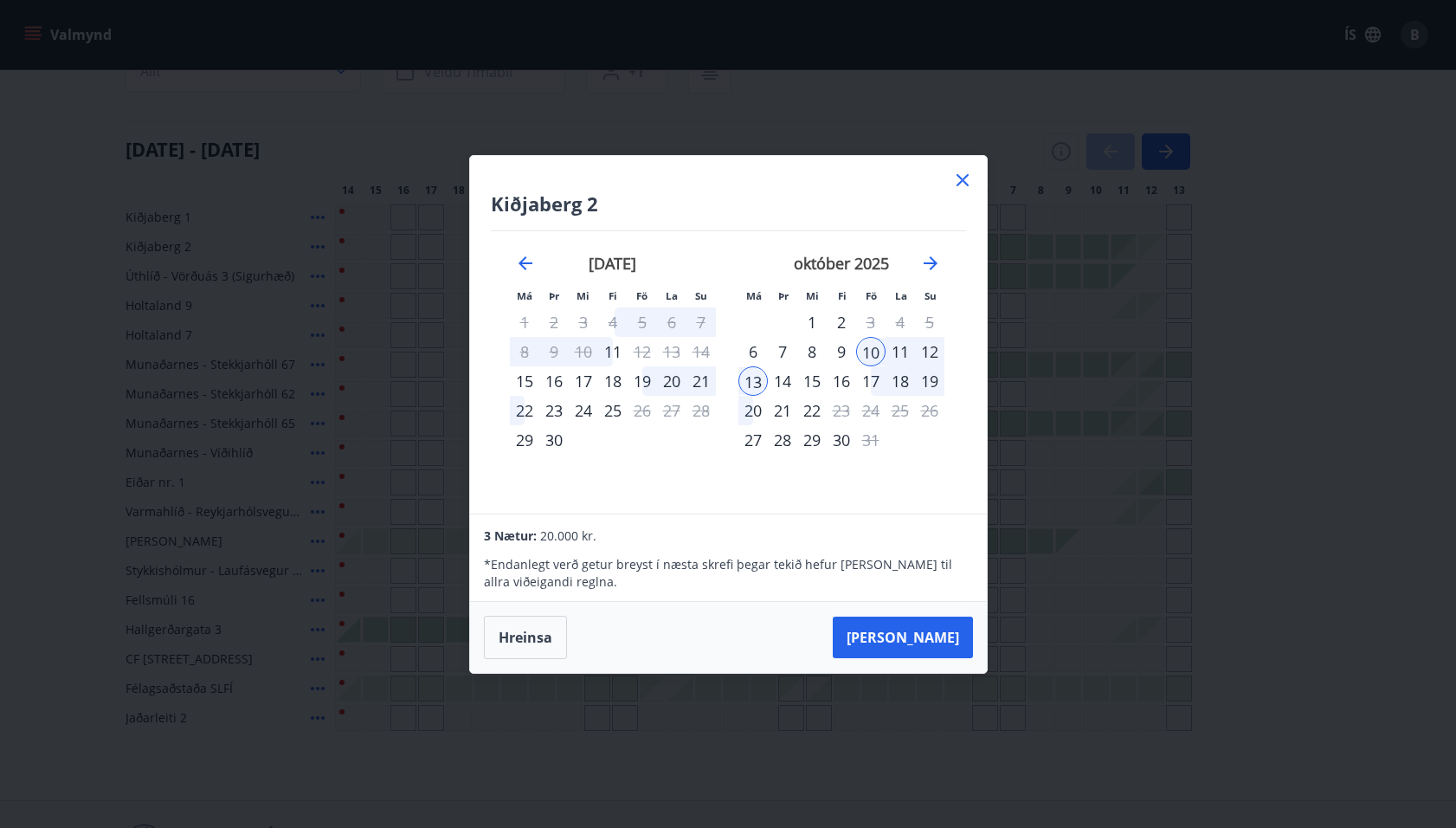
click at [648, 381] on div "19" at bounding box center [642, 381] width 29 height 29
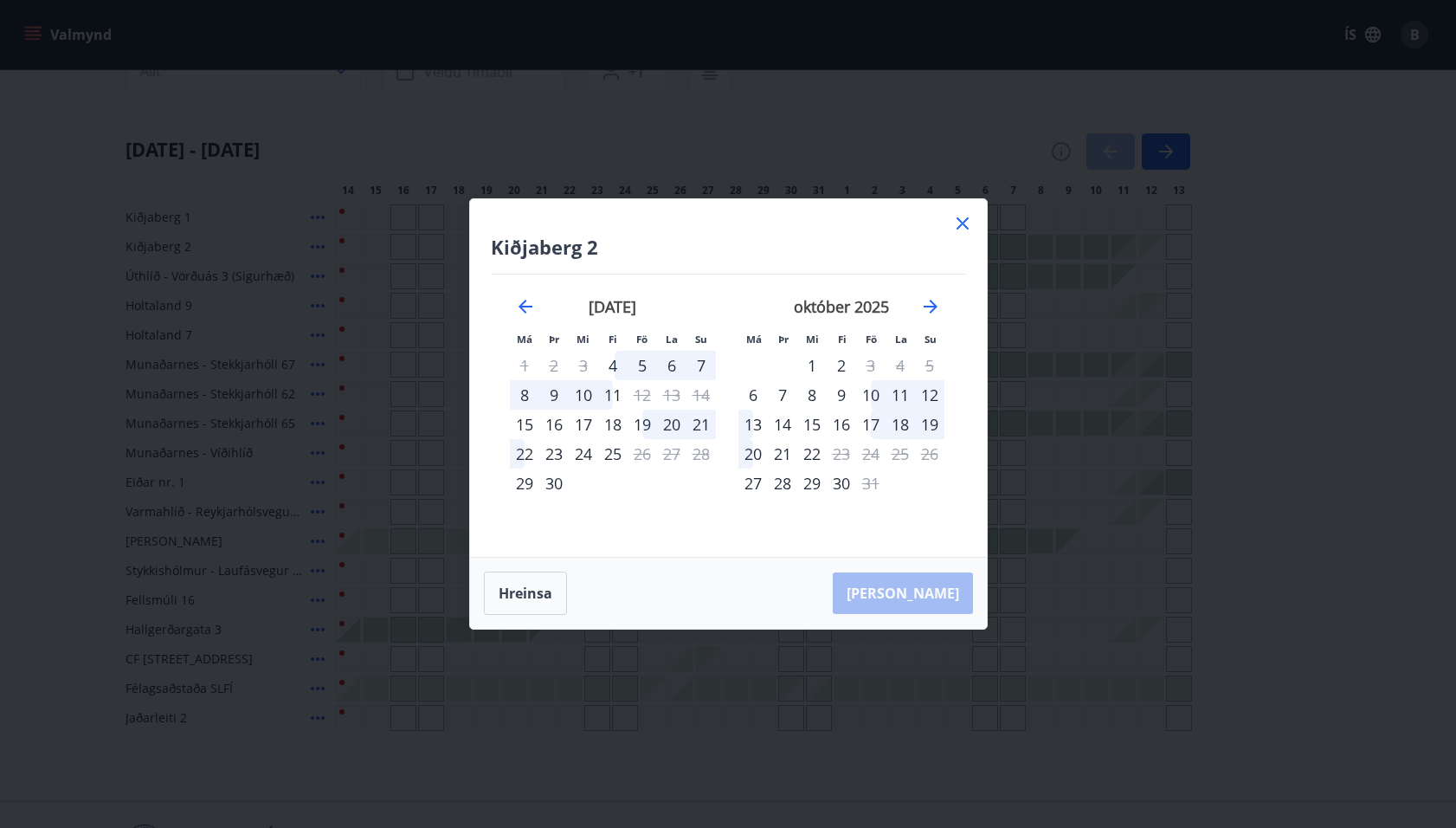
click at [528, 453] on div "22" at bounding box center [524, 454] width 29 height 29
click at [518, 598] on button "Hreinsa" at bounding box center [525, 592] width 83 height 43
click at [963, 223] on icon at bounding box center [962, 224] width 3 height 3
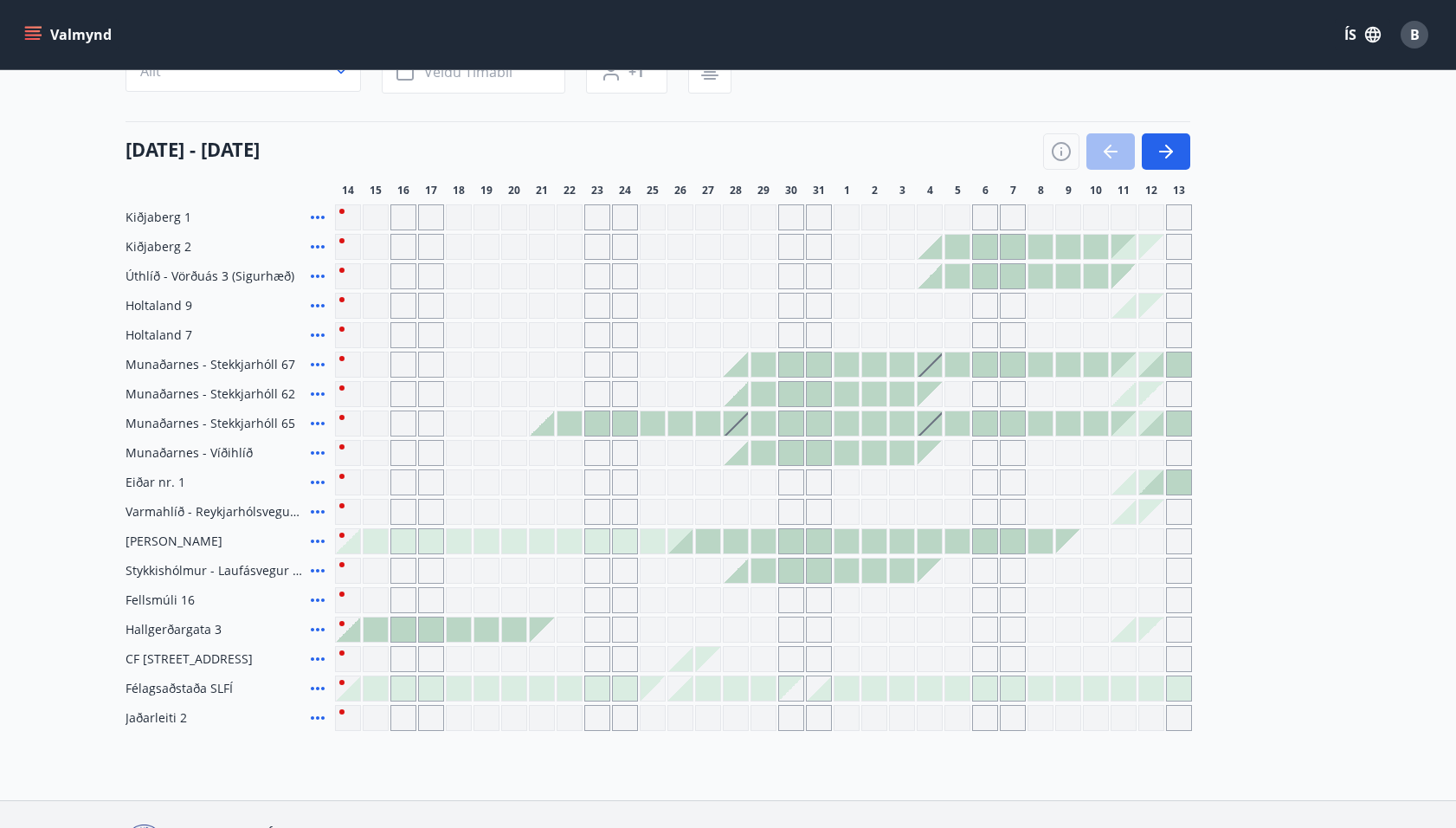
click at [963, 223] on div "Gráir dagar eru ekki bókanlegir" at bounding box center [957, 217] width 26 height 26
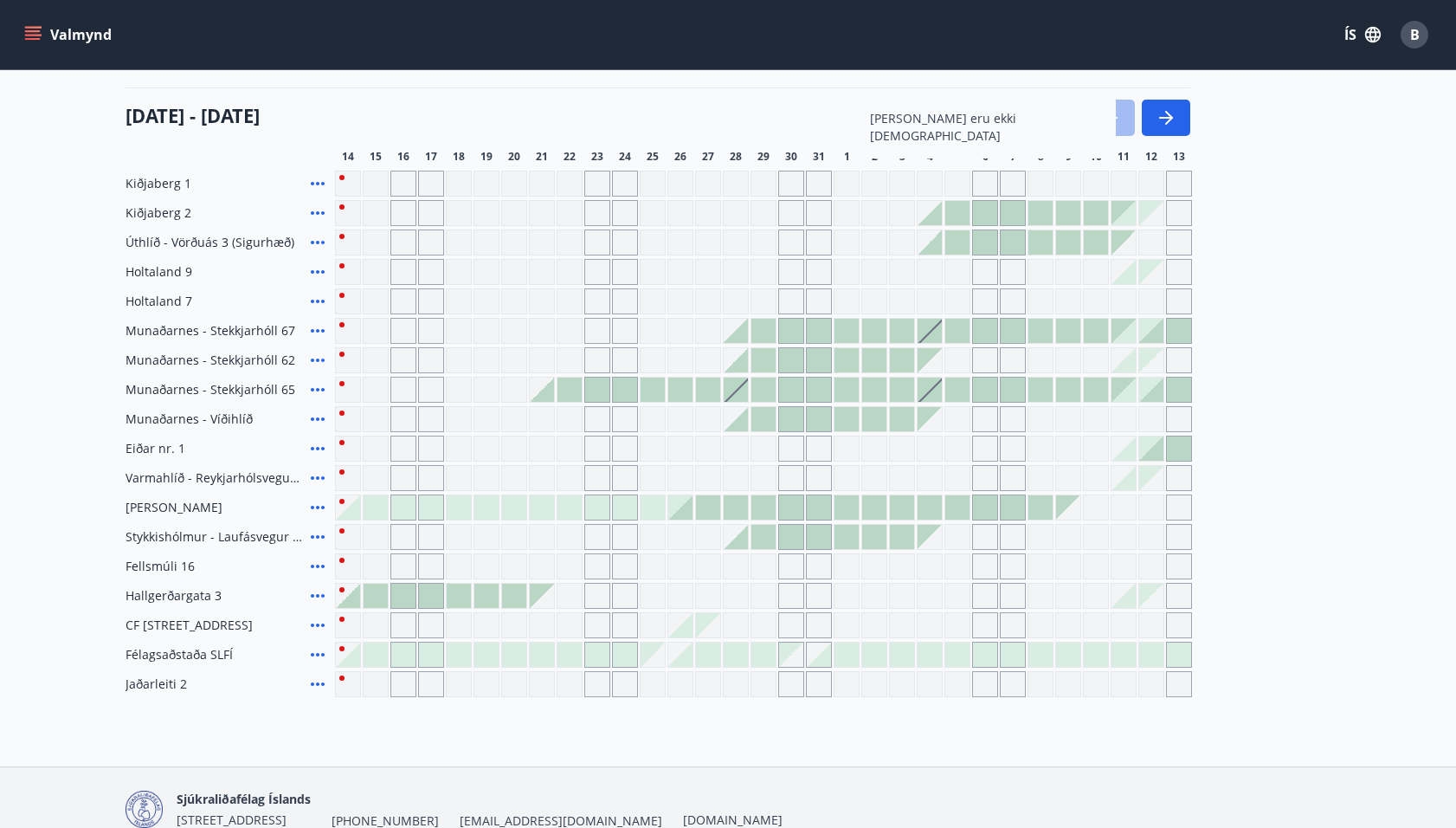
scroll to position [204, 0]
click at [545, 388] on div at bounding box center [542, 391] width 24 height 24
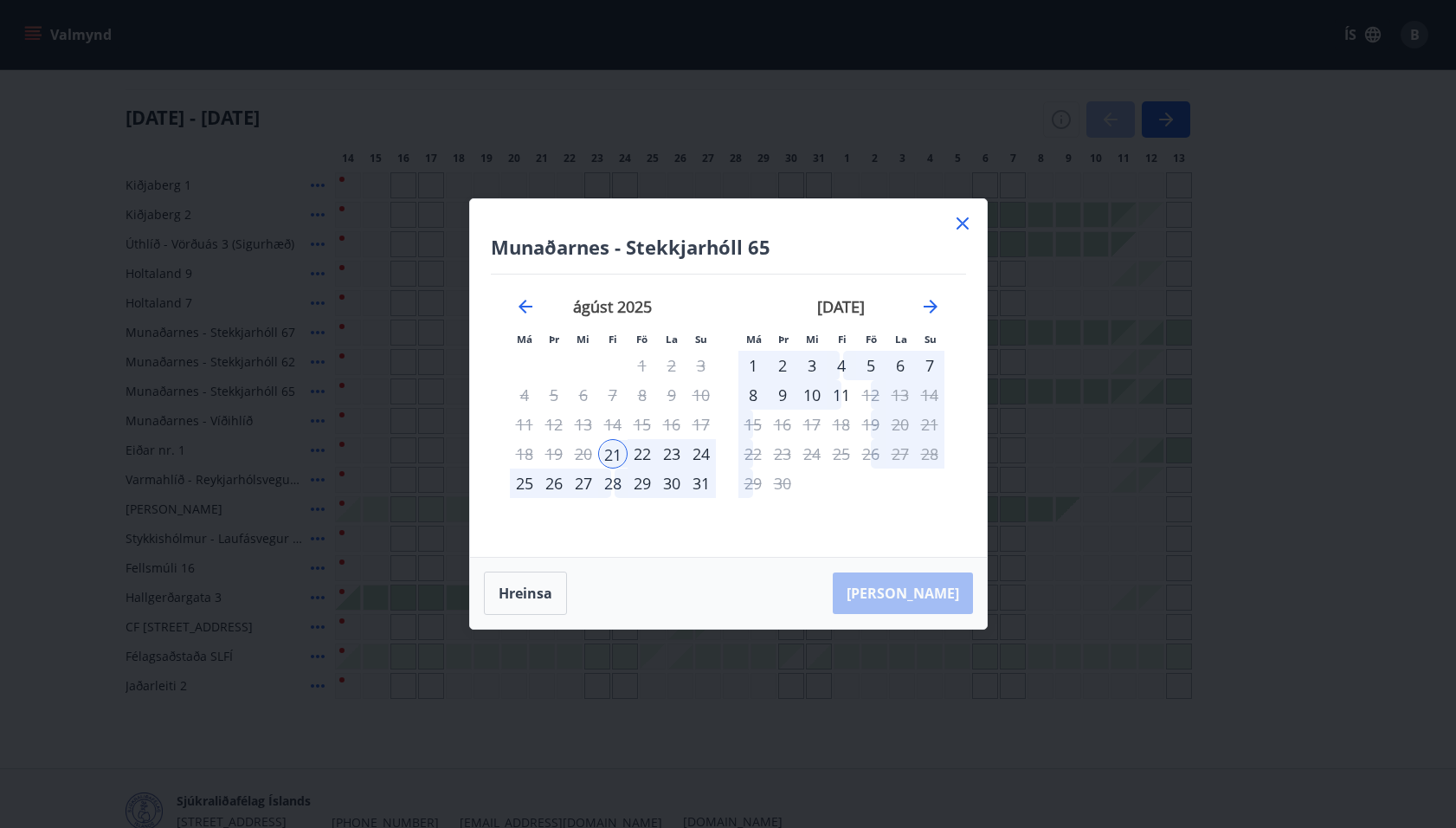
click at [609, 479] on div "28" at bounding box center [613, 483] width 29 height 29
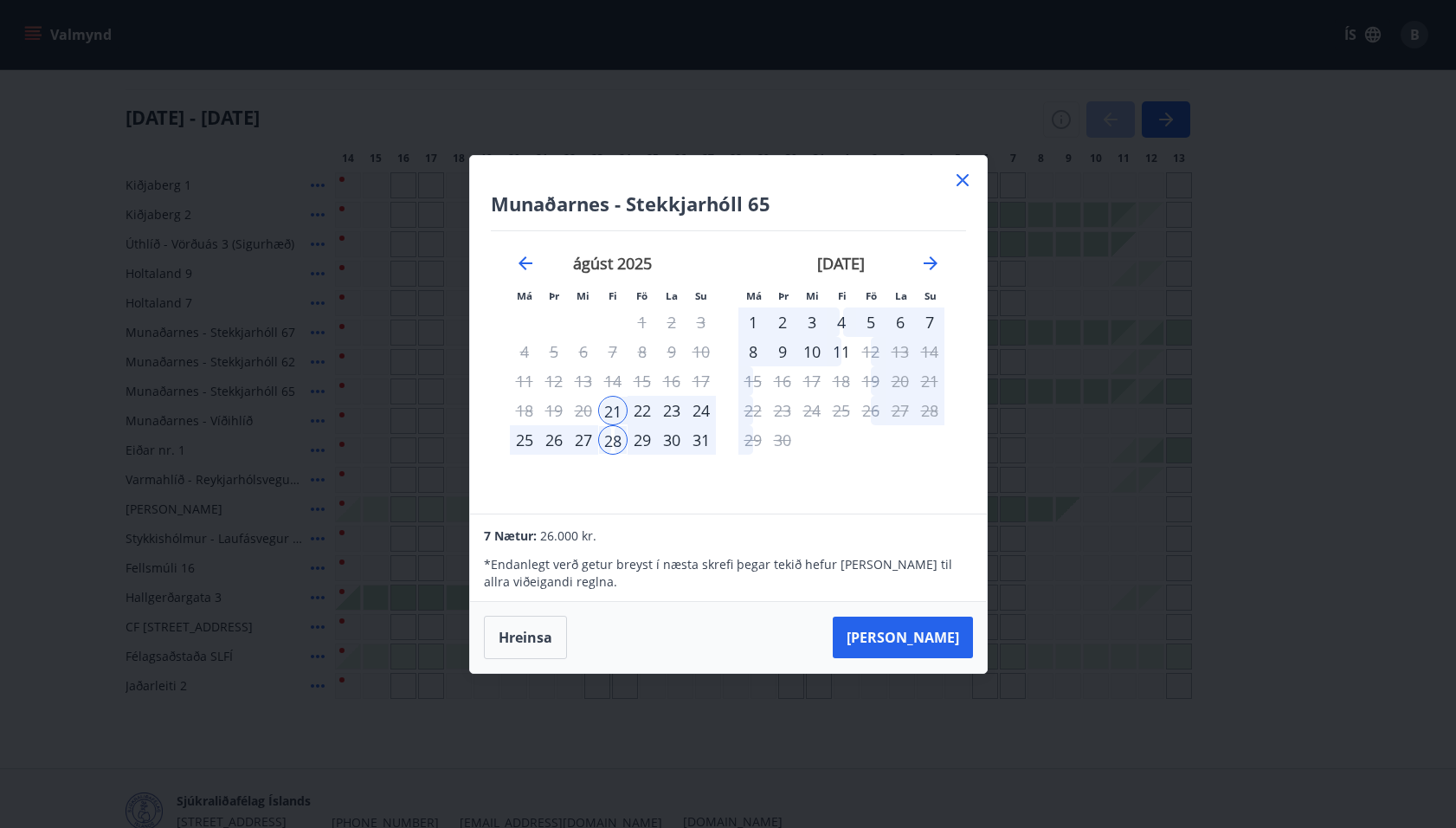
click at [965, 179] on icon at bounding box center [962, 180] width 21 height 21
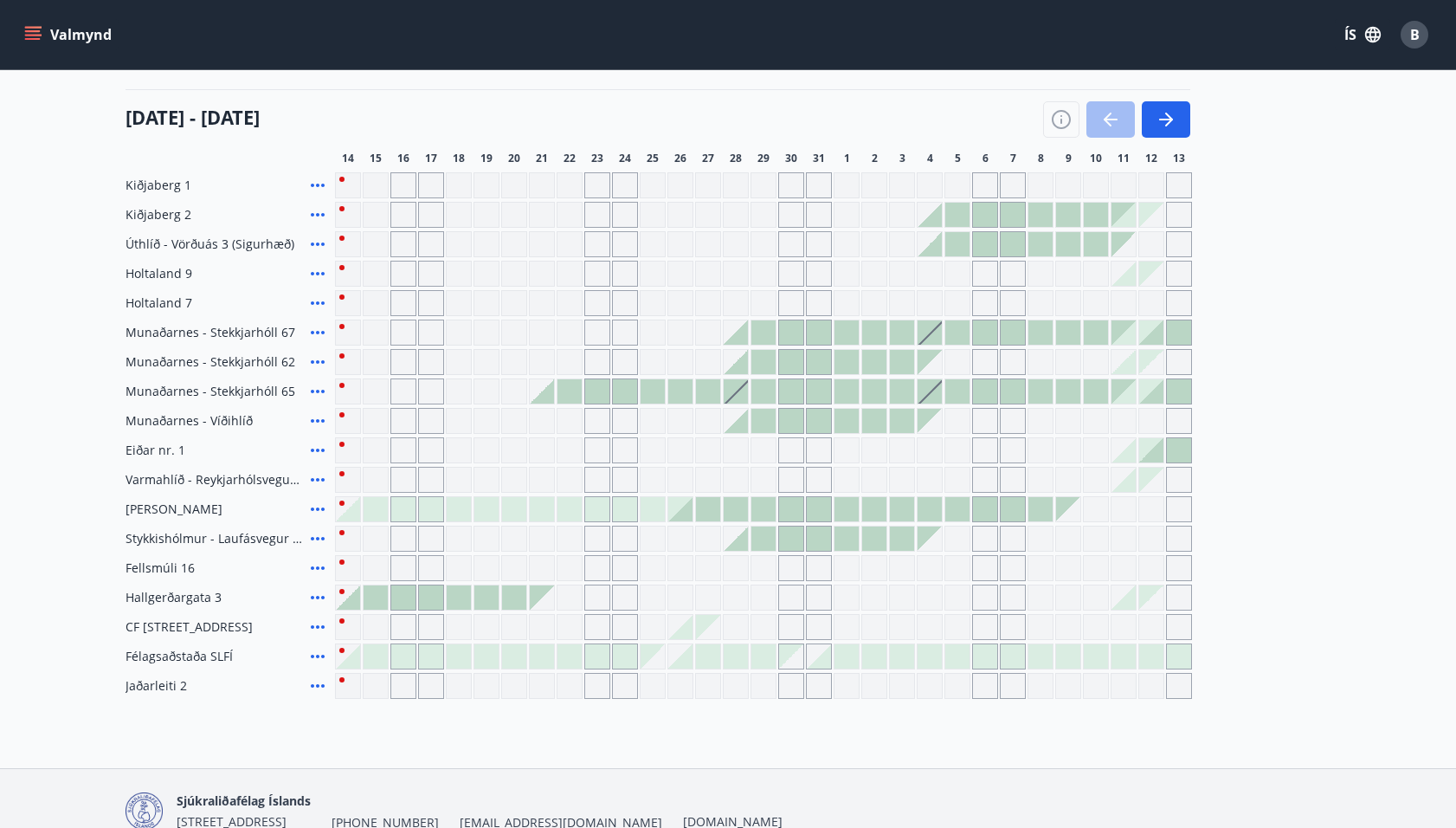
click at [316, 389] on icon at bounding box center [317, 391] width 21 height 21
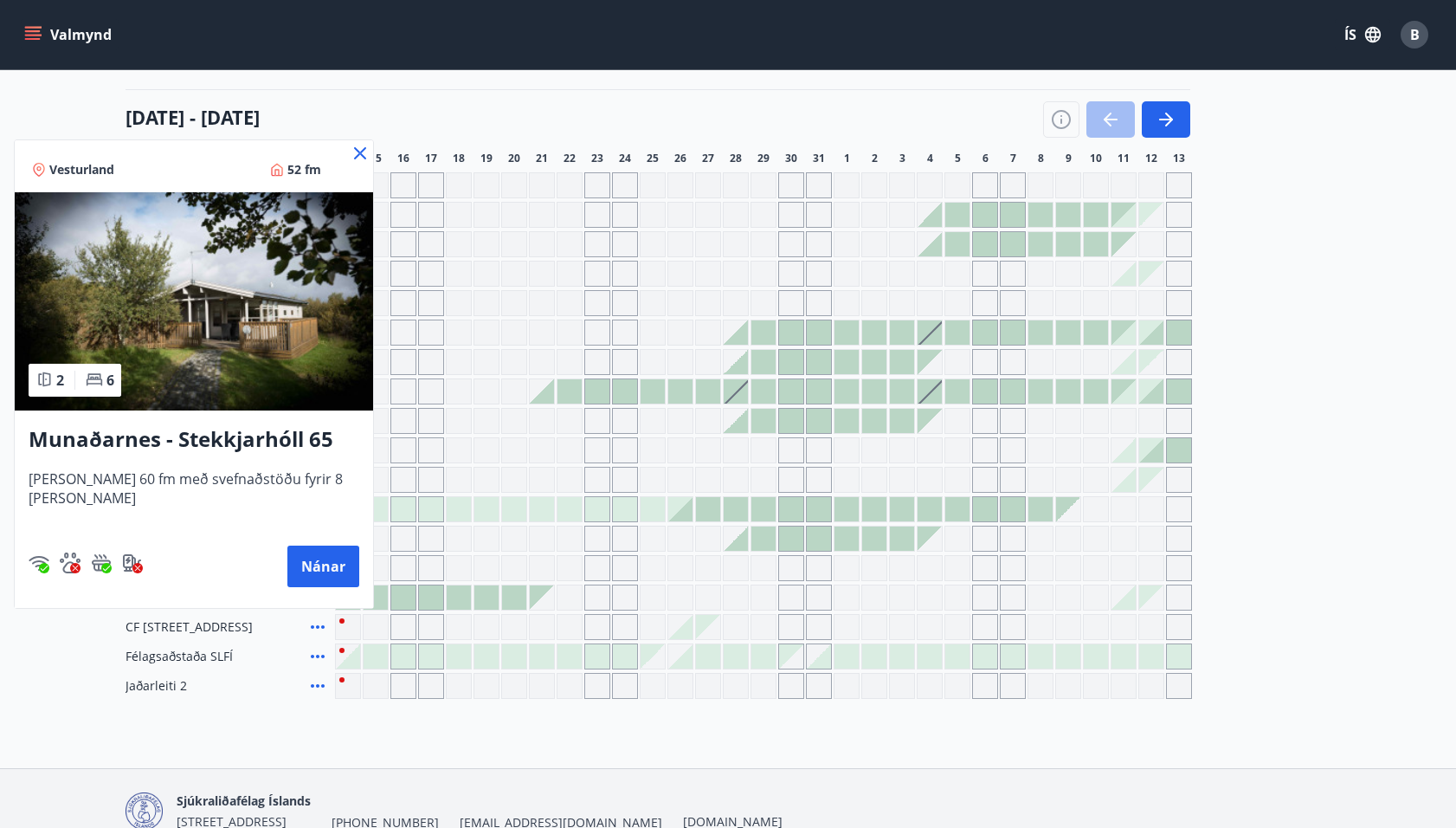
click at [350, 145] on icon at bounding box center [360, 153] width 21 height 21
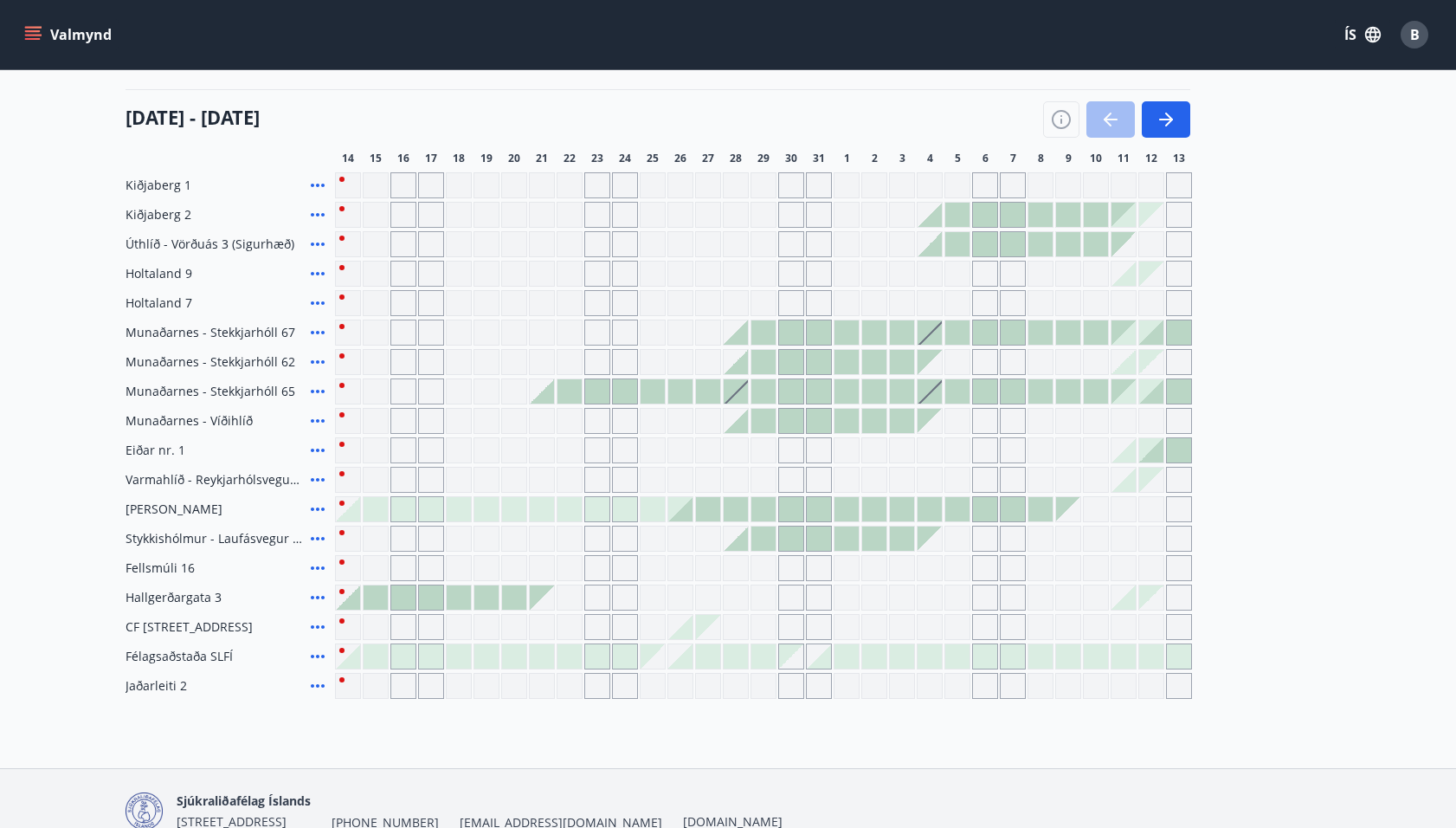
click at [315, 417] on icon at bounding box center [317, 420] width 21 height 21
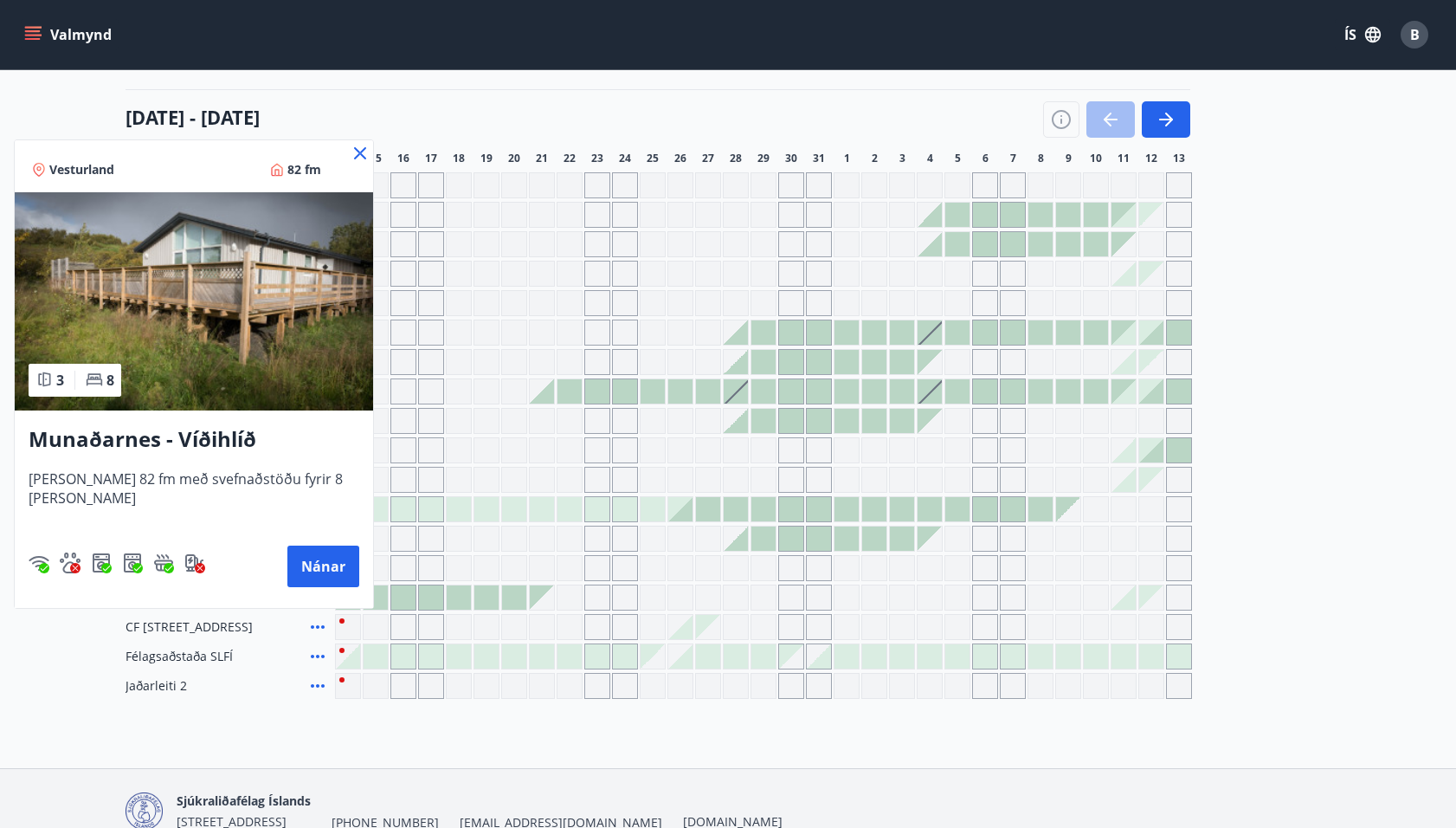
click at [350, 153] on icon at bounding box center [360, 153] width 21 height 21
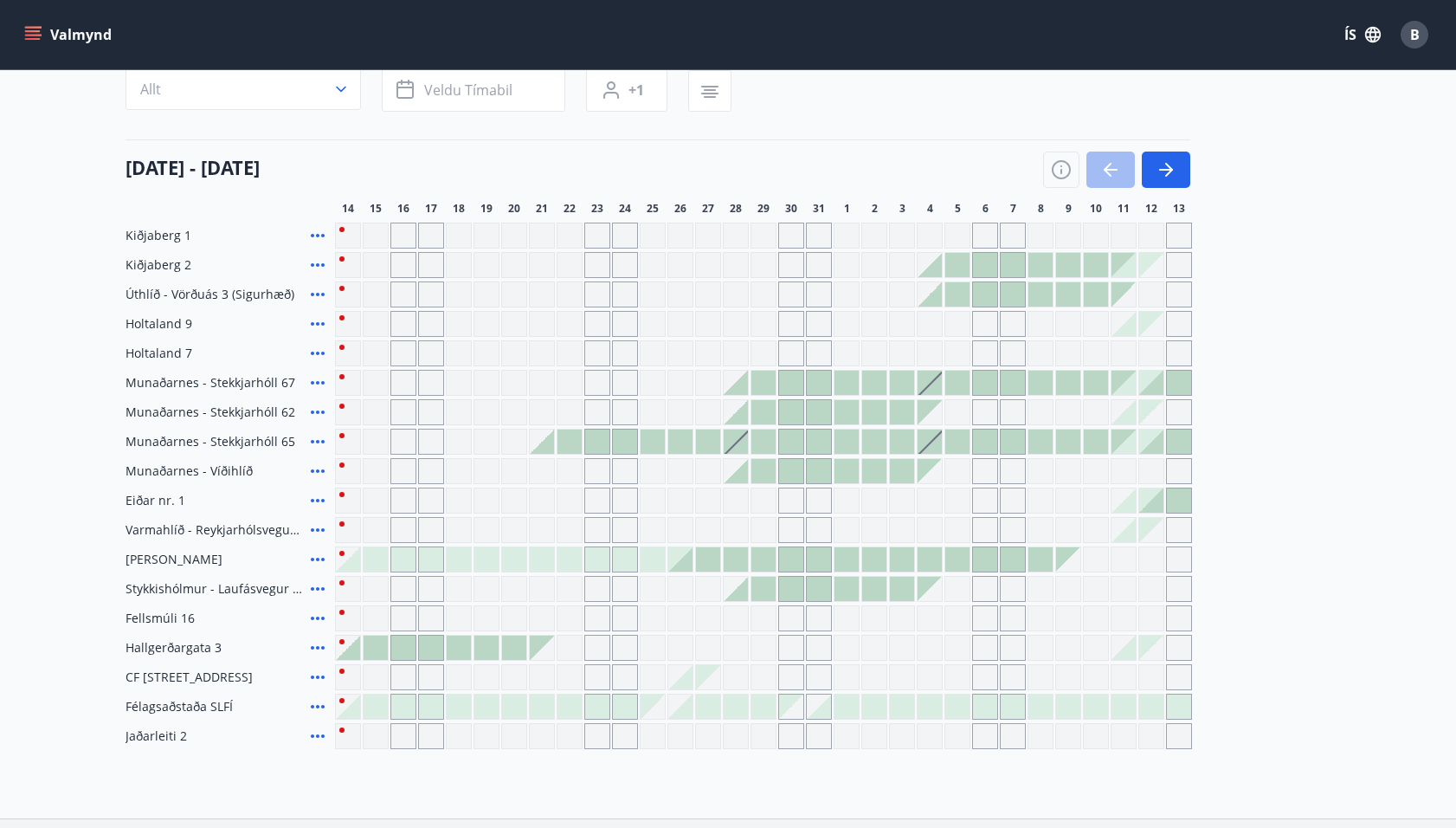
scroll to position [158, 0]
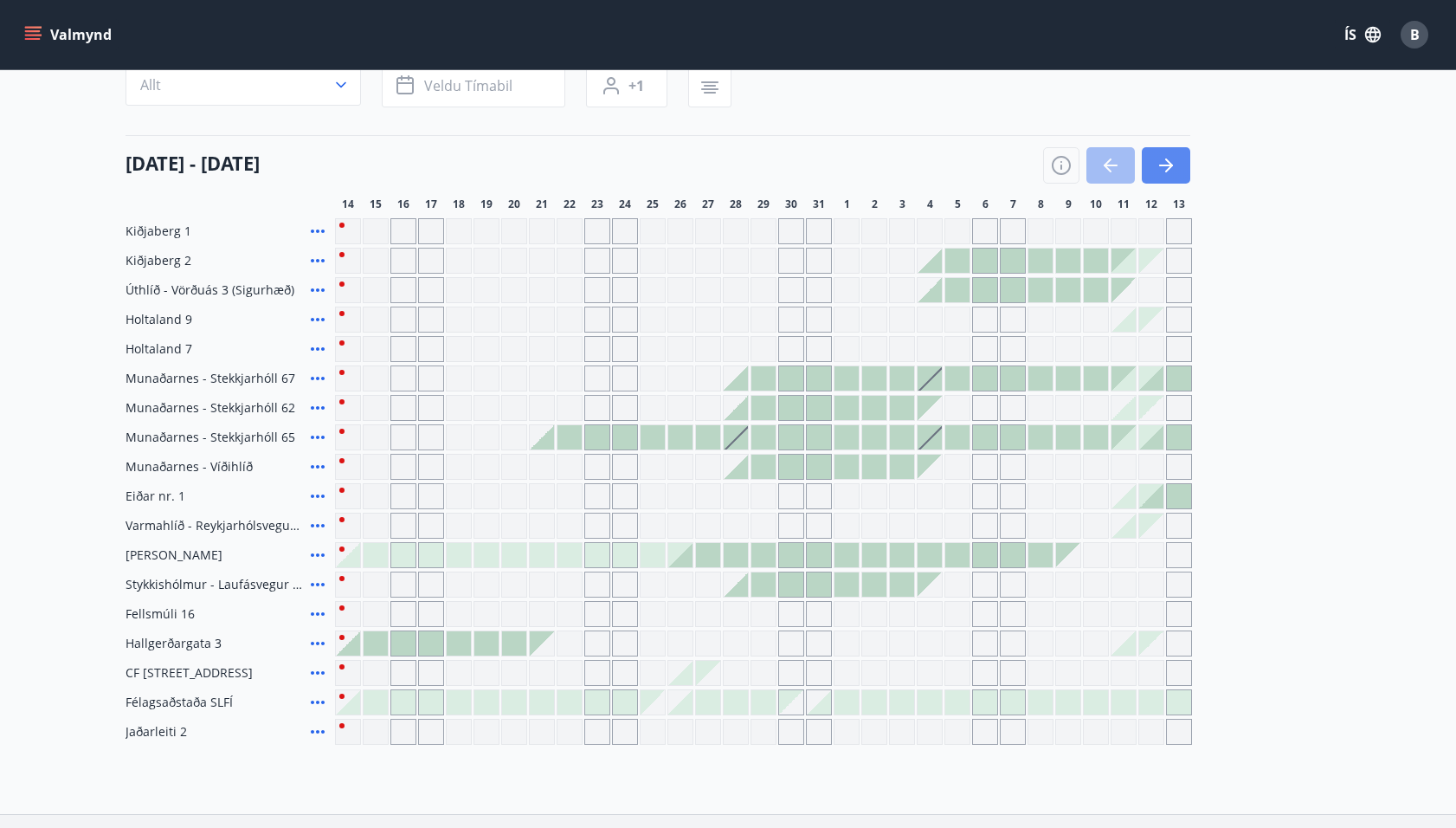
click at [1167, 157] on icon "button" at bounding box center [1166, 166] width 21 height 21
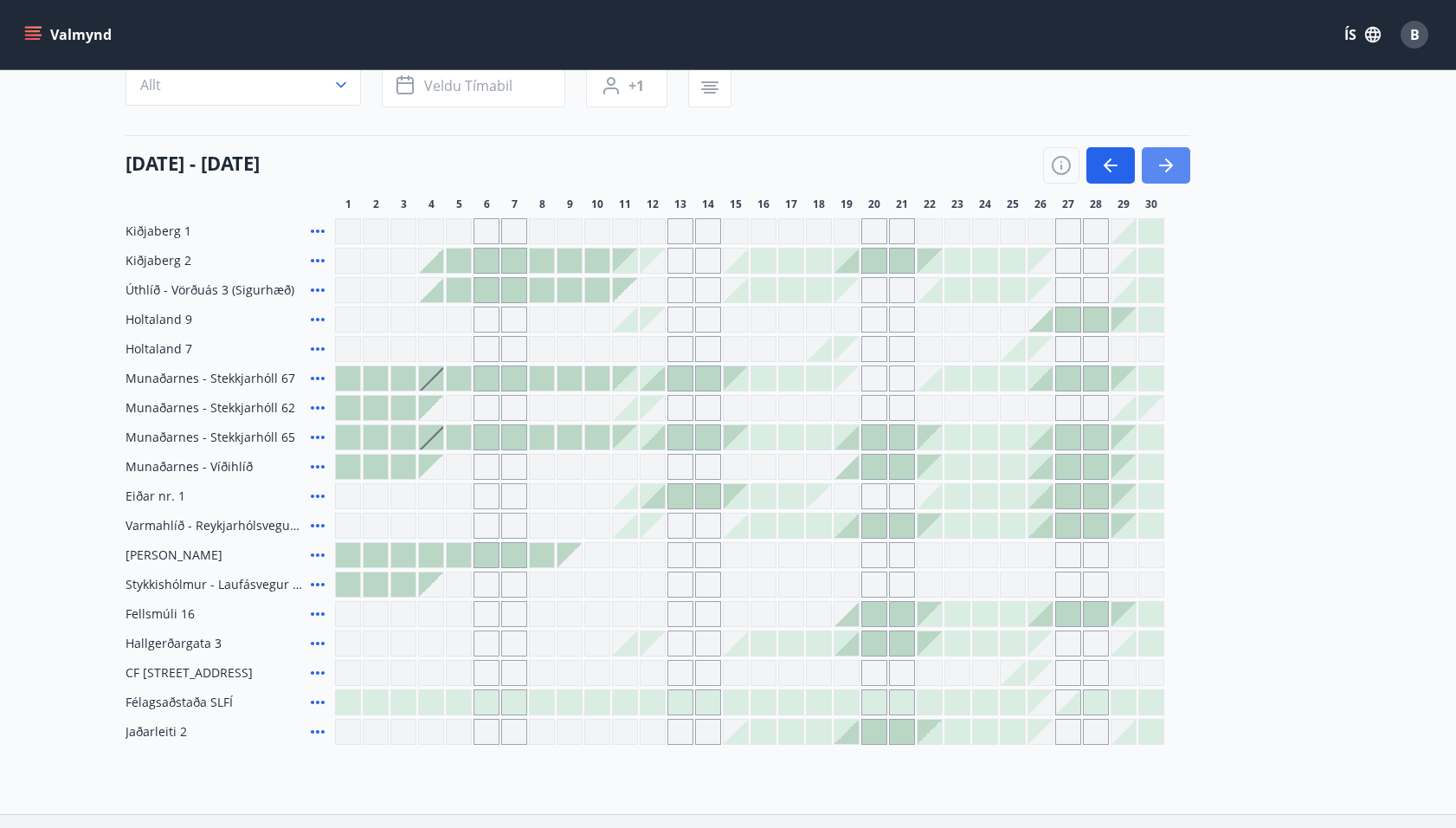
click at [1167, 157] on icon "button" at bounding box center [1166, 166] width 21 height 21
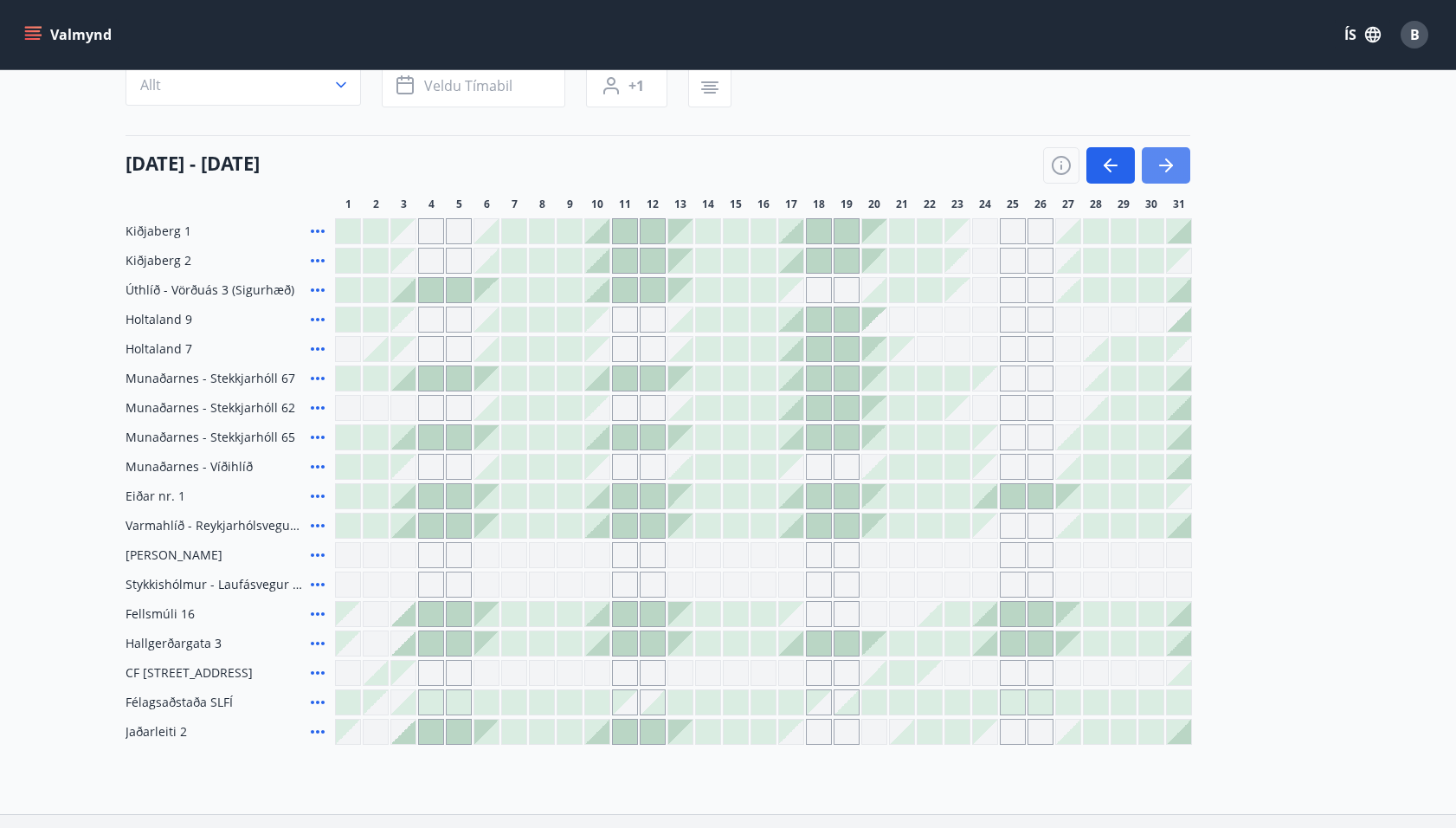
click at [1167, 157] on icon "button" at bounding box center [1166, 166] width 21 height 21
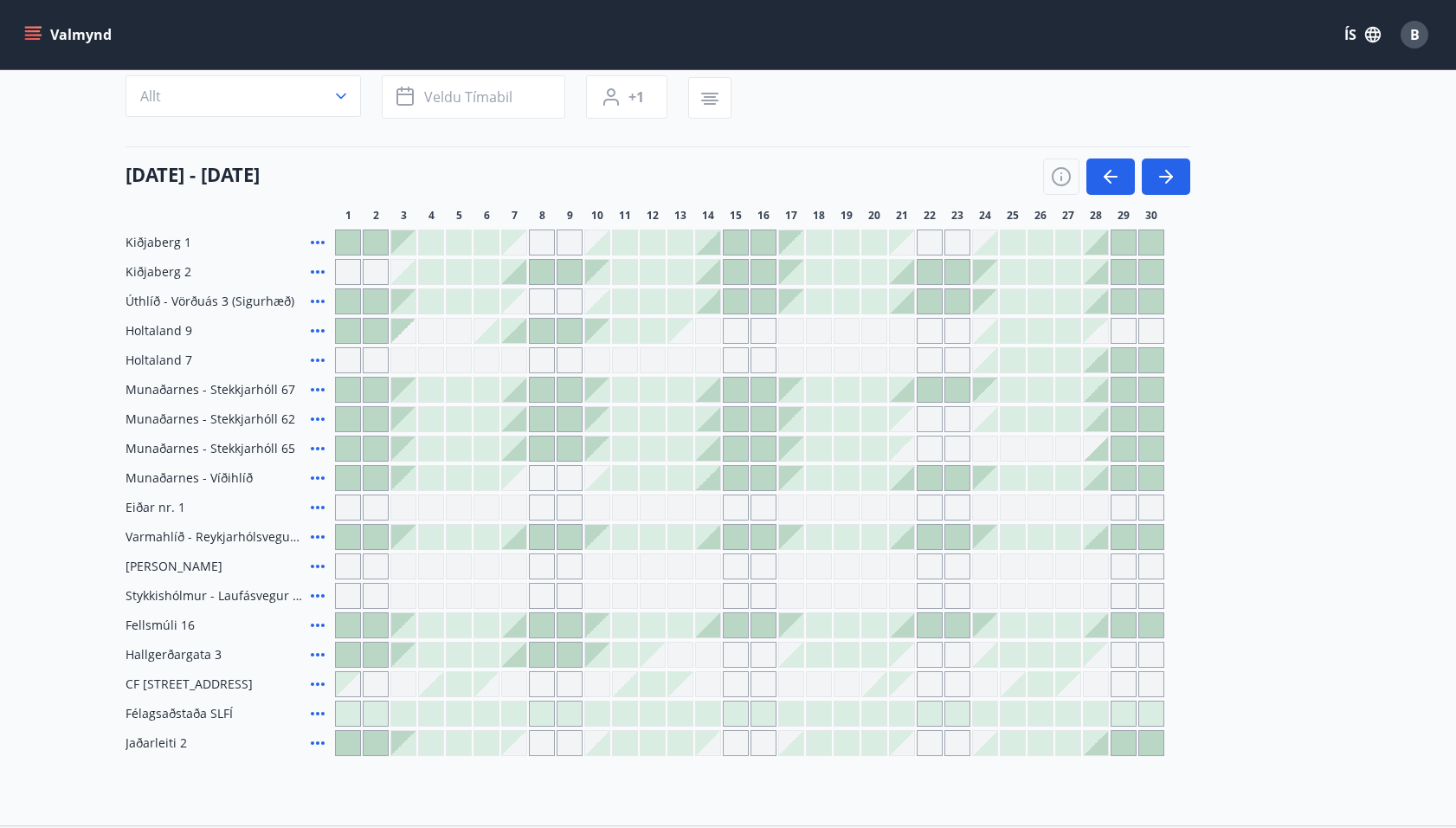
scroll to position [141, 0]
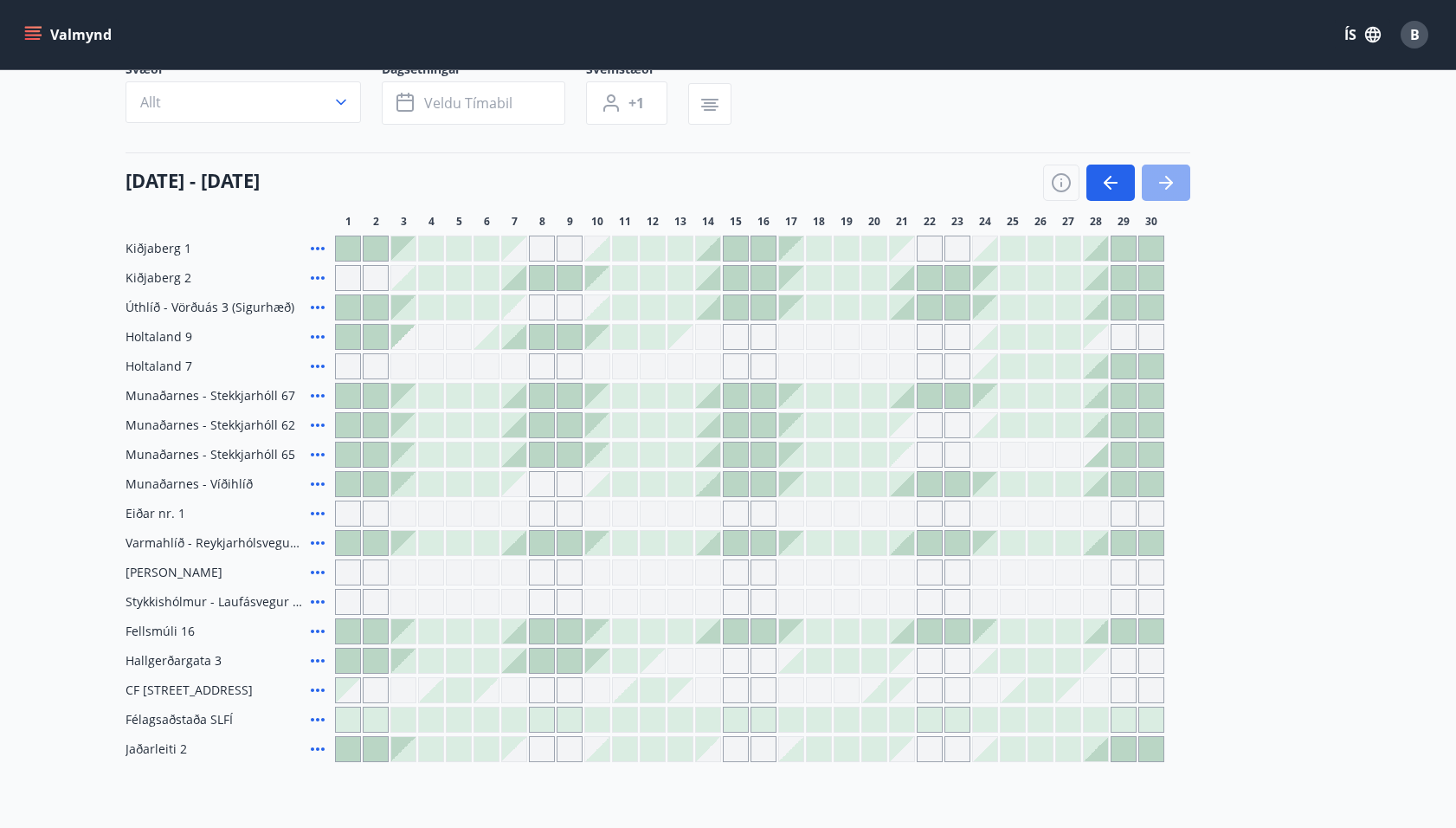
click at [1163, 183] on icon "button" at bounding box center [1165, 183] width 14 height 2
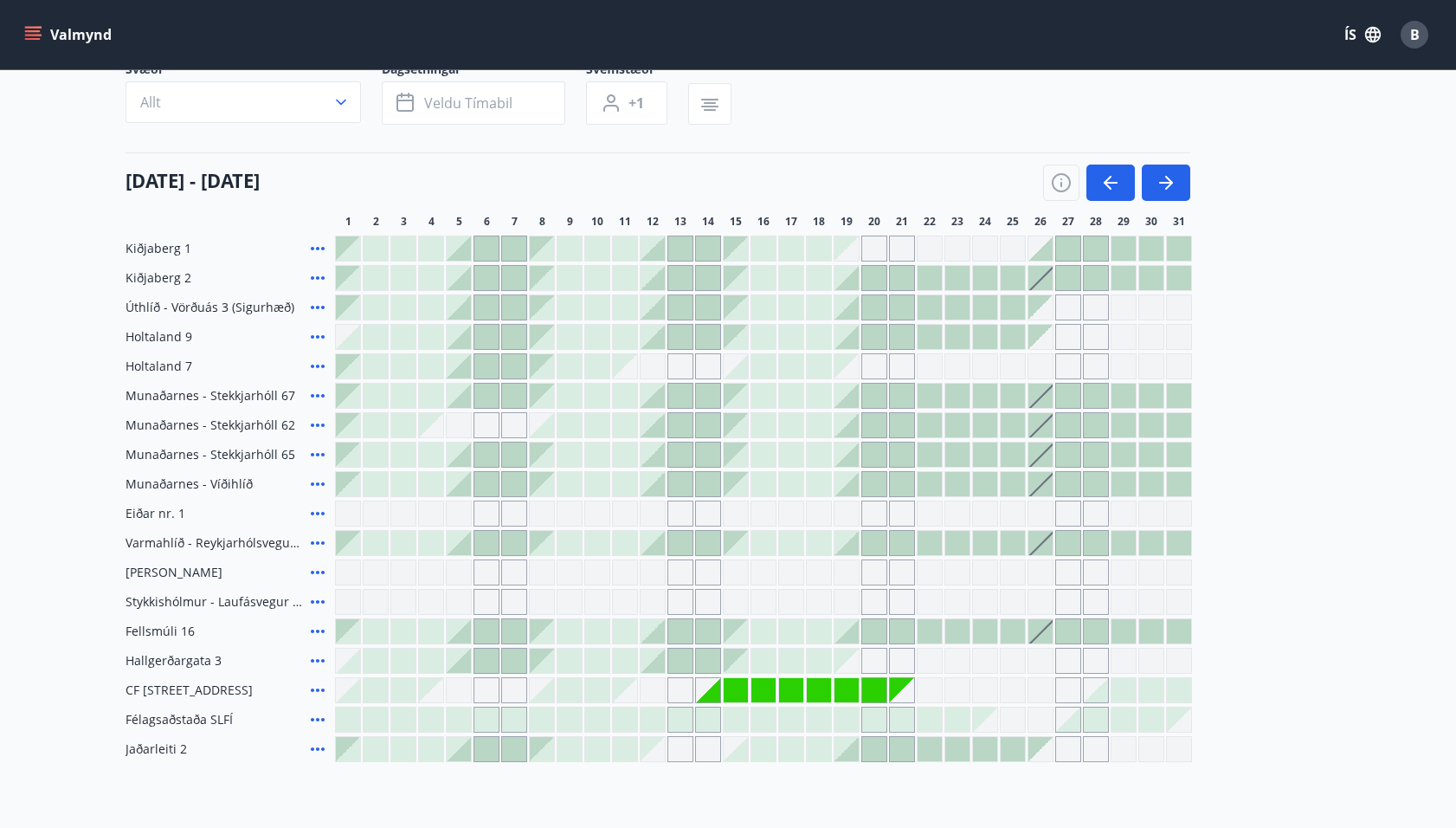
click at [354, 694] on div at bounding box center [348, 690] width 24 height 24
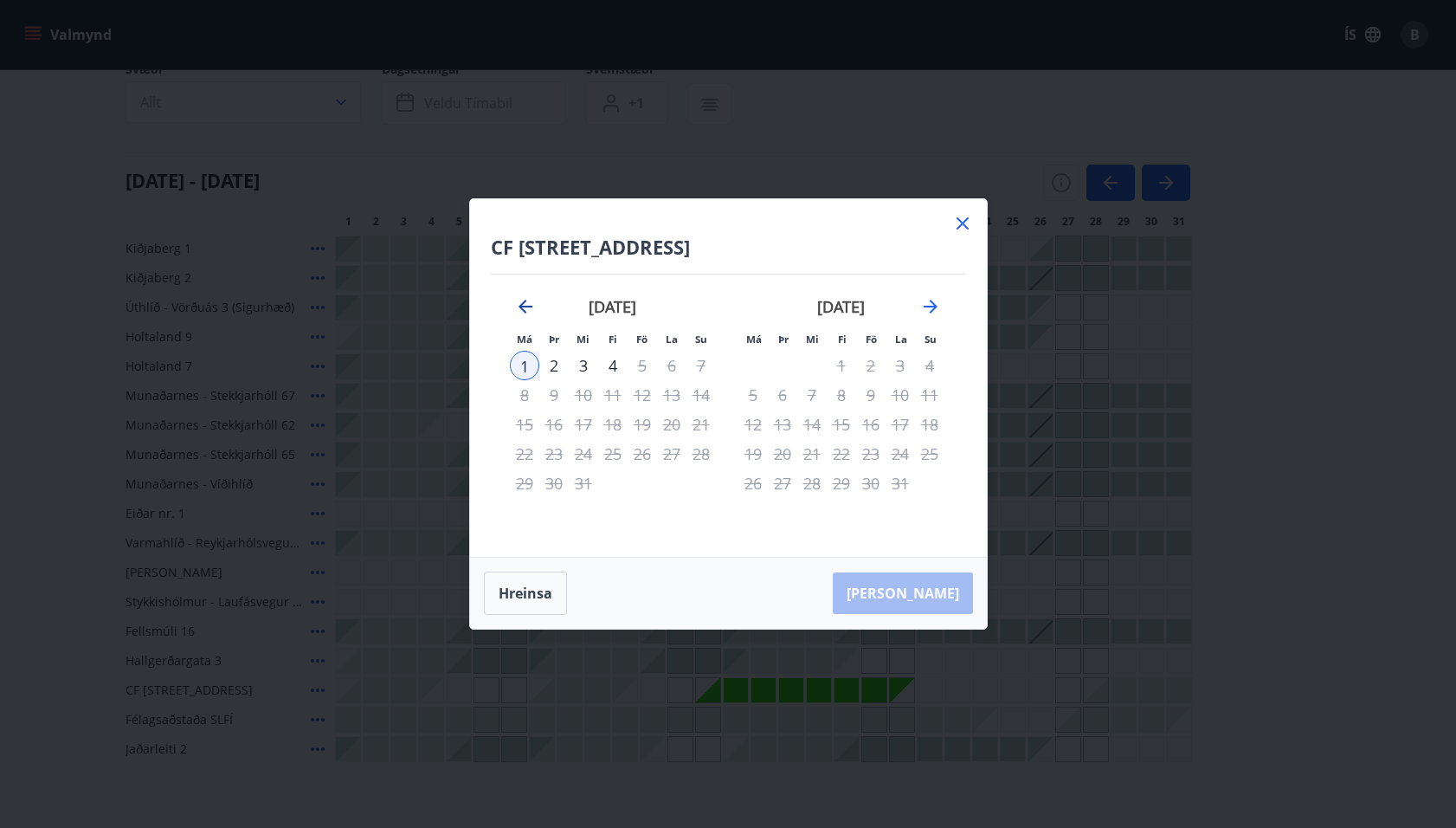
click at [522, 302] on icon "Move backward to switch to the previous month." at bounding box center [525, 306] width 21 height 21
click at [962, 218] on icon at bounding box center [962, 224] width 21 height 21
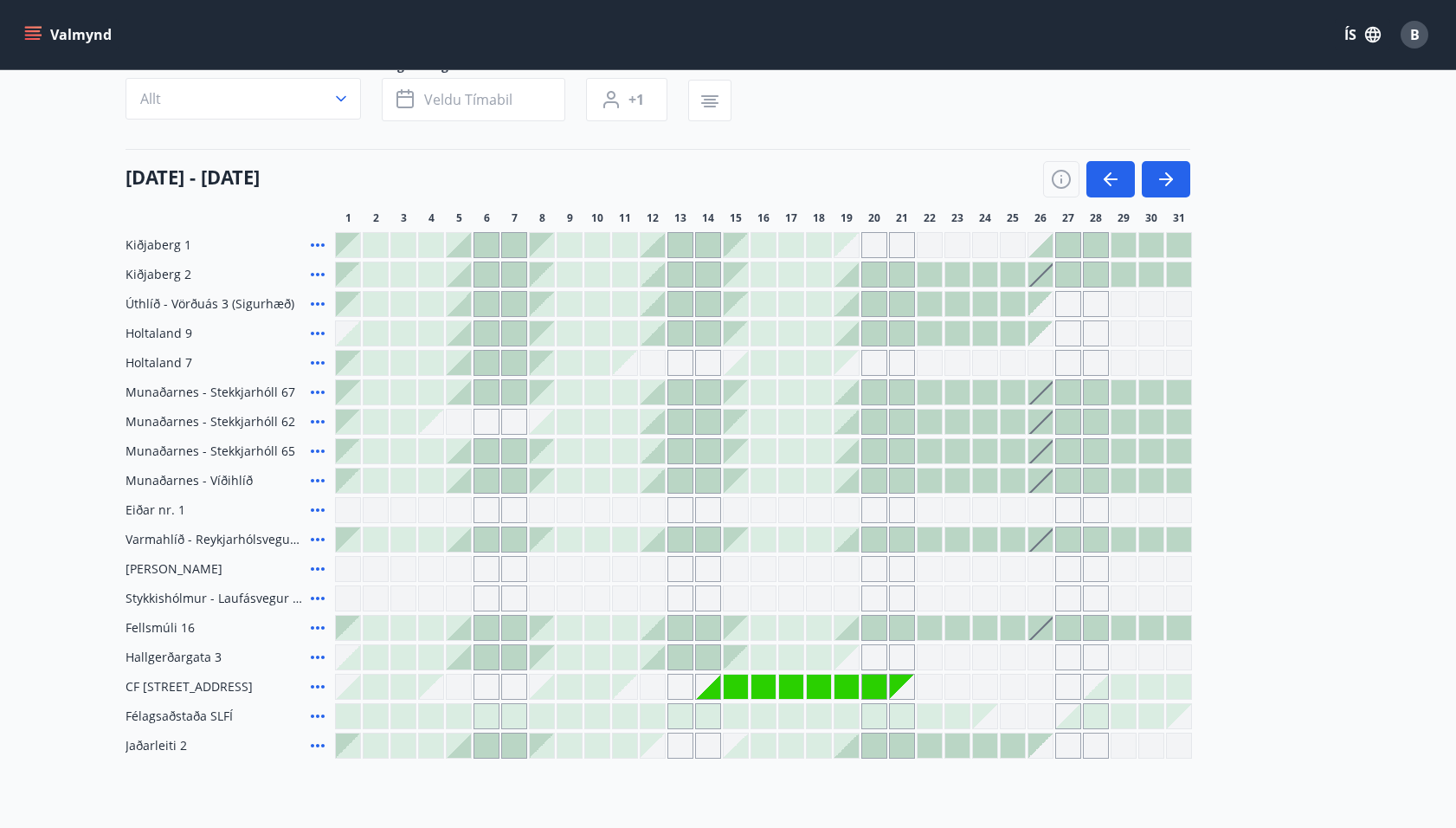
scroll to position [0, 0]
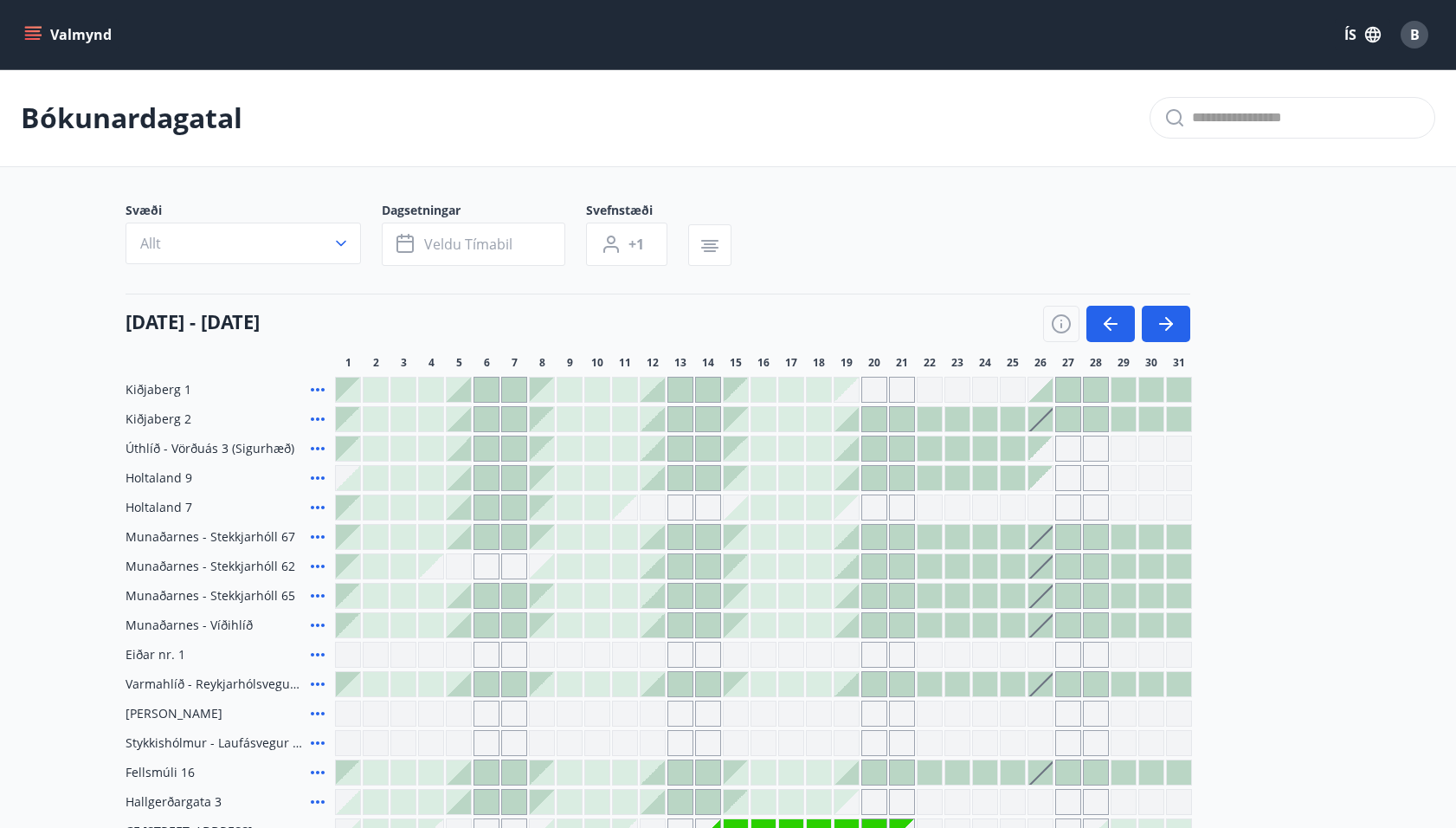
click at [1421, 27] on div "B" at bounding box center [1415, 35] width 28 height 28
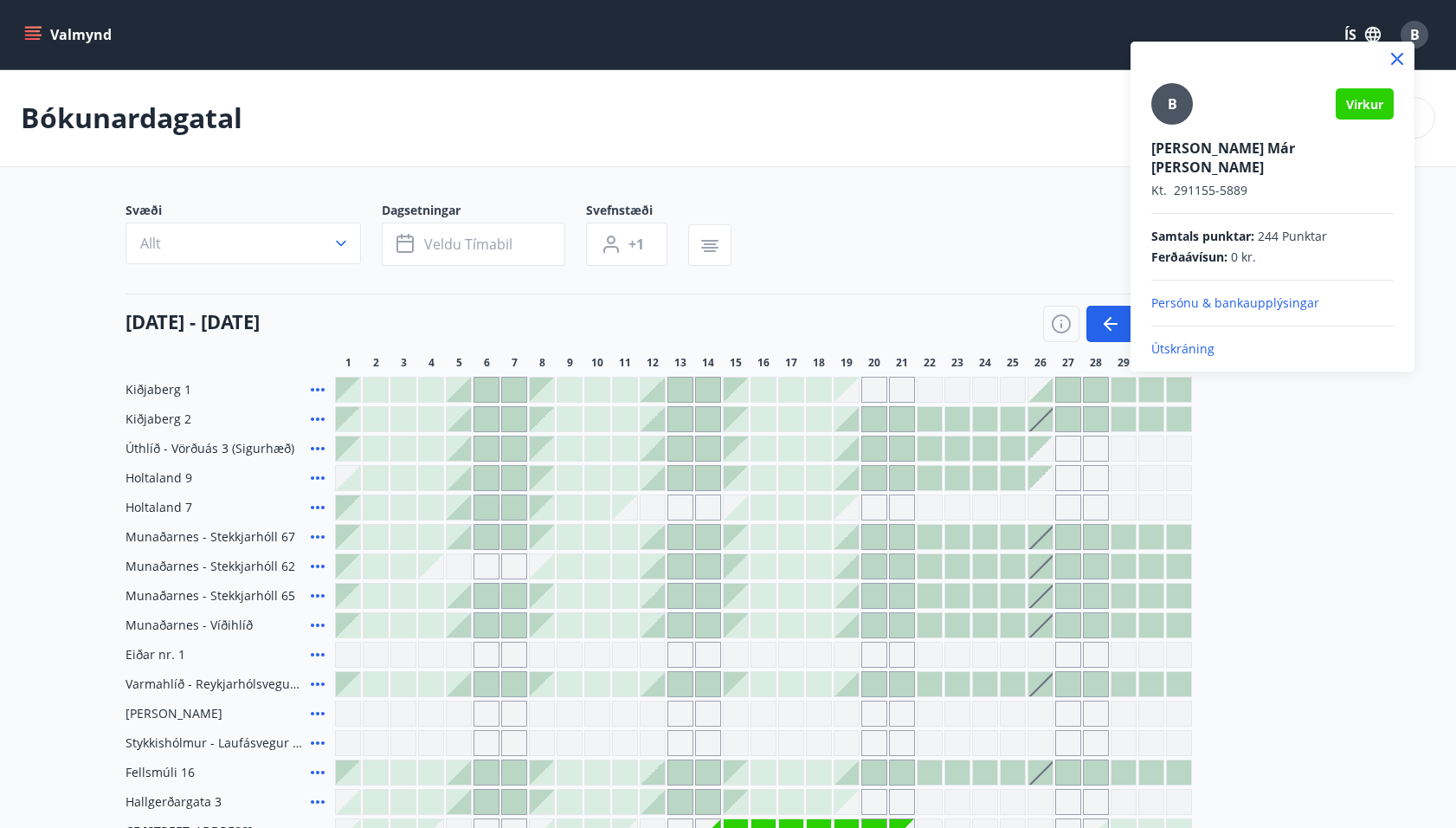
click at [1193, 340] on p "Útskráning" at bounding box center [1273, 349] width 243 height 17
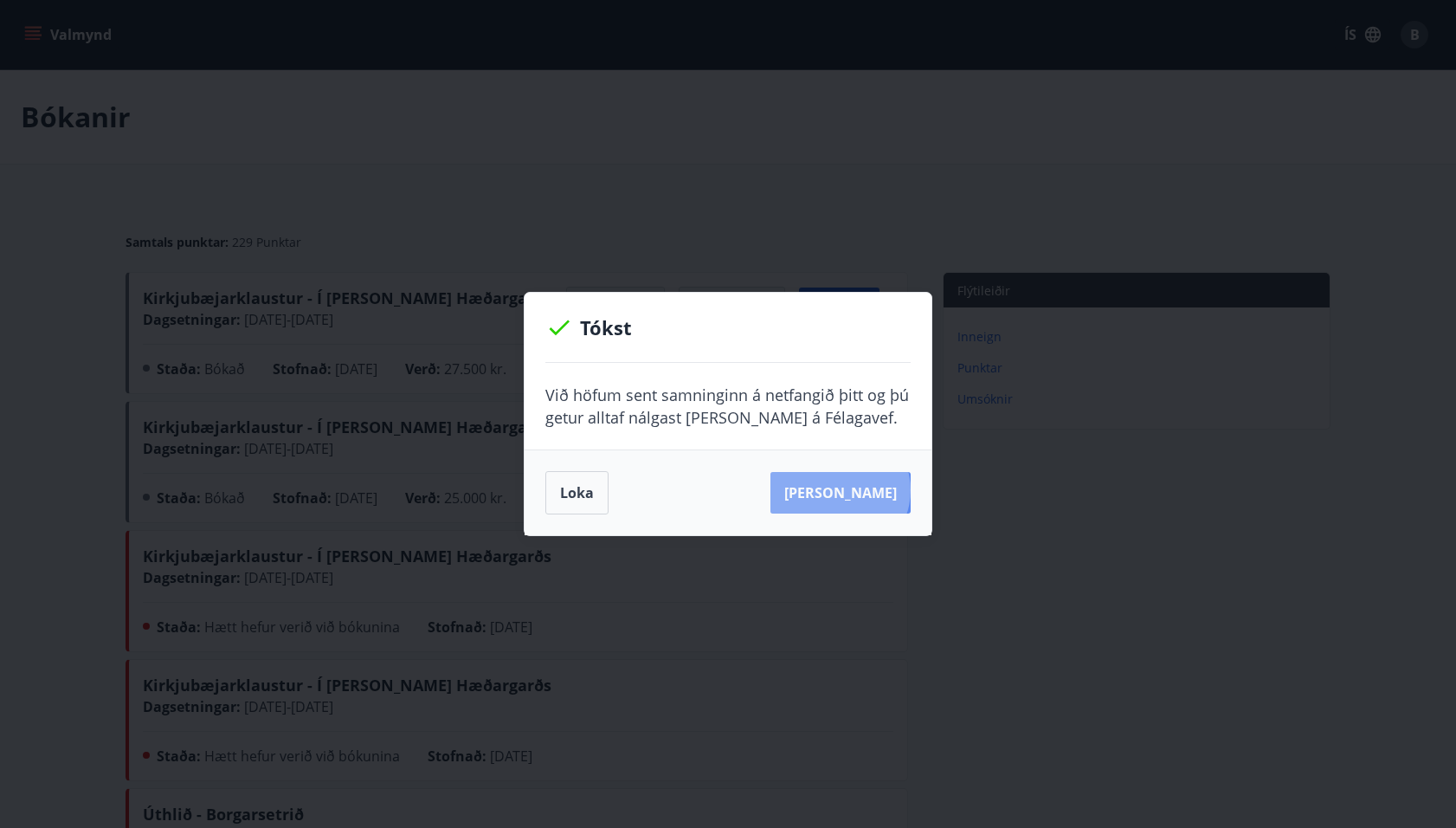
click at [866, 490] on button "Sjá samning" at bounding box center [841, 492] width 140 height 41
click at [587, 485] on button "Loka" at bounding box center [577, 492] width 63 height 43
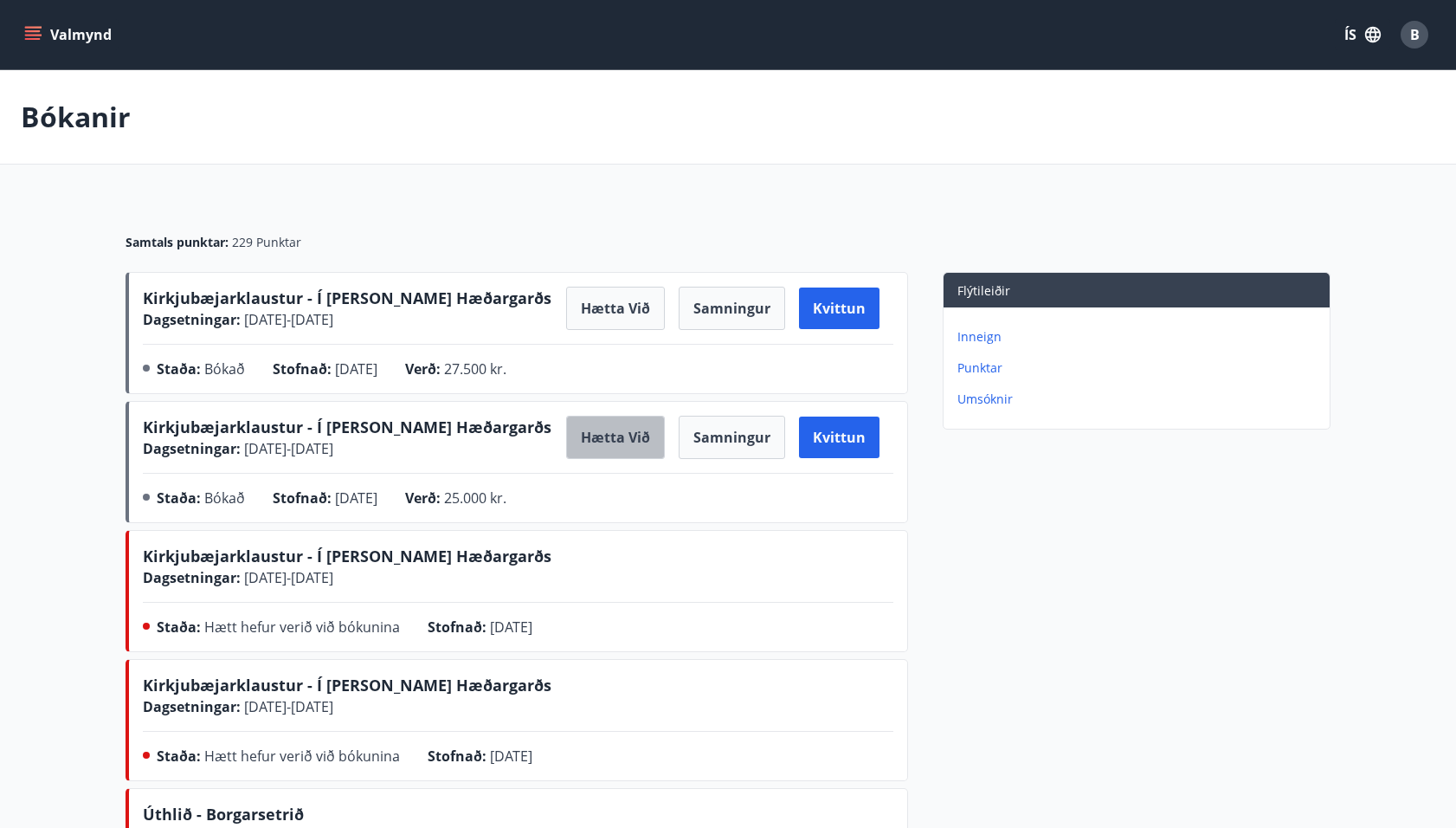
click at [614, 441] on button "Hætta við" at bounding box center [615, 437] width 98 height 43
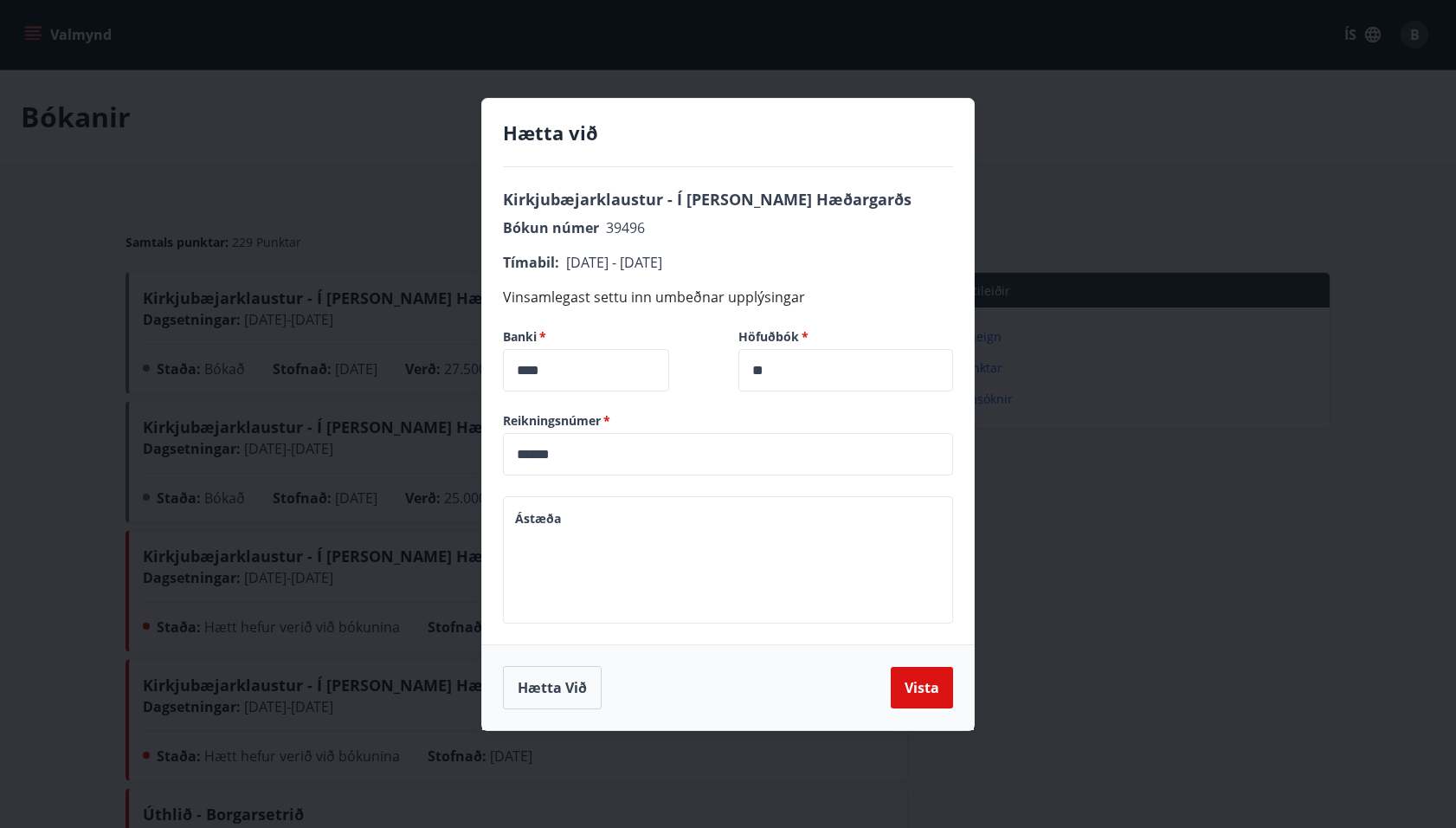
click at [659, 525] on textarea "Ástæða" at bounding box center [728, 558] width 426 height 98
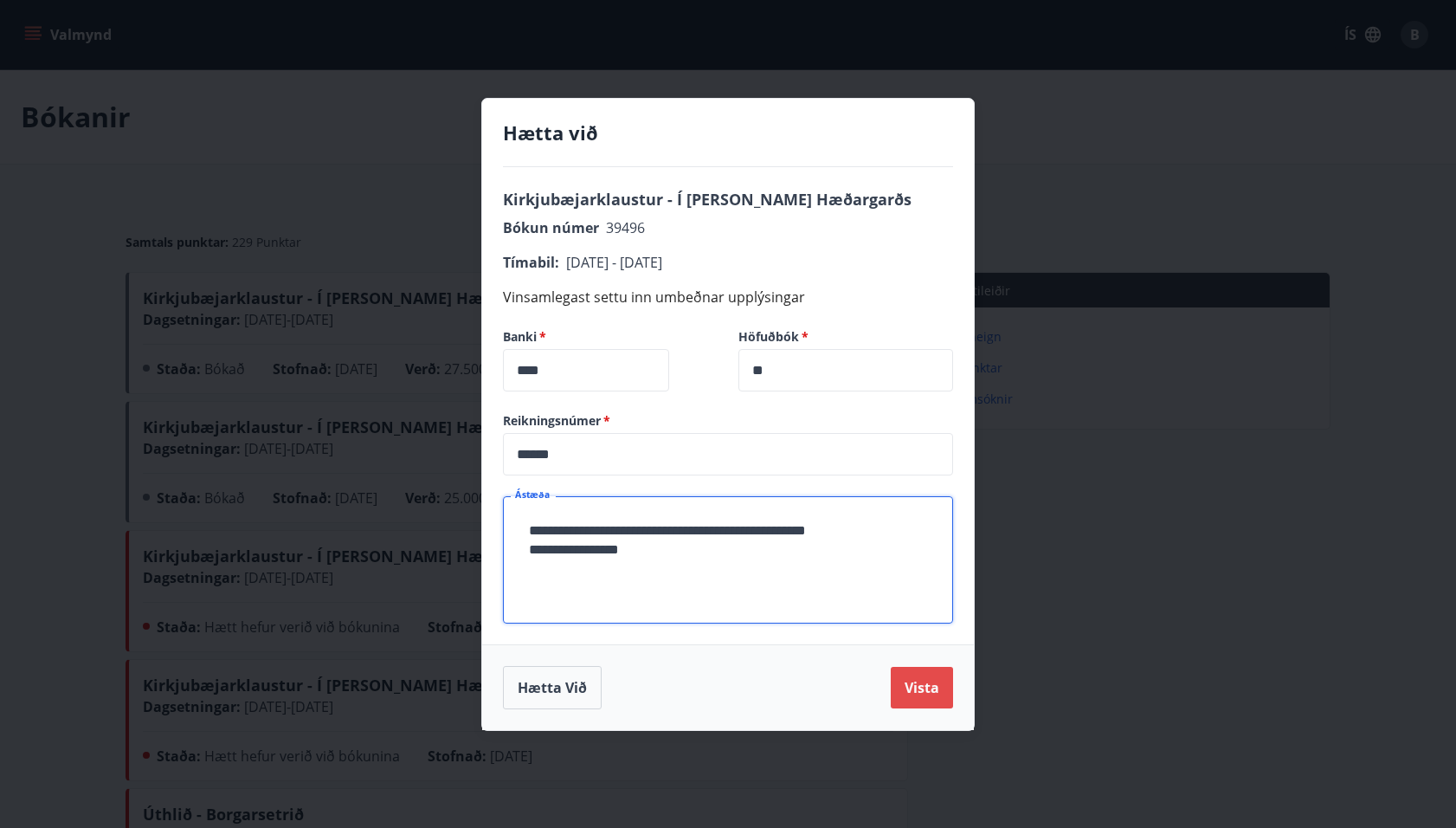
type textarea "**********"
click at [918, 673] on button "Vista" at bounding box center [923, 687] width 63 height 41
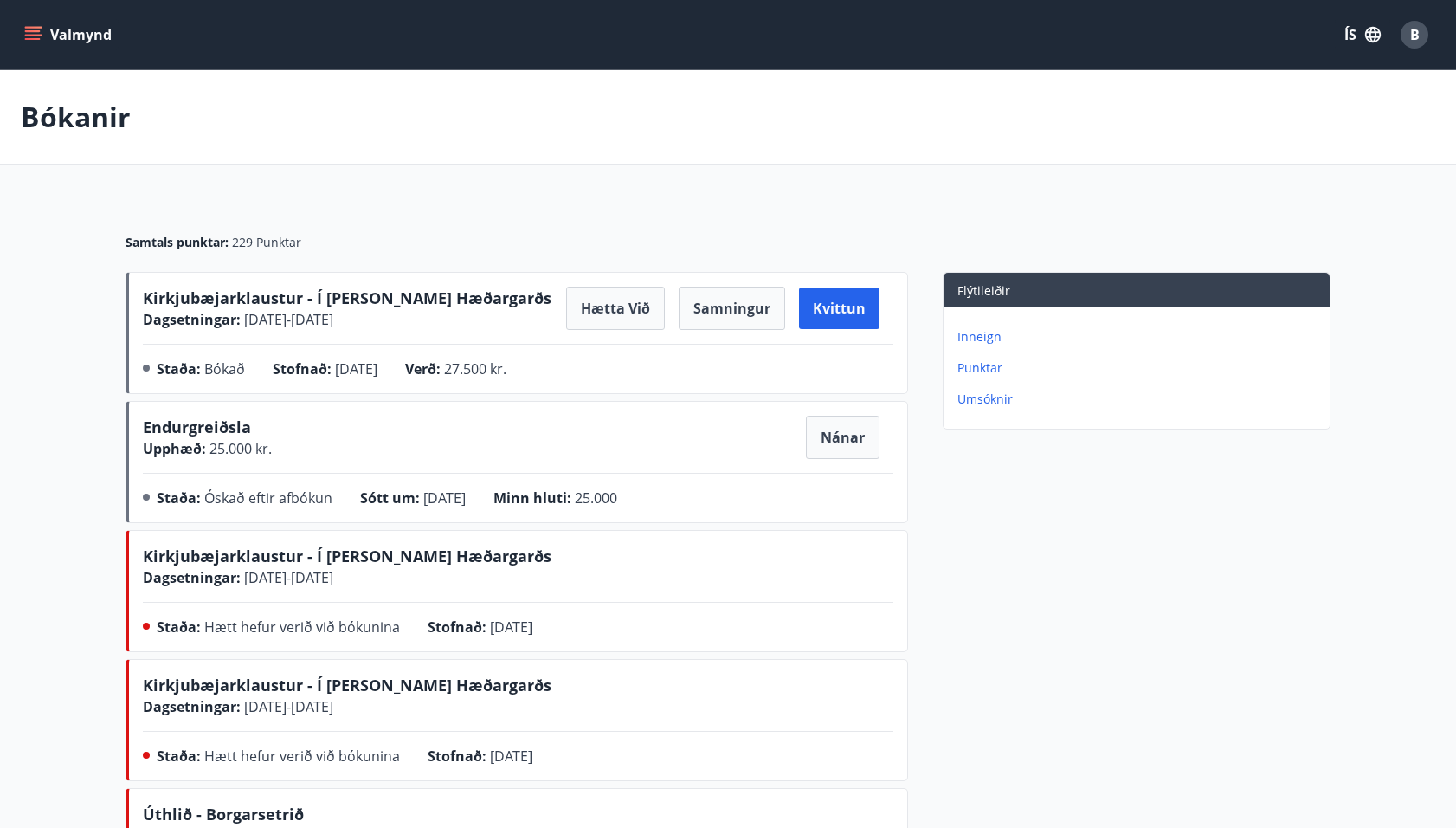
click at [1410, 31] on span "B" at bounding box center [1415, 34] width 9 height 19
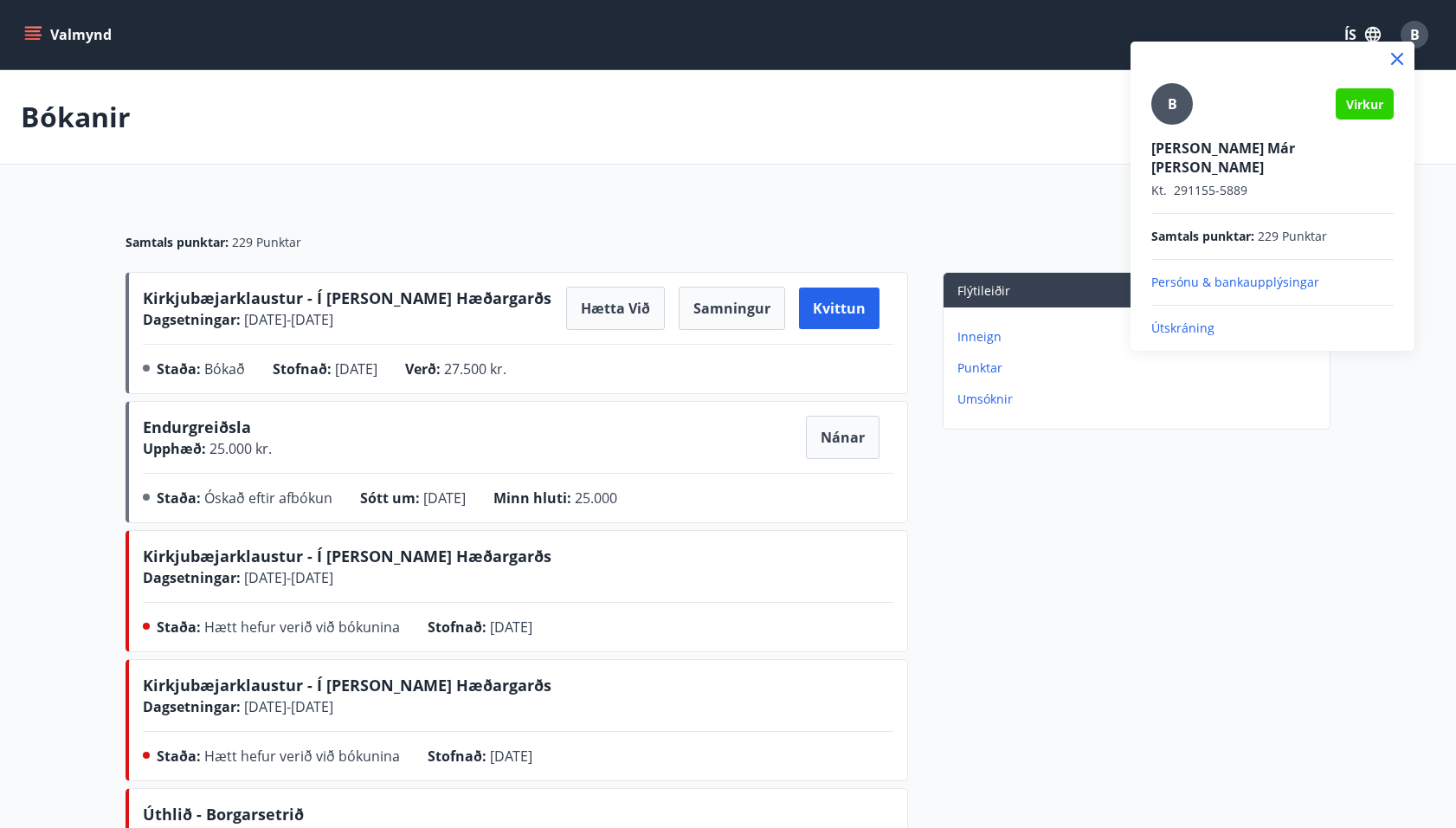
click at [1188, 319] on p "Útskráning" at bounding box center [1273, 328] width 243 height 17
